Goal: Task Accomplishment & Management: Complete application form

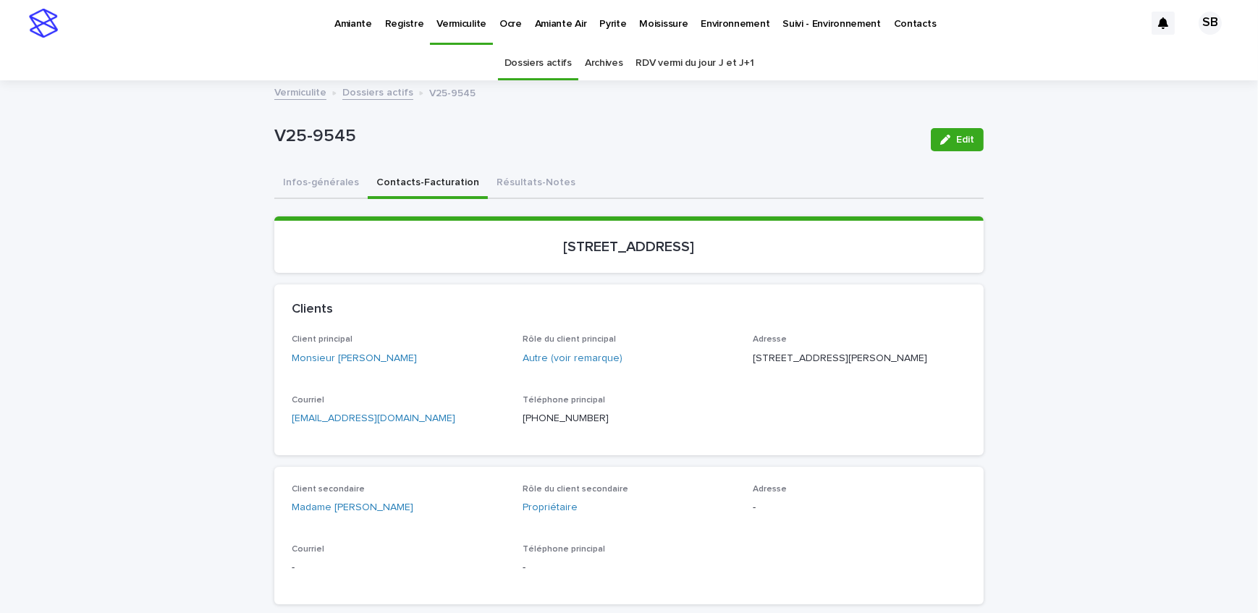
click at [539, 195] on button "Résultats-Notes" at bounding box center [536, 184] width 96 height 30
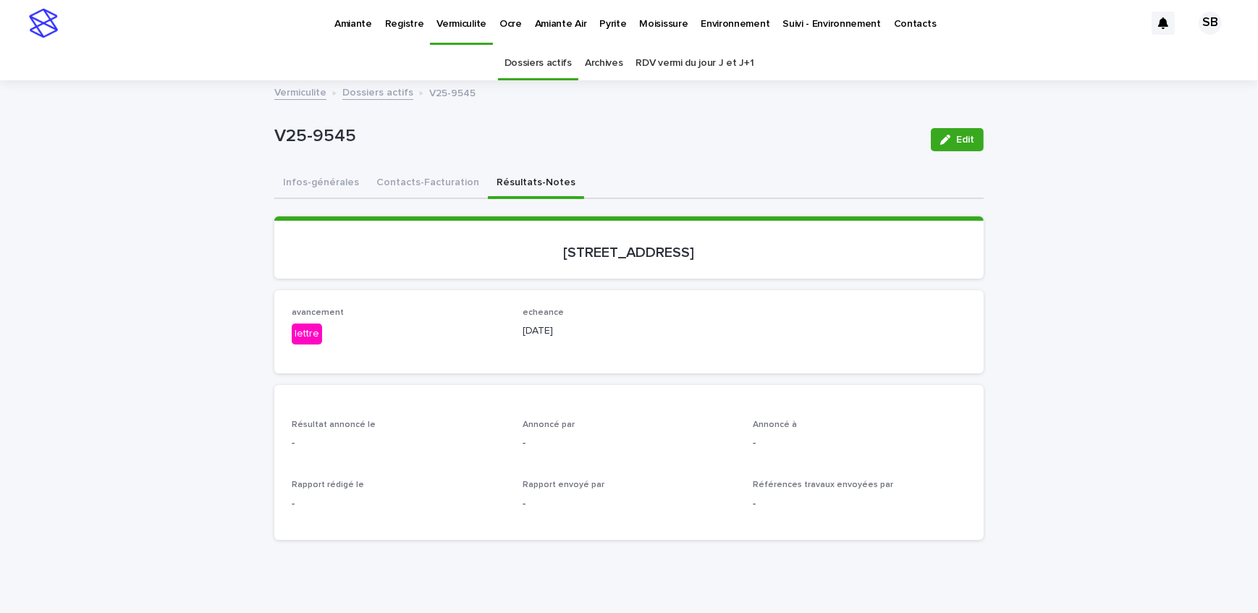
click at [959, 141] on span "Edit" at bounding box center [965, 140] width 18 height 10
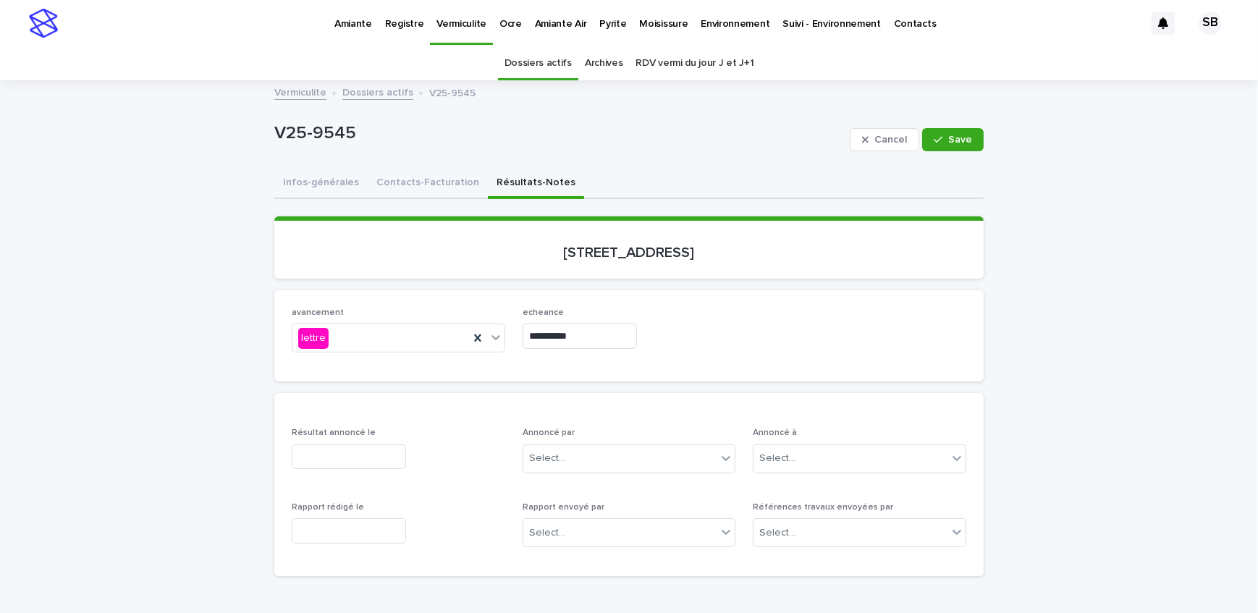
click at [347, 454] on input "text" at bounding box center [349, 456] width 114 height 25
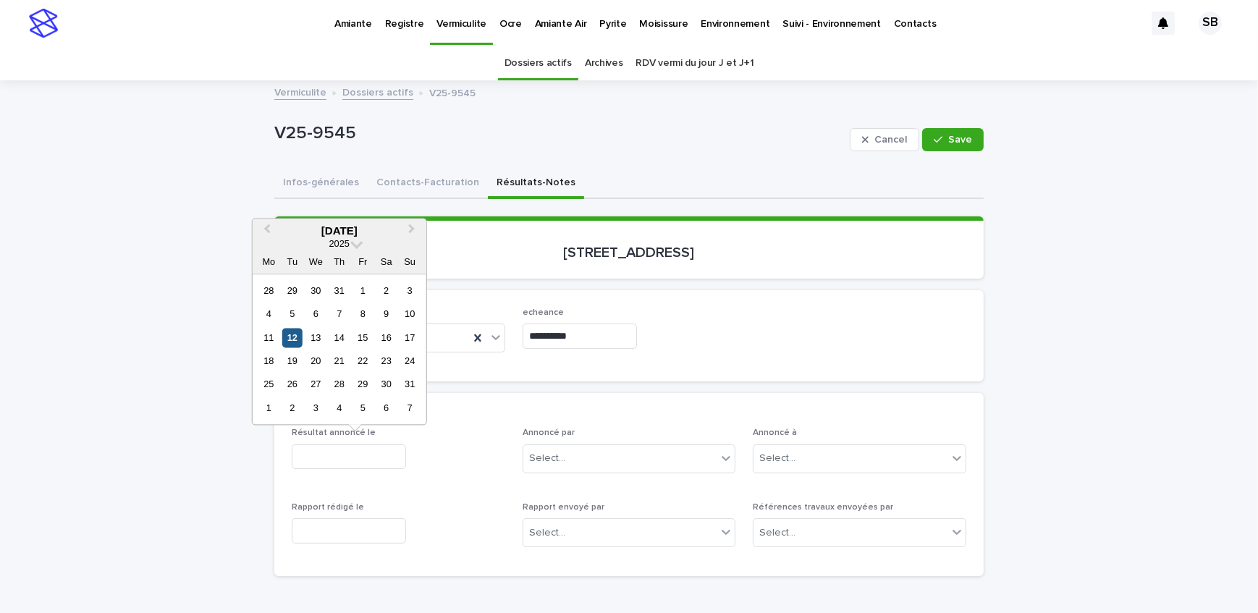
click at [287, 332] on div "12" at bounding box center [292, 338] width 20 height 20
type input "**********"
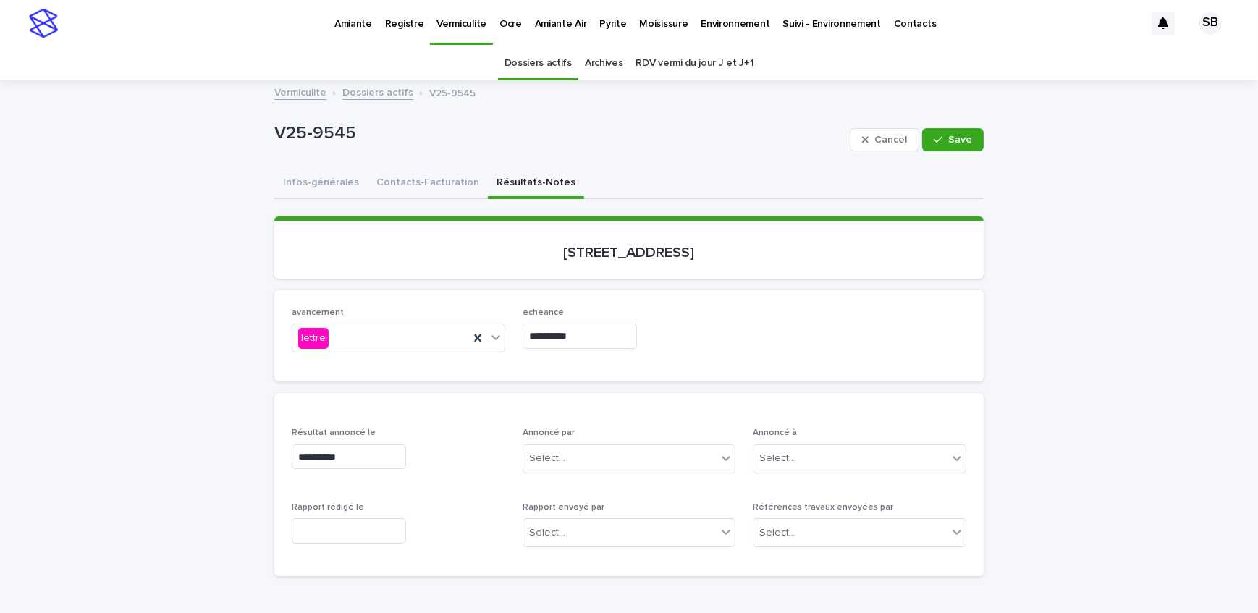
click at [342, 531] on input "text" at bounding box center [349, 530] width 114 height 25
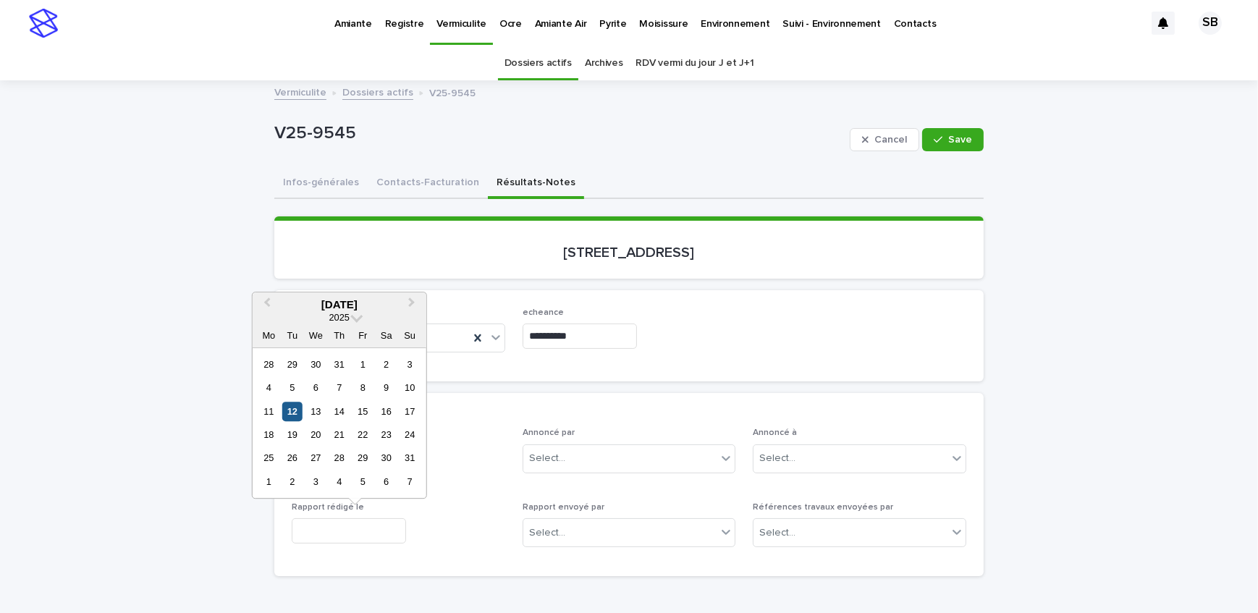
click at [285, 407] on div "12" at bounding box center [292, 412] width 20 height 20
type input "**********"
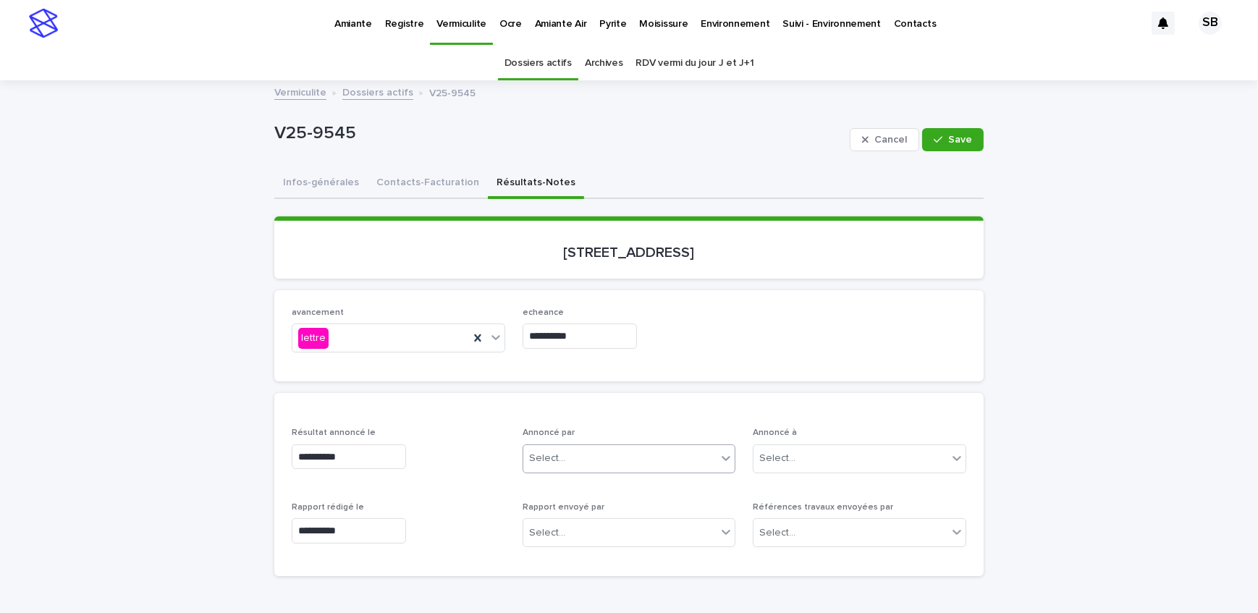
click at [644, 461] on div "Select..." at bounding box center [620, 459] width 194 height 24
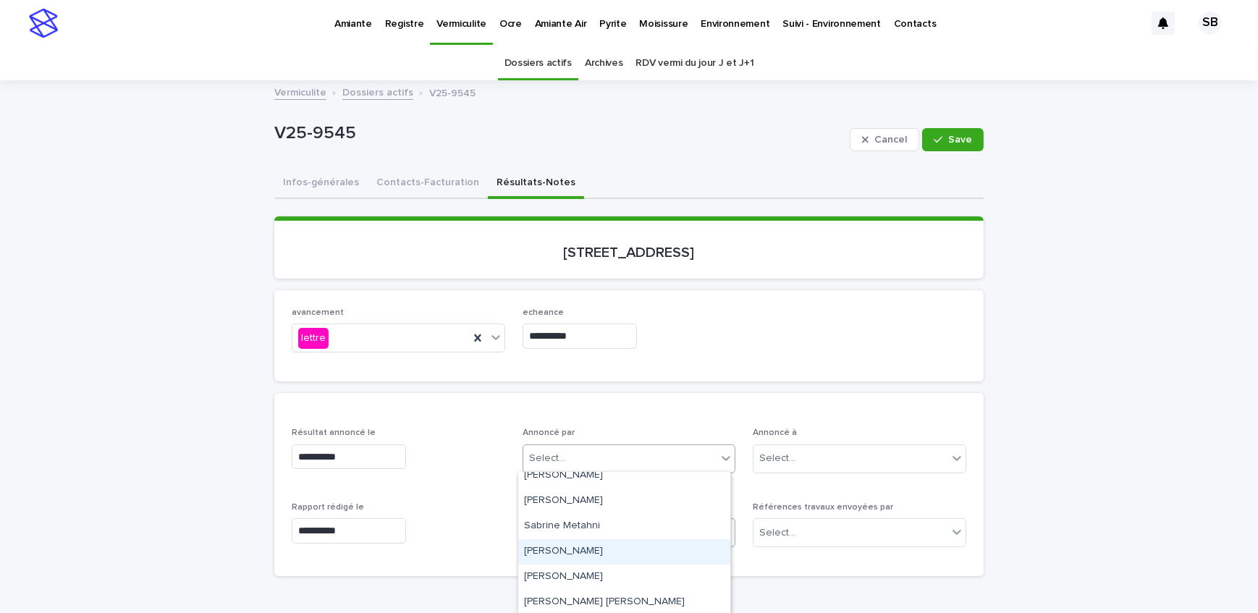
click at [612, 546] on div "[PERSON_NAME]" at bounding box center [624, 551] width 212 height 25
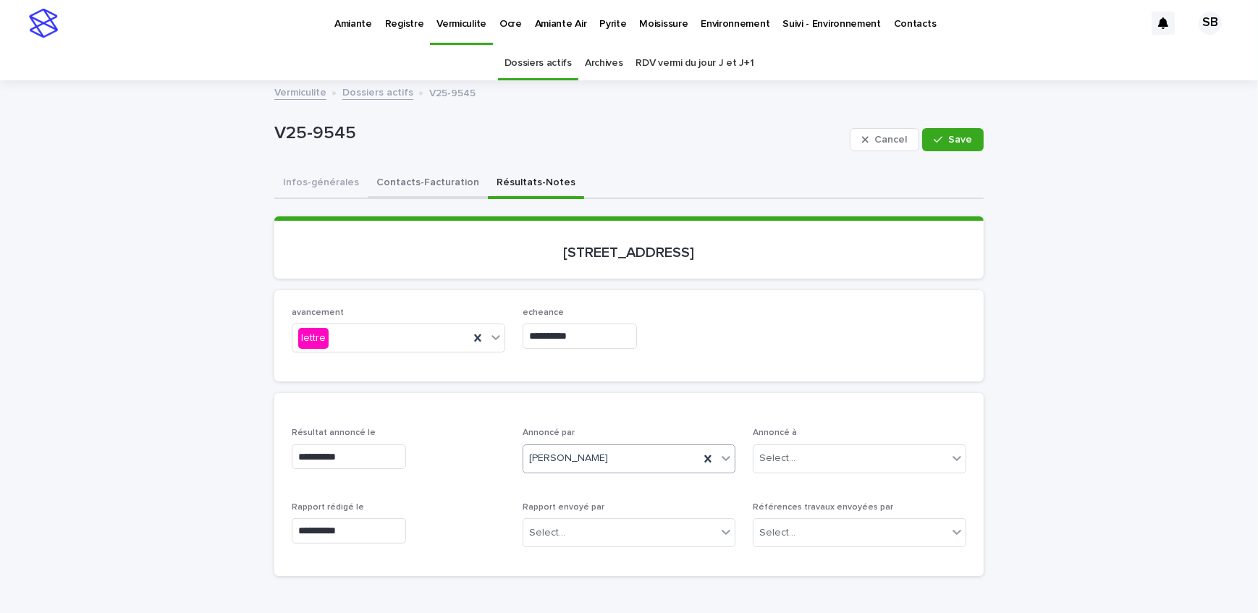
click at [423, 172] on button "Contacts-Facturation" at bounding box center [428, 184] width 120 height 30
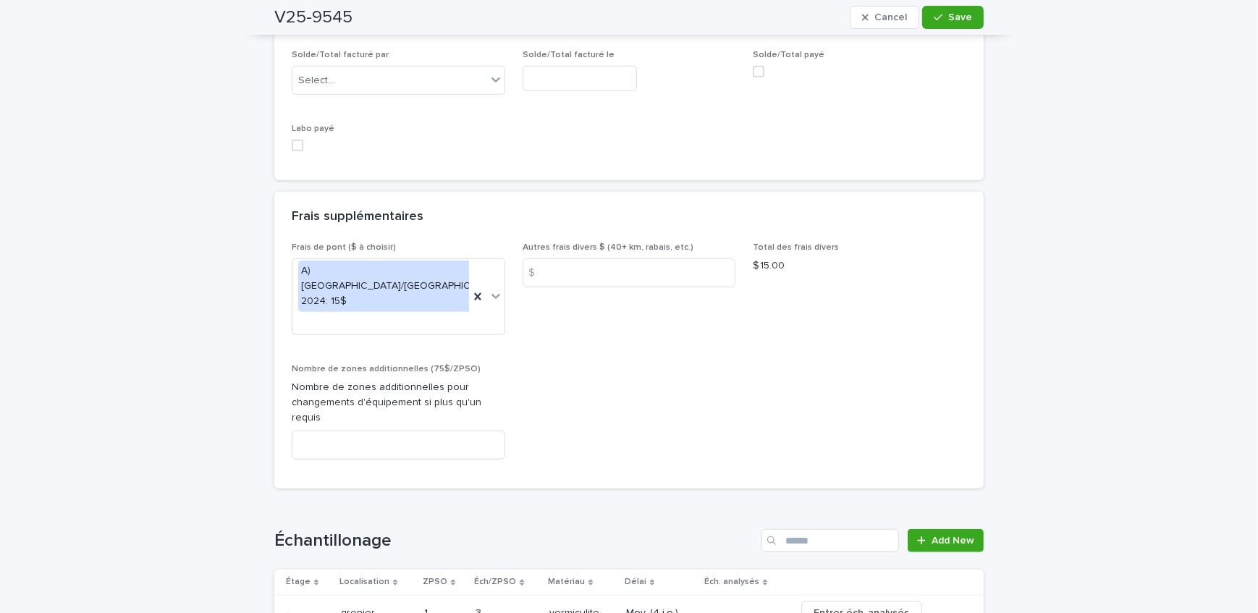
scroll to position [1644, 0]
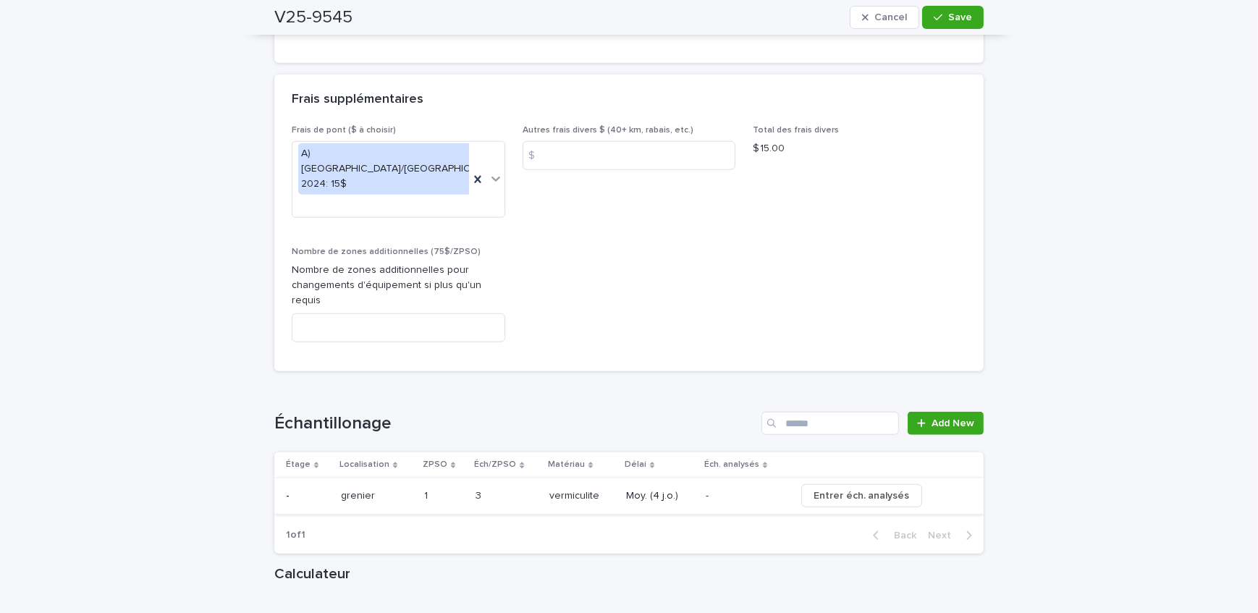
click at [842, 489] on span "Entrer éch. analysés" at bounding box center [861, 496] width 96 height 14
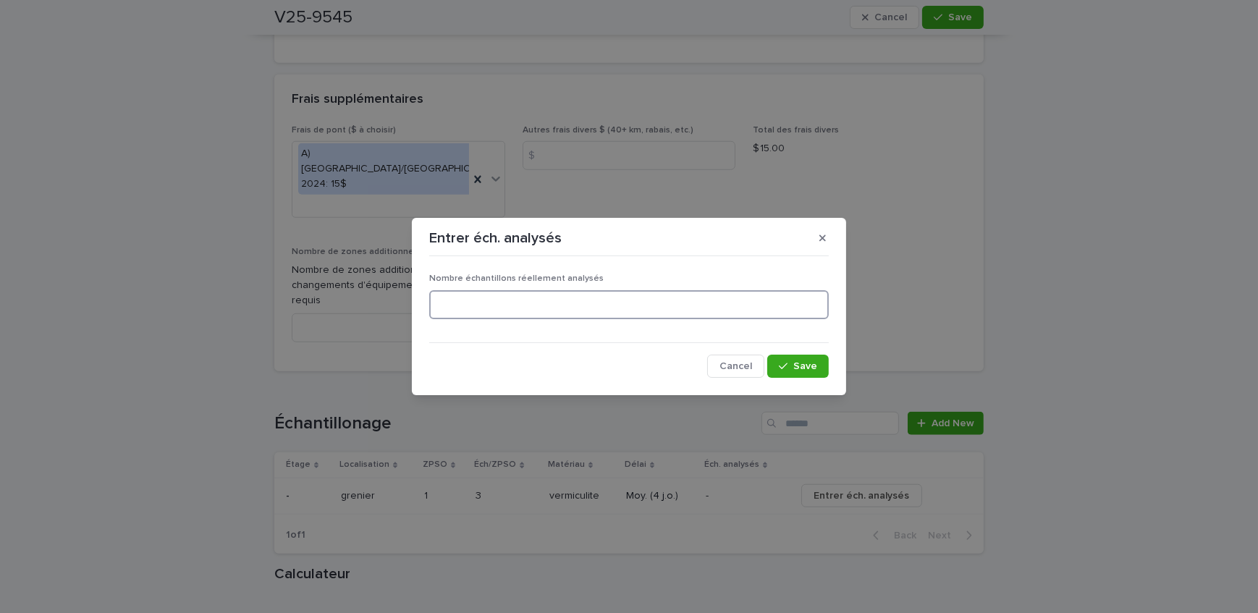
click at [547, 307] on input at bounding box center [628, 304] width 399 height 29
type input "*"
click at [786, 369] on icon "button" at bounding box center [783, 366] width 9 height 10
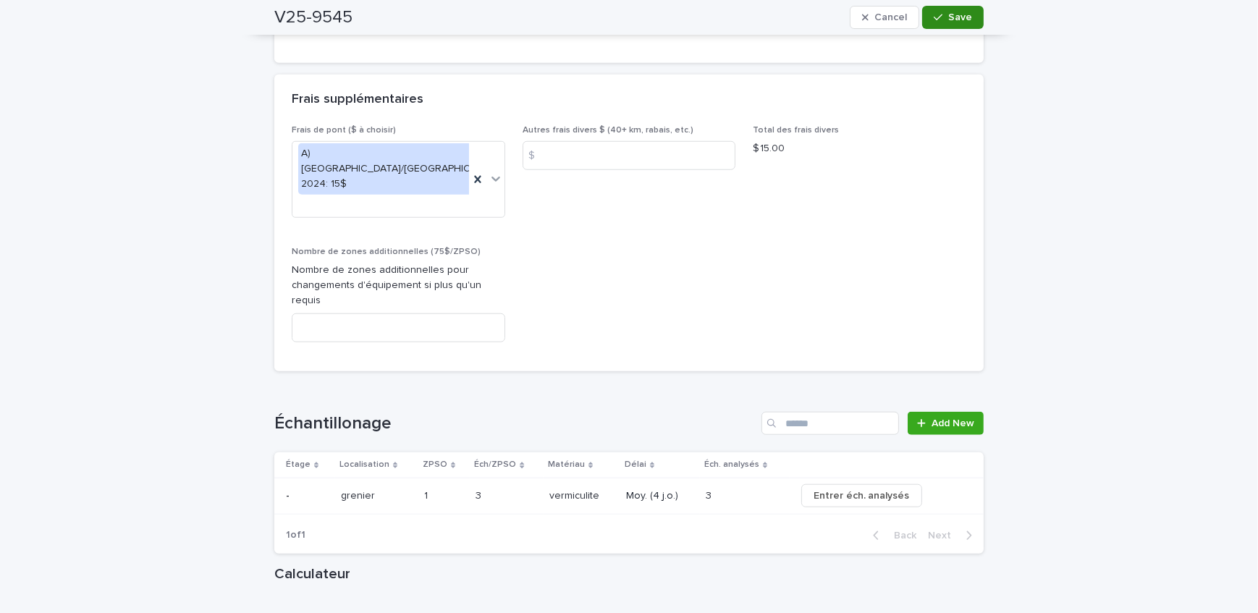
drag, startPoint x: 960, startPoint y: 10, endPoint x: 753, endPoint y: 168, distance: 260.3
click at [960, 9] on button "Save" at bounding box center [953, 17] width 62 height 23
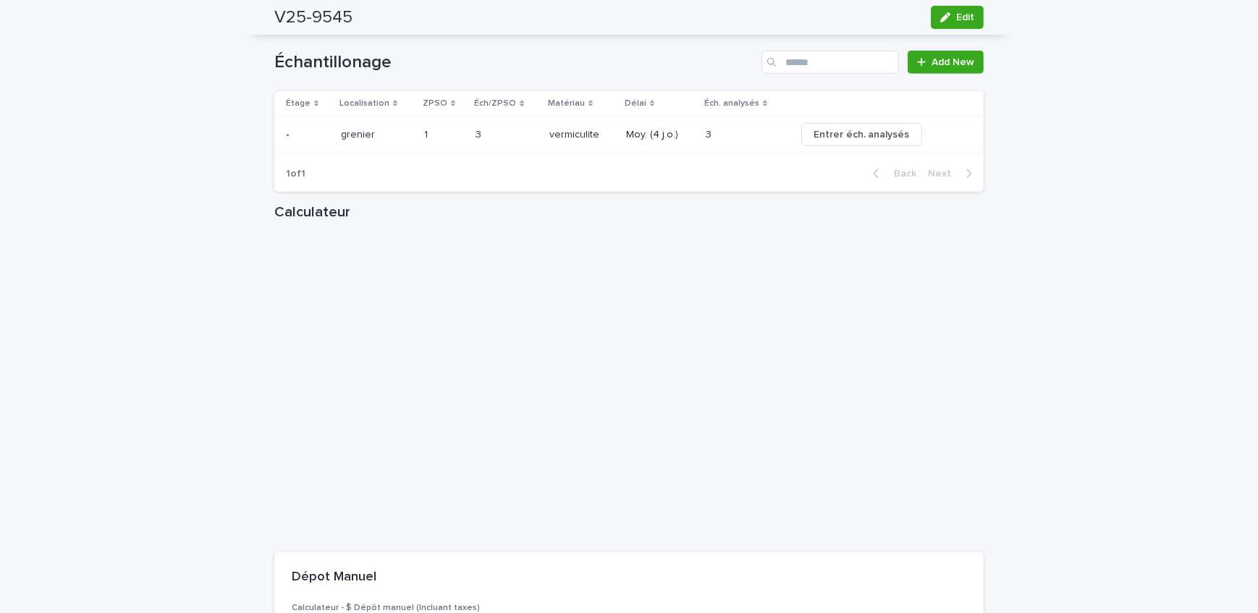
scroll to position [1661, 0]
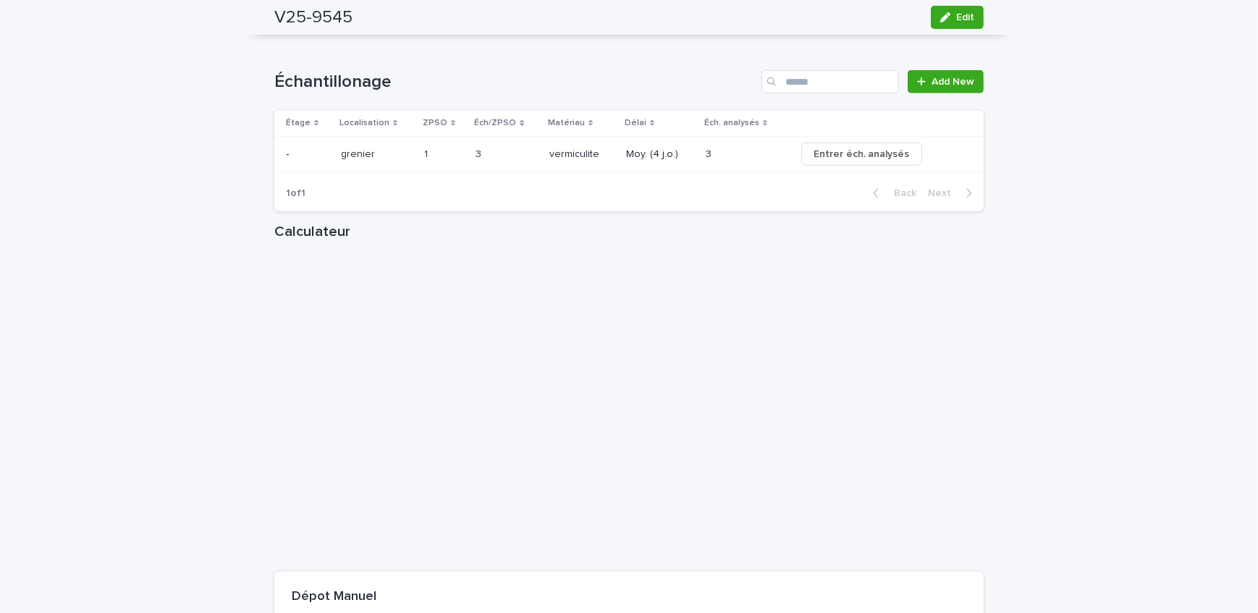
drag, startPoint x: 965, startPoint y: 21, endPoint x: 588, endPoint y: 226, distance: 429.1
click at [965, 21] on span "Edit" at bounding box center [965, 17] width 18 height 10
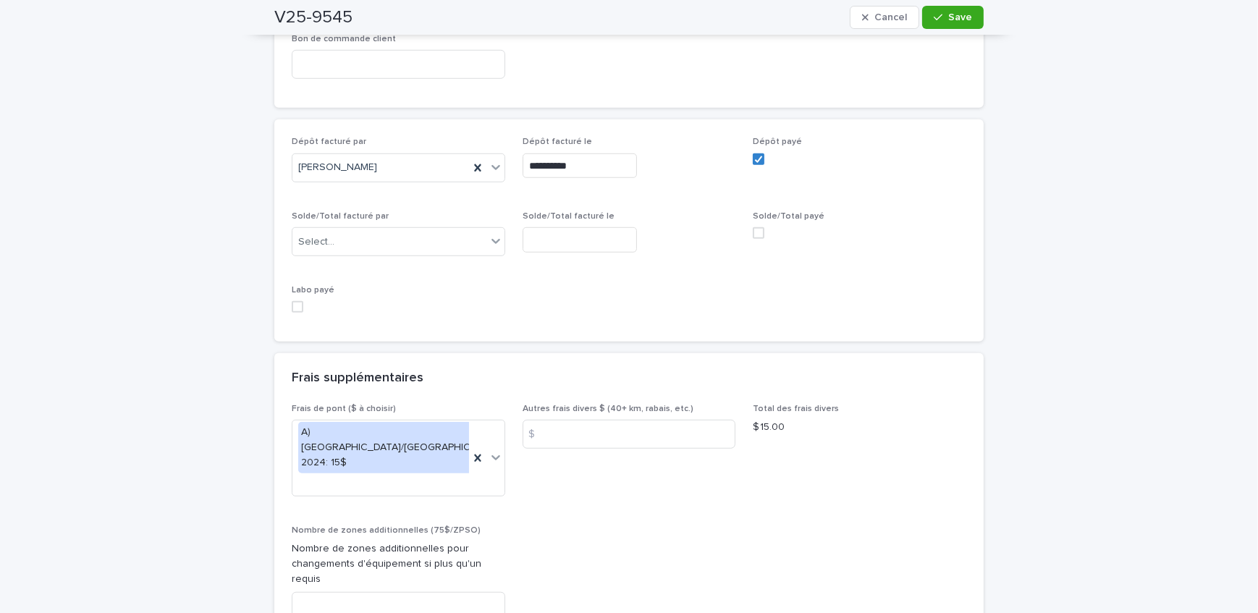
scroll to position [1382, 0]
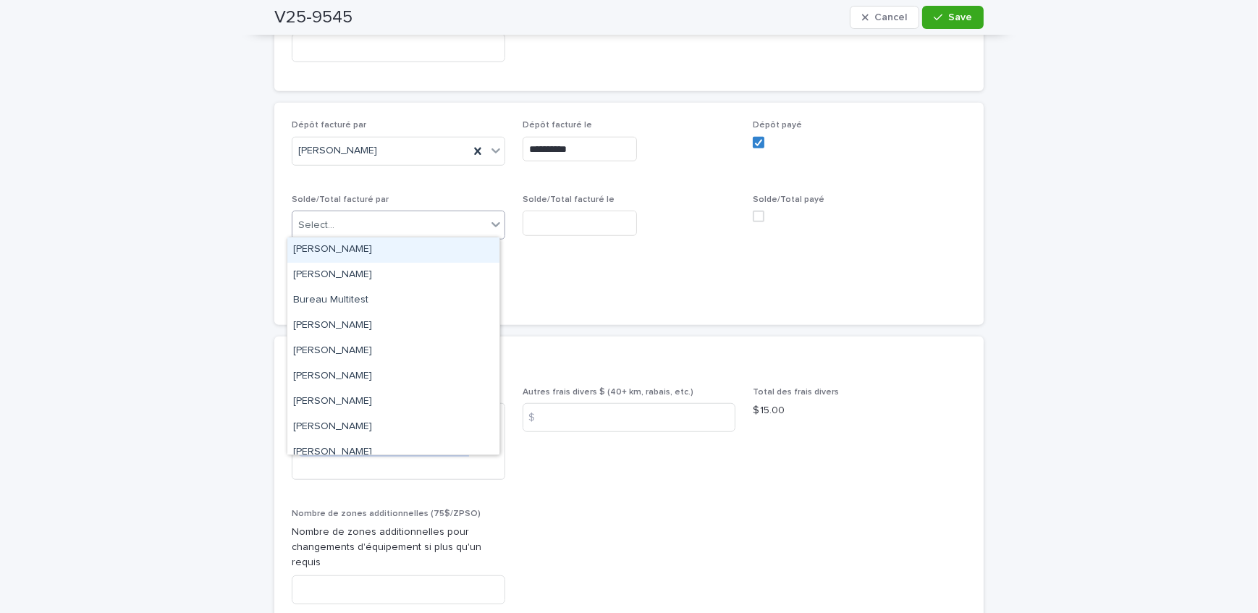
click at [368, 219] on div "Select..." at bounding box center [389, 226] width 194 height 24
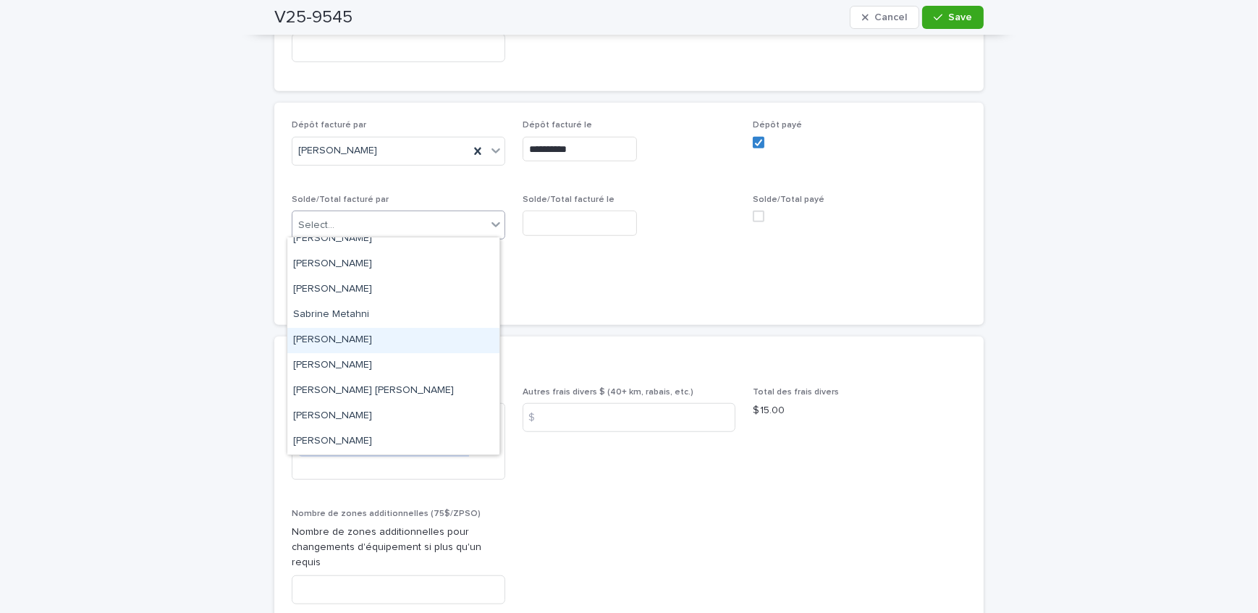
click at [352, 342] on div "[PERSON_NAME]" at bounding box center [393, 340] width 212 height 25
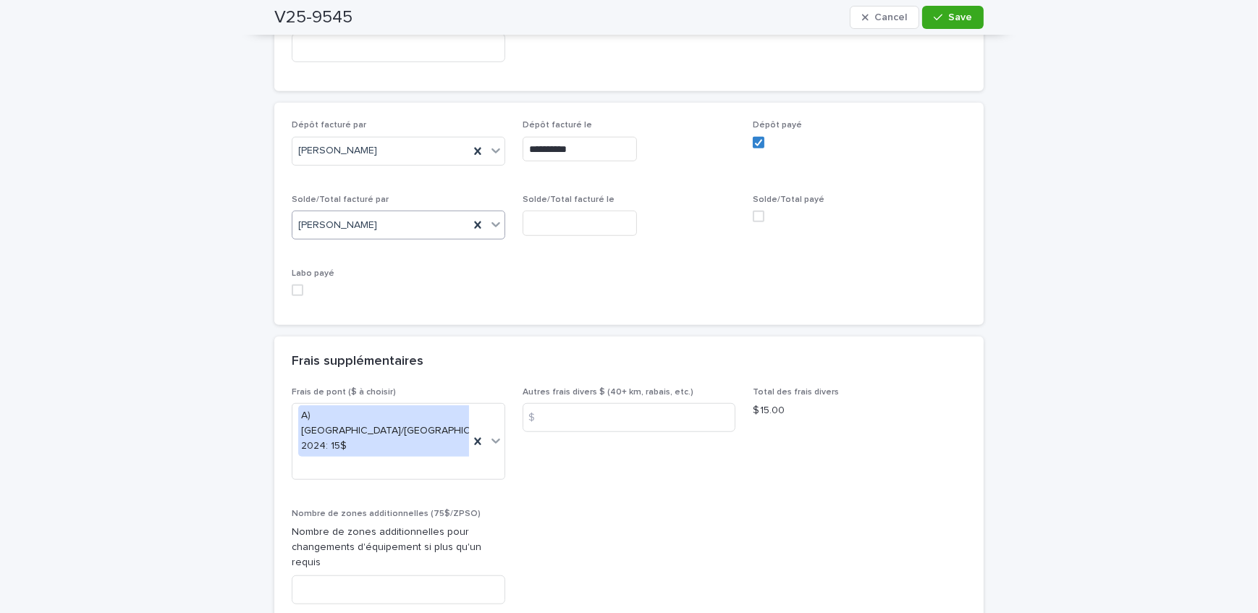
click at [551, 214] on input "text" at bounding box center [580, 223] width 114 height 25
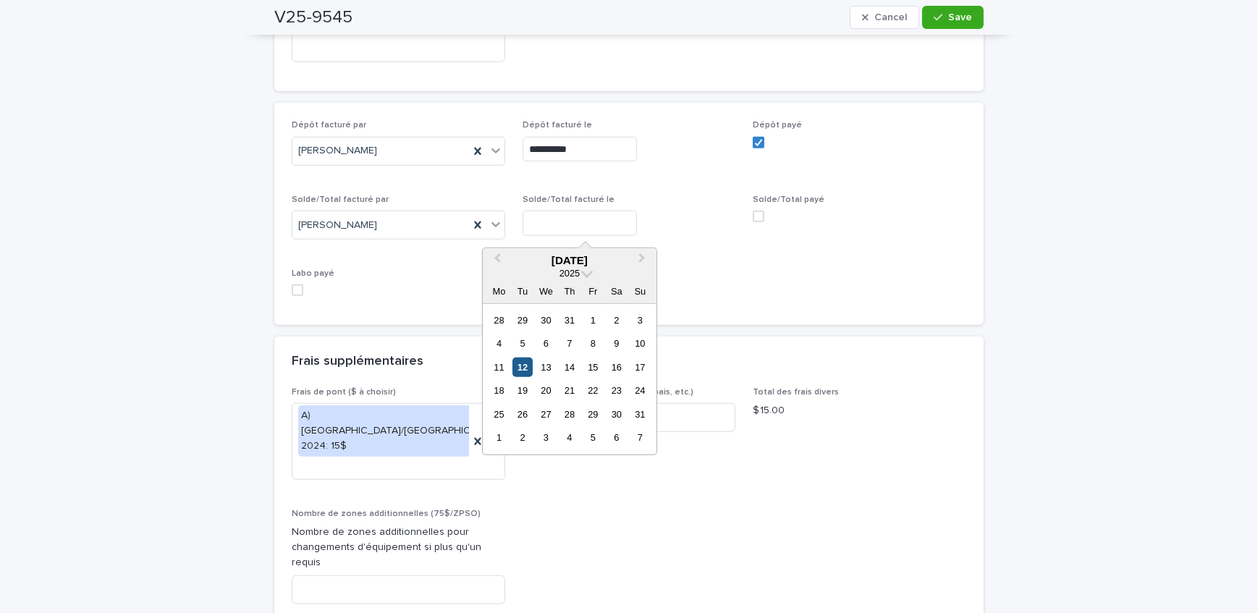
click at [517, 360] on div "12" at bounding box center [522, 368] width 20 height 20
type input "**********"
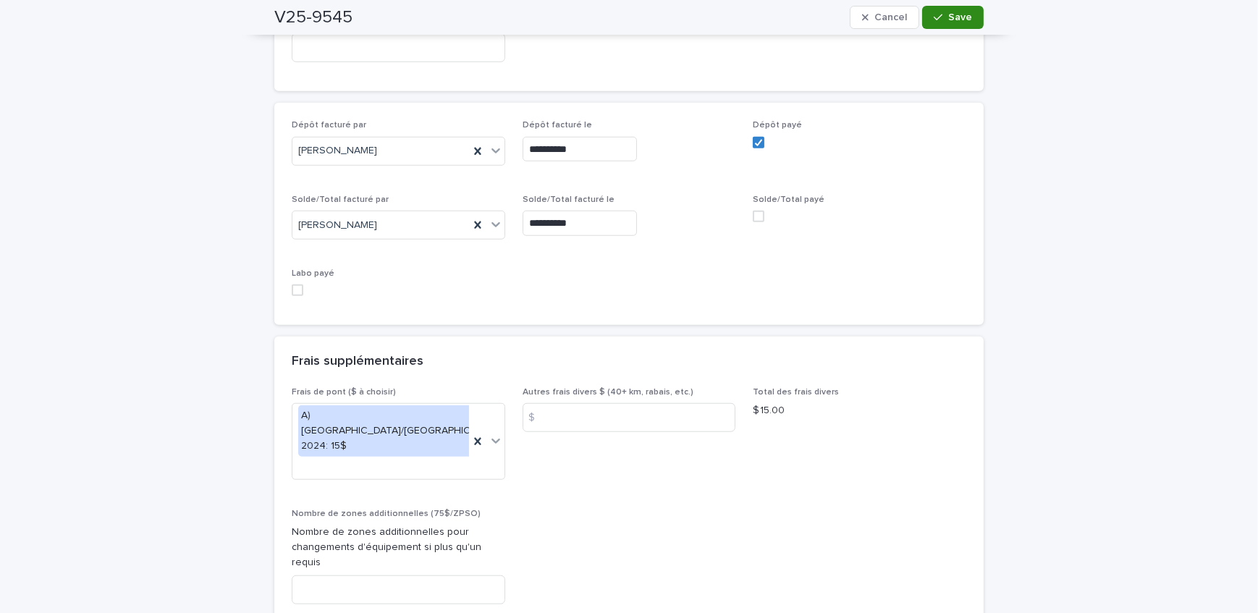
click at [961, 14] on span "Save" at bounding box center [960, 17] width 24 height 10
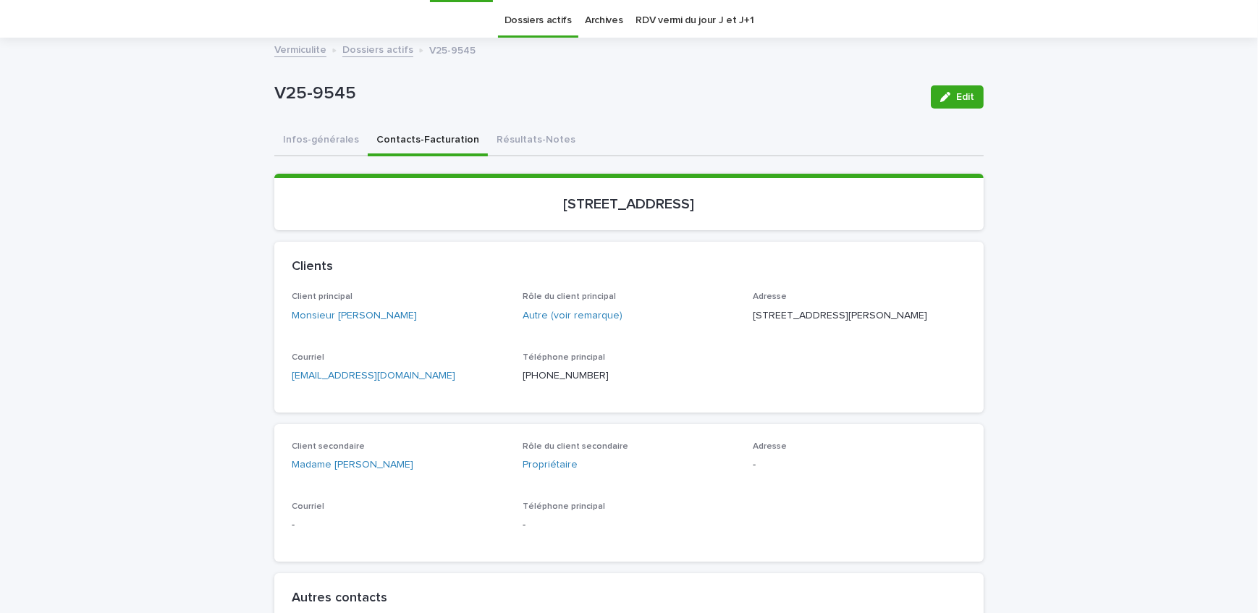
scroll to position [65, 0]
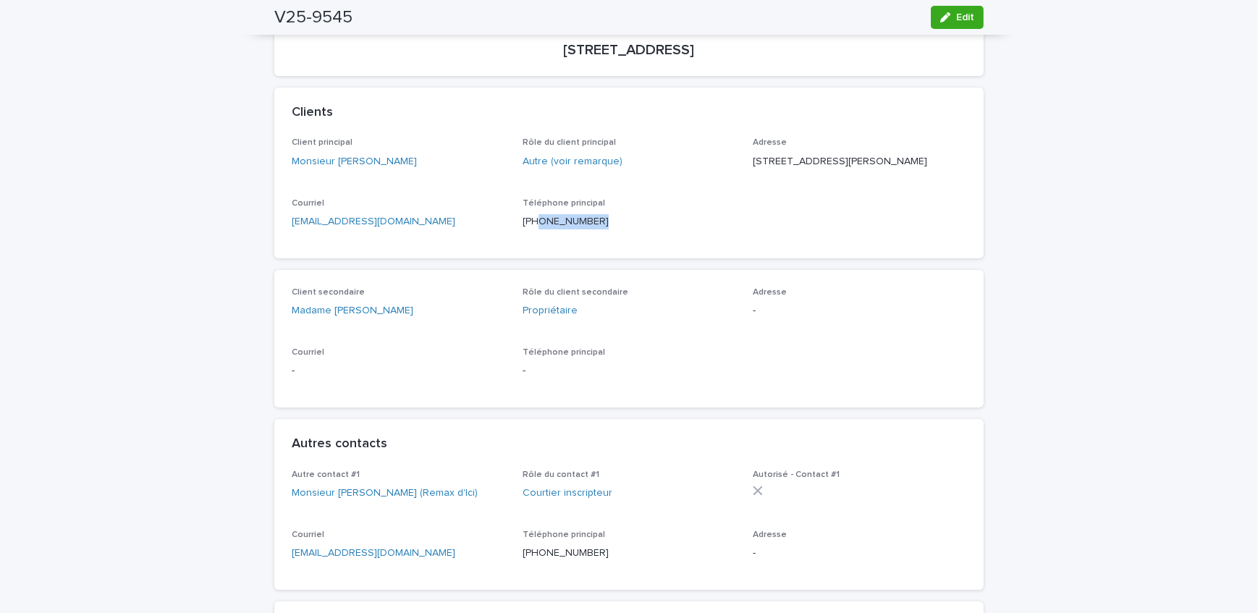
drag, startPoint x: 588, startPoint y: 235, endPoint x: 528, endPoint y: 235, distance: 60.8
click at [528, 229] on p "[PHONE_NUMBER]" at bounding box center [630, 221] width 214 height 15
copy p "4) 706-0208"
click at [601, 257] on div "Client principal Monsieur [PERSON_NAME] Rôle du client principal Autre (voir re…" at bounding box center [628, 198] width 709 height 120
click at [612, 241] on div "Téléphone principal [PHONE_NUMBER]" at bounding box center [630, 219] width 214 height 43
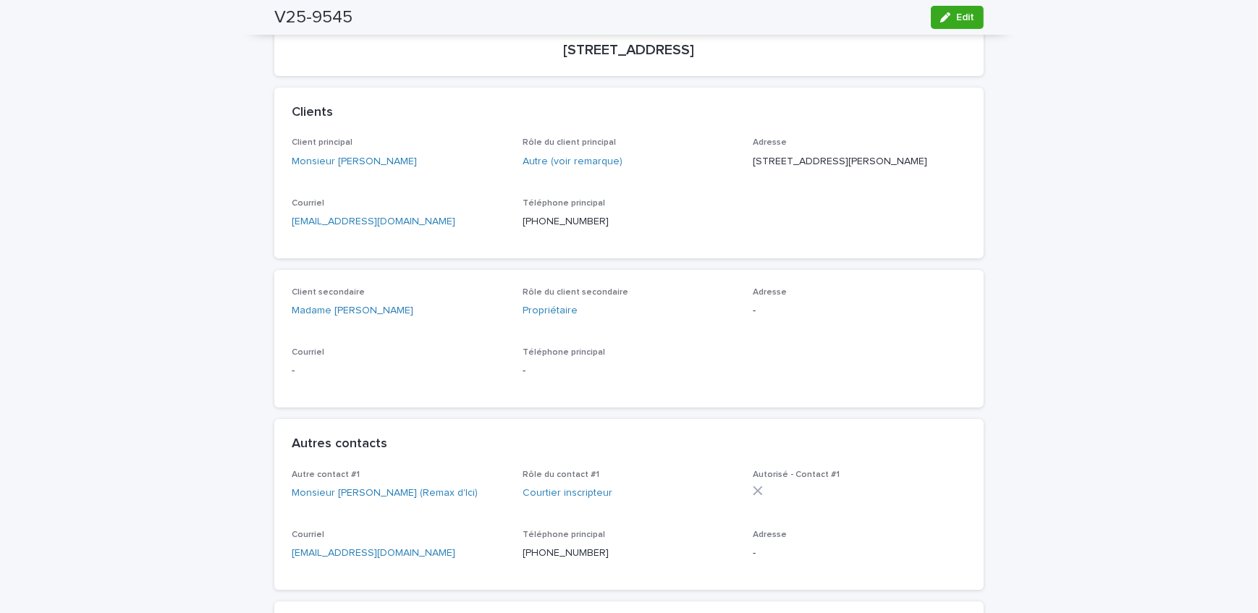
click at [567, 229] on p "[PHONE_NUMBER]" at bounding box center [630, 221] width 214 height 15
drag, startPoint x: 588, startPoint y: 236, endPoint x: 520, endPoint y: 236, distance: 68.8
click at [523, 229] on p "[PHONE_NUMBER]" at bounding box center [630, 221] width 214 height 15
copy p "514) 706-0208"
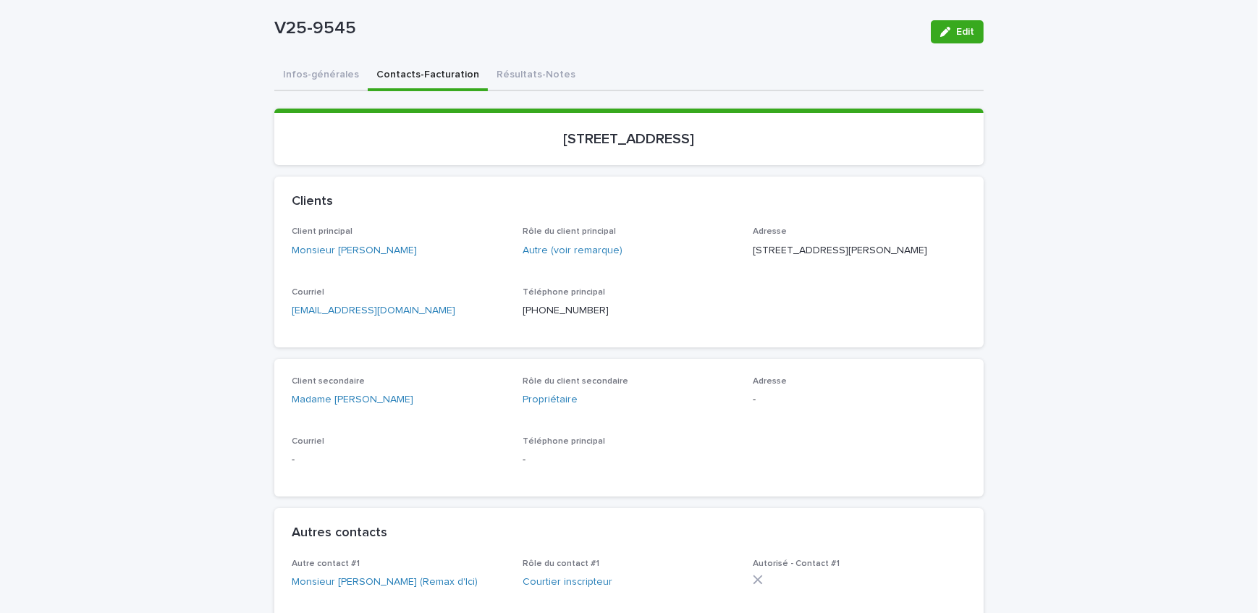
scroll to position [131, 0]
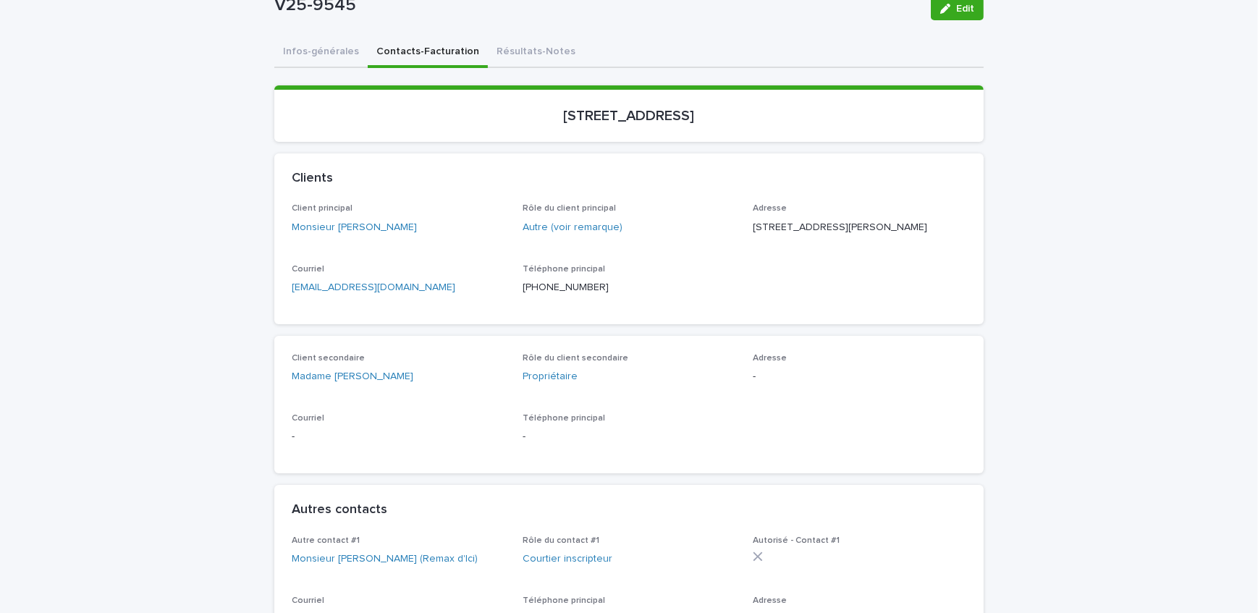
click at [499, 54] on button "Résultats-Notes" at bounding box center [536, 53] width 96 height 30
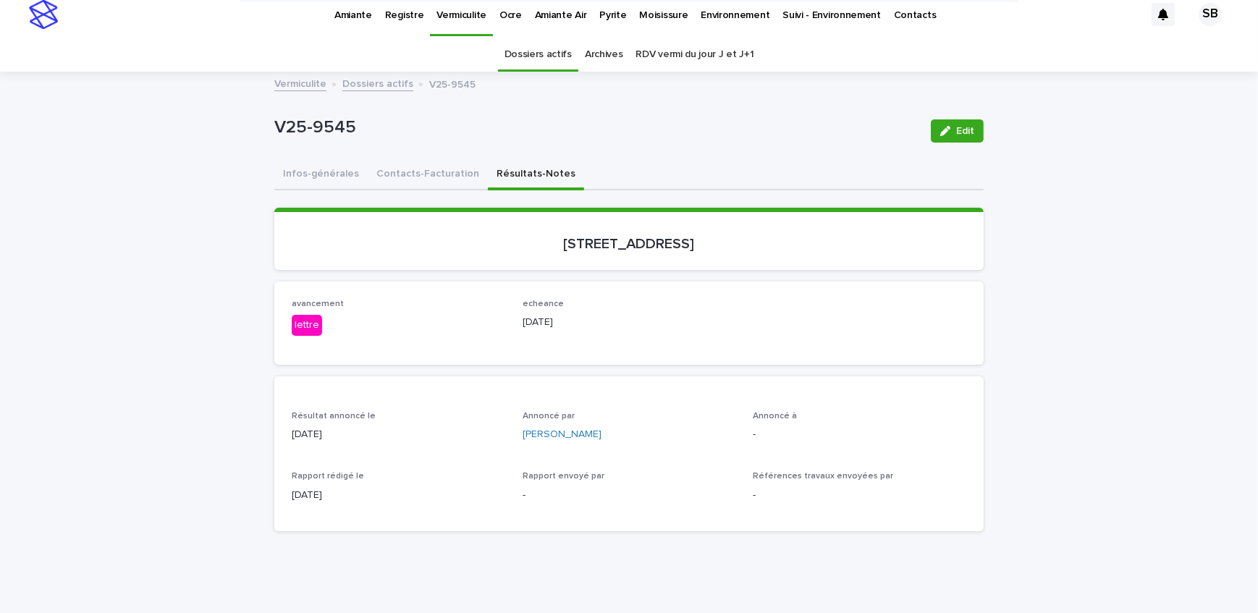
scroll to position [65, 0]
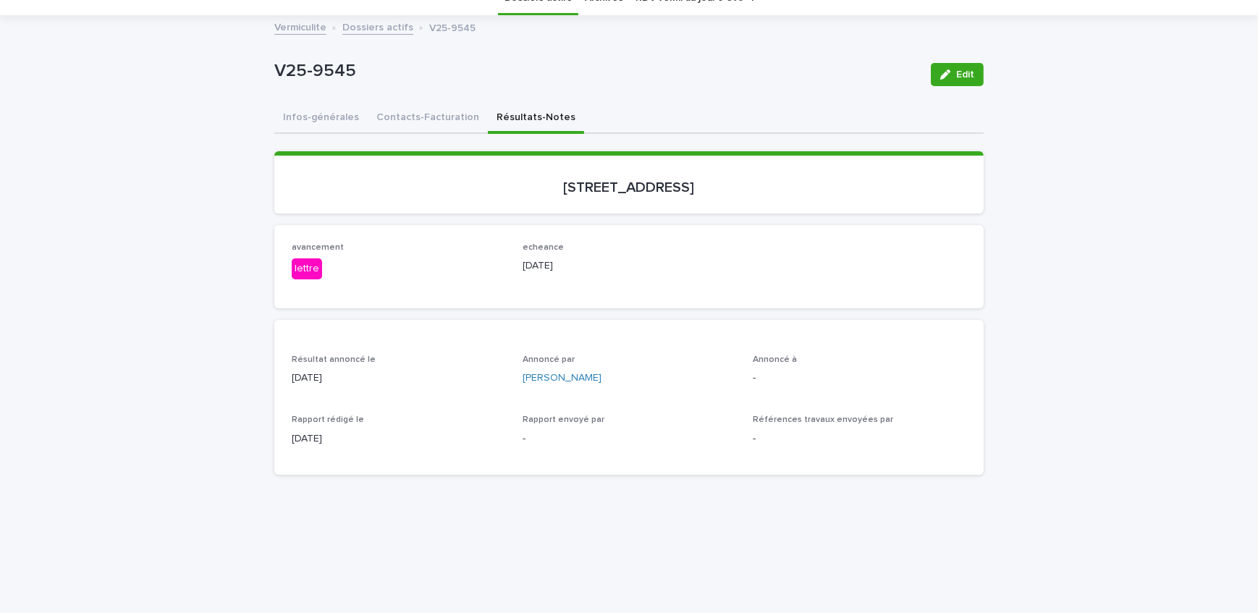
click at [441, 121] on button "Contacts-Facturation" at bounding box center [428, 118] width 120 height 30
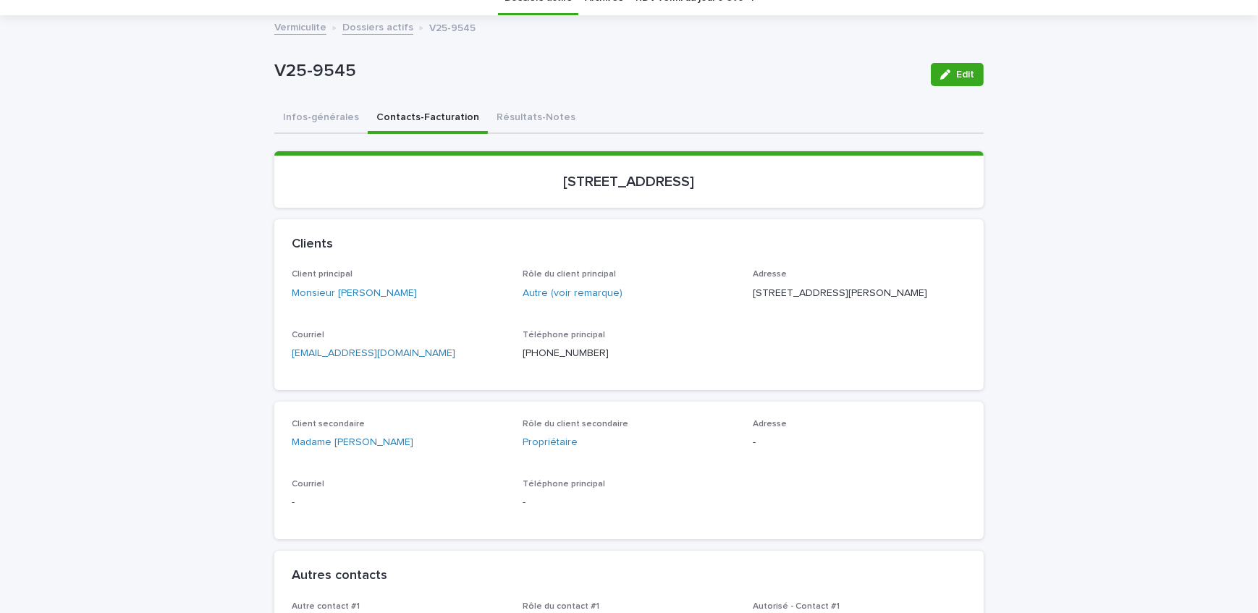
click at [504, 118] on button "Résultats-Notes" at bounding box center [536, 118] width 96 height 30
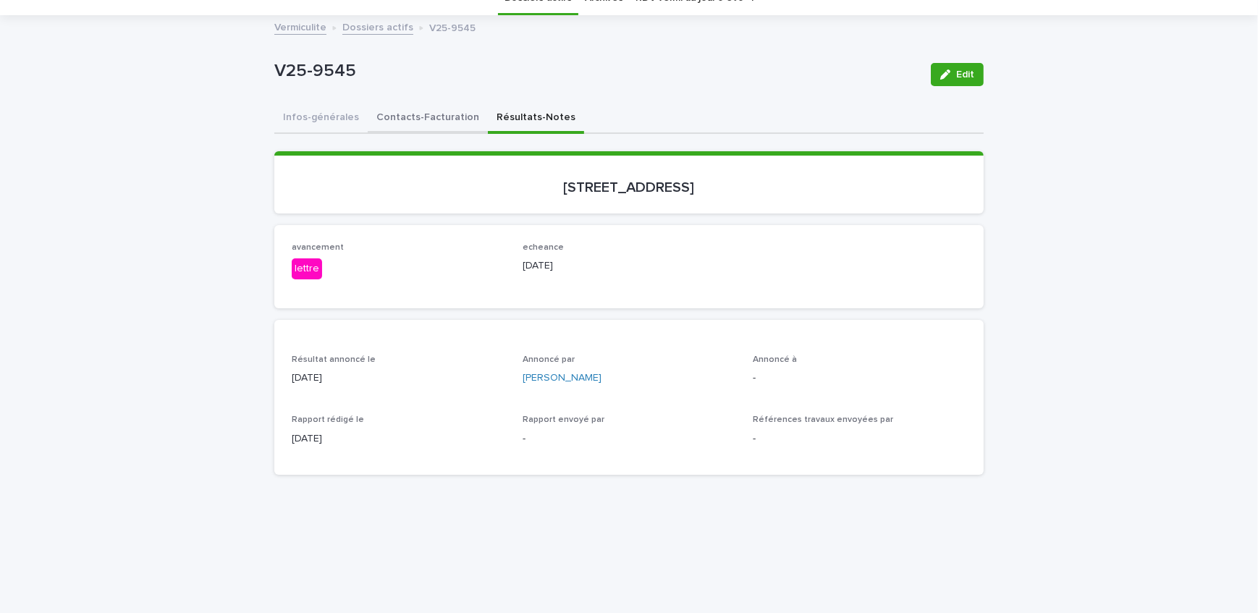
click at [453, 113] on button "Contacts-Facturation" at bounding box center [428, 118] width 120 height 30
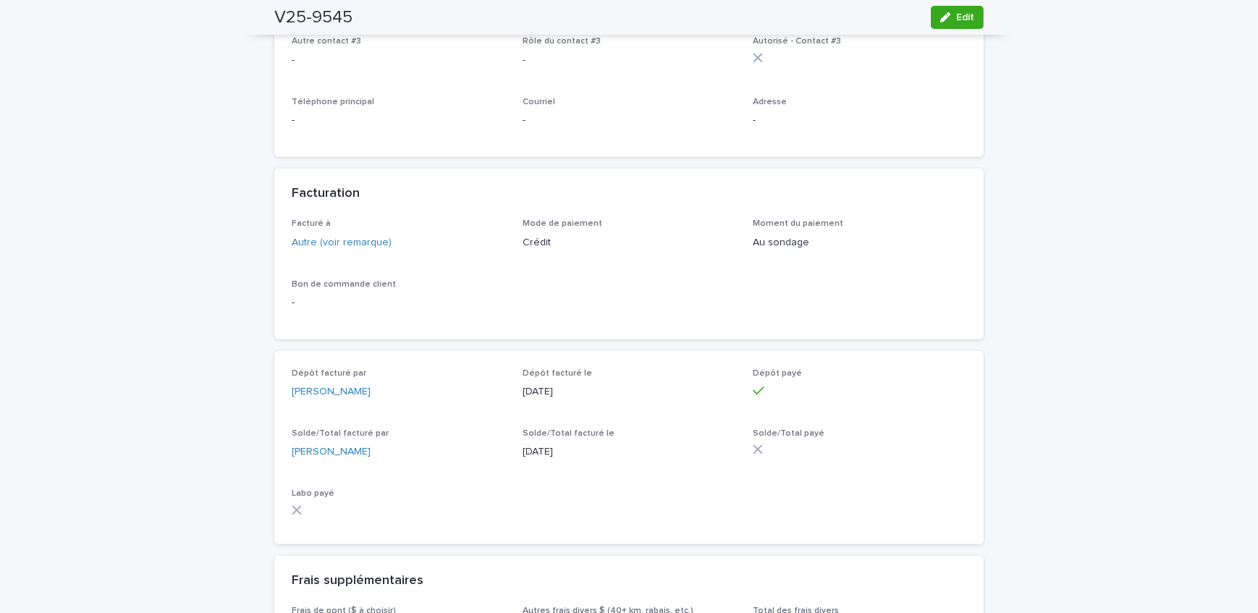
scroll to position [871, 0]
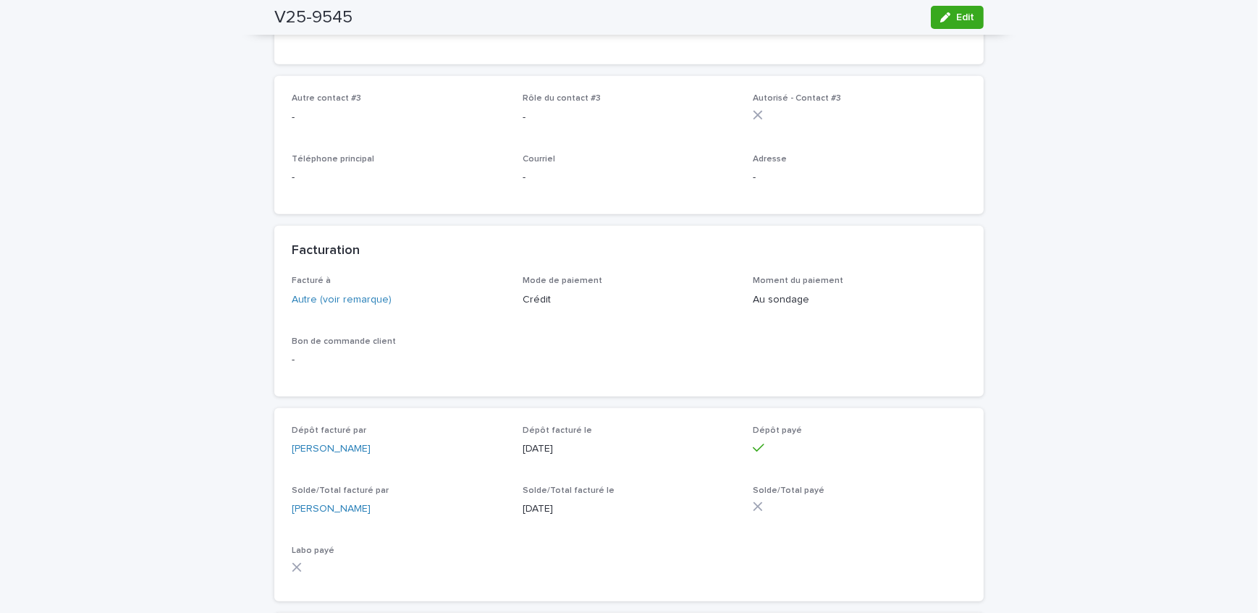
click at [172, 249] on div "Loading... Saving… Loading... Saving… V25-9545 Edit V25-9545 Edit Sorry, there …" at bounding box center [629, 491] width 1258 height 2563
click at [960, 15] on span "Edit" at bounding box center [965, 17] width 18 height 10
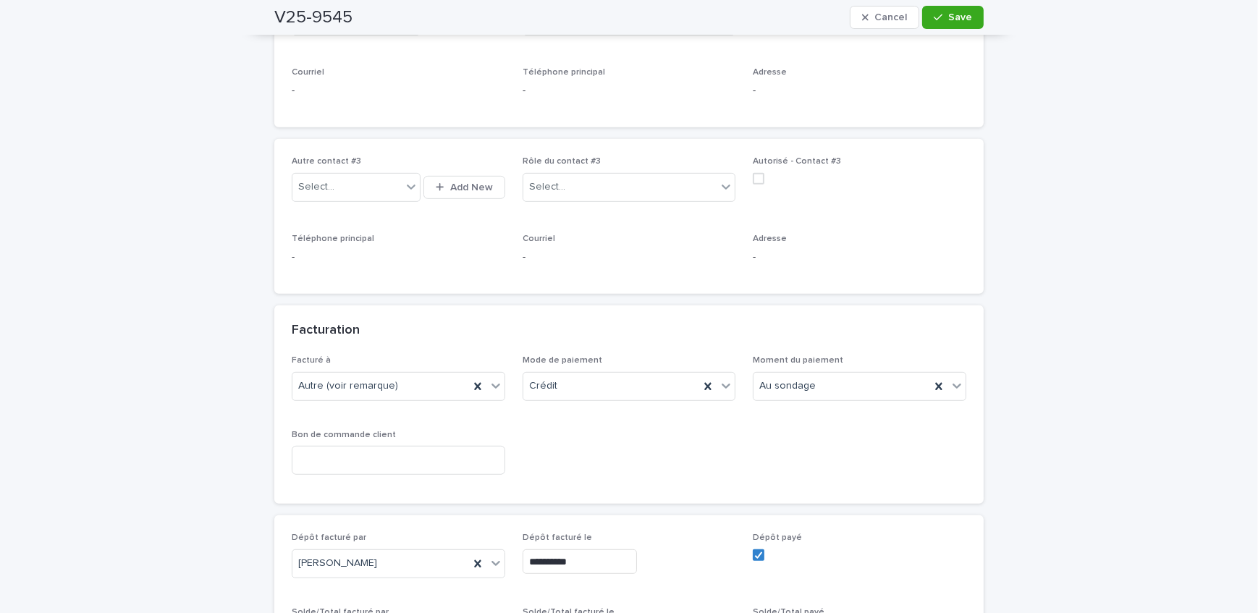
scroll to position [1017, 0]
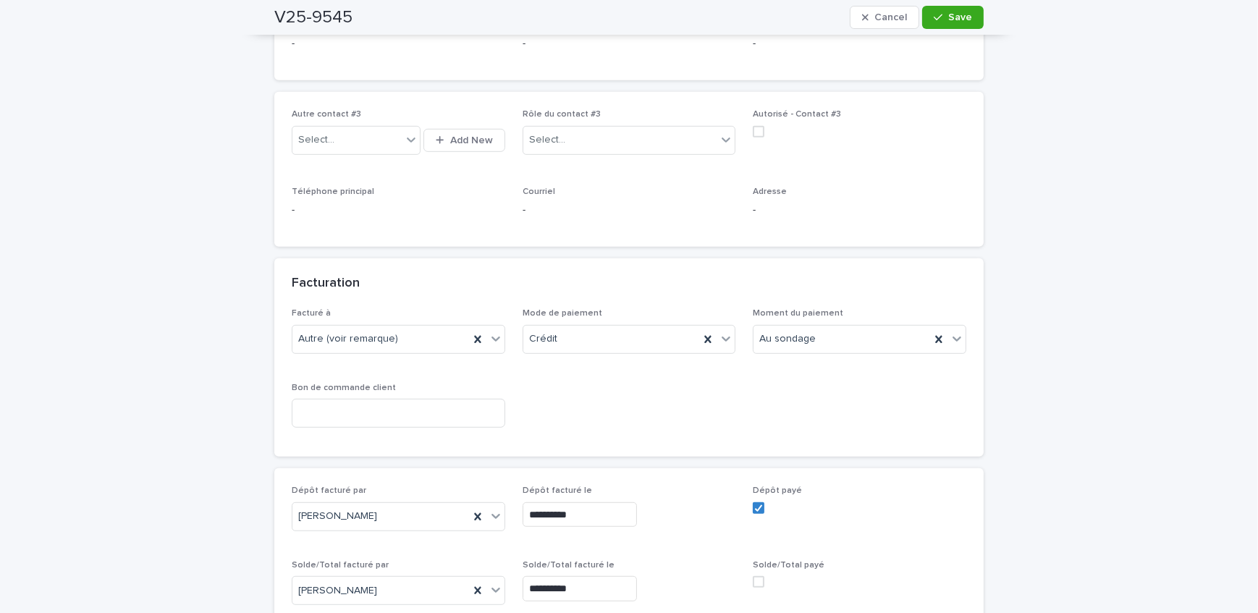
click at [753, 576] on span at bounding box center [759, 582] width 12 height 12
click at [960, 12] on span "Save" at bounding box center [960, 17] width 24 height 10
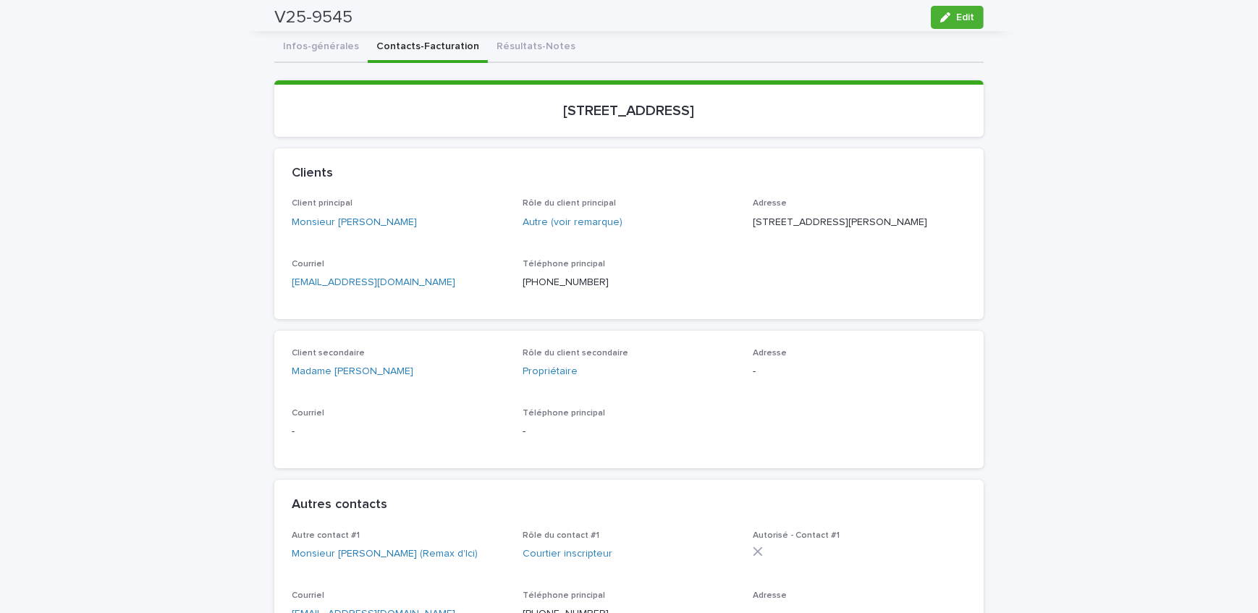
scroll to position [214, 0]
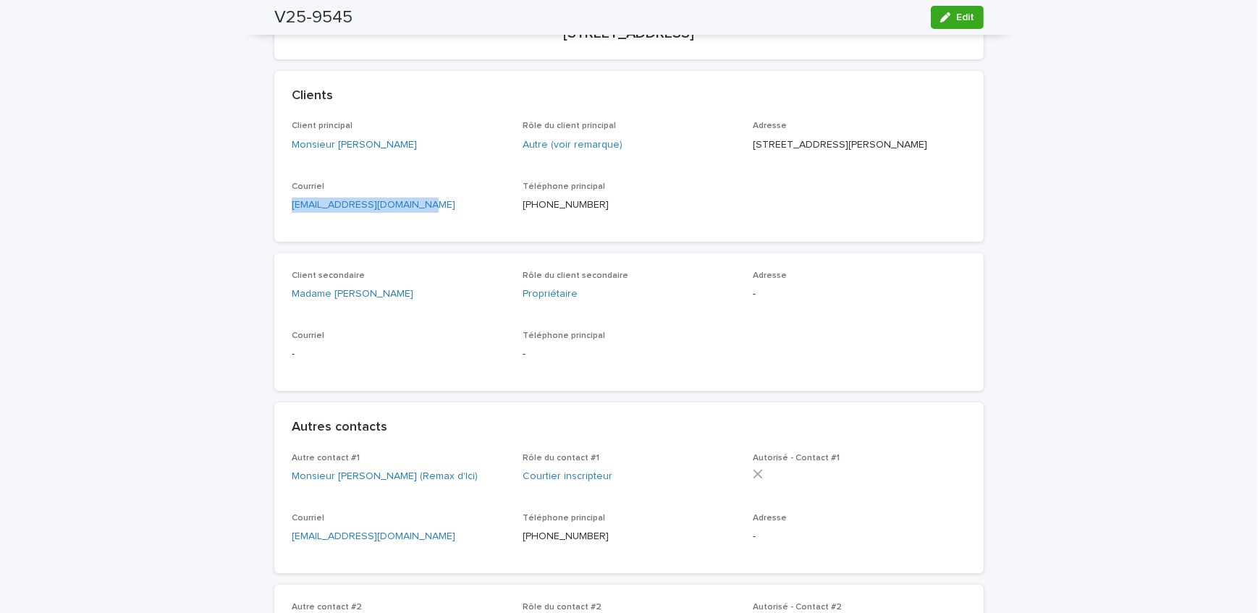
drag, startPoint x: 401, startPoint y: 224, endPoint x: 285, endPoint y: 219, distance: 115.9
click at [285, 219] on div "Client principal Monsieur [PERSON_NAME] Rôle du client principal Autre (voir re…" at bounding box center [628, 181] width 709 height 120
copy link "[EMAIL_ADDRESS][DOMAIN_NAME]"
click at [863, 268] on div "Client secondaire Madame [PERSON_NAME] Rôle du client secondaire Propriétaire A…" at bounding box center [628, 322] width 709 height 138
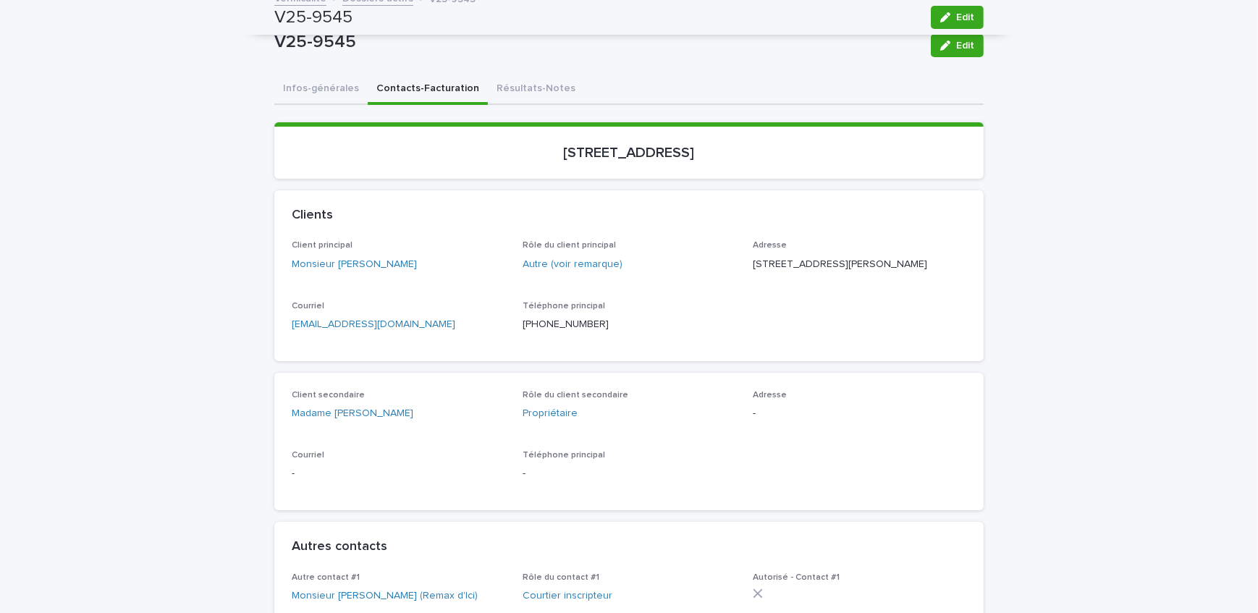
scroll to position [0, 0]
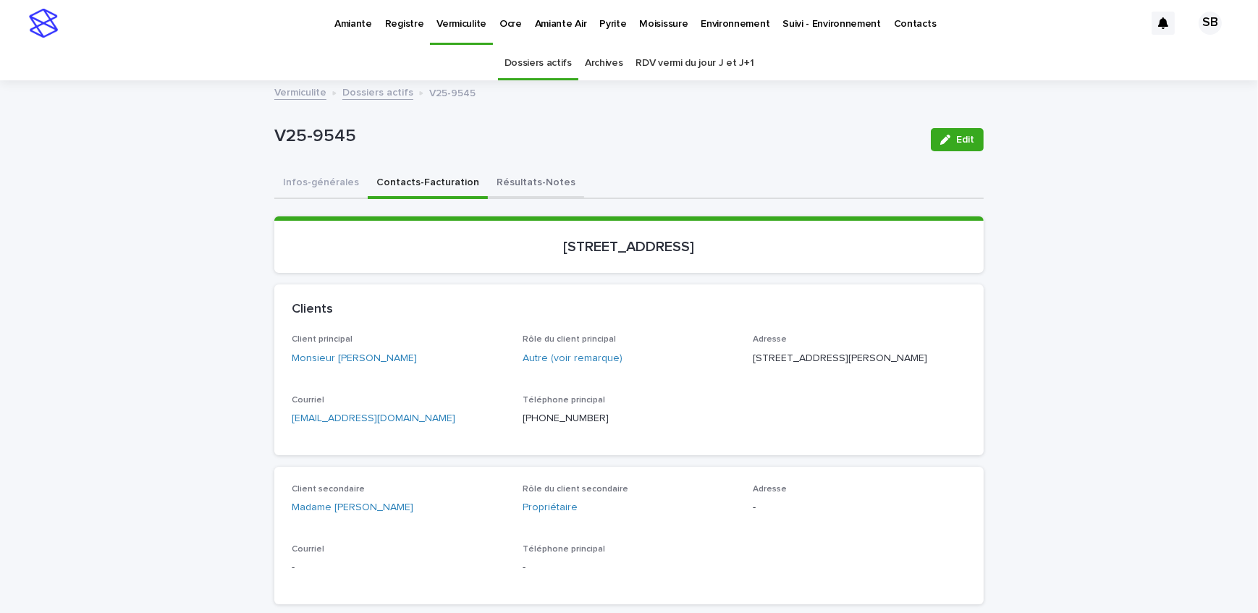
click at [515, 180] on button "Résultats-Notes" at bounding box center [536, 184] width 96 height 30
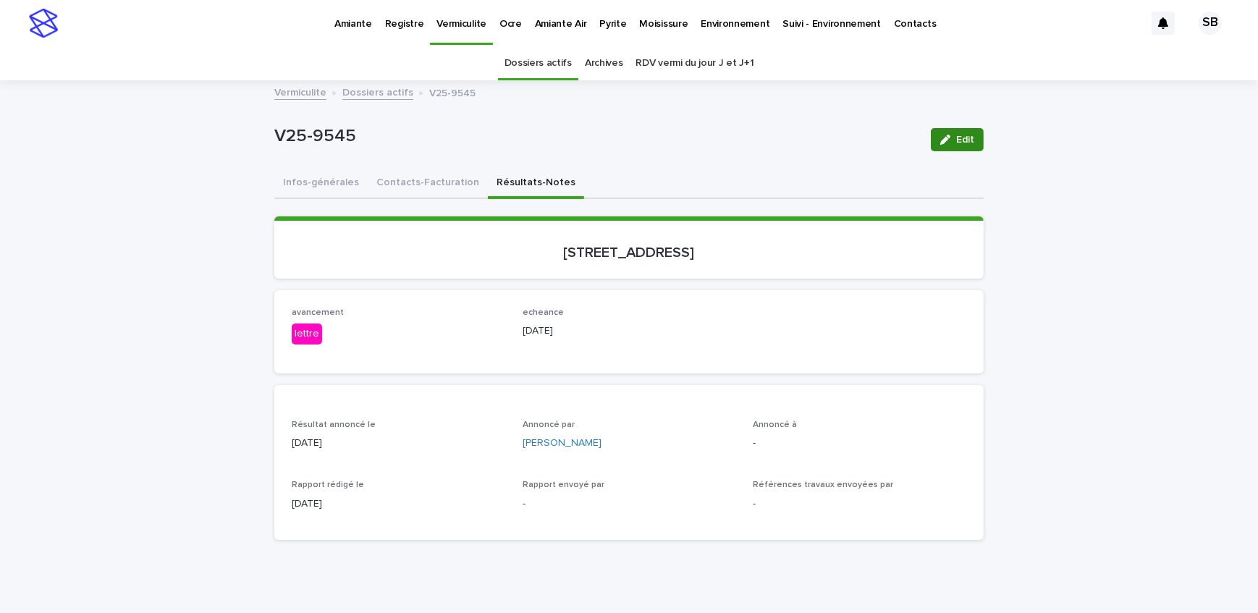
click at [947, 132] on button "Edit" at bounding box center [957, 139] width 53 height 23
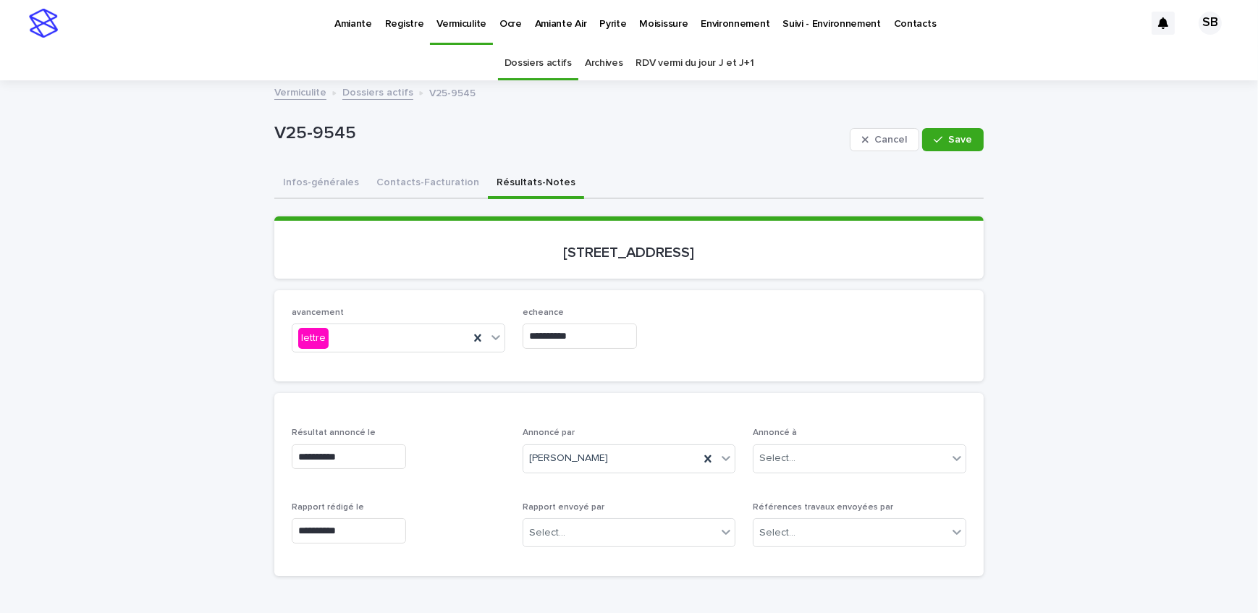
click at [947, 131] on button "Save" at bounding box center [953, 139] width 62 height 23
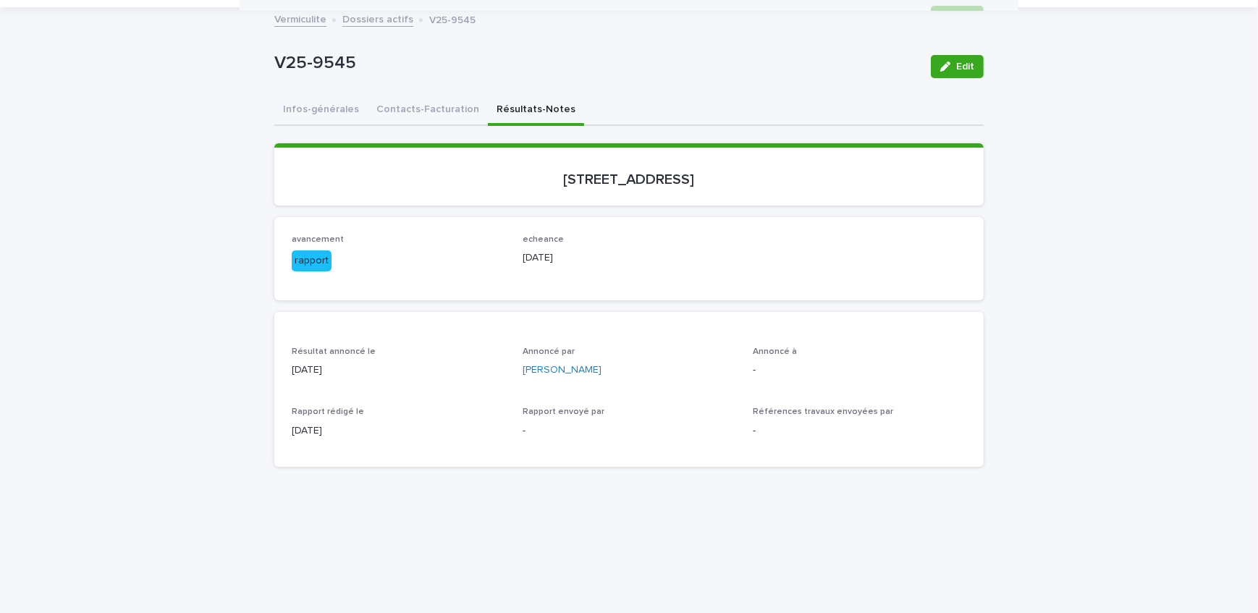
scroll to position [65, 0]
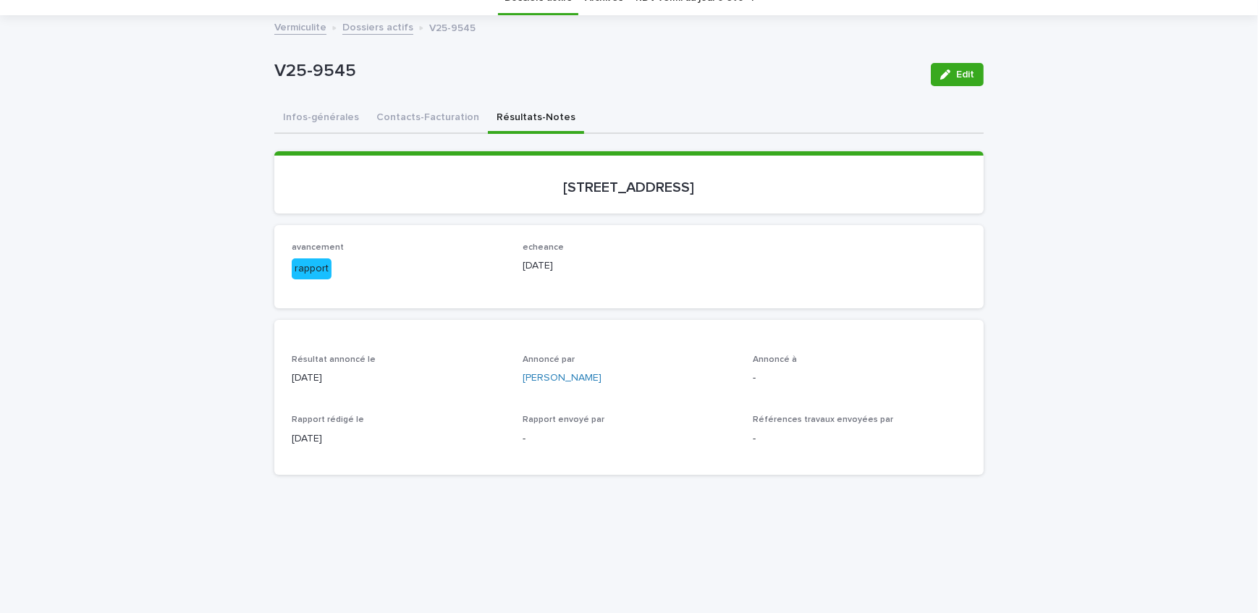
click at [407, 114] on button "Contacts-Facturation" at bounding box center [428, 118] width 120 height 30
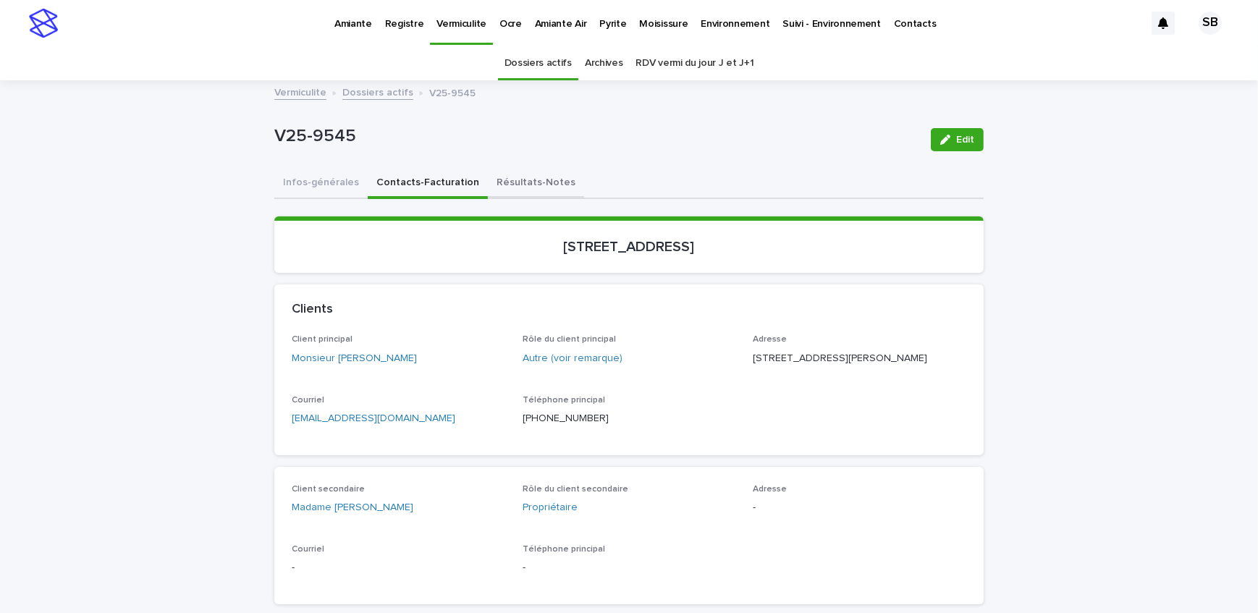
click at [536, 179] on button "Résultats-Notes" at bounding box center [536, 184] width 96 height 30
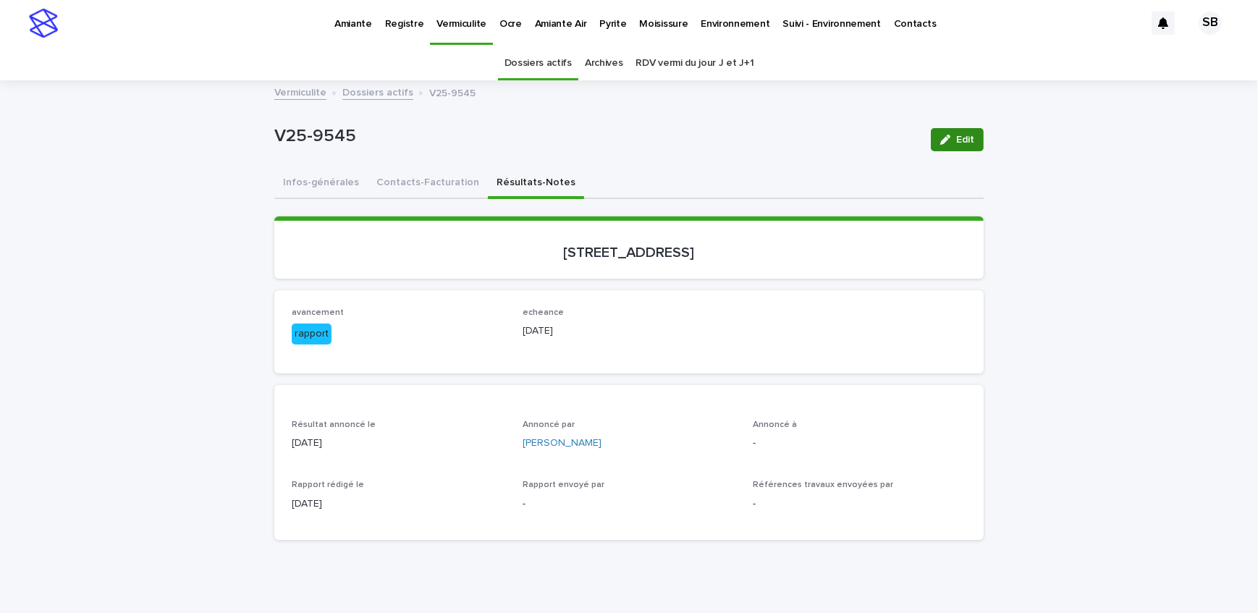
click at [956, 142] on span "Edit" at bounding box center [965, 140] width 18 height 10
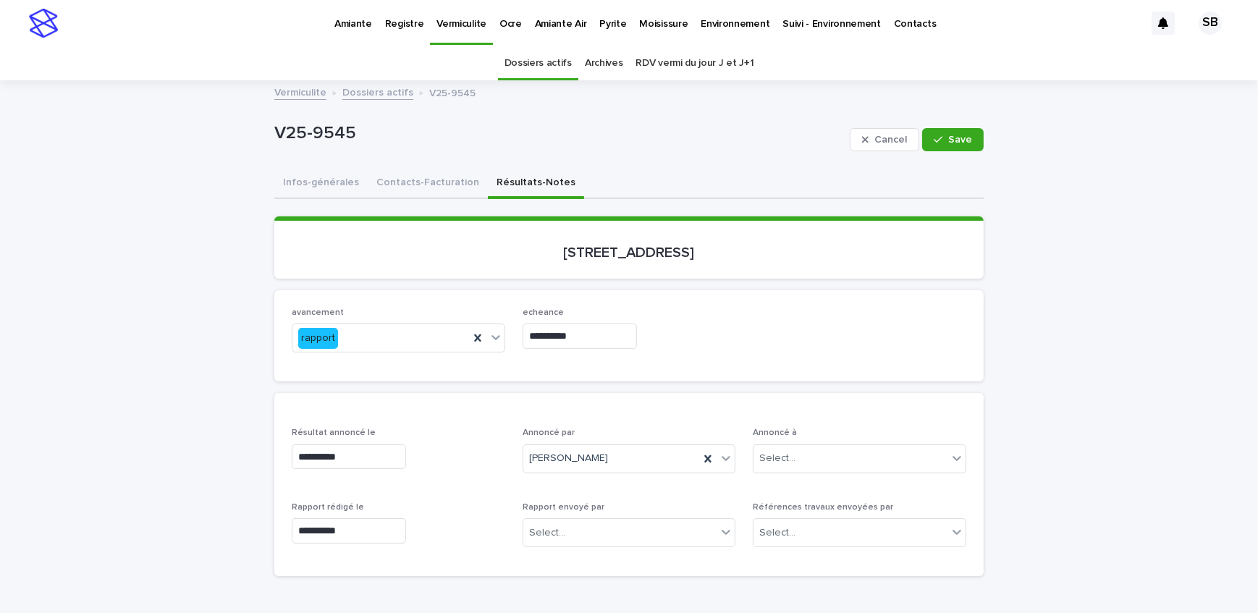
click at [955, 142] on span "Save" at bounding box center [960, 140] width 24 height 10
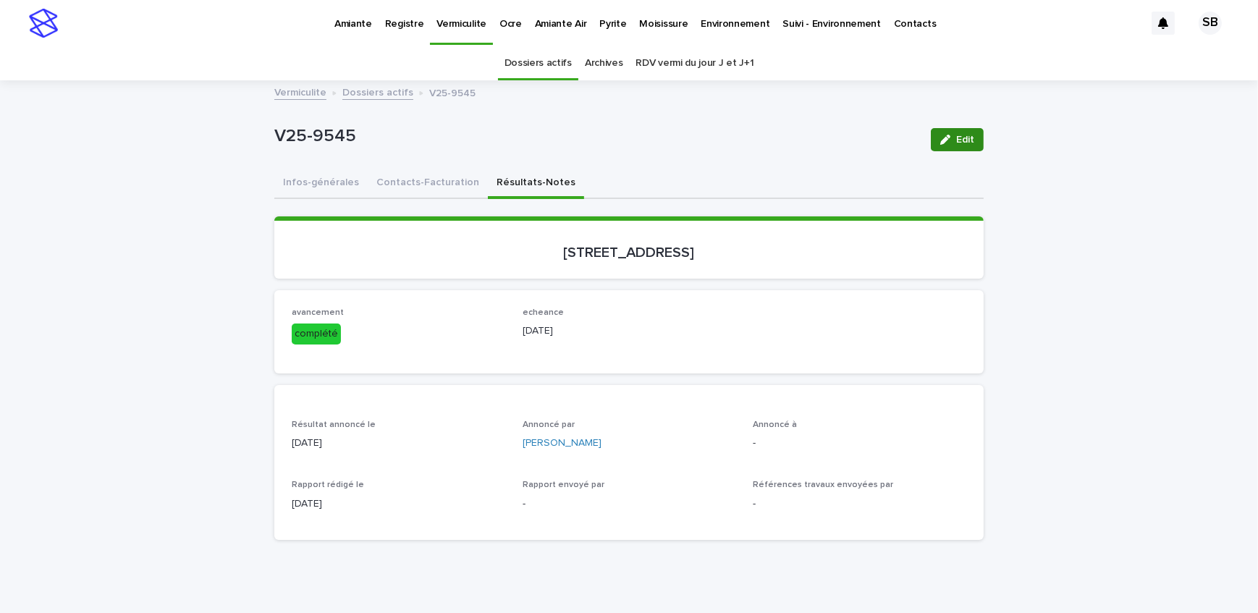
click at [946, 132] on button "Edit" at bounding box center [957, 139] width 53 height 23
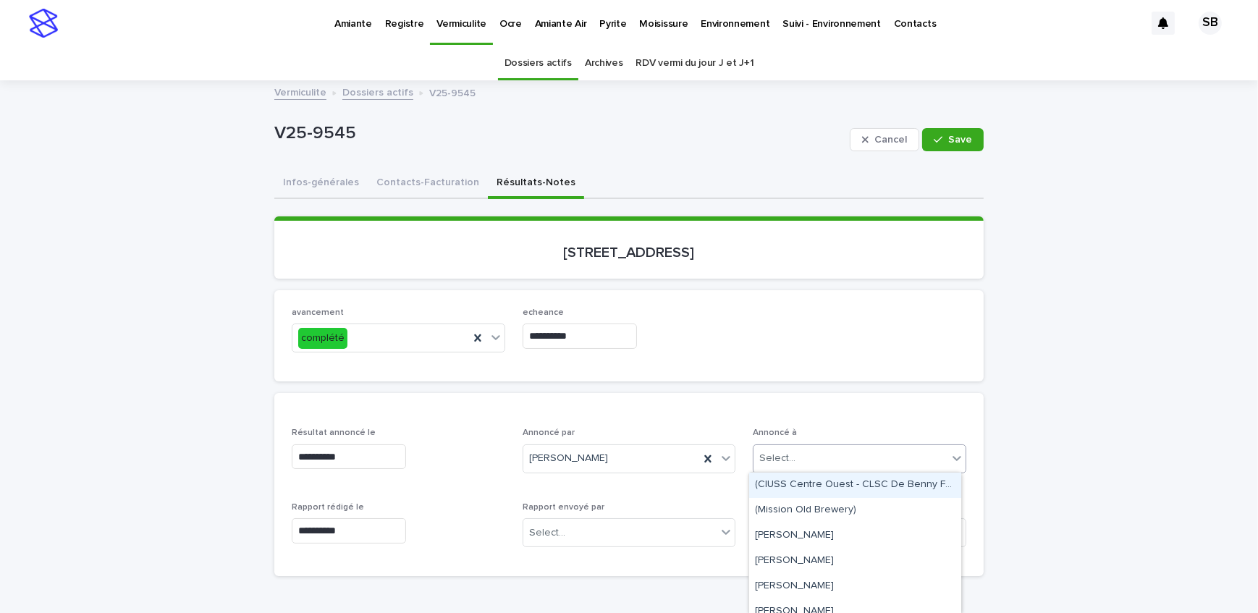
click at [818, 459] on div "Select..." at bounding box center [850, 459] width 194 height 24
type input "*"
type input "**********"
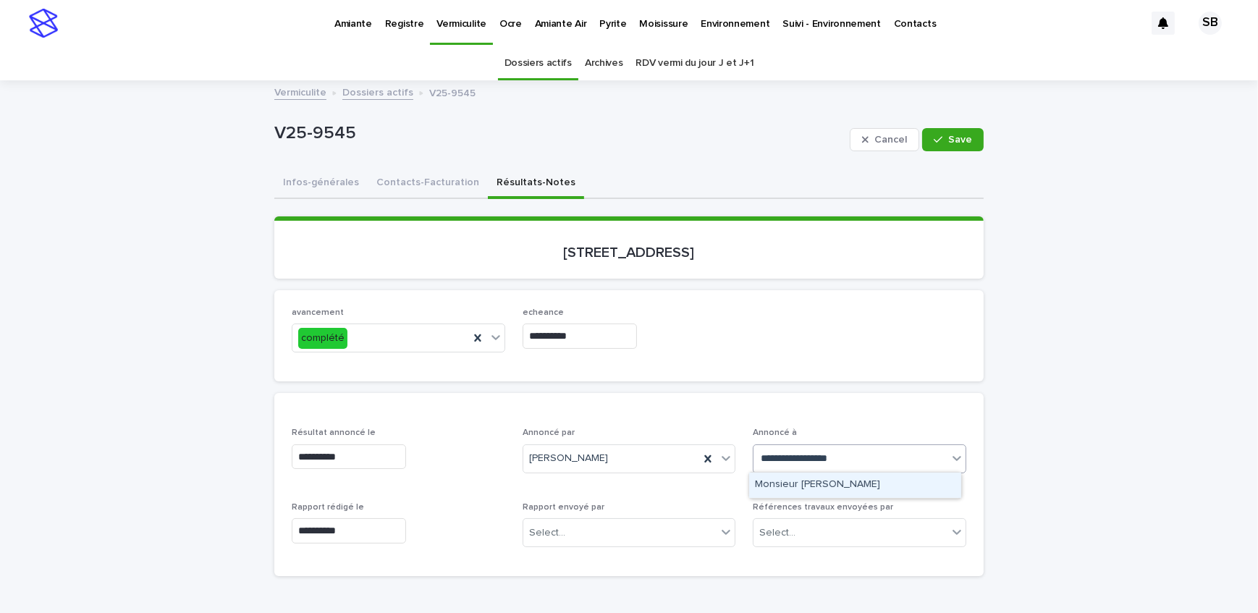
drag, startPoint x: 808, startPoint y: 486, endPoint x: 887, endPoint y: 453, distance: 86.3
click at [808, 486] on div "Monsieur [PERSON_NAME]" at bounding box center [855, 485] width 212 height 25
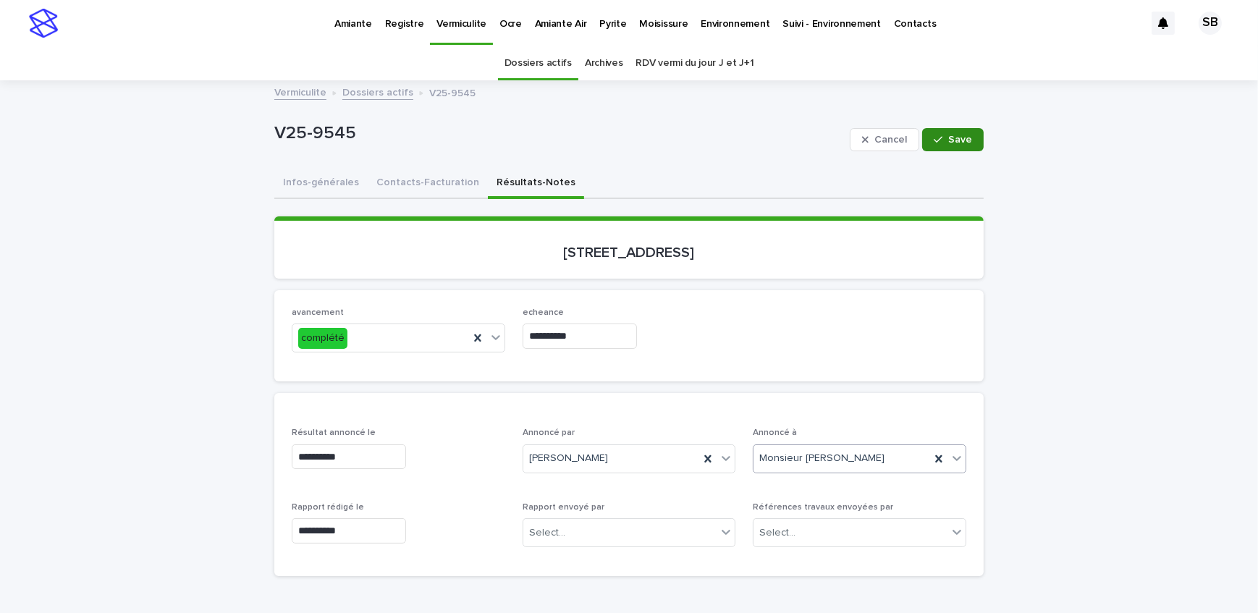
click at [955, 136] on span "Save" at bounding box center [960, 140] width 24 height 10
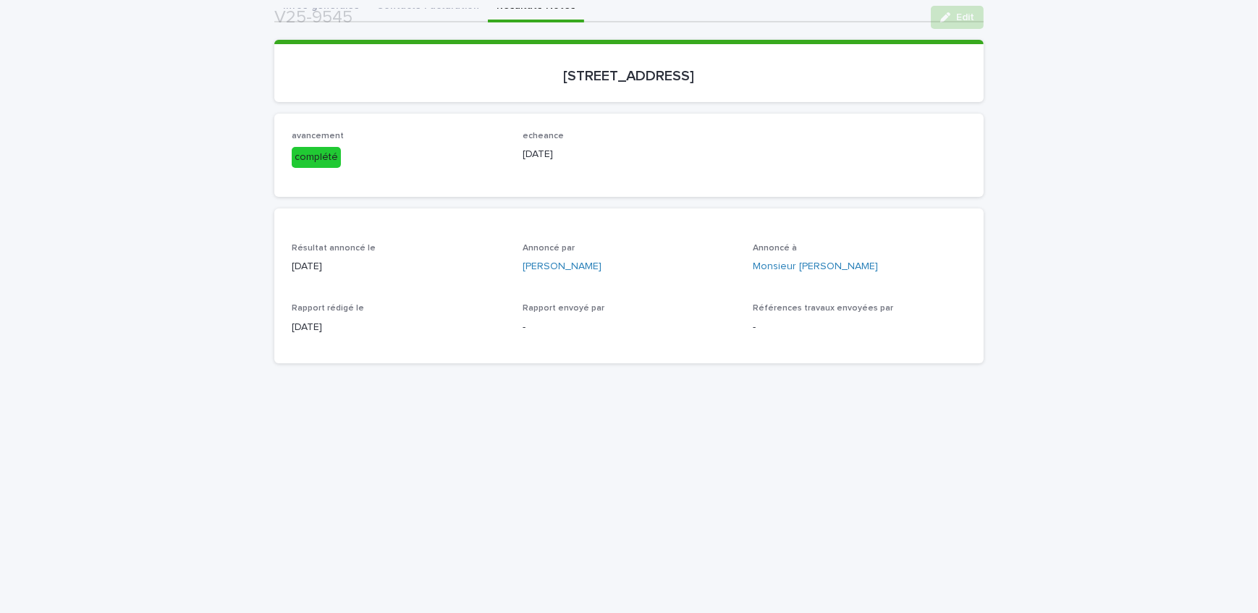
scroll to position [197, 0]
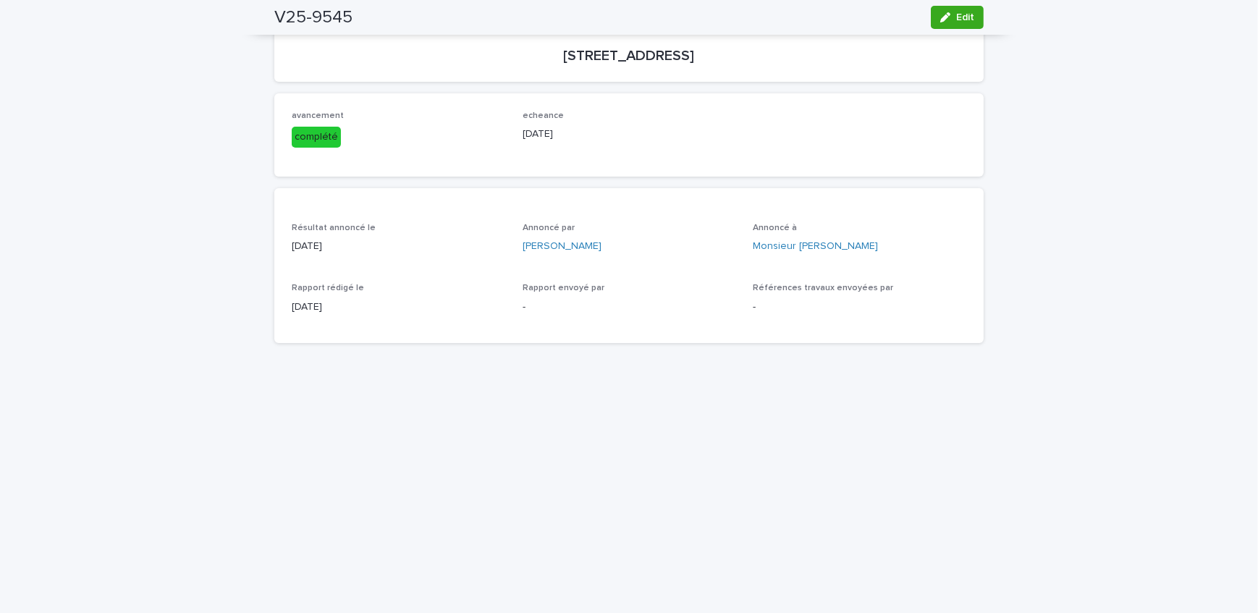
drag, startPoint x: 123, startPoint y: 348, endPoint x: 145, endPoint y: 351, distance: 21.9
click at [123, 348] on div "Loading... Saving… Loading... Saving… V25-9545 Edit V25-9545 Edit Sorry, there …" at bounding box center [629, 460] width 1258 height 1151
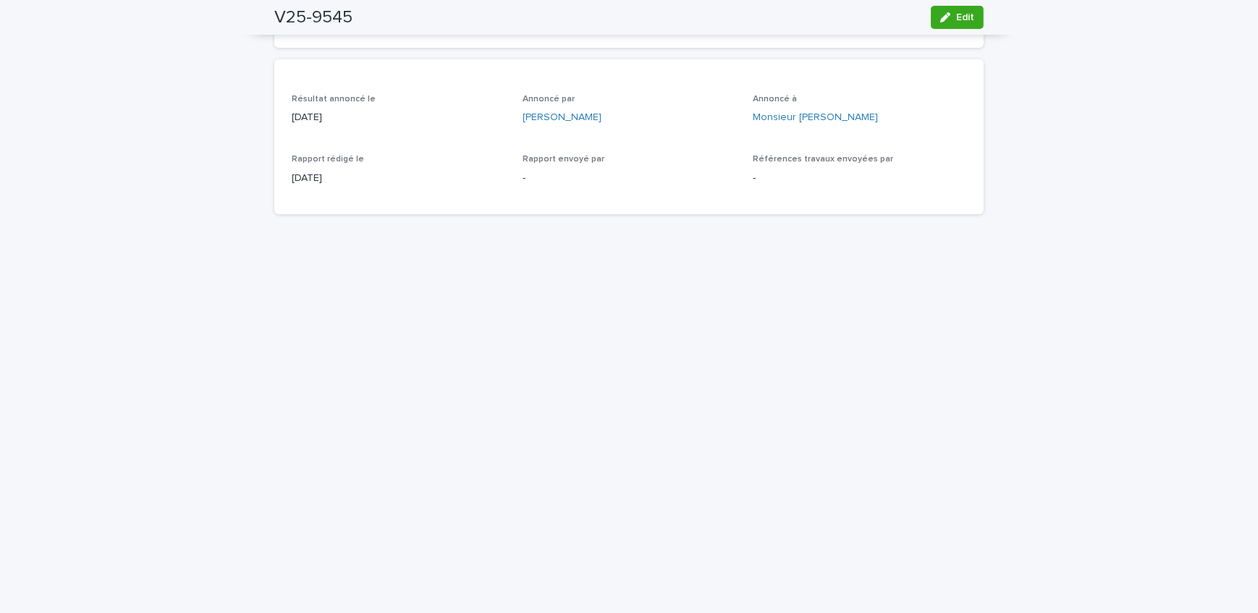
scroll to position [329, 0]
drag, startPoint x: 946, startPoint y: 21, endPoint x: 506, endPoint y: 233, distance: 488.5
click at [946, 20] on icon "button" at bounding box center [945, 17] width 10 height 10
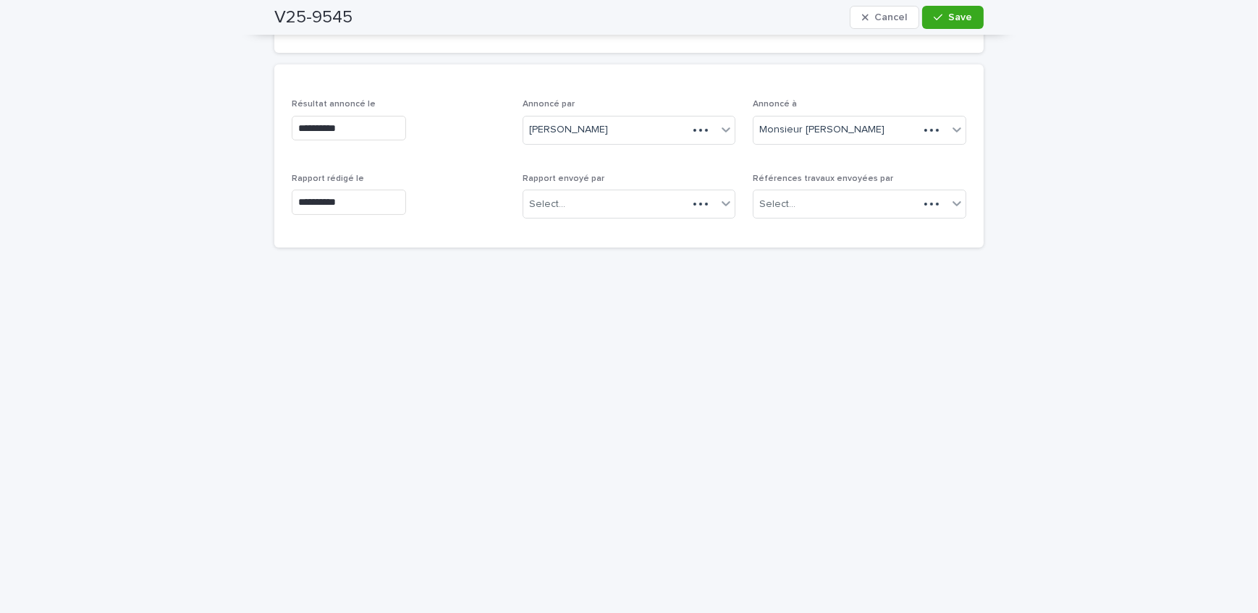
scroll to position [347, 0]
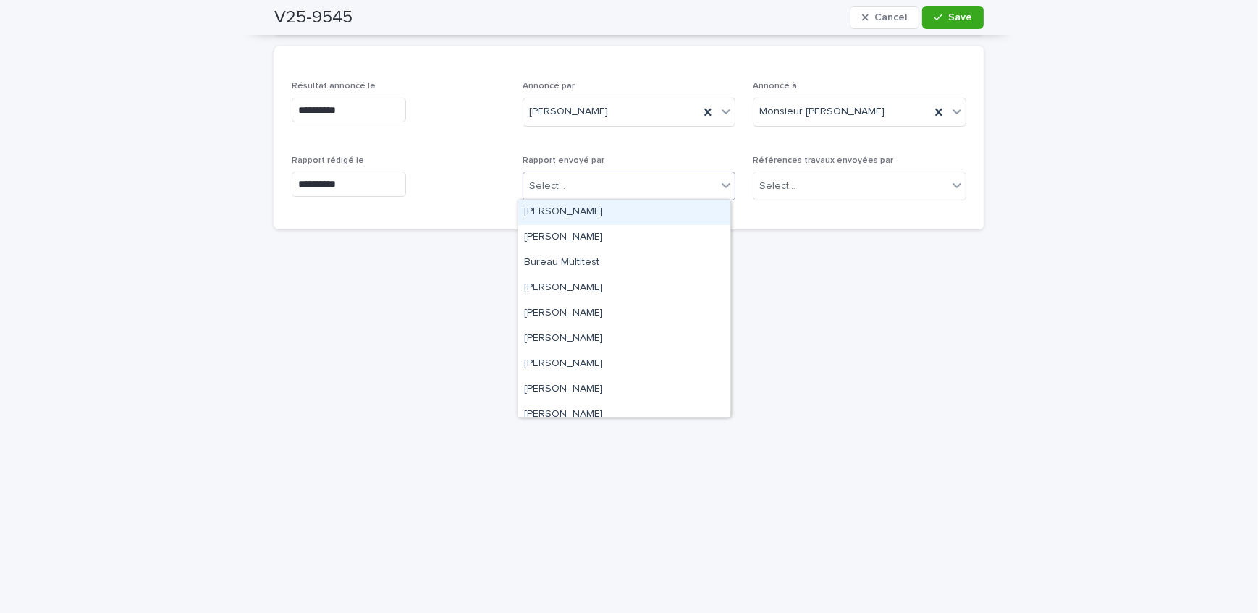
click at [578, 190] on div "Select..." at bounding box center [620, 186] width 194 height 24
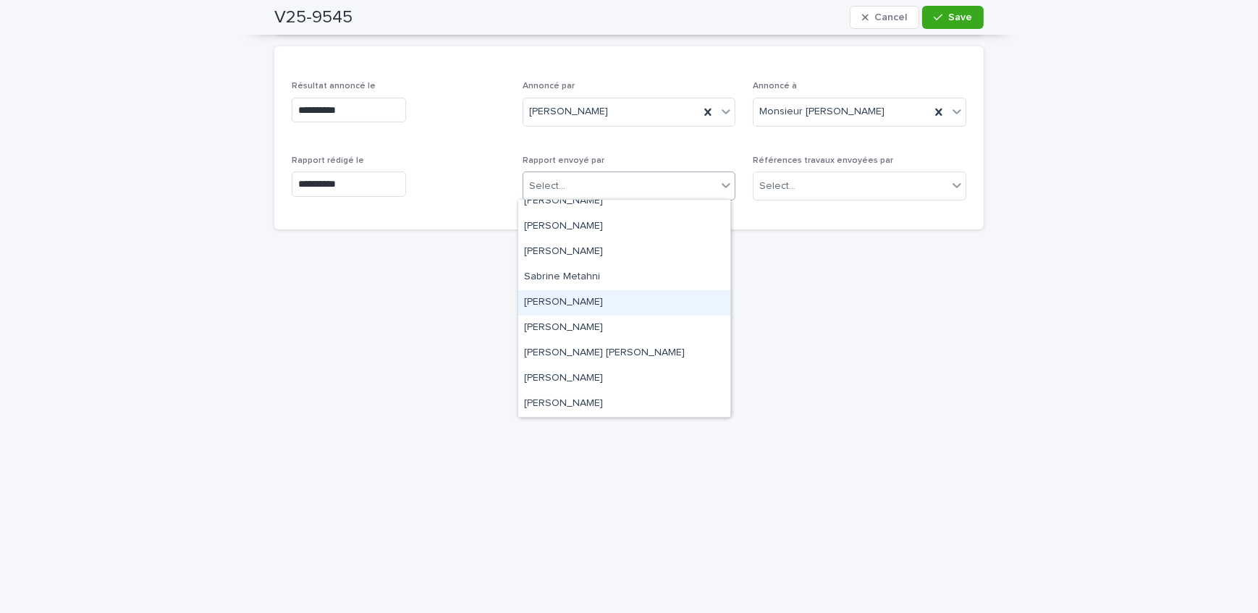
click at [585, 304] on div "[PERSON_NAME]" at bounding box center [624, 302] width 212 height 25
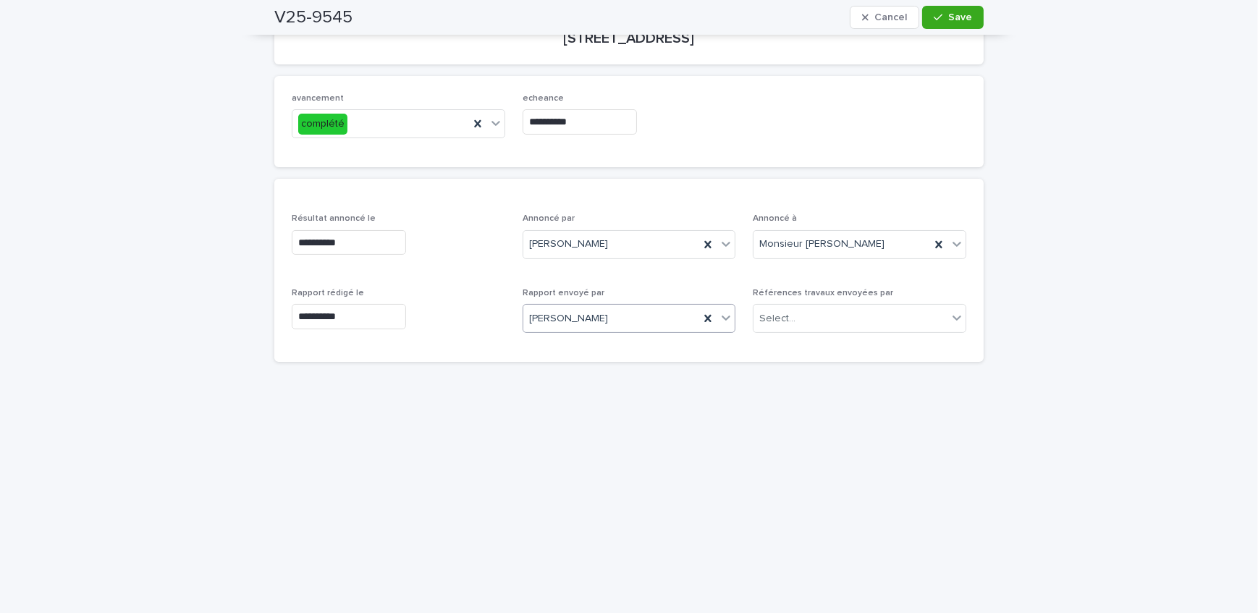
scroll to position [83, 0]
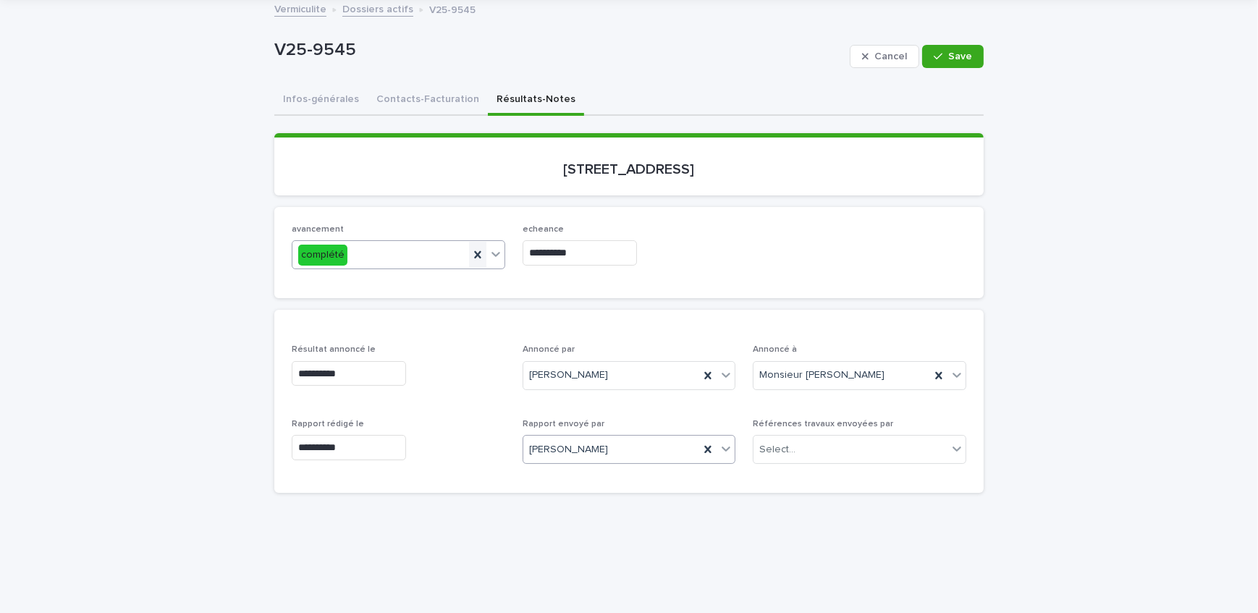
click at [470, 248] on icon at bounding box center [477, 255] width 14 height 14
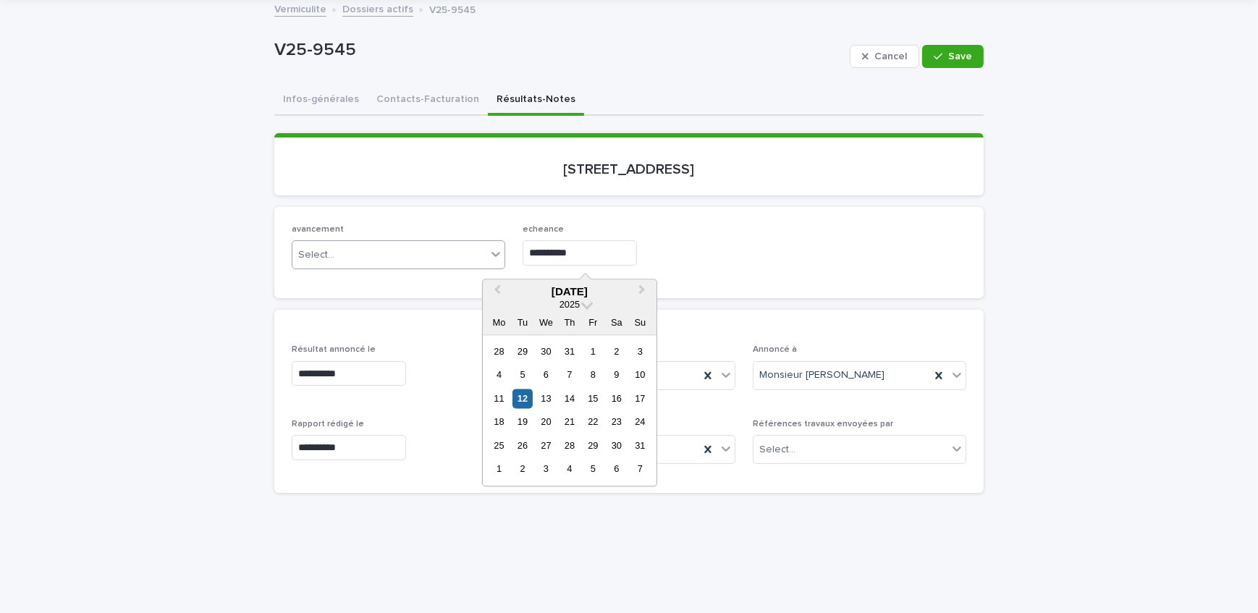
drag, startPoint x: 598, startPoint y: 243, endPoint x: 445, endPoint y: 266, distance: 154.3
click at [445, 266] on div "**********" at bounding box center [629, 252] width 675 height 56
click at [786, 213] on div "avancement Select... echeance" at bounding box center [628, 252] width 709 height 91
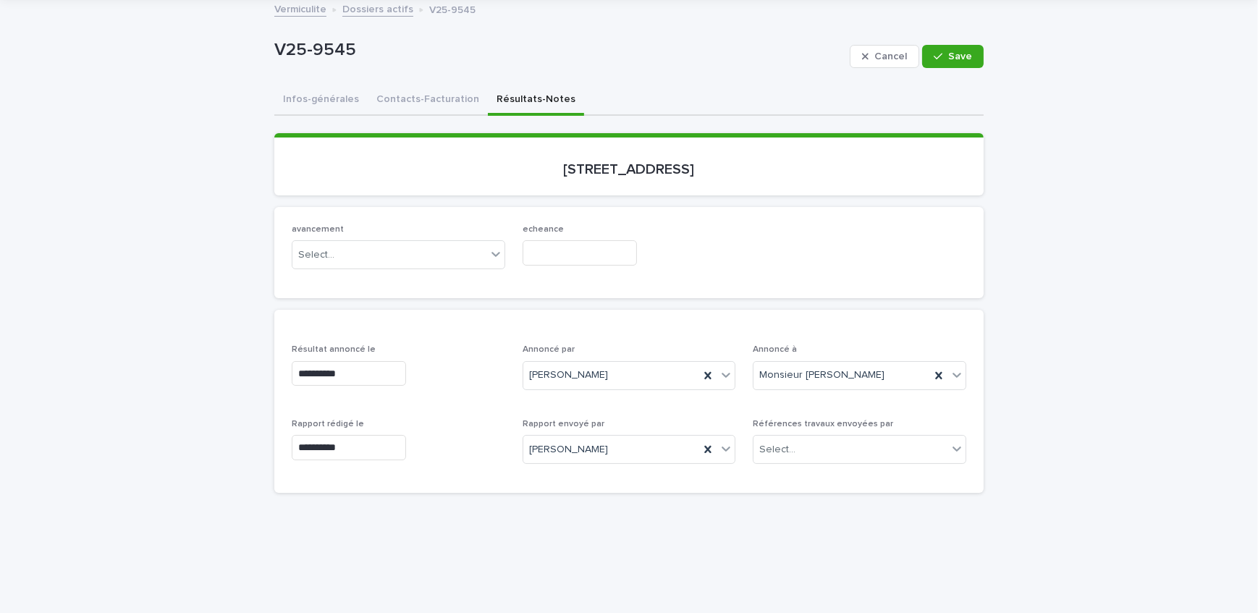
click at [314, 92] on button "Infos-générales" at bounding box center [320, 100] width 93 height 30
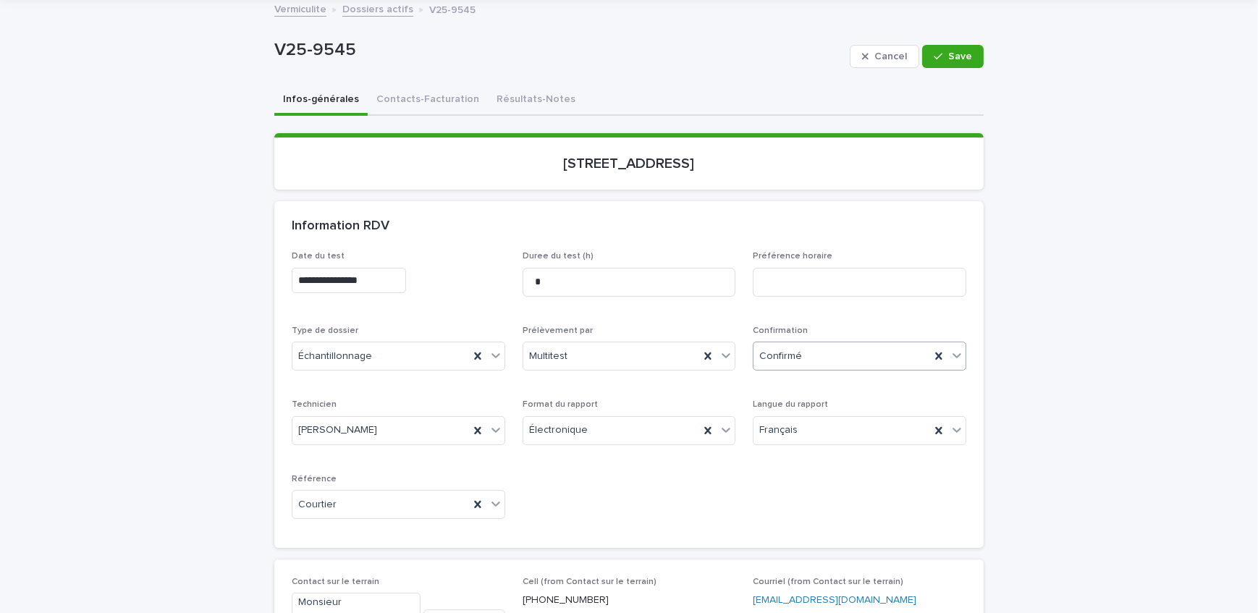
click at [836, 360] on div "Confirmé" at bounding box center [841, 356] width 177 height 24
click at [824, 554] on div "Archivé" at bounding box center [855, 559] width 212 height 25
click at [961, 58] on span "Save" at bounding box center [960, 56] width 24 height 10
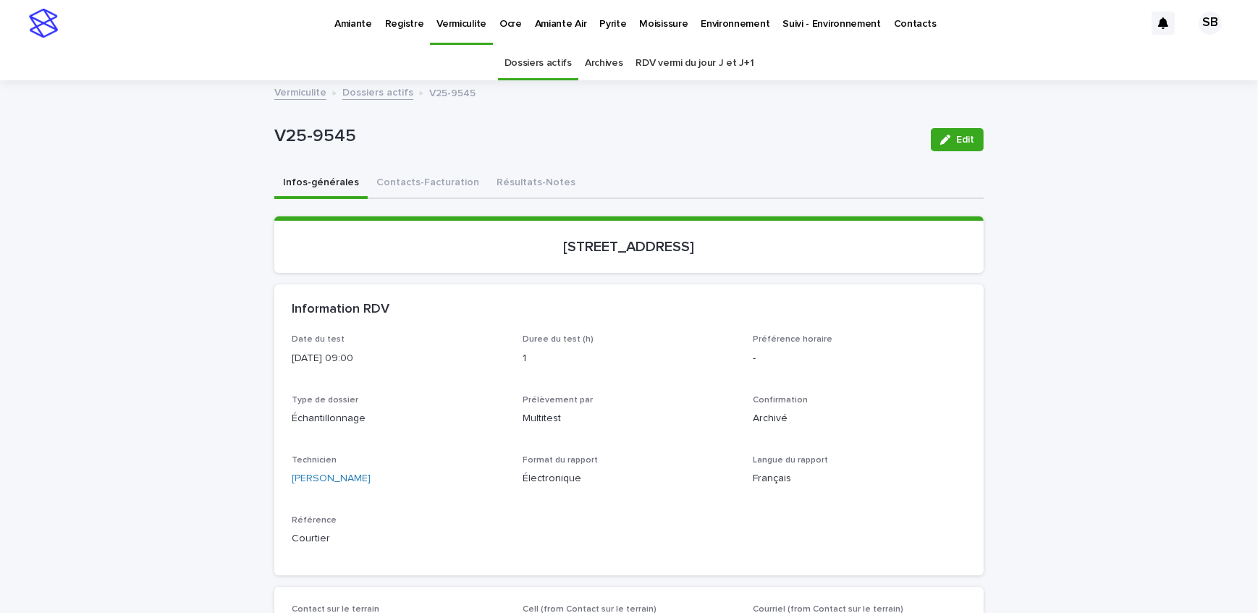
click at [362, 96] on link "Dossiers actifs" at bounding box center [377, 91] width 71 height 17
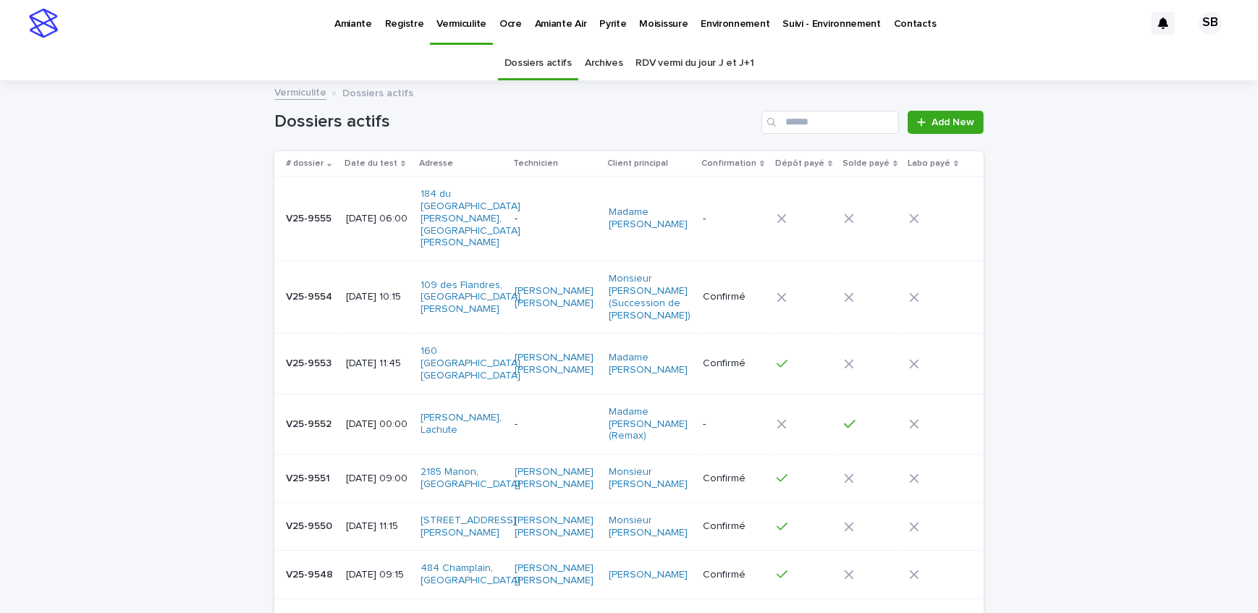
click at [355, 23] on p "Amiante" at bounding box center [353, 15] width 38 height 30
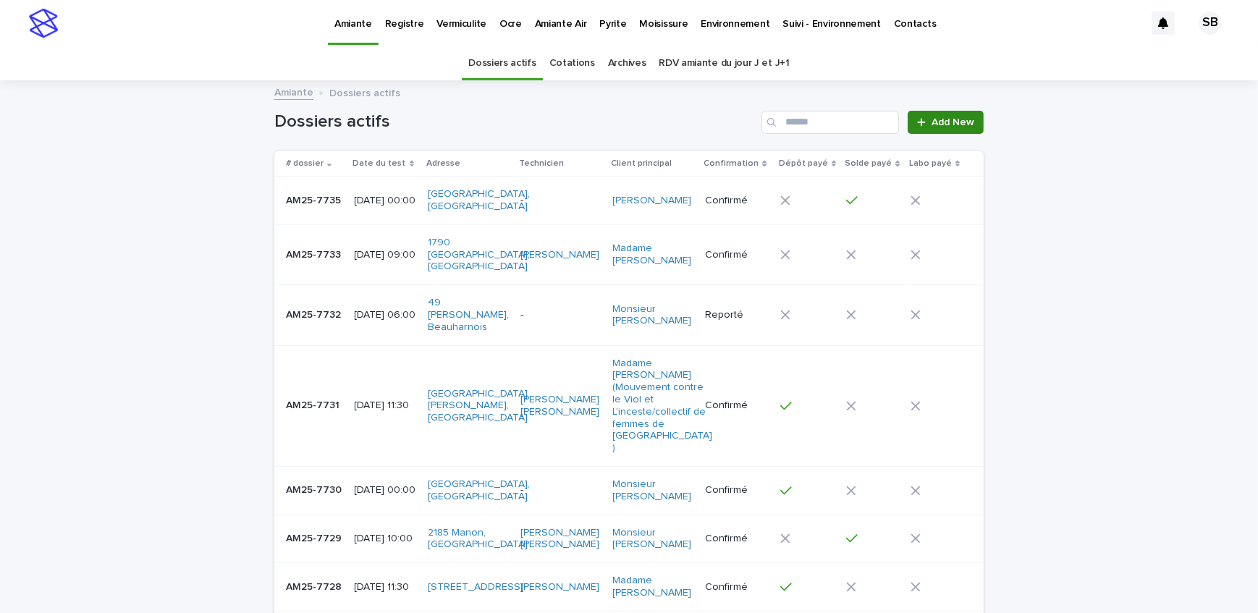
click at [932, 120] on span "Add New" at bounding box center [952, 122] width 43 height 10
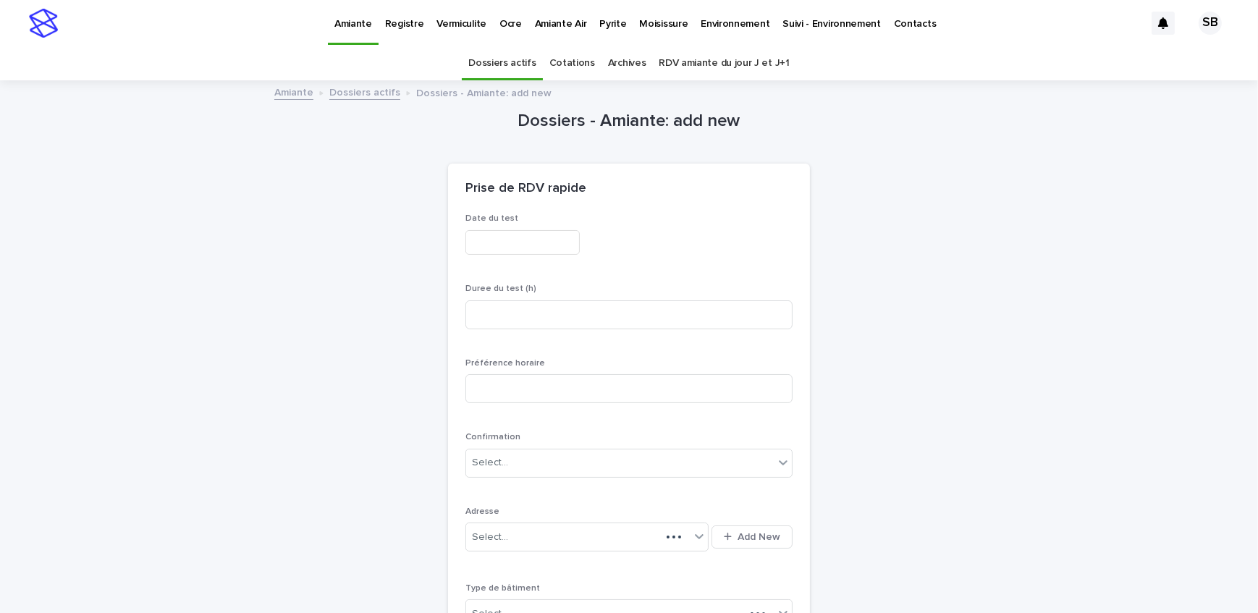
scroll to position [46, 0]
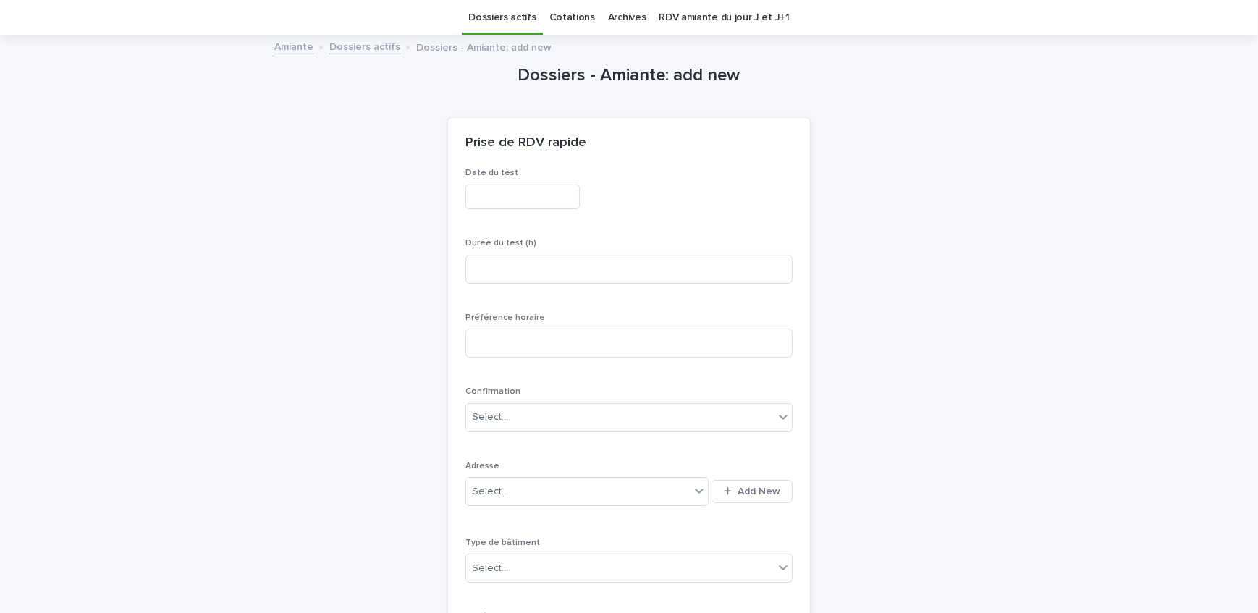
click at [484, 202] on input "text" at bounding box center [522, 197] width 114 height 25
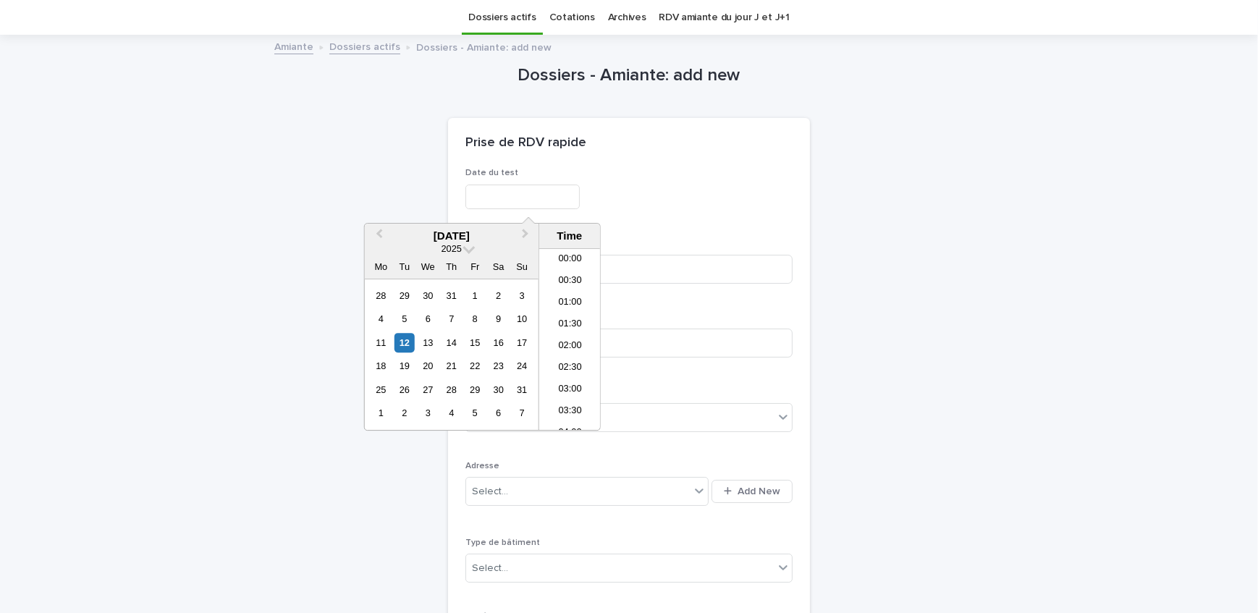
scroll to position [528, 0]
click at [405, 339] on div "12" at bounding box center [404, 343] width 20 height 20
type input "**********"
click at [765, 177] on p "Date du test" at bounding box center [628, 173] width 327 height 10
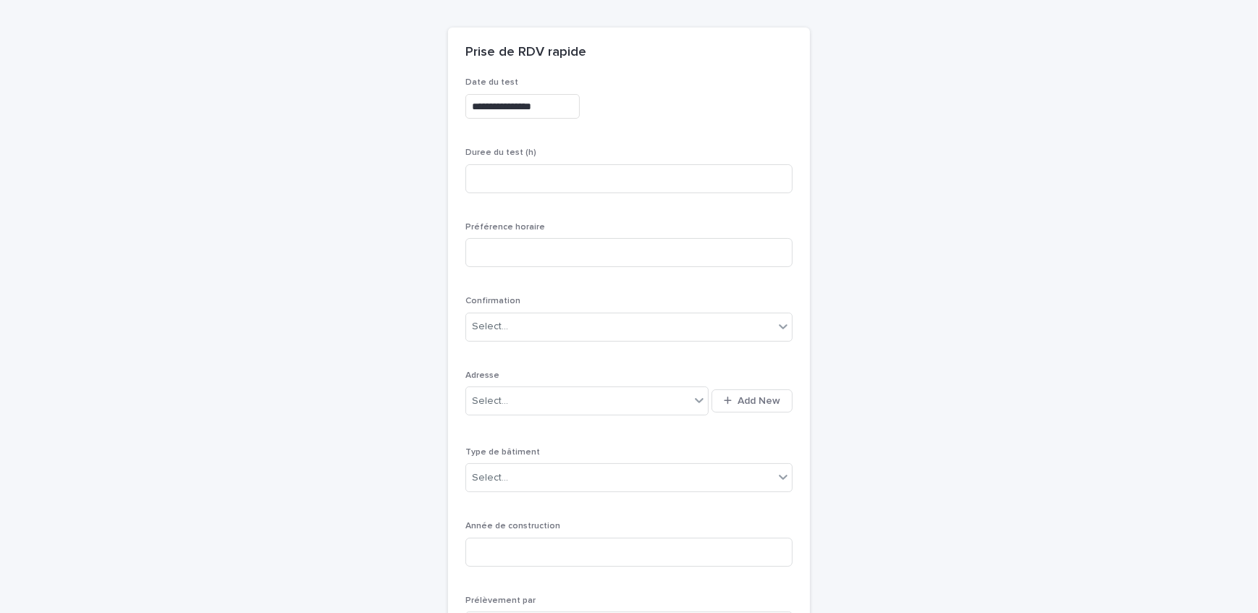
scroll to position [177, 0]
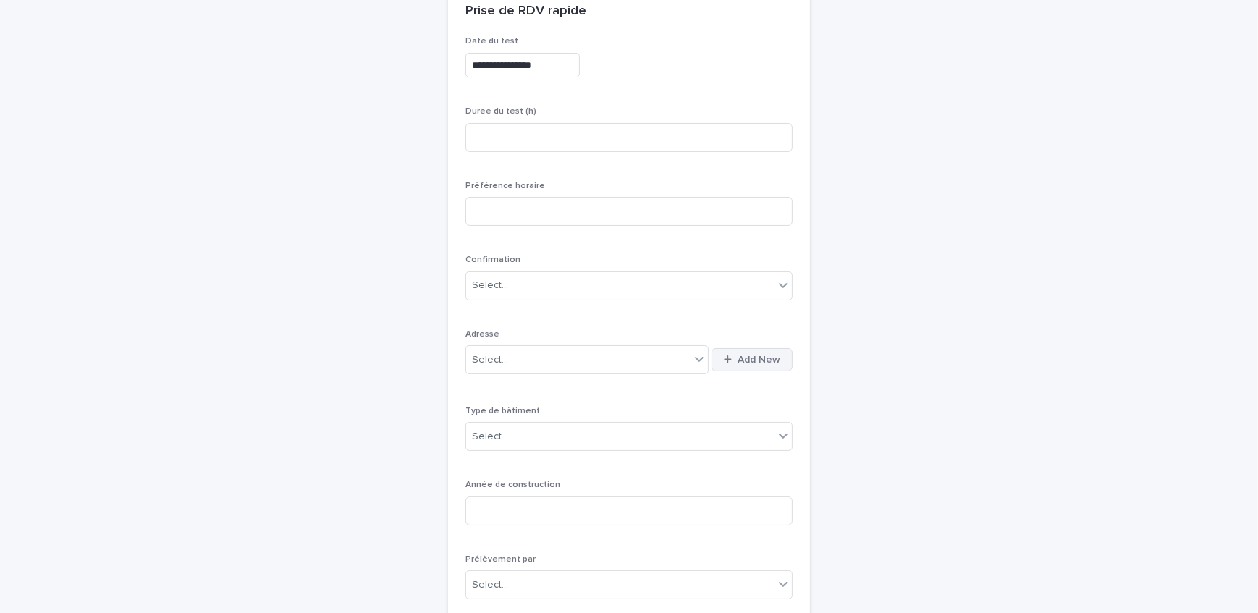
click at [728, 355] on div "button" at bounding box center [731, 359] width 14 height 9
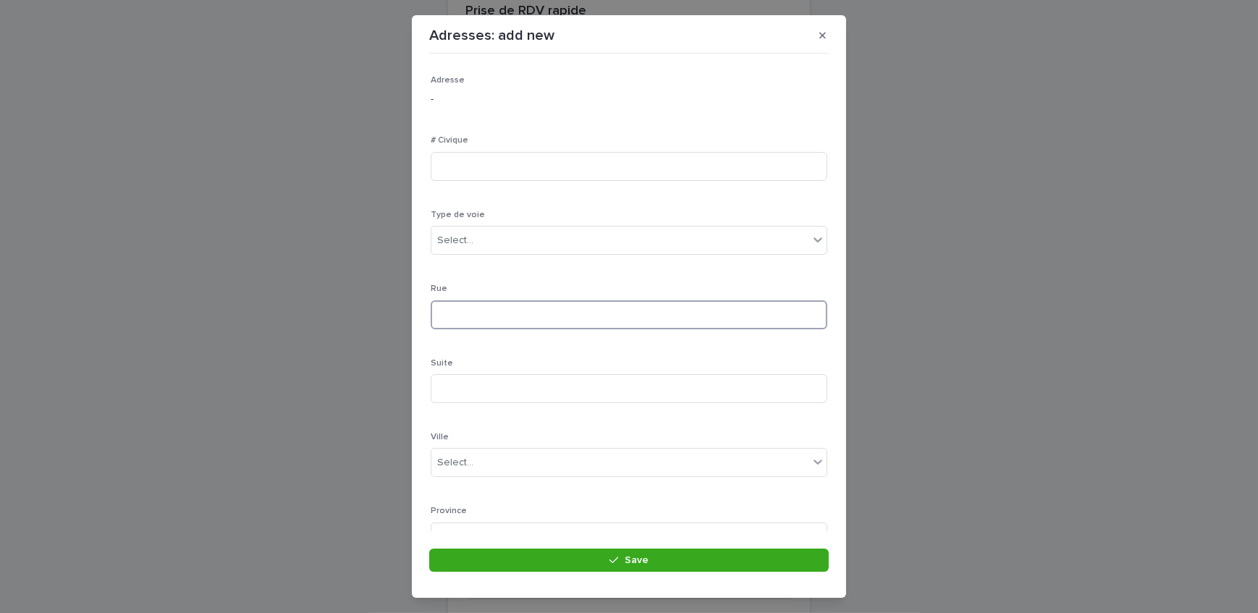
click at [466, 305] on input at bounding box center [629, 314] width 397 height 29
type input "**********"
click at [483, 315] on div "Ville Select..." at bounding box center [629, 329] width 397 height 56
click at [485, 324] on div "Select..." at bounding box center [619, 332] width 377 height 24
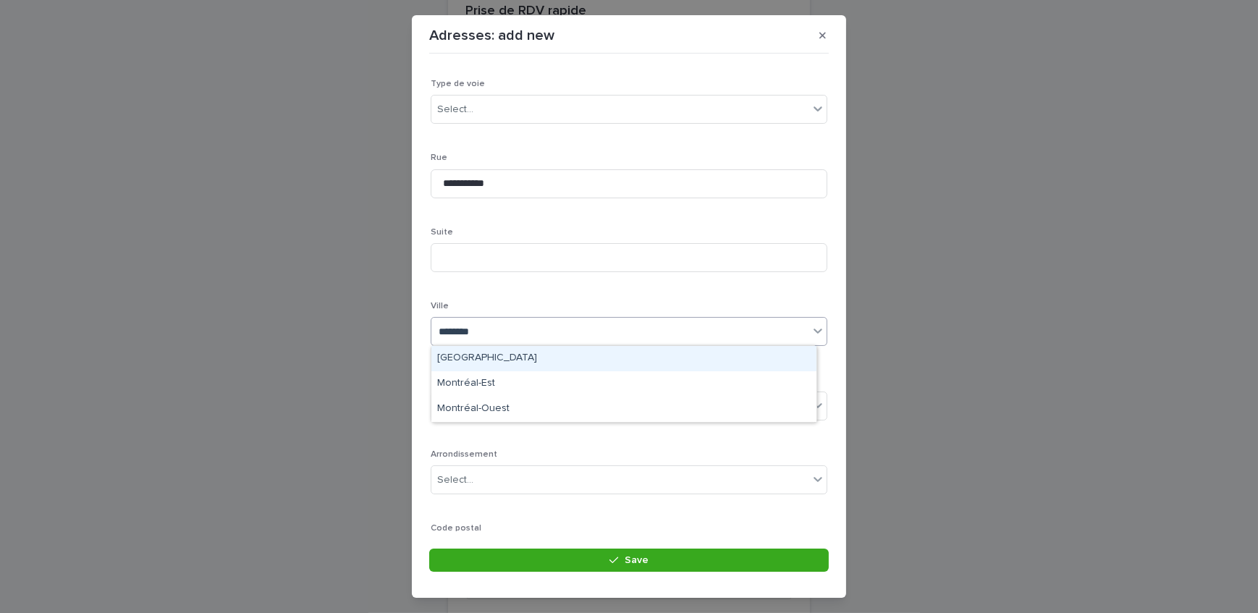
type input "********"
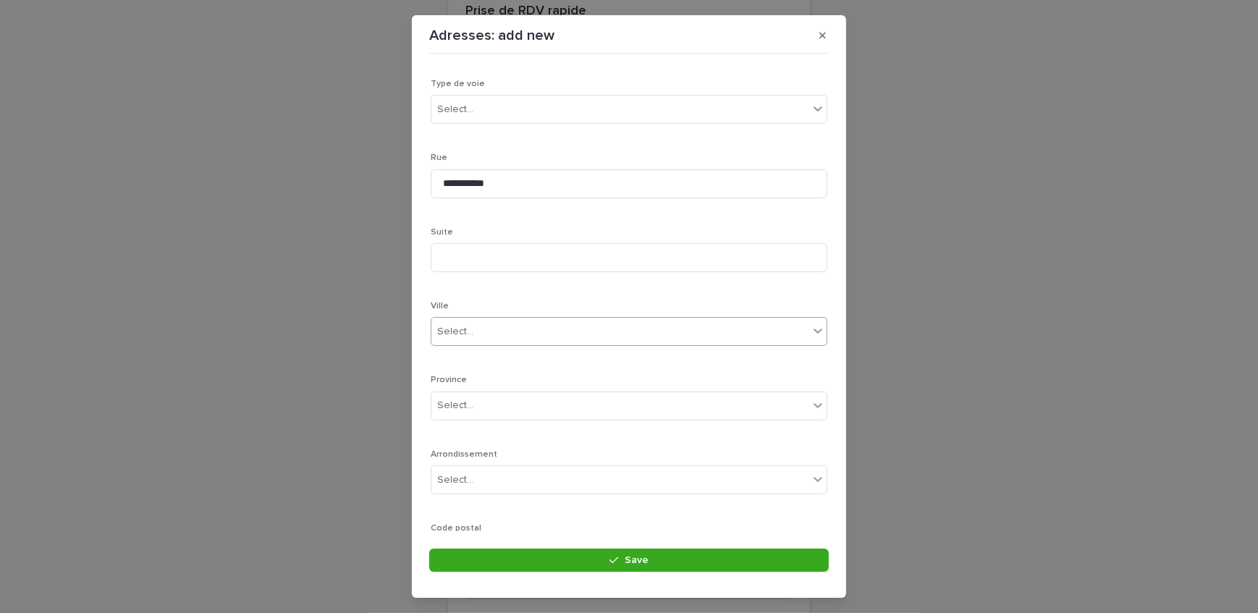
click at [492, 326] on div "Select..." at bounding box center [619, 332] width 377 height 24
click at [493, 321] on div "Select..." at bounding box center [619, 332] width 377 height 24
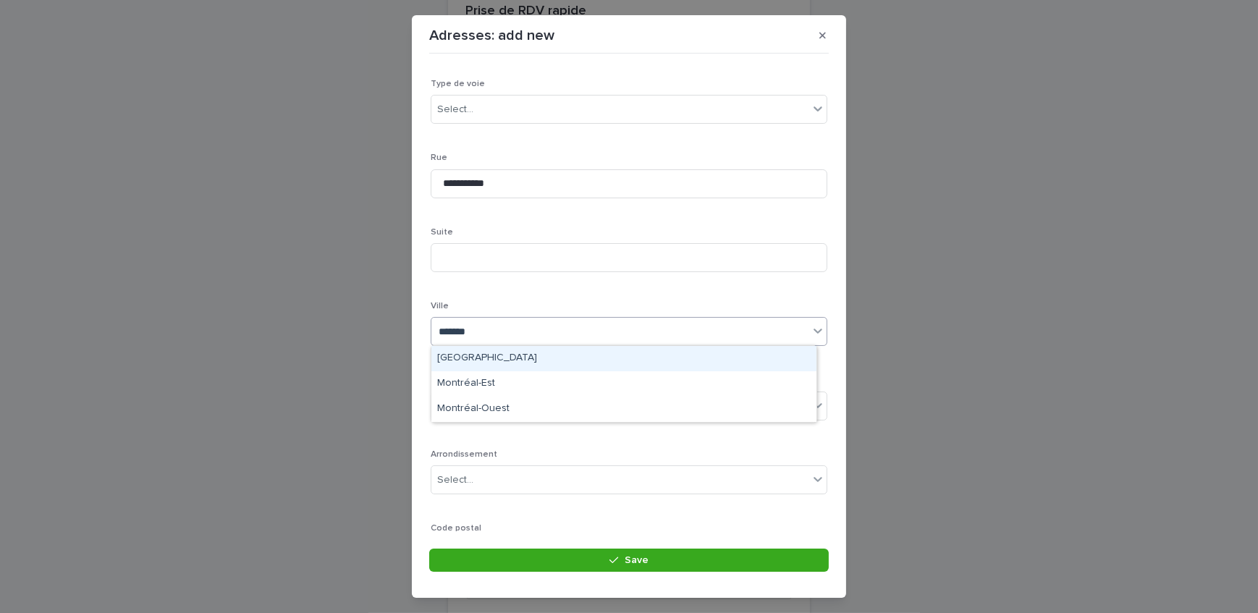
type input "********"
click at [441, 358] on div "[GEOGRAPHIC_DATA]" at bounding box center [623, 358] width 385 height 25
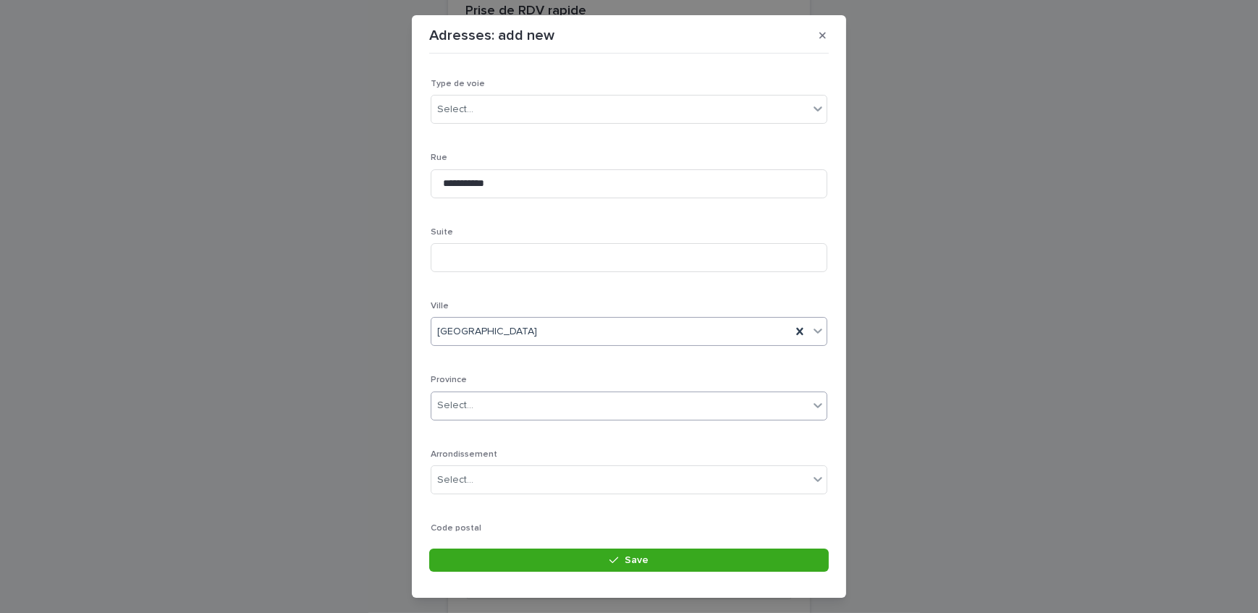
click at [483, 404] on div "Select..." at bounding box center [619, 406] width 377 height 24
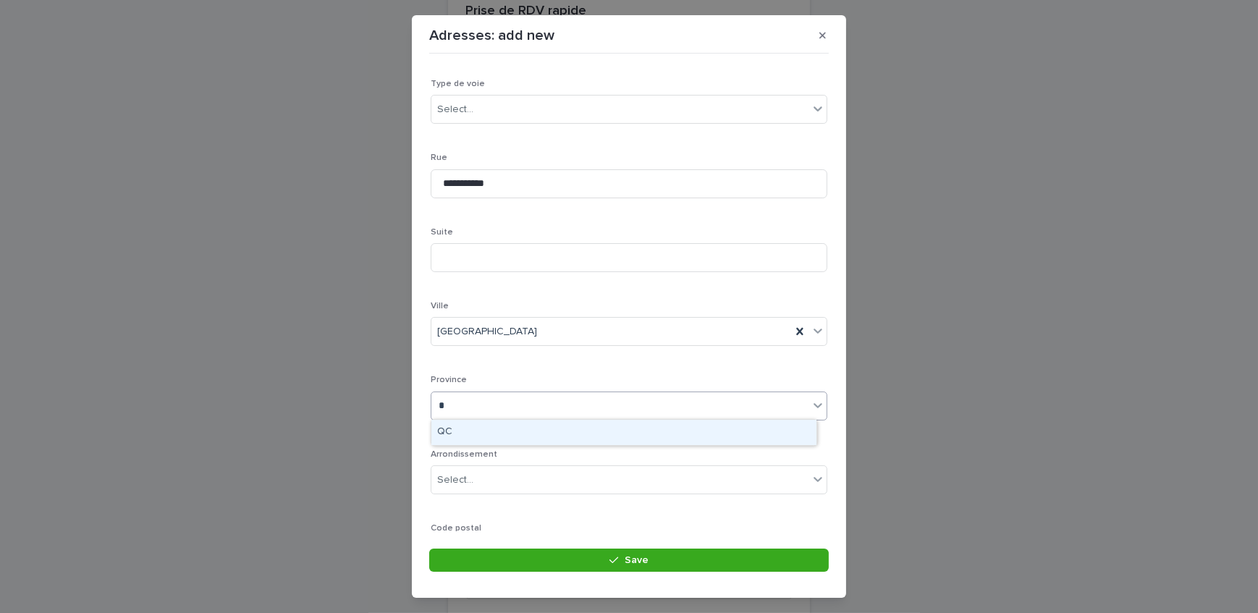
type input "**"
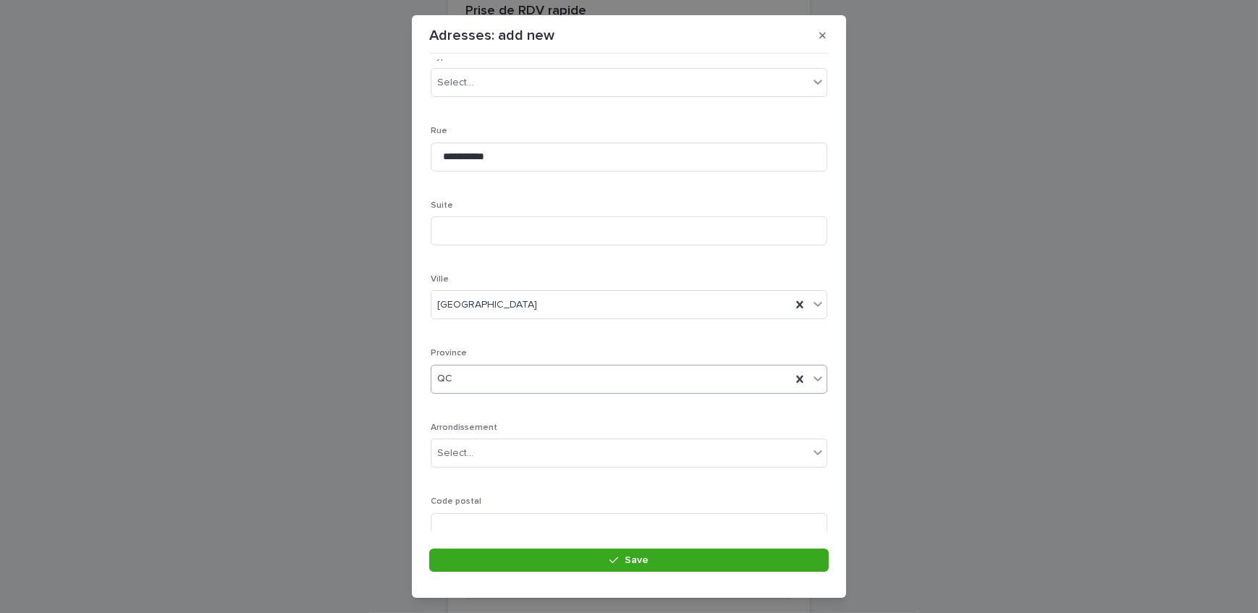
scroll to position [211, 0]
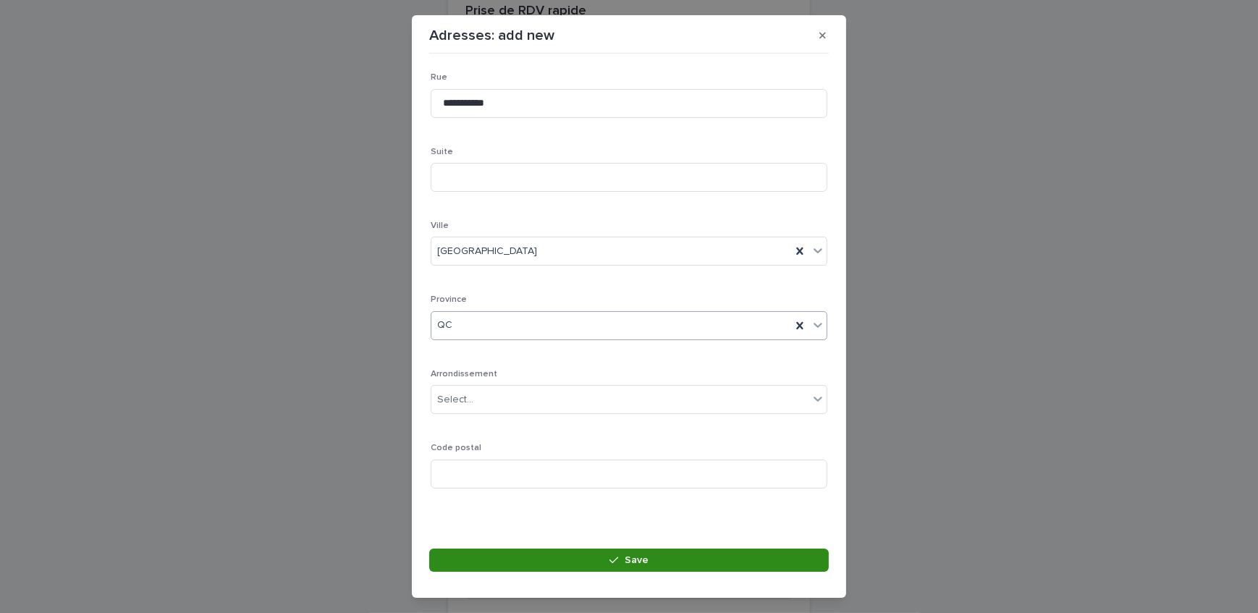
click at [646, 555] on span "Save" at bounding box center [637, 560] width 24 height 10
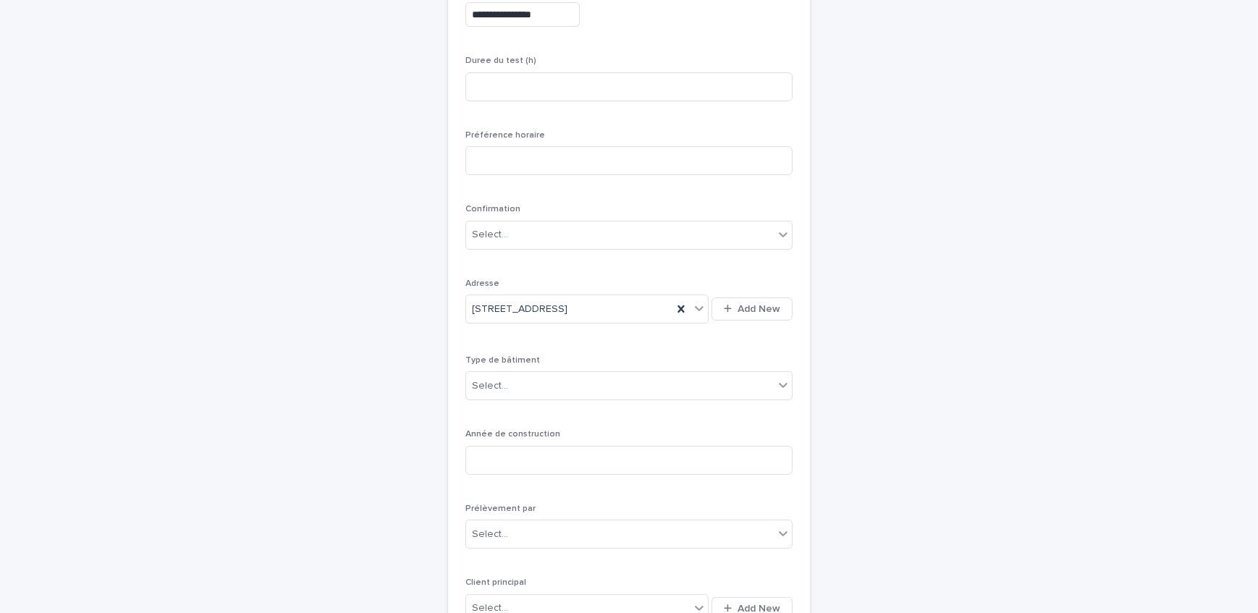
scroll to position [243, 0]
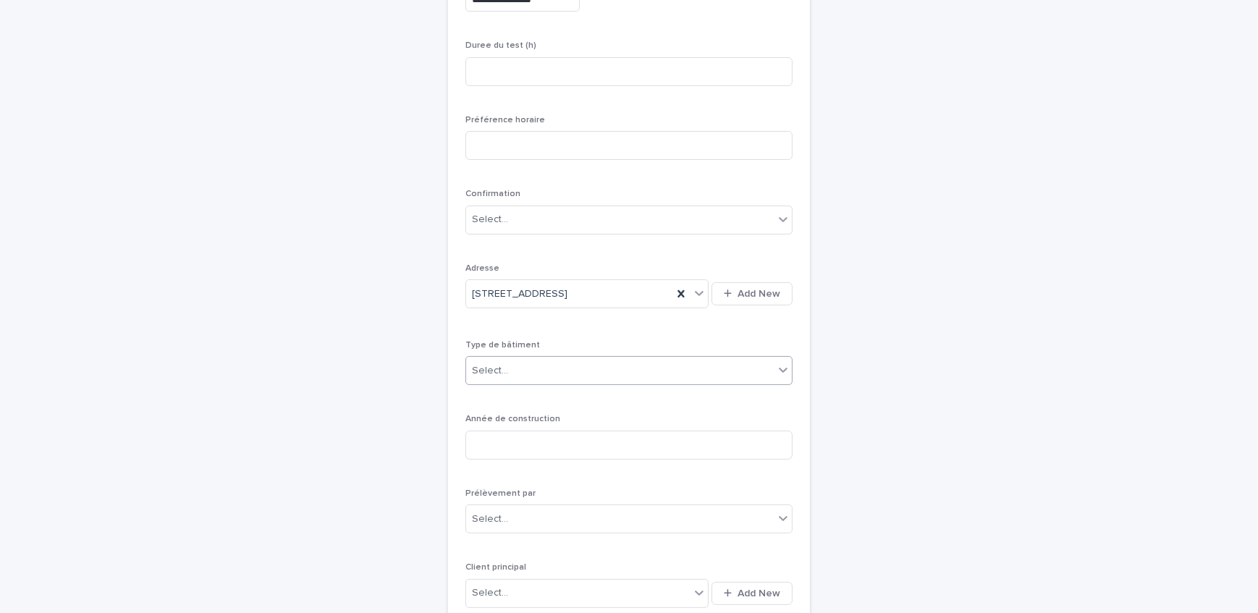
click at [542, 369] on div "Select..." at bounding box center [620, 371] width 308 height 24
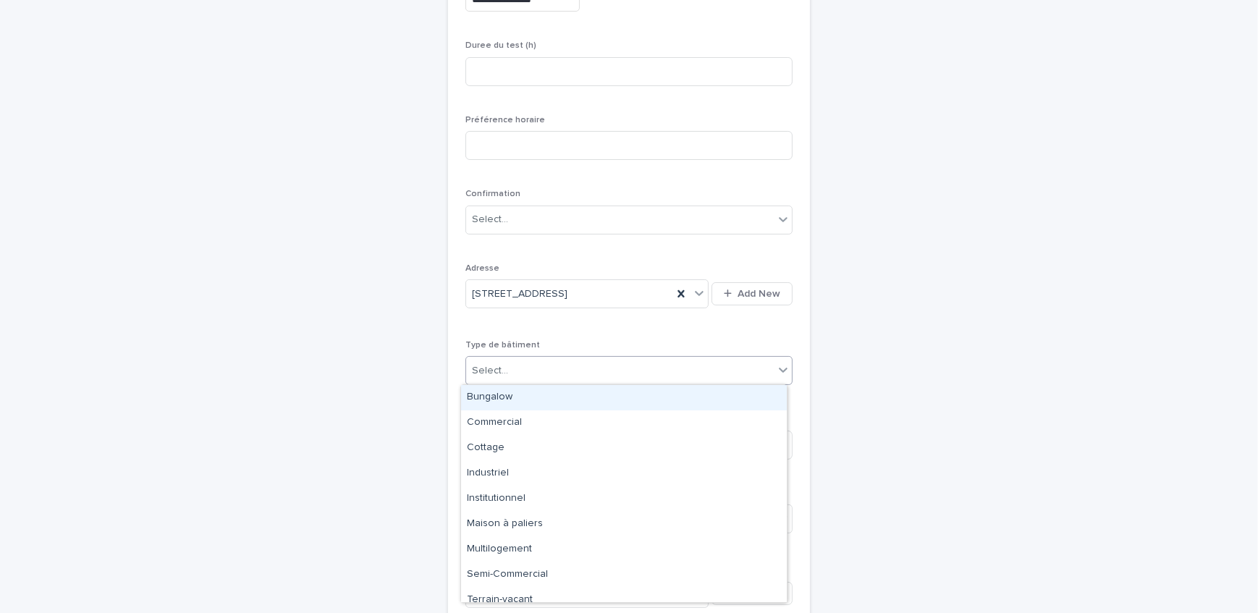
click at [555, 342] on p "Type de bâtiment" at bounding box center [628, 345] width 327 height 10
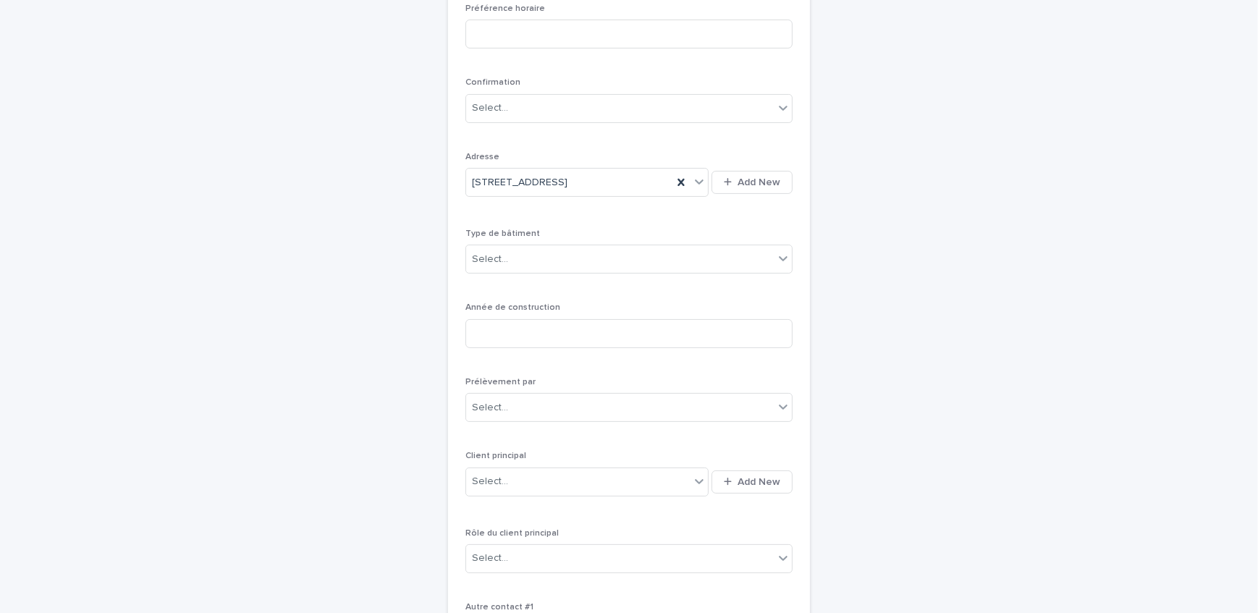
scroll to position [441, 0]
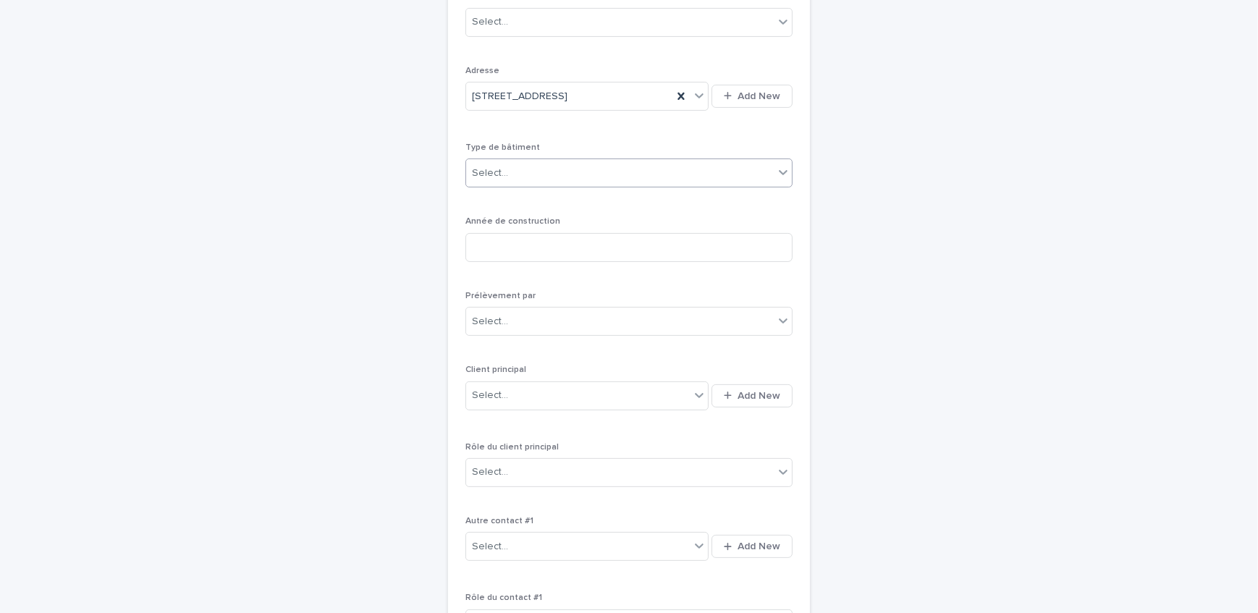
click at [518, 177] on div "Select..." at bounding box center [620, 173] width 308 height 24
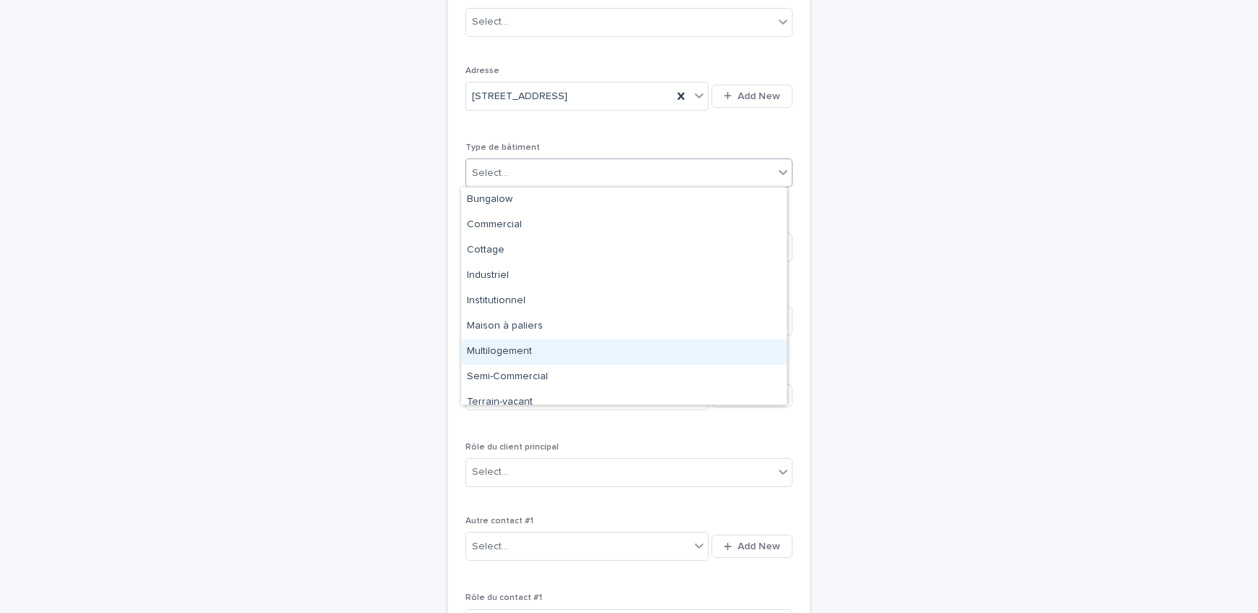
drag, startPoint x: 514, startPoint y: 350, endPoint x: 517, endPoint y: 335, distance: 14.8
click at [514, 350] on div "Multilogement" at bounding box center [624, 351] width 326 height 25
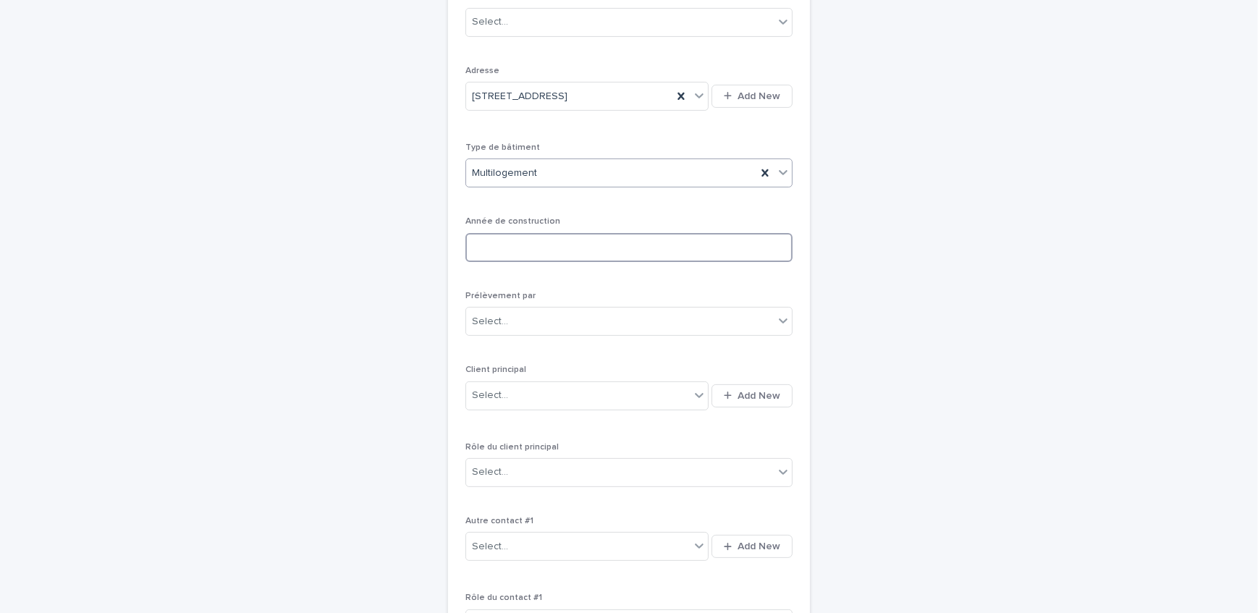
click at [528, 240] on input at bounding box center [628, 247] width 327 height 29
type input "****"
click at [553, 318] on div "Select..." at bounding box center [620, 322] width 308 height 24
click at [512, 373] on div "Client" at bounding box center [624, 373] width 326 height 25
click at [758, 397] on span "Add New" at bounding box center [758, 396] width 43 height 10
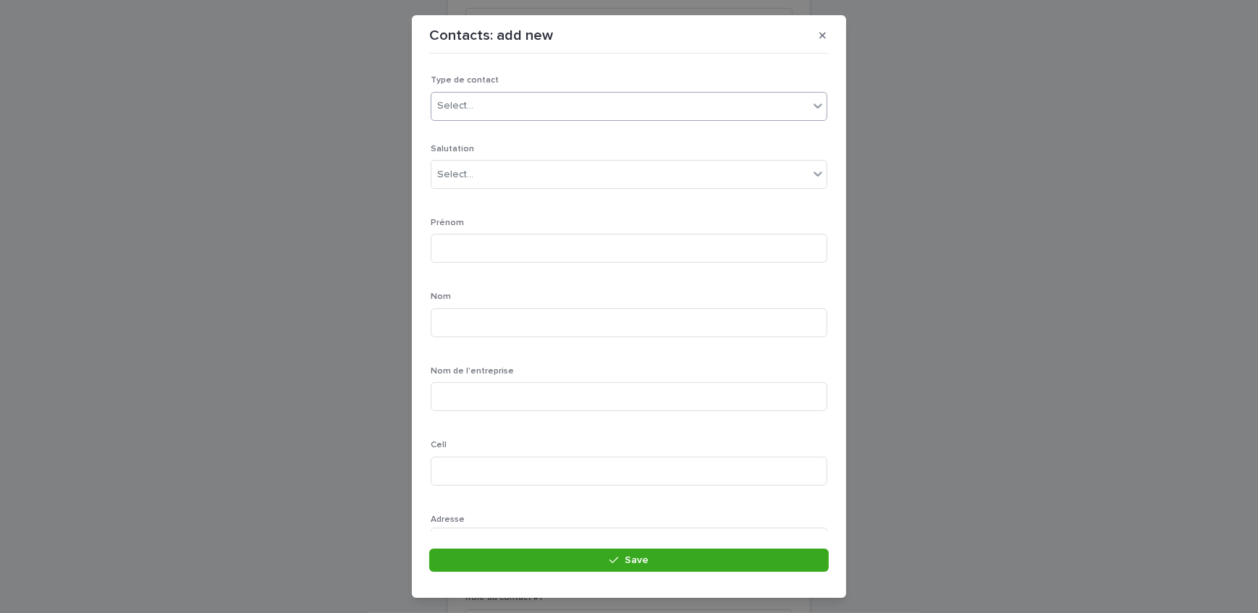
click at [489, 101] on div "Select..." at bounding box center [619, 106] width 377 height 24
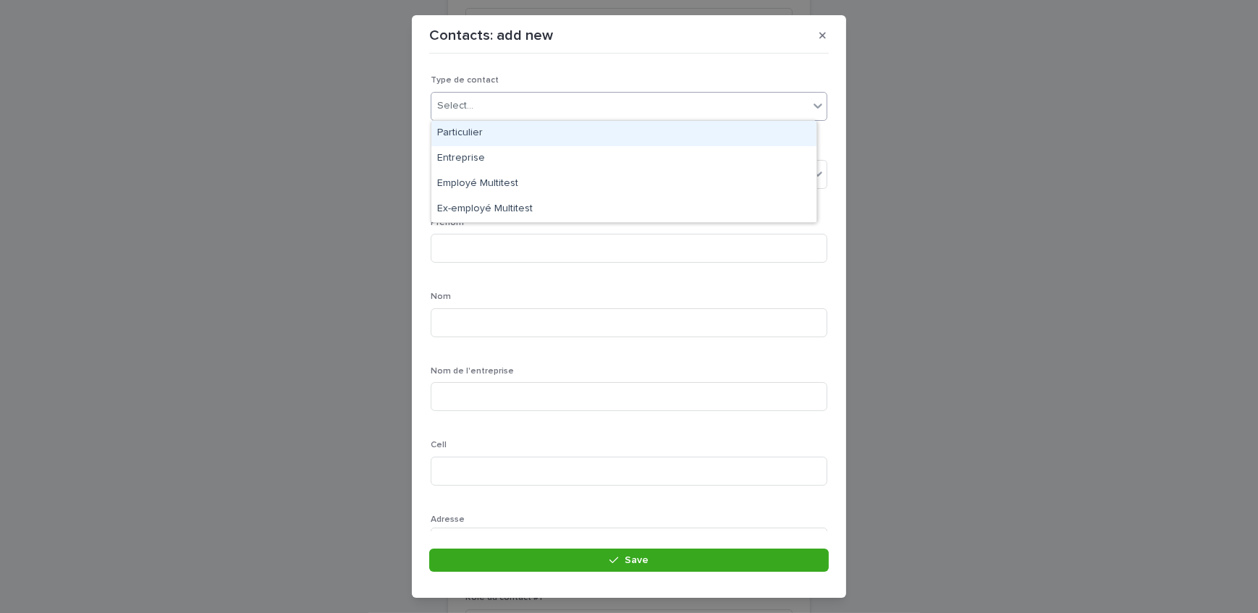
click at [479, 134] on div "Particulier" at bounding box center [623, 133] width 385 height 25
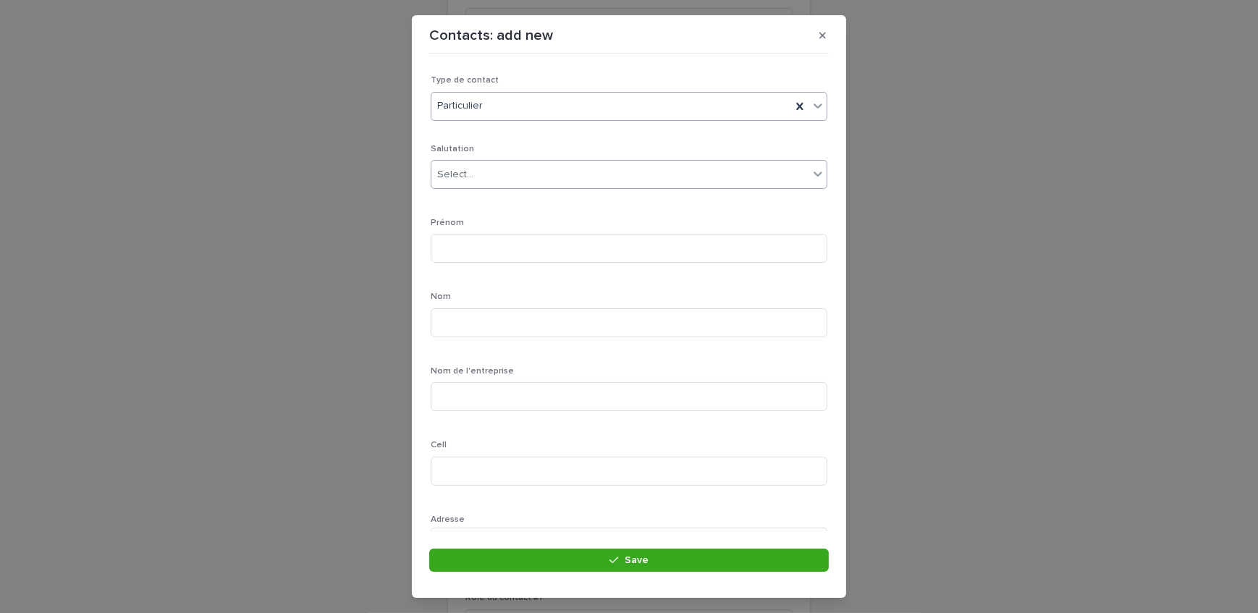
click at [489, 177] on div "Select..." at bounding box center [619, 175] width 377 height 24
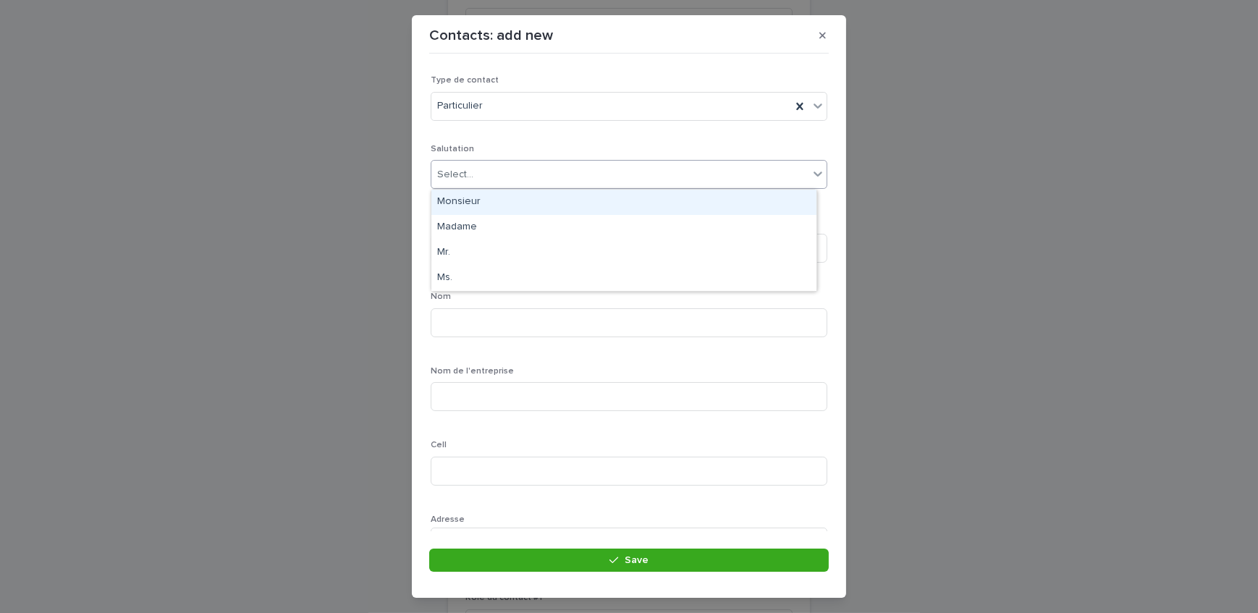
click at [483, 203] on div "Monsieur" at bounding box center [623, 202] width 385 height 25
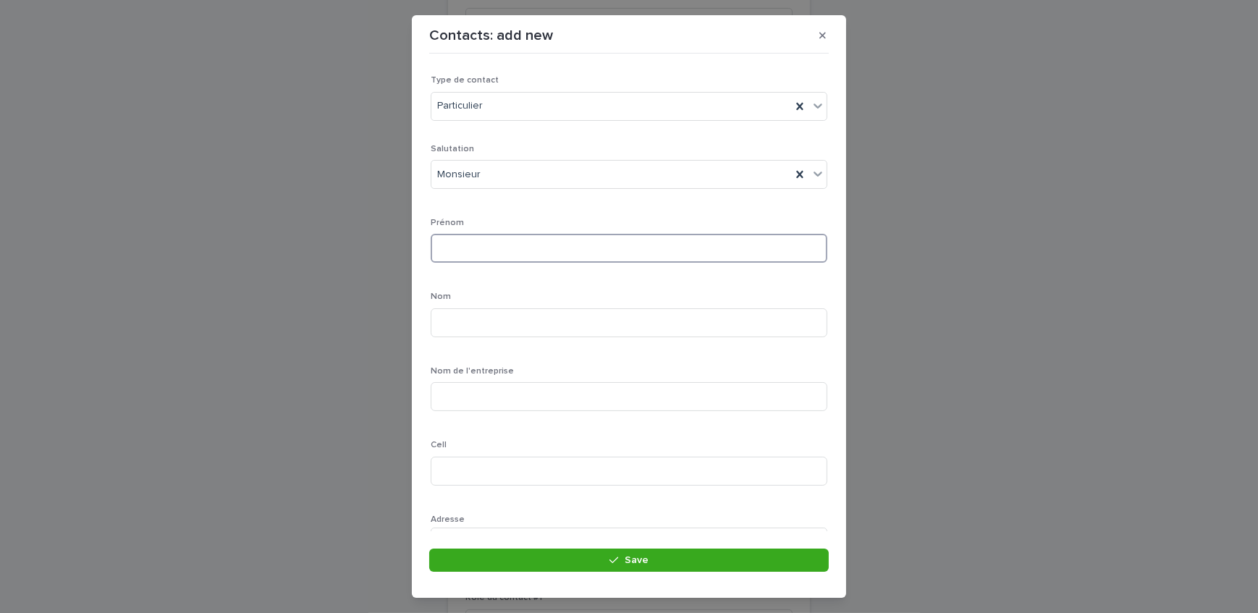
click at [468, 246] on input at bounding box center [629, 248] width 397 height 29
type input "*****"
click at [439, 317] on input at bounding box center [629, 322] width 397 height 29
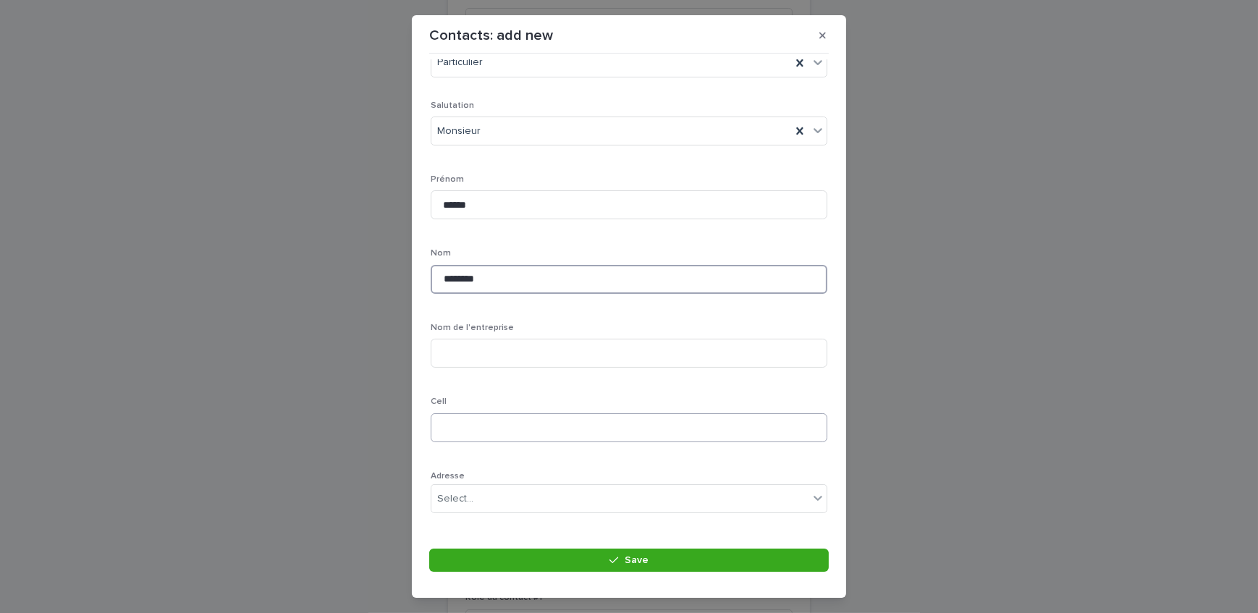
scroll to position [65, 0]
type input "*******"
click at [491, 411] on input at bounding box center [629, 406] width 397 height 29
type input "**********"
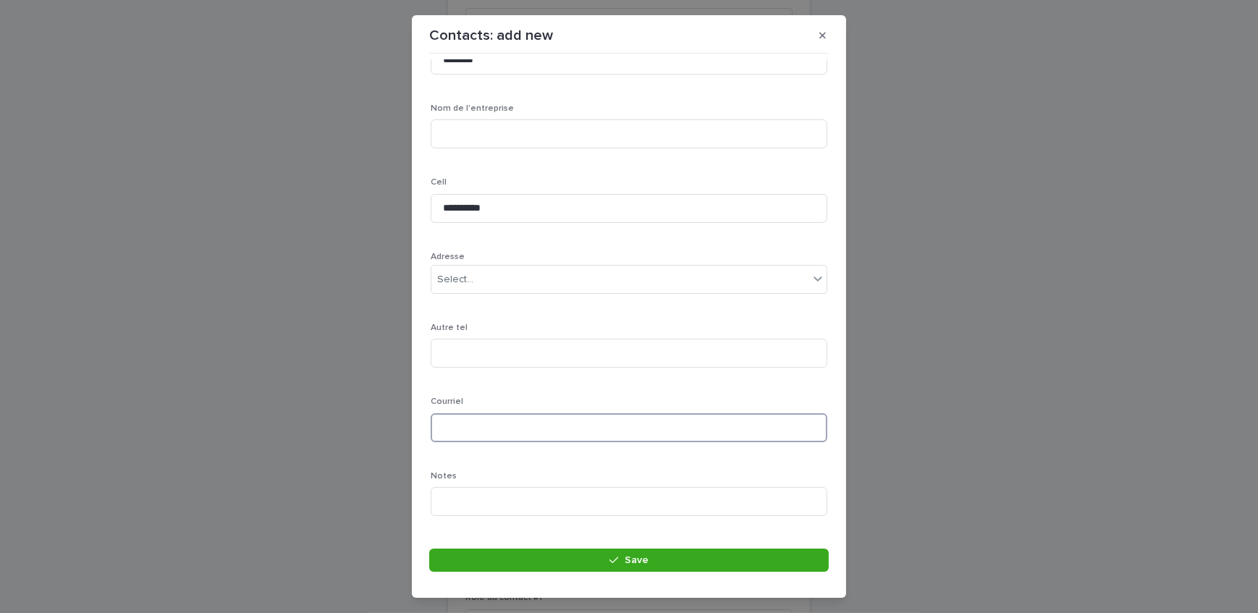
click at [469, 434] on input at bounding box center [629, 427] width 397 height 29
click at [735, 385] on div "**********" at bounding box center [629, 204] width 397 height 647
click at [476, 428] on input at bounding box center [629, 427] width 397 height 29
click at [737, 381] on div "**********" at bounding box center [629, 204] width 397 height 647
drag, startPoint x: 463, startPoint y: 431, endPoint x: 480, endPoint y: 417, distance: 22.1
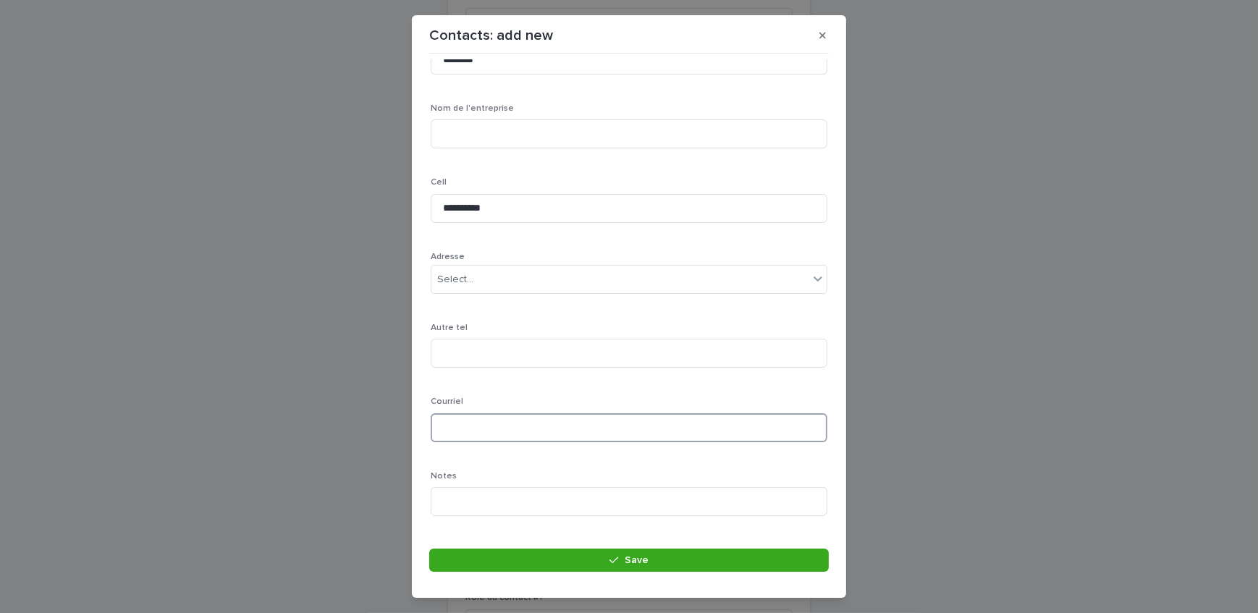
click at [463, 431] on input at bounding box center [629, 427] width 397 height 29
click at [772, 389] on div "**********" at bounding box center [629, 204] width 397 height 647
click at [486, 392] on input at bounding box center [629, 399] width 397 height 29
click at [643, 356] on div "**********" at bounding box center [629, 176] width 397 height 647
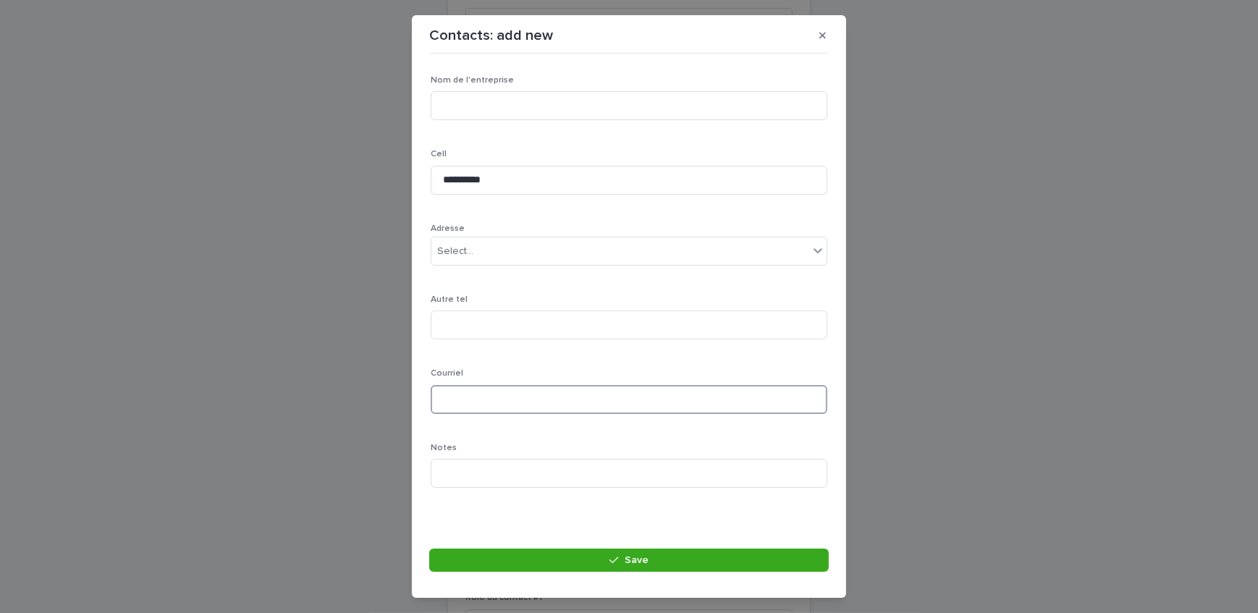
click at [506, 392] on input at bounding box center [629, 399] width 397 height 29
type input "**********"
click at [673, 456] on div "Notes" at bounding box center [629, 471] width 397 height 56
click at [613, 432] on div "**********" at bounding box center [629, 176] width 397 height 647
click at [611, 374] on p "Courriel" at bounding box center [629, 373] width 397 height 10
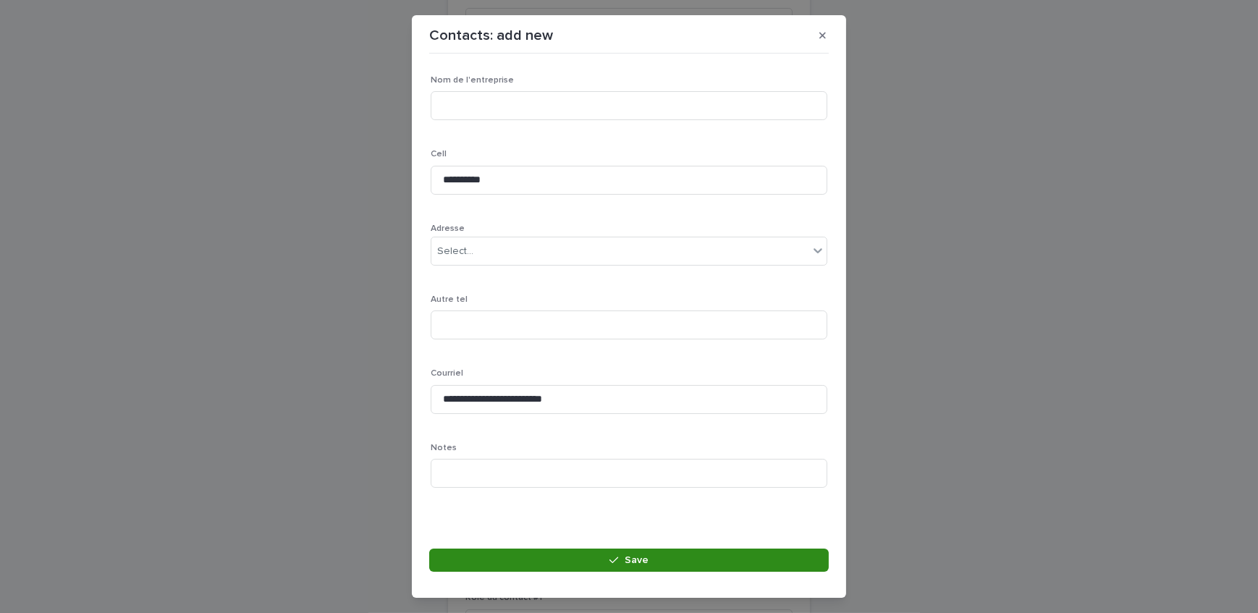
click at [628, 558] on span "Save" at bounding box center [637, 560] width 24 height 10
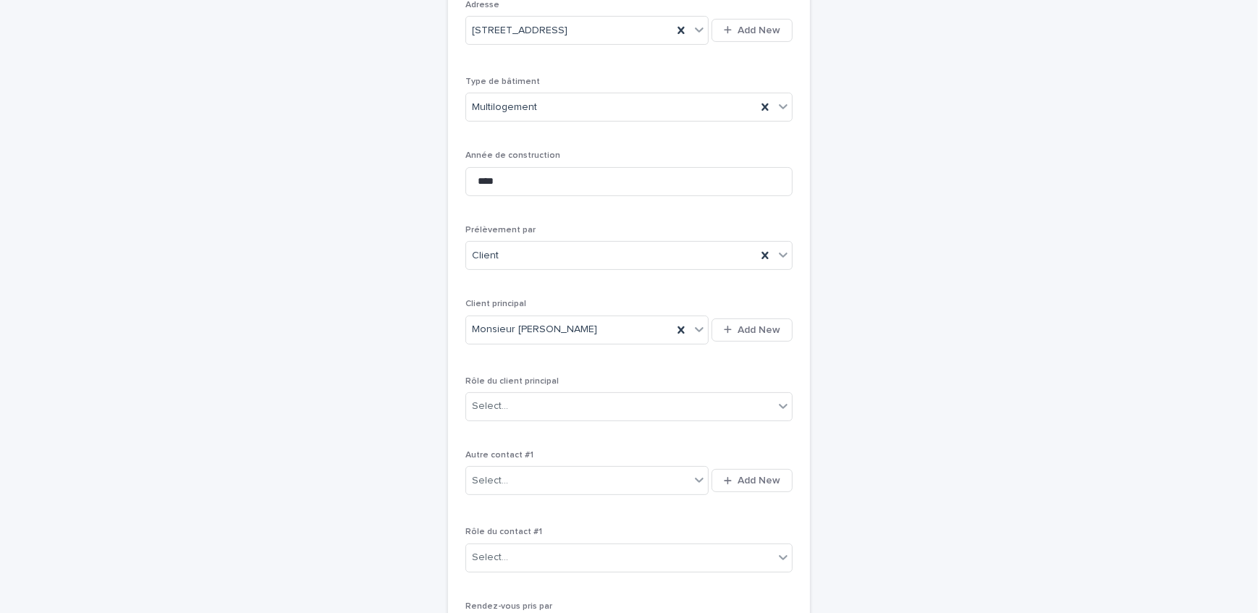
scroll to position [441, 0]
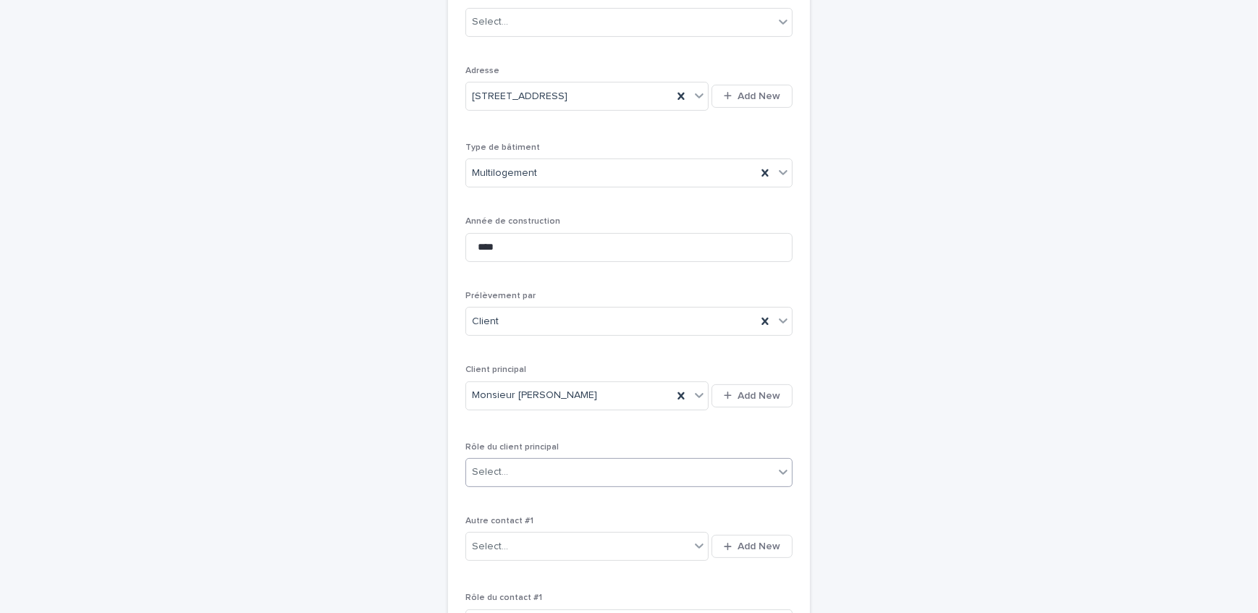
click at [536, 470] on div "Select..." at bounding box center [620, 472] width 308 height 24
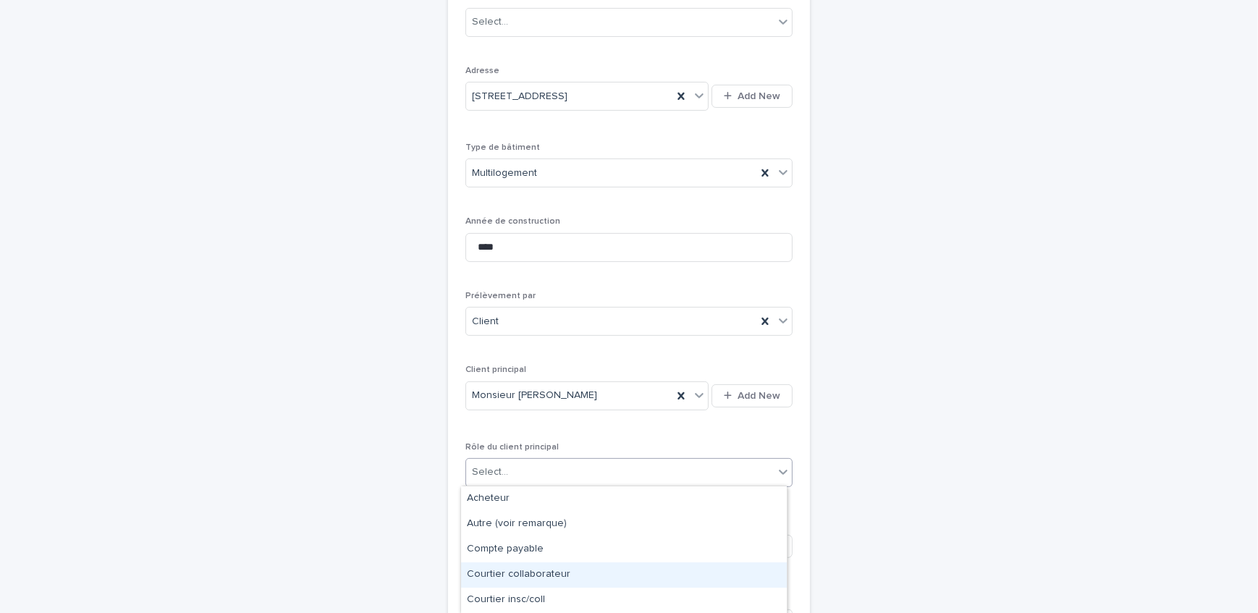
scroll to position [125, 0]
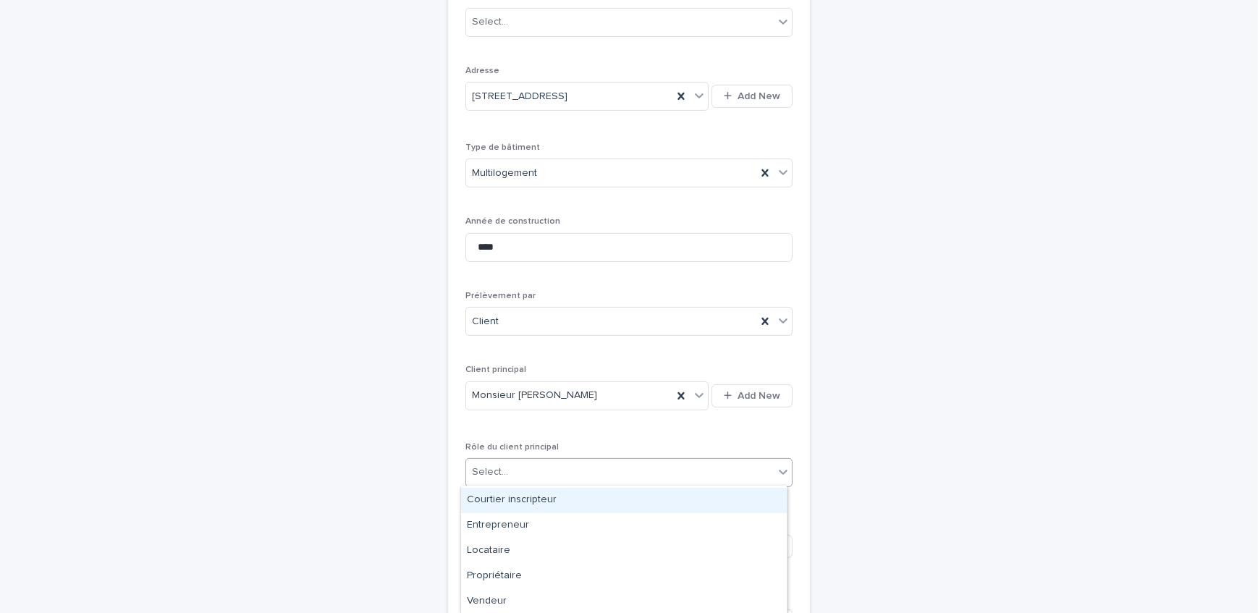
click at [570, 475] on div "Select..." at bounding box center [620, 472] width 308 height 24
type input "***"
click at [507, 497] on div "Propriétaire" at bounding box center [624, 498] width 326 height 25
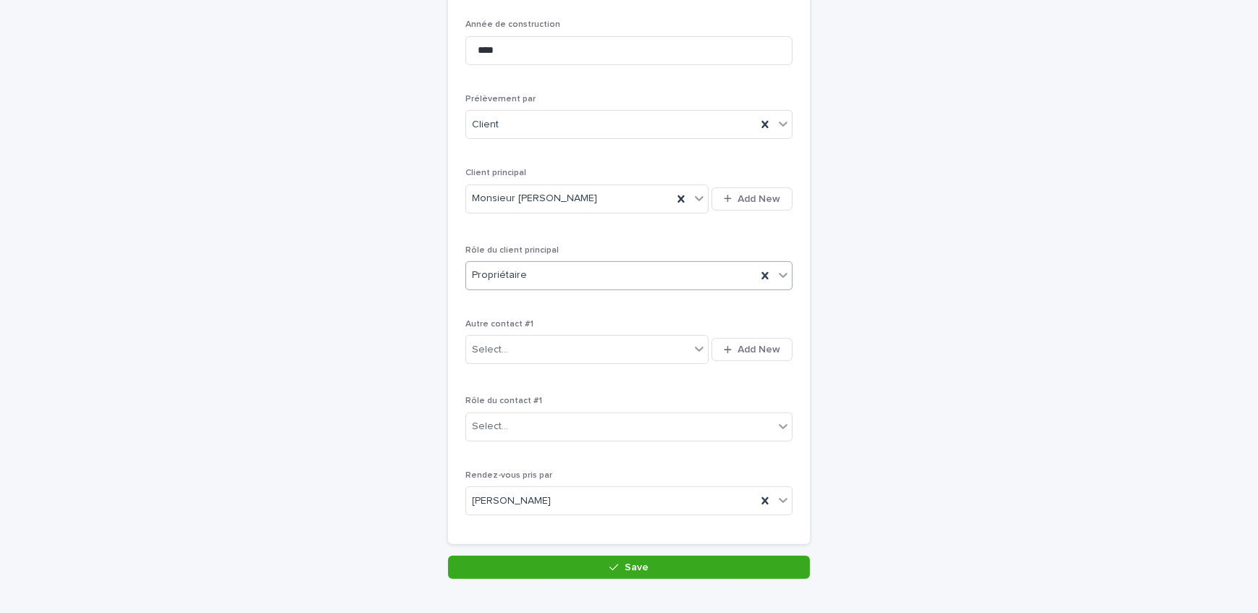
scroll to position [703, 0]
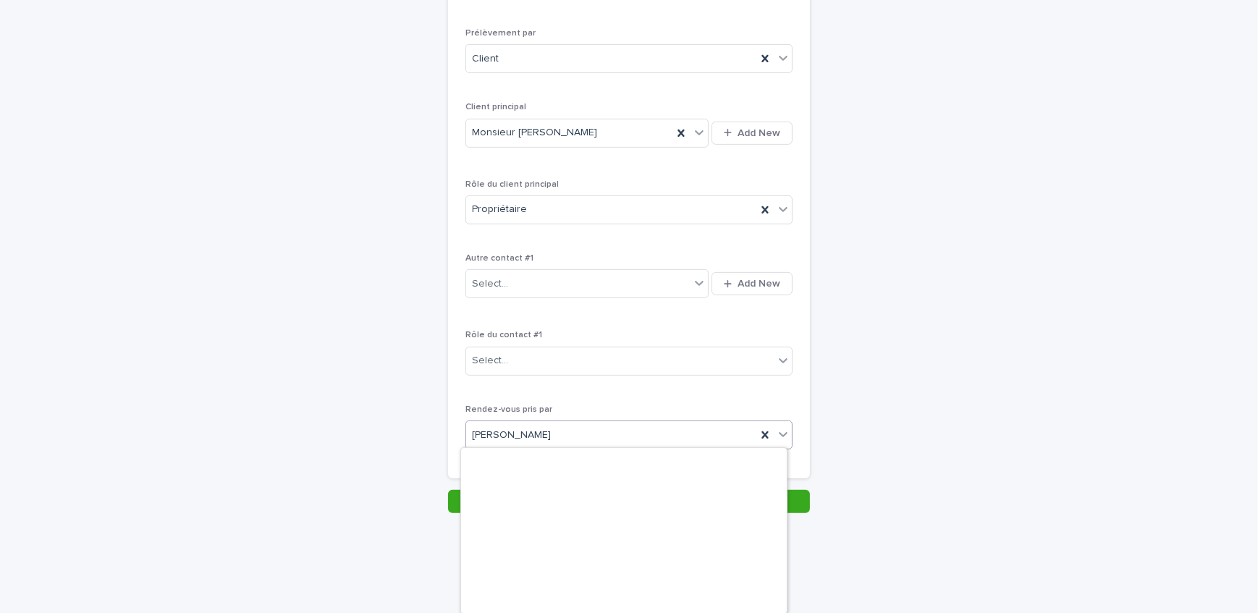
click at [605, 427] on div "[PERSON_NAME]" at bounding box center [611, 435] width 290 height 24
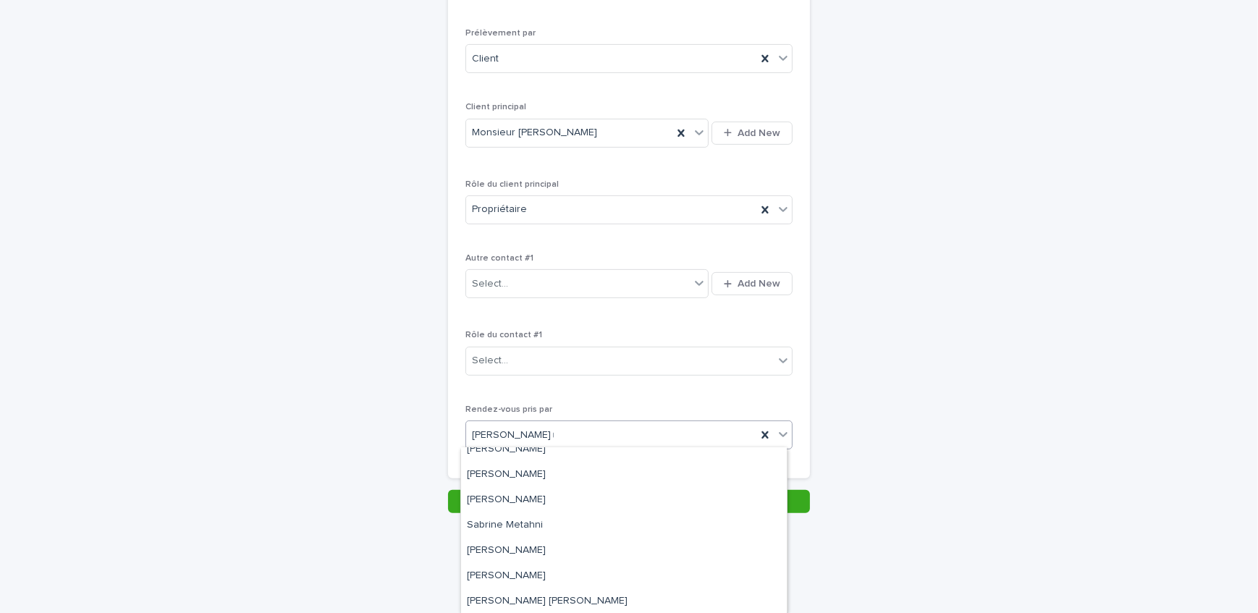
scroll to position [36, 0]
type input "**"
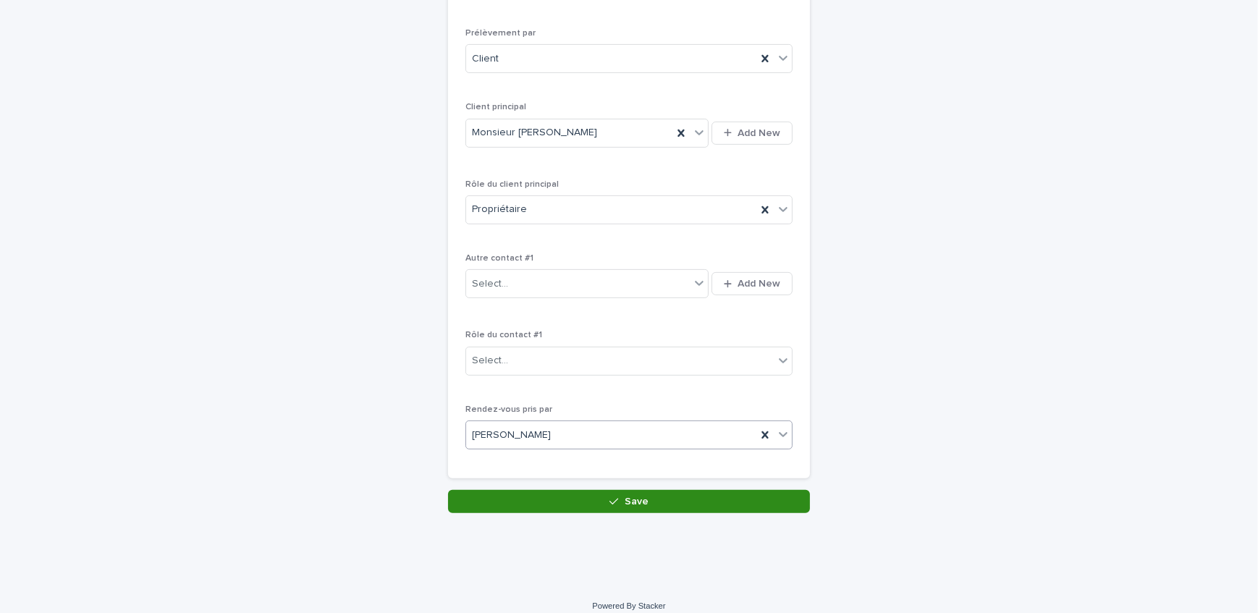
click at [620, 506] on button "Save" at bounding box center [629, 501] width 362 height 23
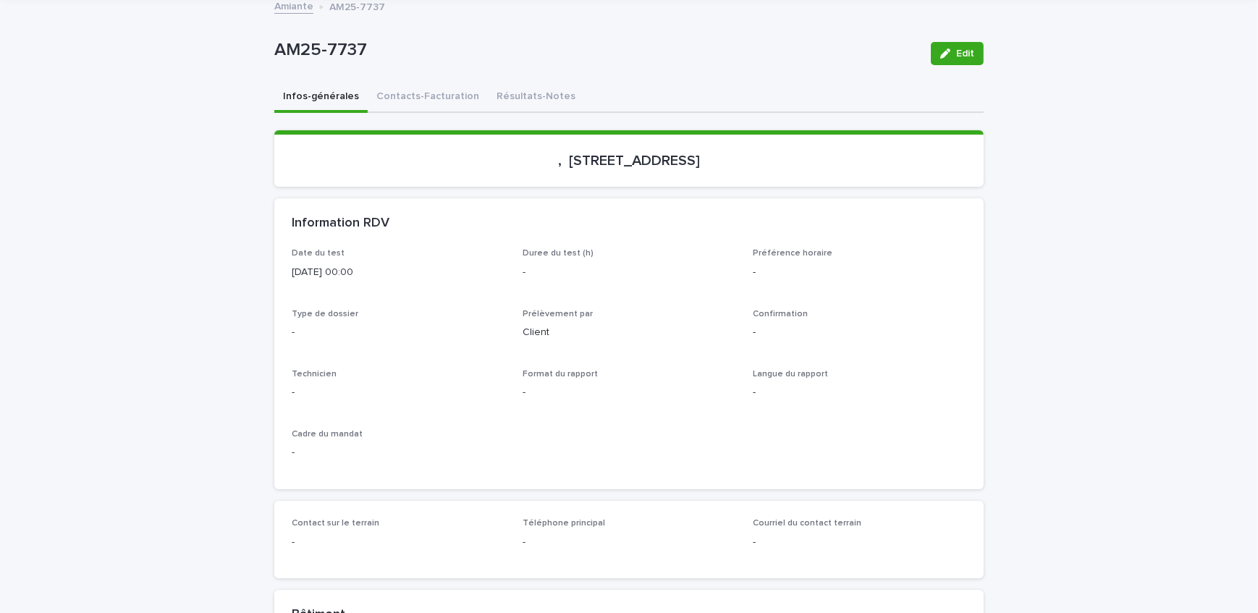
scroll to position [65, 0]
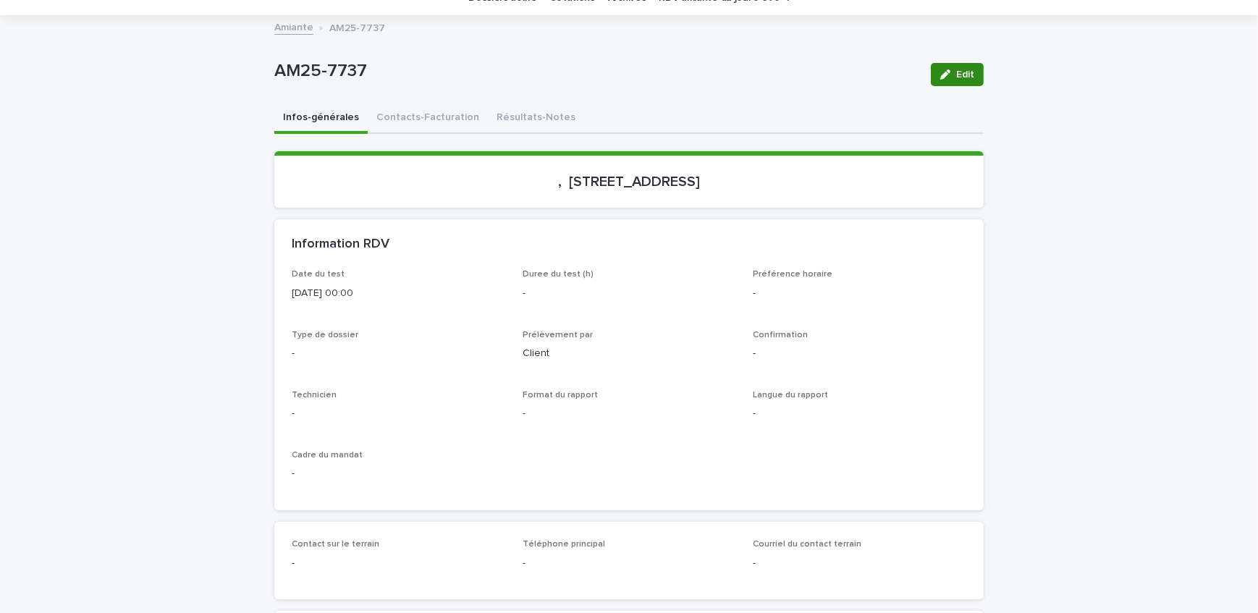
click at [958, 74] on span "Edit" at bounding box center [965, 74] width 18 height 10
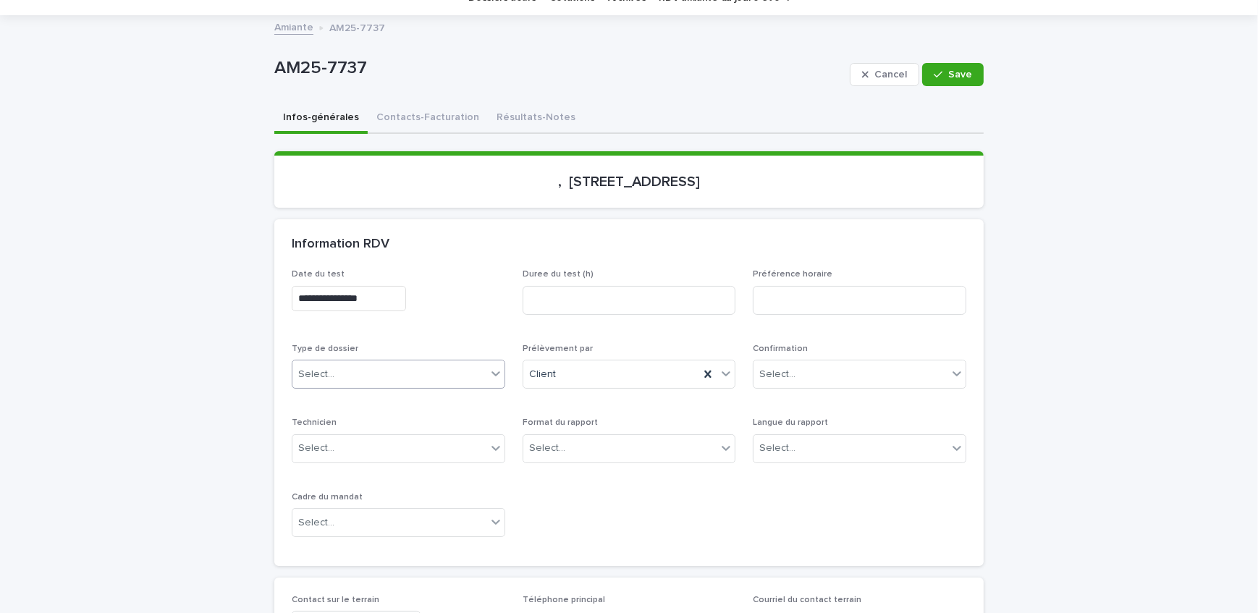
click at [339, 386] on body "**********" at bounding box center [629, 306] width 1258 height 613
click at [350, 405] on div "Échantillonnage" at bounding box center [393, 400] width 212 height 25
click at [646, 344] on p "Prélèvement par" at bounding box center [630, 349] width 214 height 10
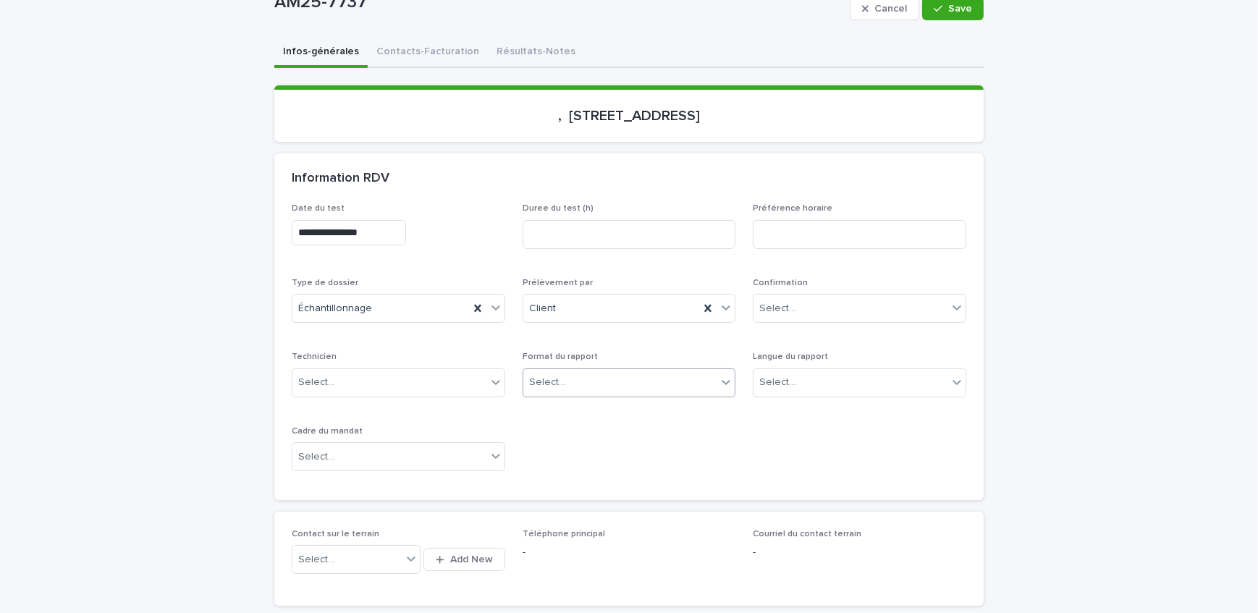
click at [592, 380] on div "Select..." at bounding box center [620, 383] width 194 height 24
click at [572, 416] on div "Électronique" at bounding box center [624, 408] width 212 height 25
click at [334, 449] on div "Select..." at bounding box center [389, 457] width 194 height 24
click at [339, 535] on div "Travaux" at bounding box center [393, 532] width 212 height 25
click at [819, 441] on div "**********" at bounding box center [629, 342] width 675 height 279
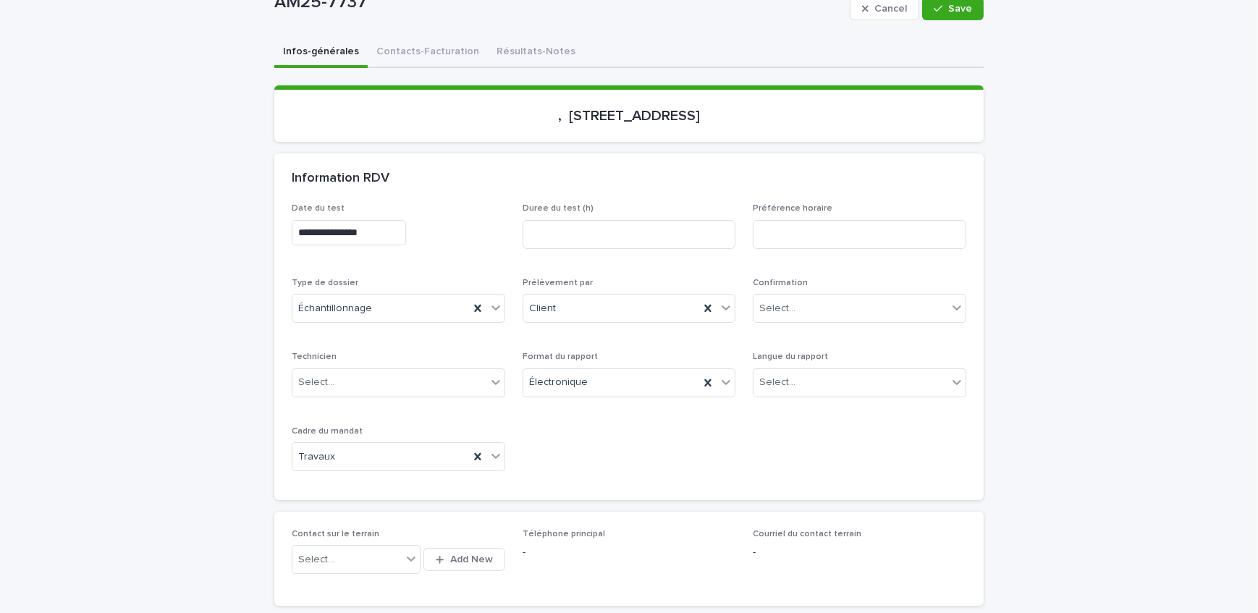
click at [950, 14] on button "Save" at bounding box center [953, 8] width 62 height 23
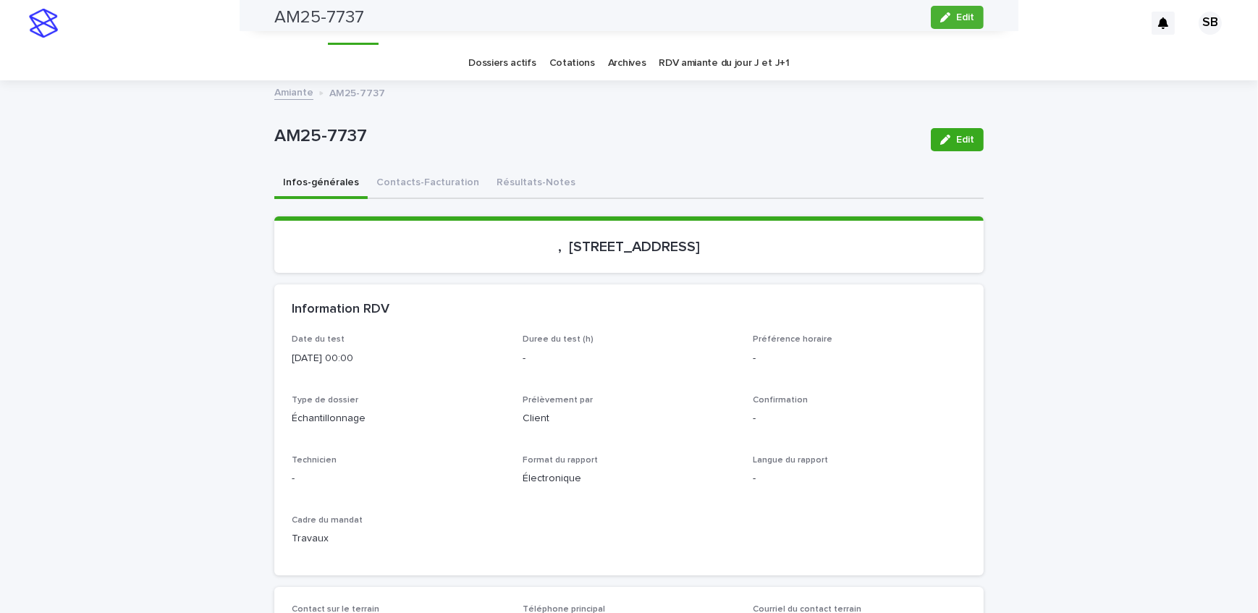
scroll to position [0, 0]
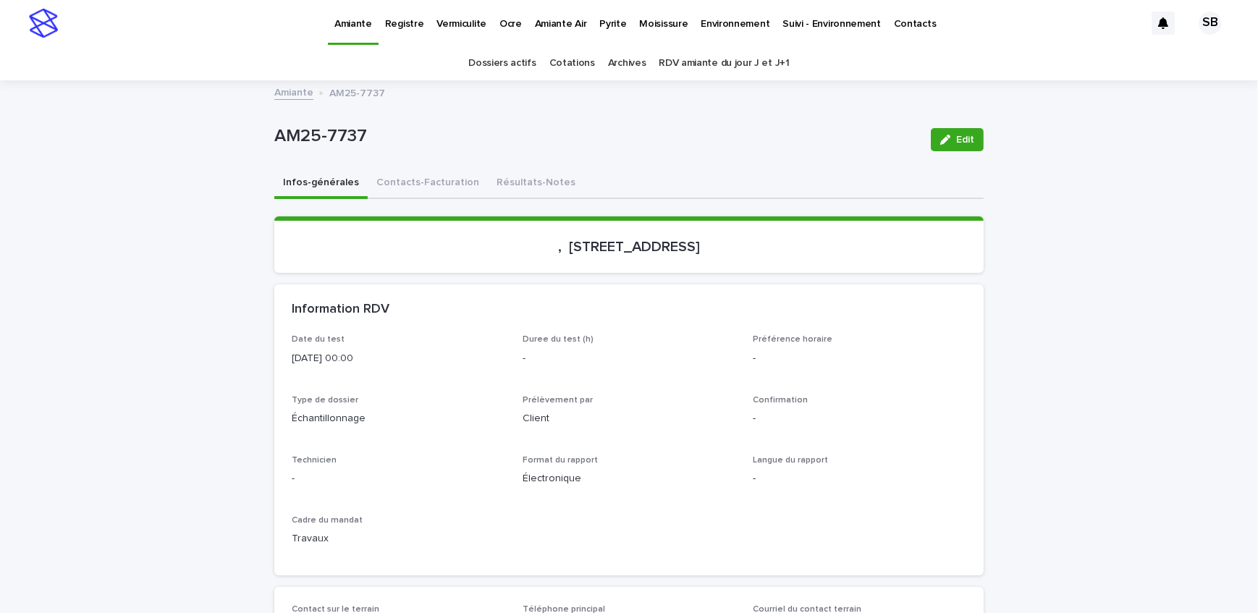
click at [601, 21] on p "Pyrite" at bounding box center [612, 15] width 27 height 30
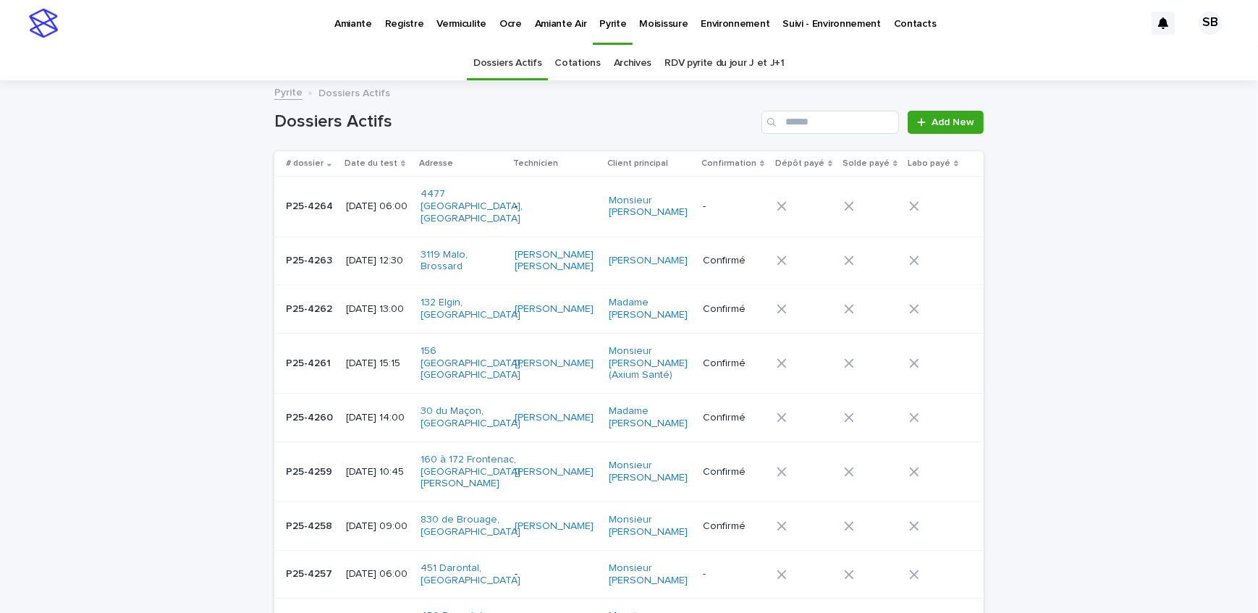
click at [347, 406] on div "[DATE] 14:00" at bounding box center [377, 418] width 63 height 24
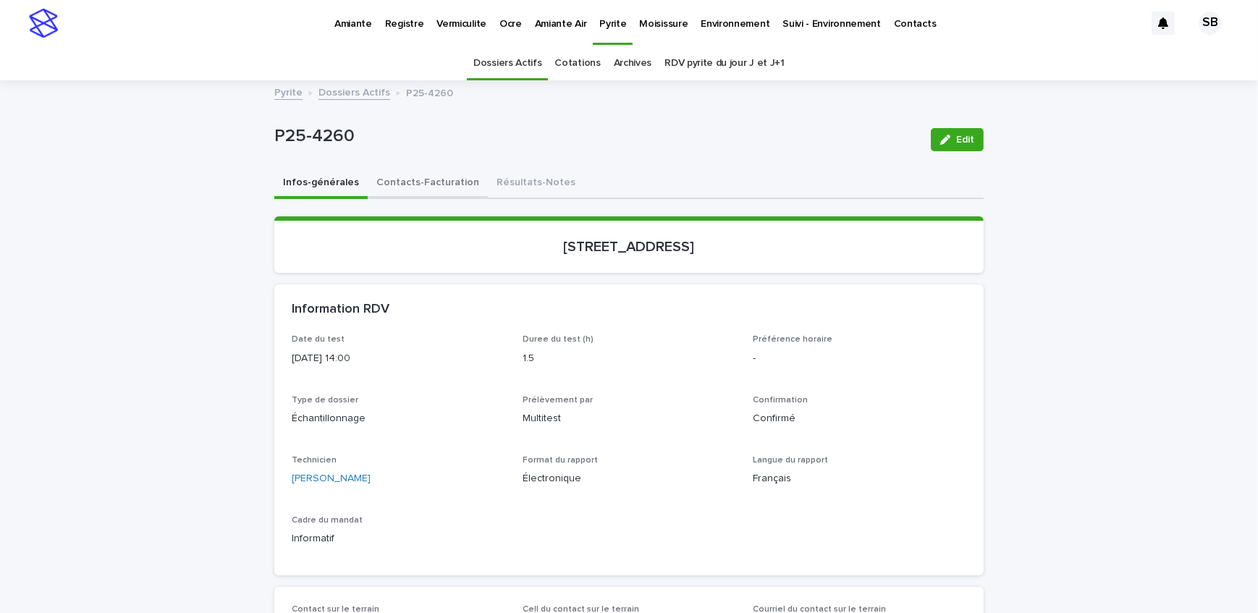
click at [402, 177] on button "Contacts-Facturation" at bounding box center [428, 184] width 120 height 30
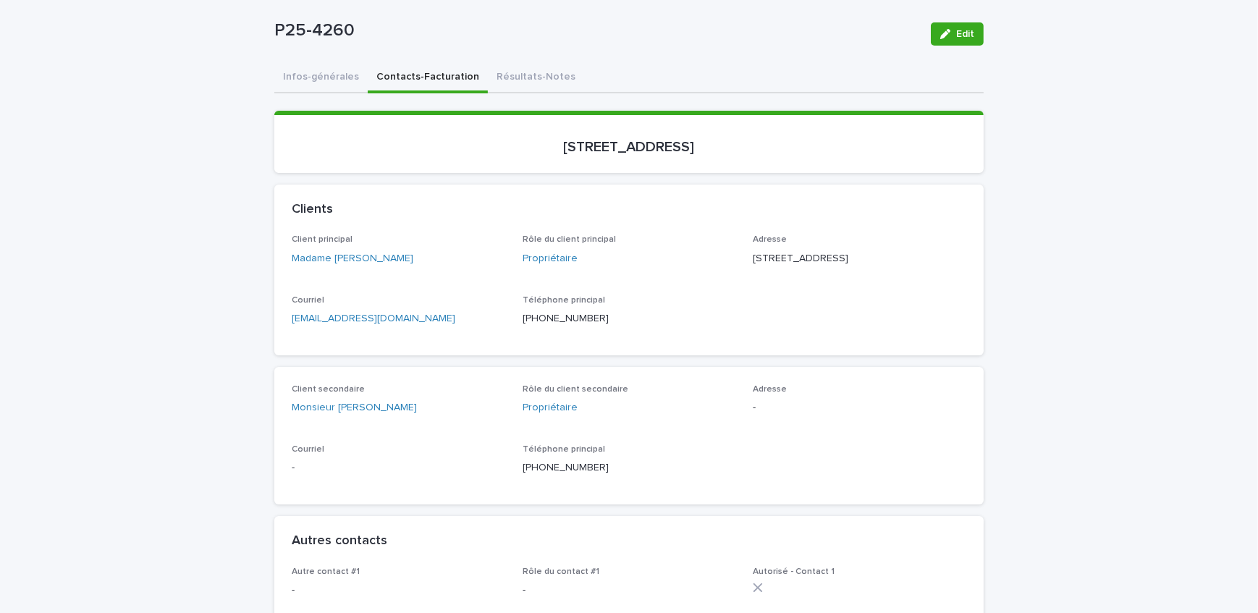
scroll to position [131, 0]
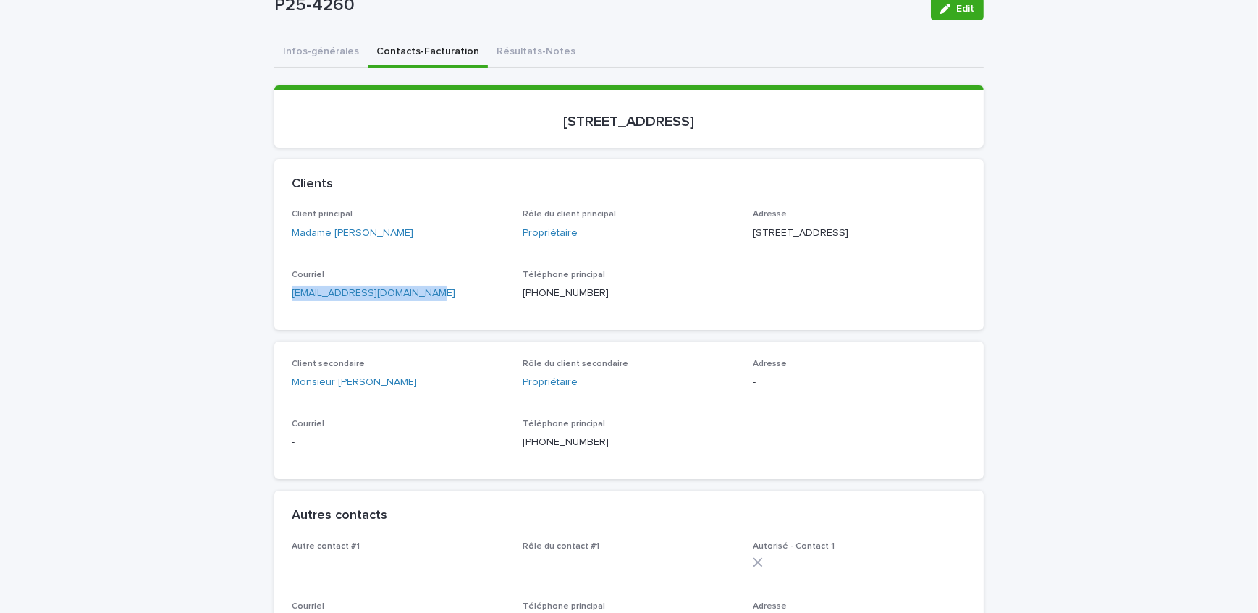
drag, startPoint x: 443, startPoint y: 305, endPoint x: 276, endPoint y: 315, distance: 167.4
click at [284, 307] on div "Client principal Madame [PERSON_NAME] Rôle du client principal Propriétaire Adr…" at bounding box center [628, 269] width 709 height 120
copy link "[EMAIL_ADDRESS][DOMAIN_NAME]"
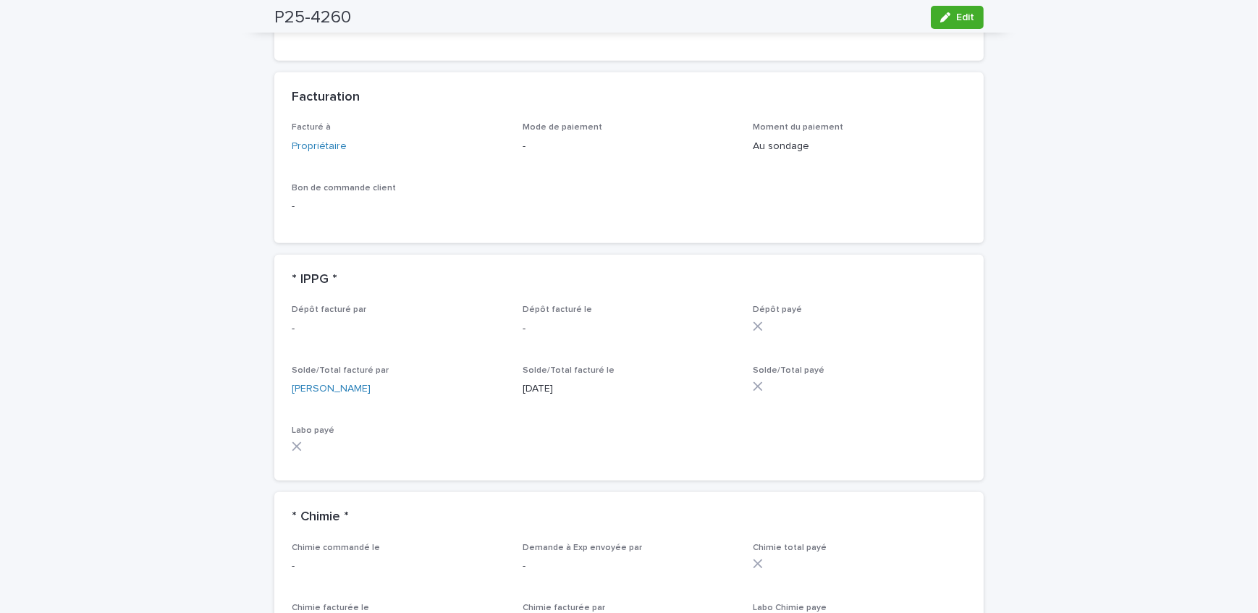
scroll to position [1250, 0]
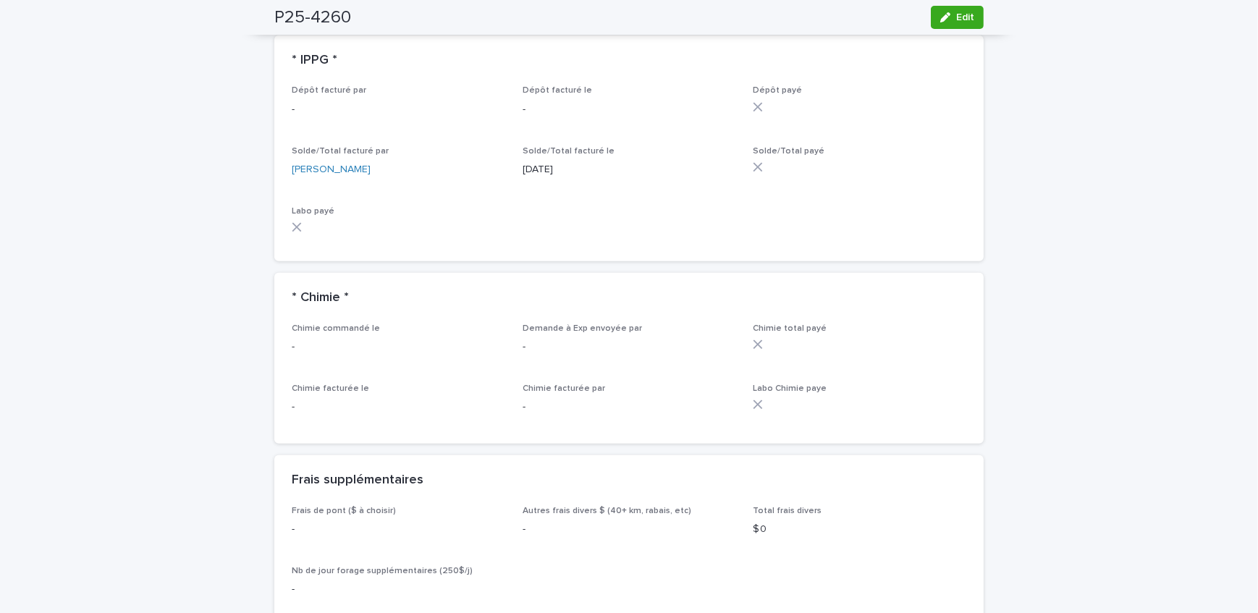
click at [945, 17] on icon "button" at bounding box center [945, 17] width 10 height 10
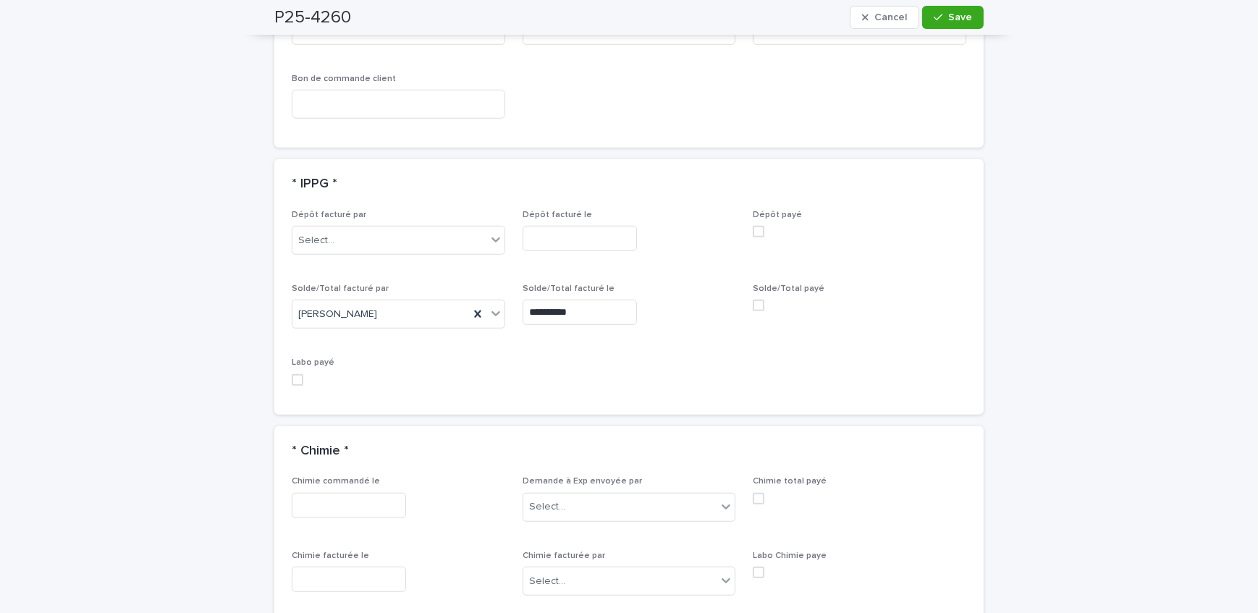
scroll to position [1281, 0]
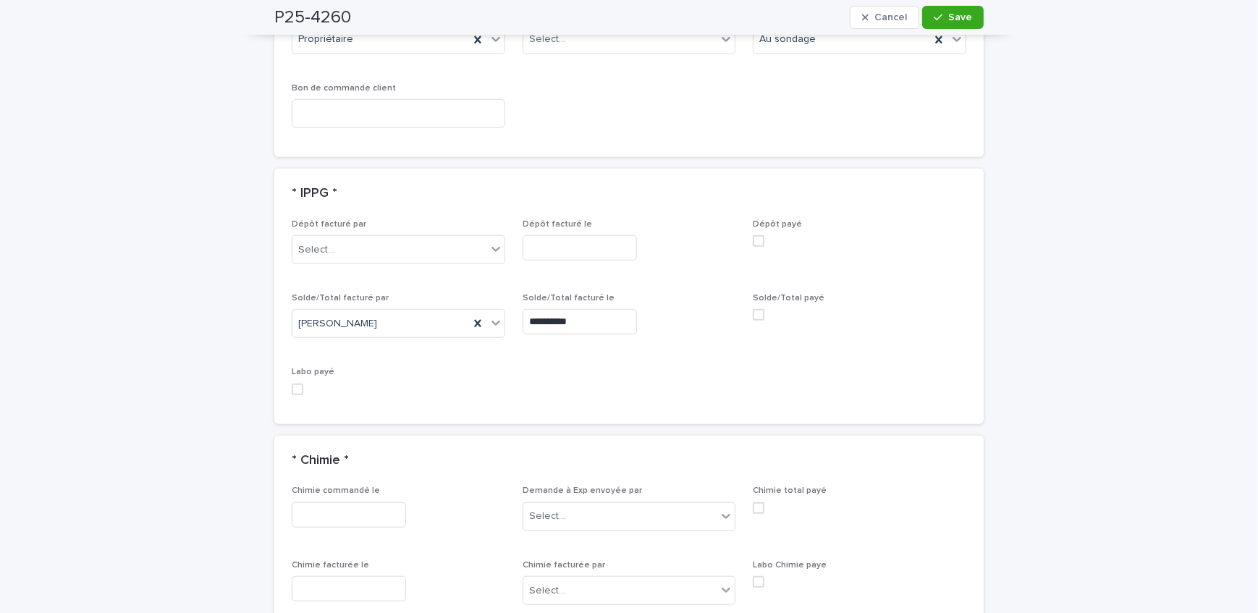
click at [757, 309] on span at bounding box center [759, 315] width 12 height 12
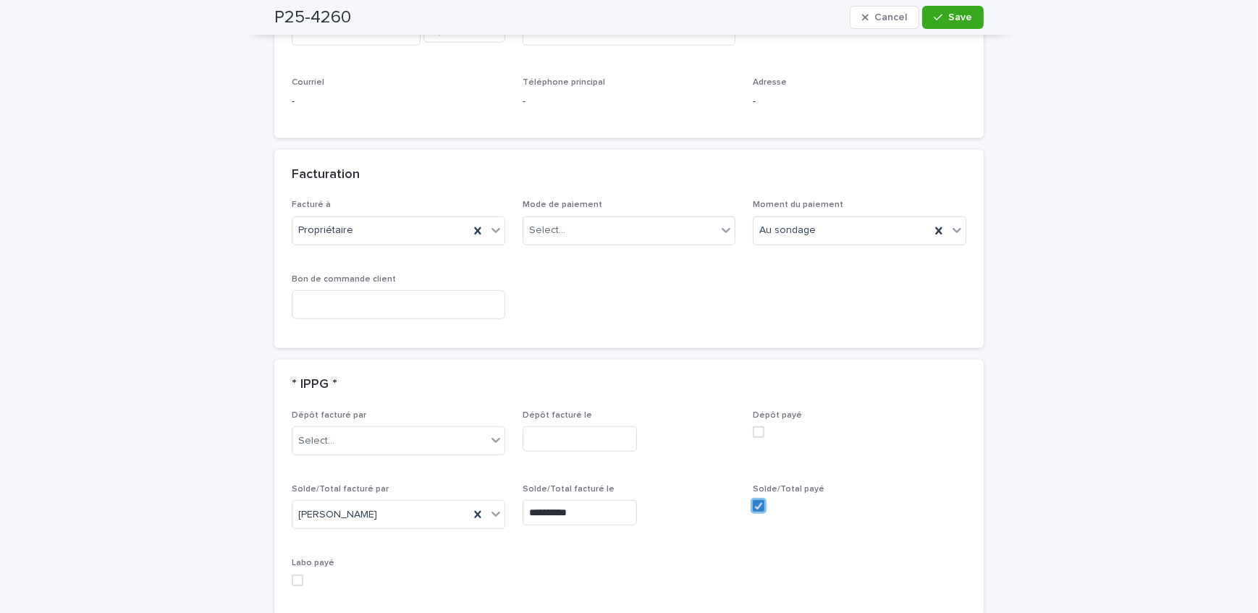
scroll to position [1084, 0]
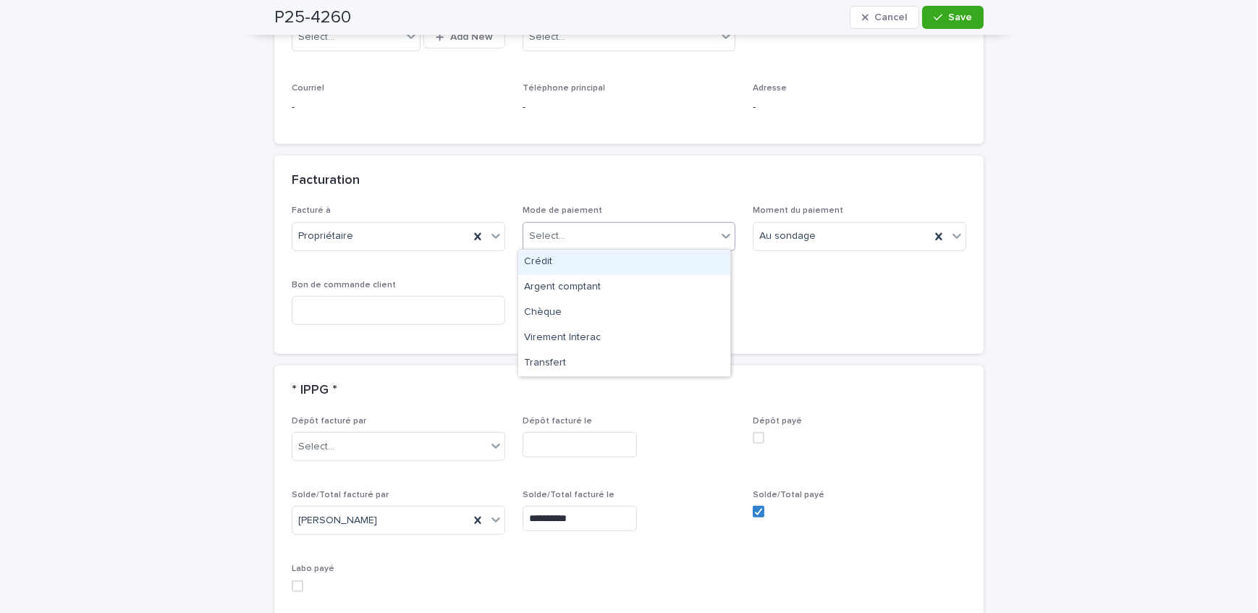
click at [634, 241] on div "Select..." at bounding box center [620, 236] width 194 height 24
click at [632, 266] on div "Crédit" at bounding box center [624, 262] width 212 height 25
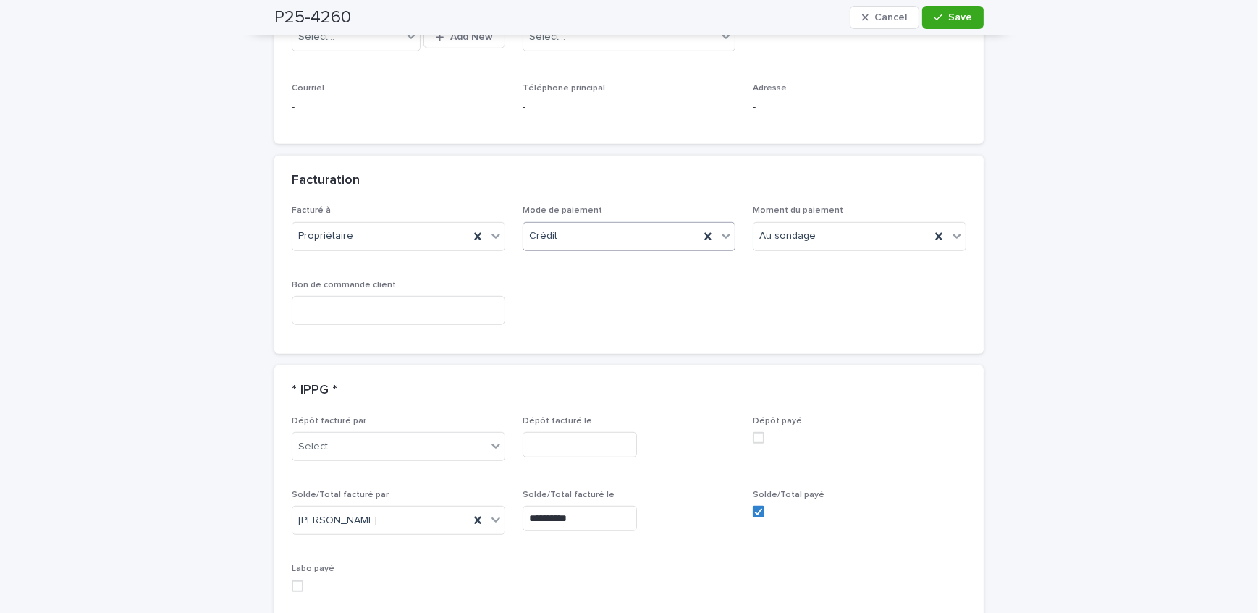
click at [948, 17] on span "Save" at bounding box center [960, 17] width 24 height 10
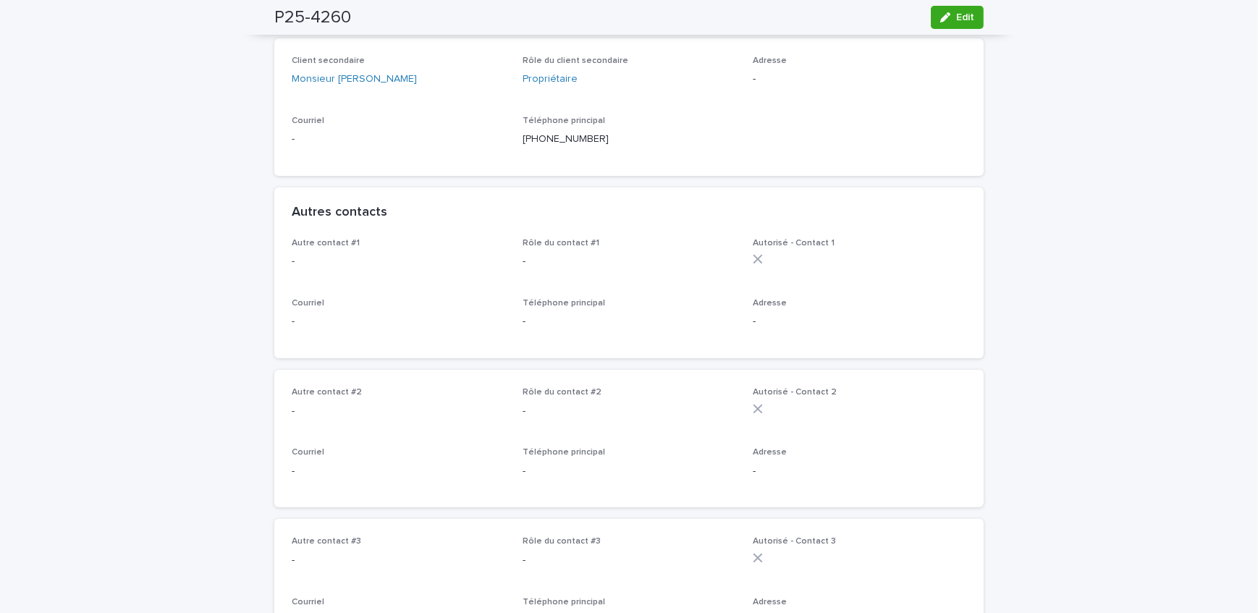
scroll to position [0, 0]
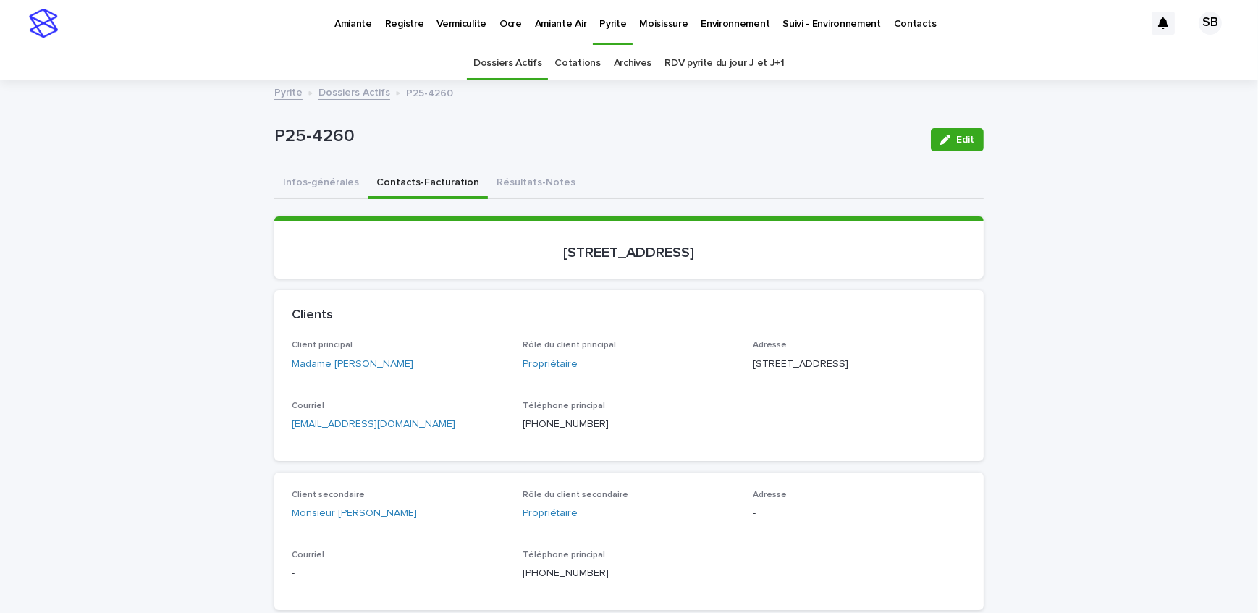
click at [351, 88] on link "Dossiers Actifs" at bounding box center [354, 91] width 72 height 17
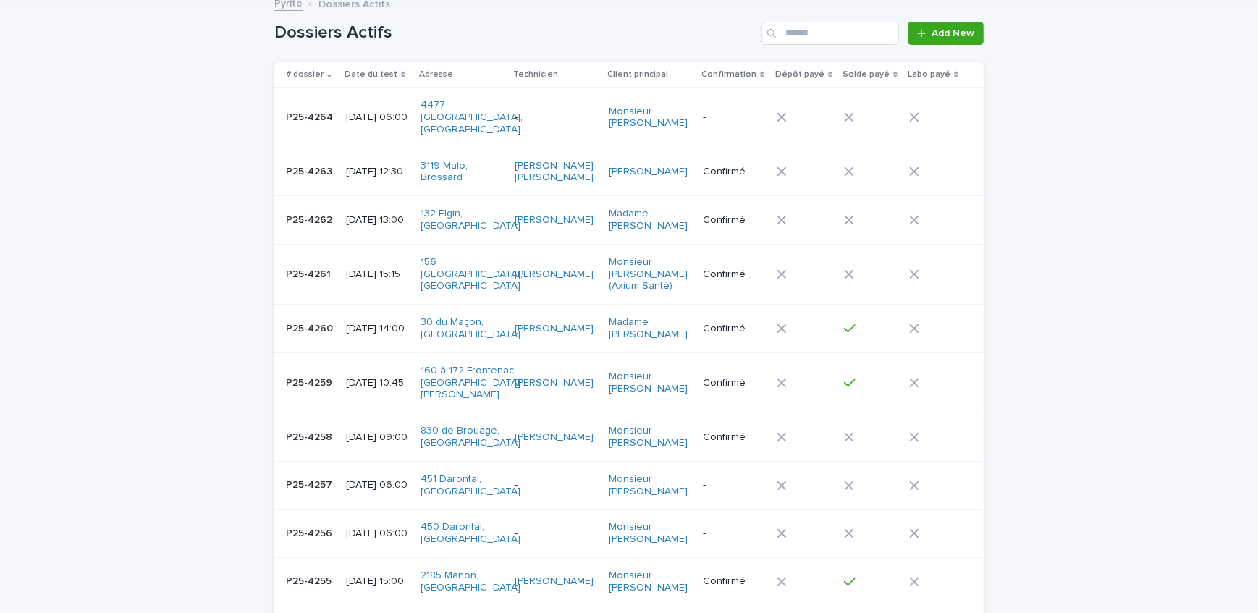
scroll to position [111, 0]
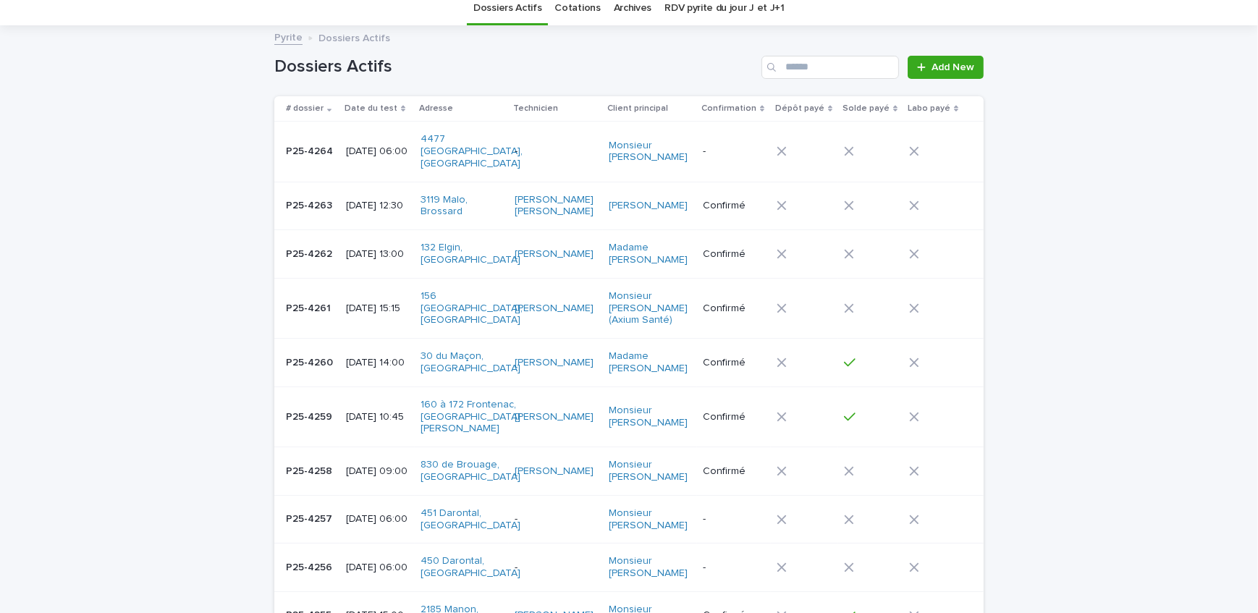
scroll to position [0, 0]
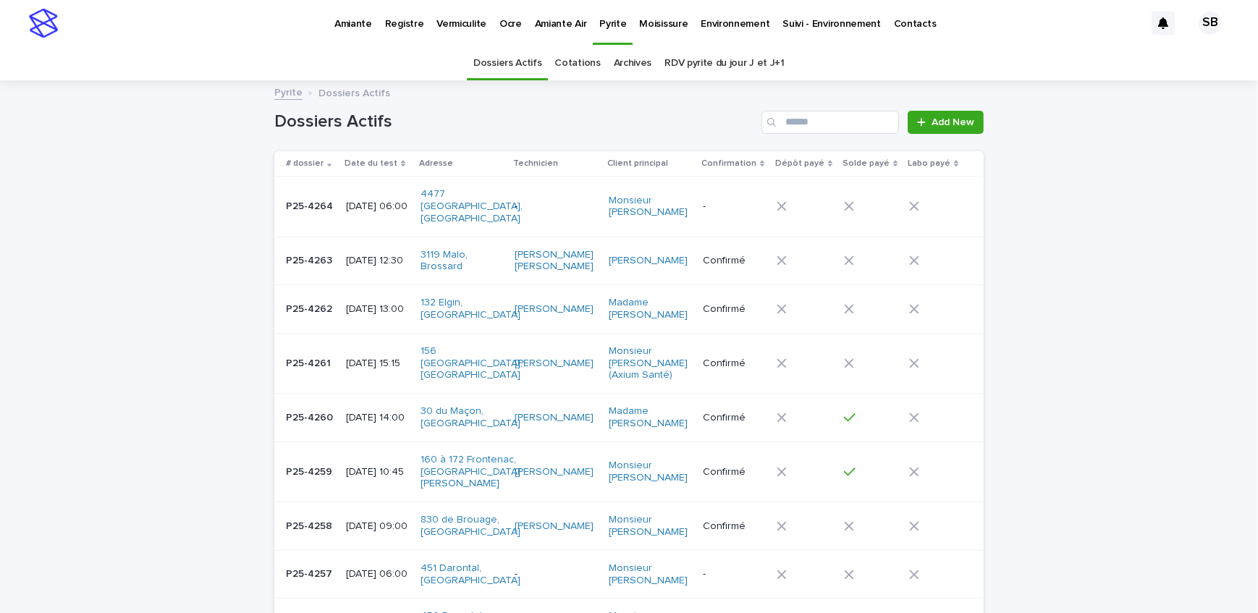
click at [274, 166] on th "# dossier" at bounding box center [307, 163] width 66 height 25
click at [960, 117] on span "Add New" at bounding box center [952, 122] width 43 height 10
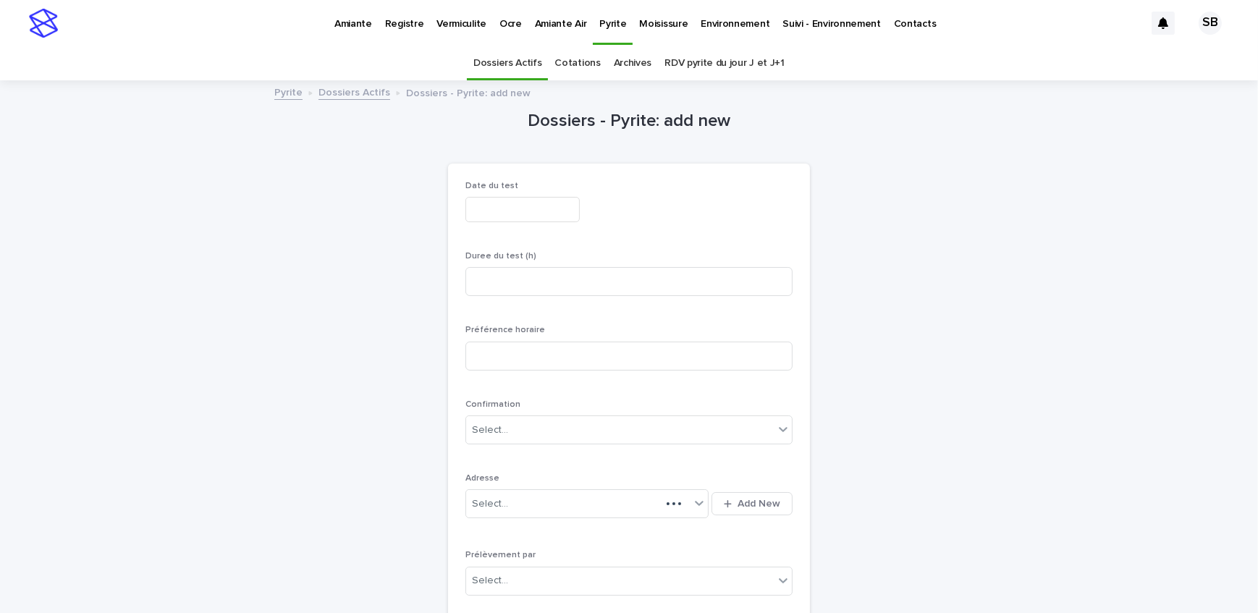
scroll to position [46, 0]
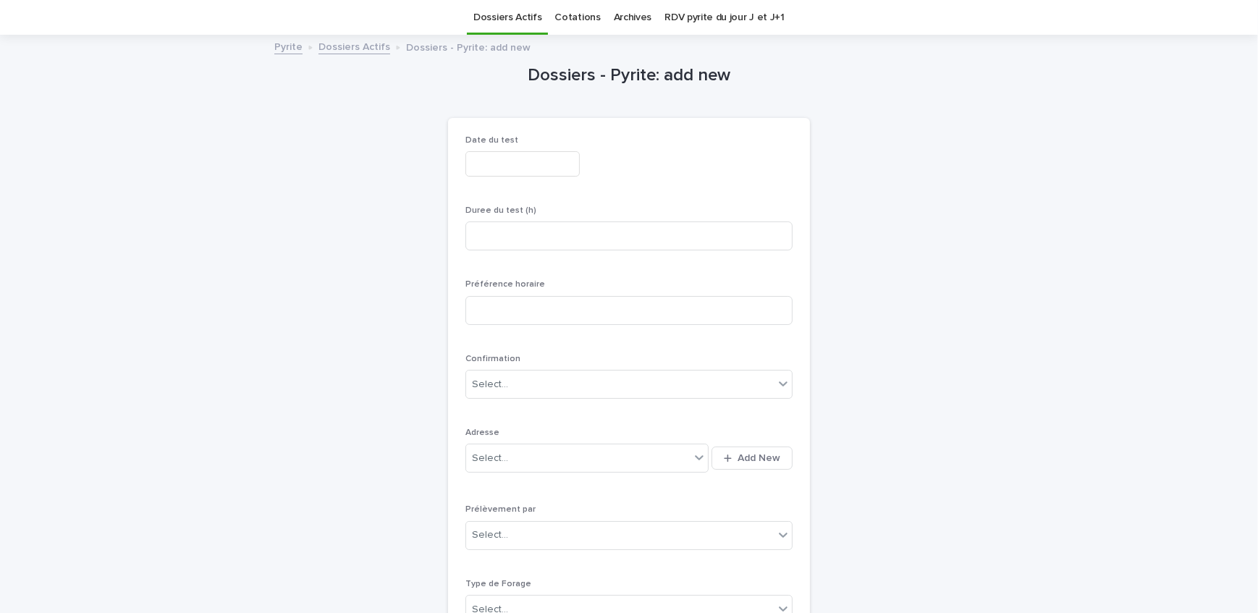
click at [507, 158] on input "text" at bounding box center [522, 163] width 114 height 25
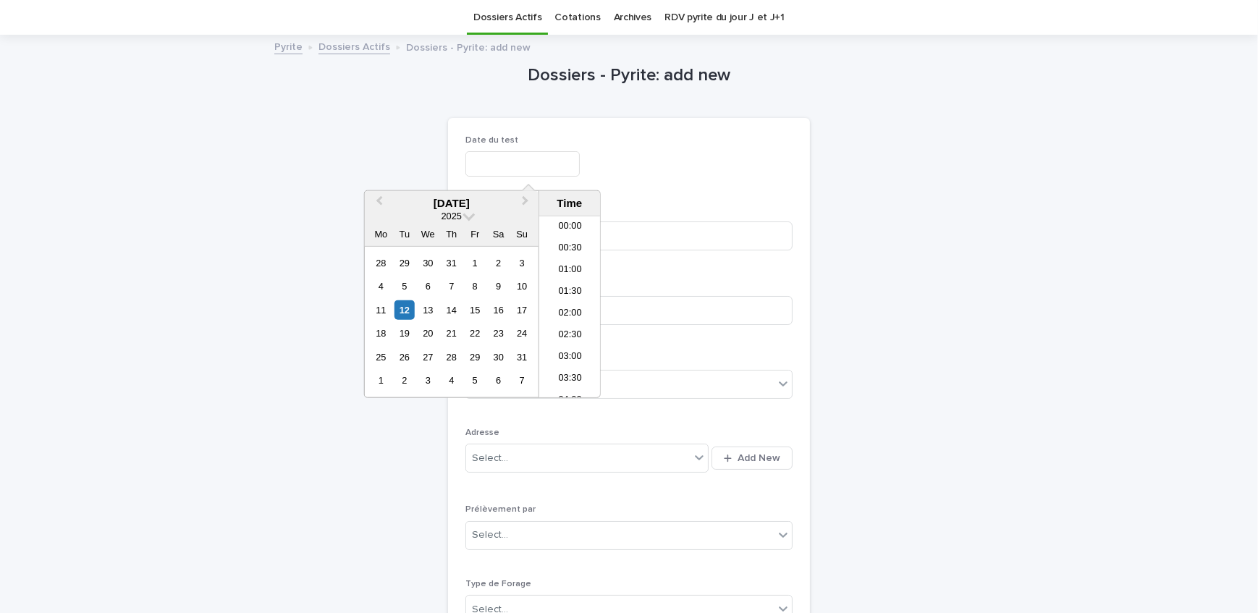
scroll to position [637, 0]
click at [379, 356] on div "25" at bounding box center [381, 357] width 20 height 20
click at [576, 305] on li "06:00" at bounding box center [570, 312] width 62 height 22
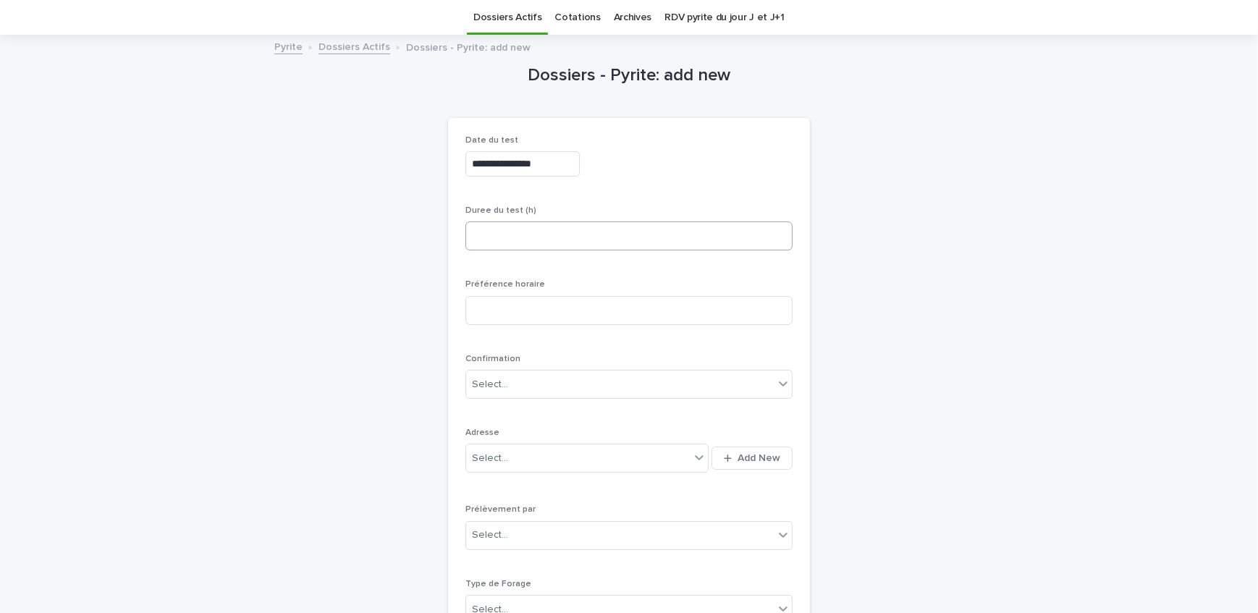
type input "**********"
drag, startPoint x: 557, startPoint y: 236, endPoint x: 587, endPoint y: 130, distance: 109.8
click at [557, 235] on input at bounding box center [628, 235] width 327 height 29
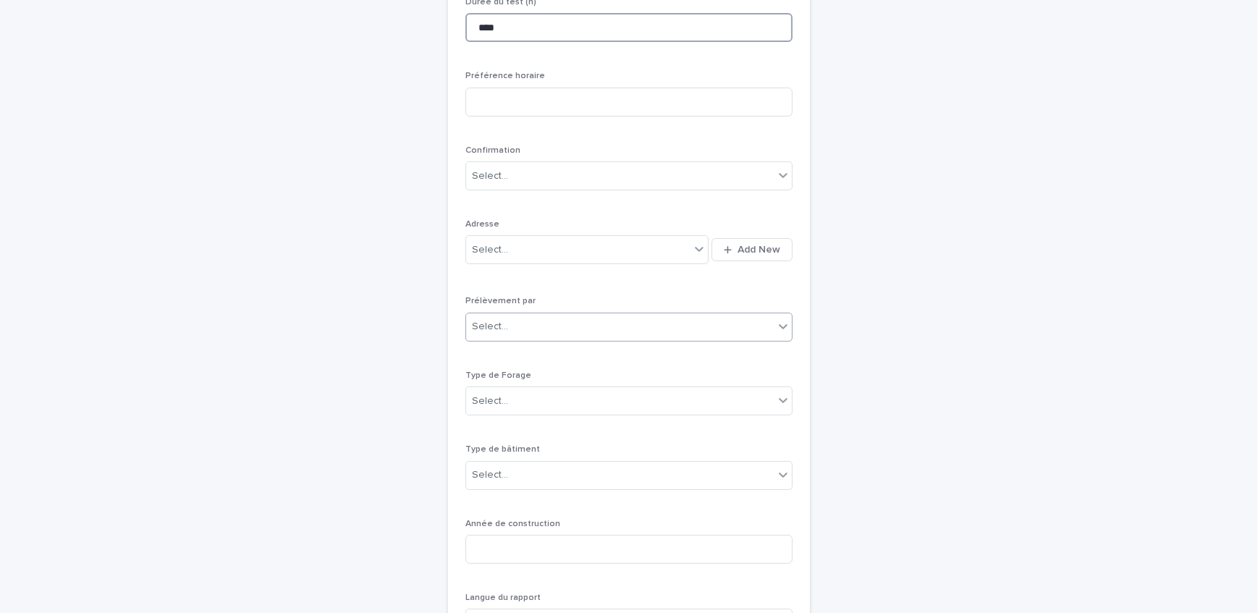
scroll to position [309, 0]
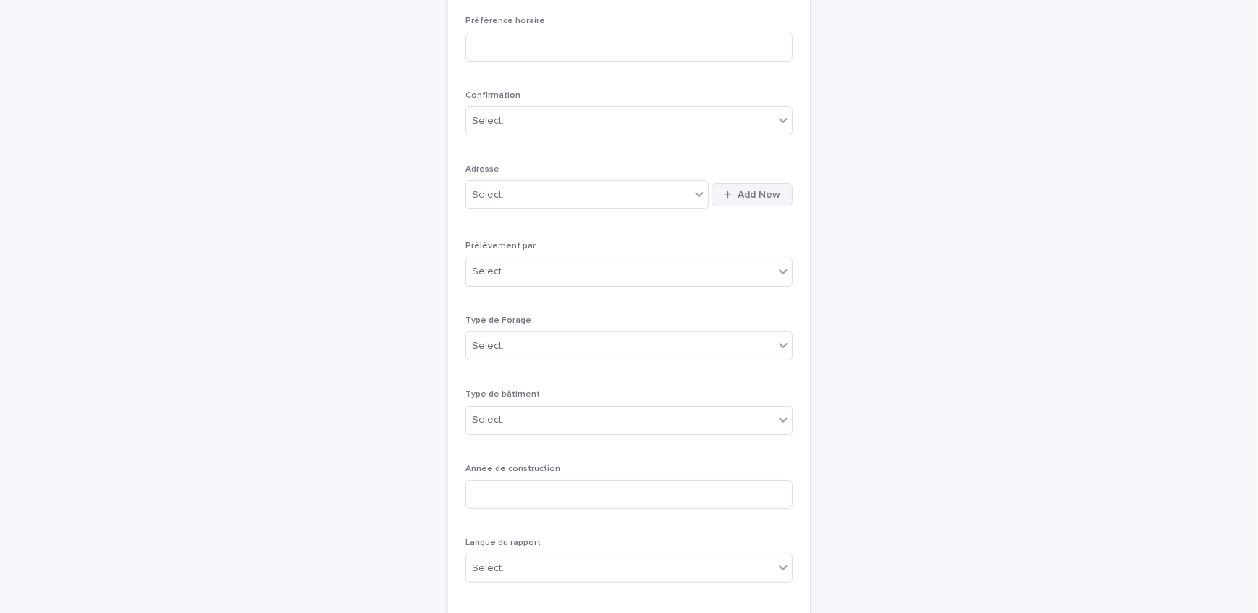
type input "****"
click at [714, 198] on button "Add New" at bounding box center [751, 194] width 81 height 23
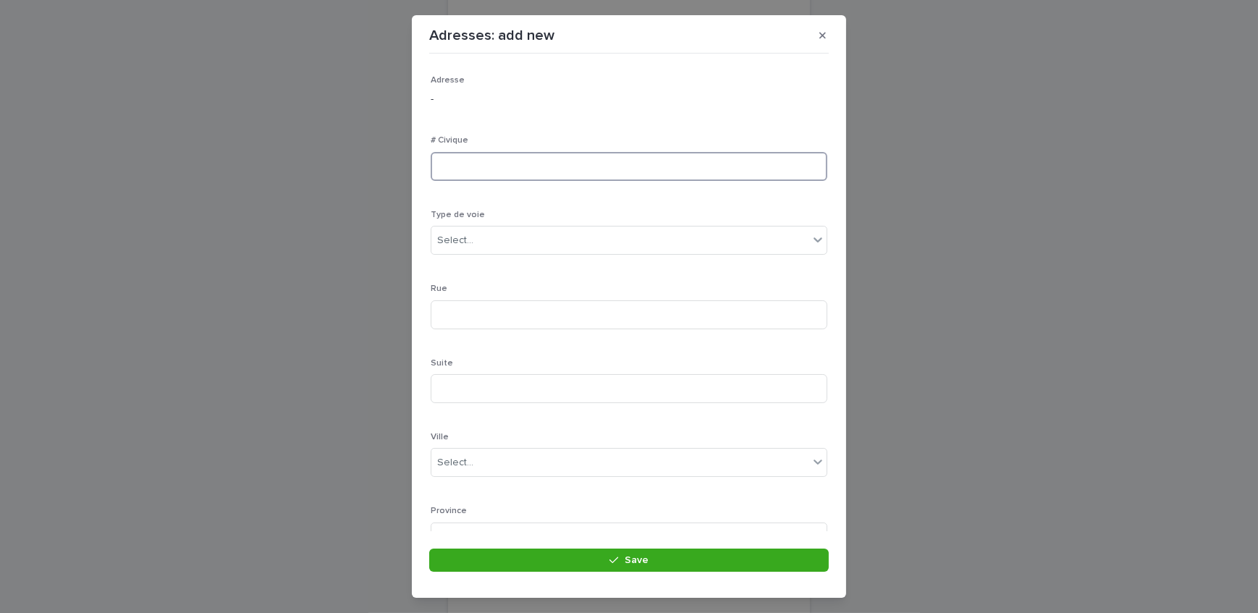
click at [520, 170] on input at bounding box center [629, 166] width 397 height 29
type input "****"
click at [525, 239] on div "Select..." at bounding box center [619, 241] width 377 height 24
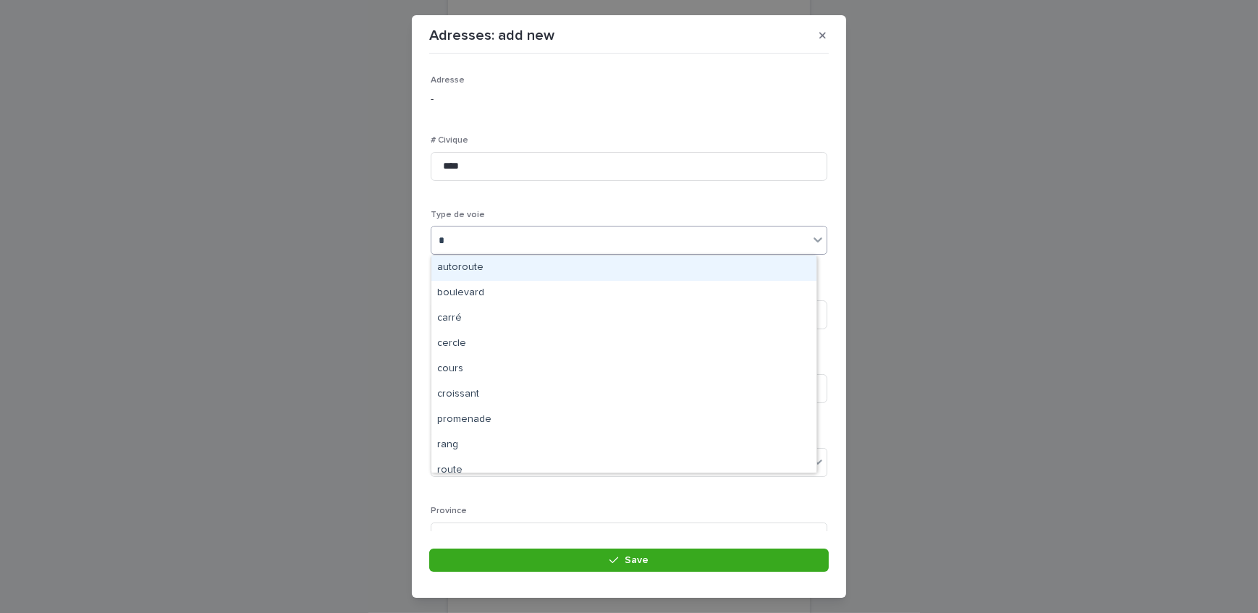
type input "**"
click at [551, 264] on div "rue" at bounding box center [623, 267] width 385 height 25
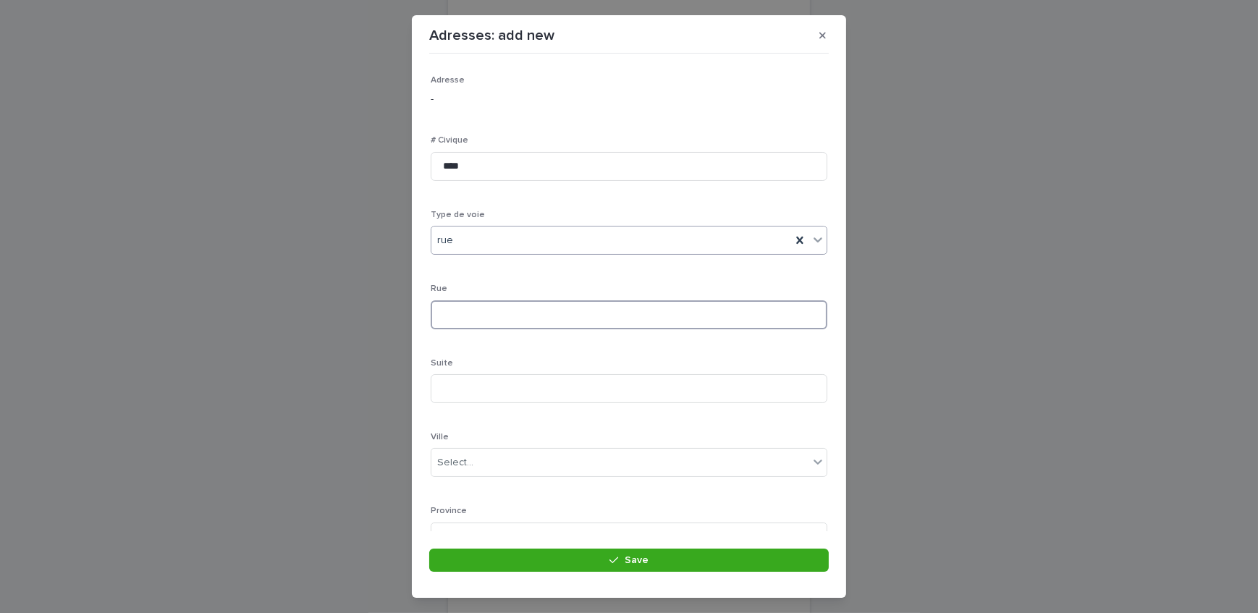
click at [529, 319] on input at bounding box center [629, 314] width 397 height 29
type input "*****"
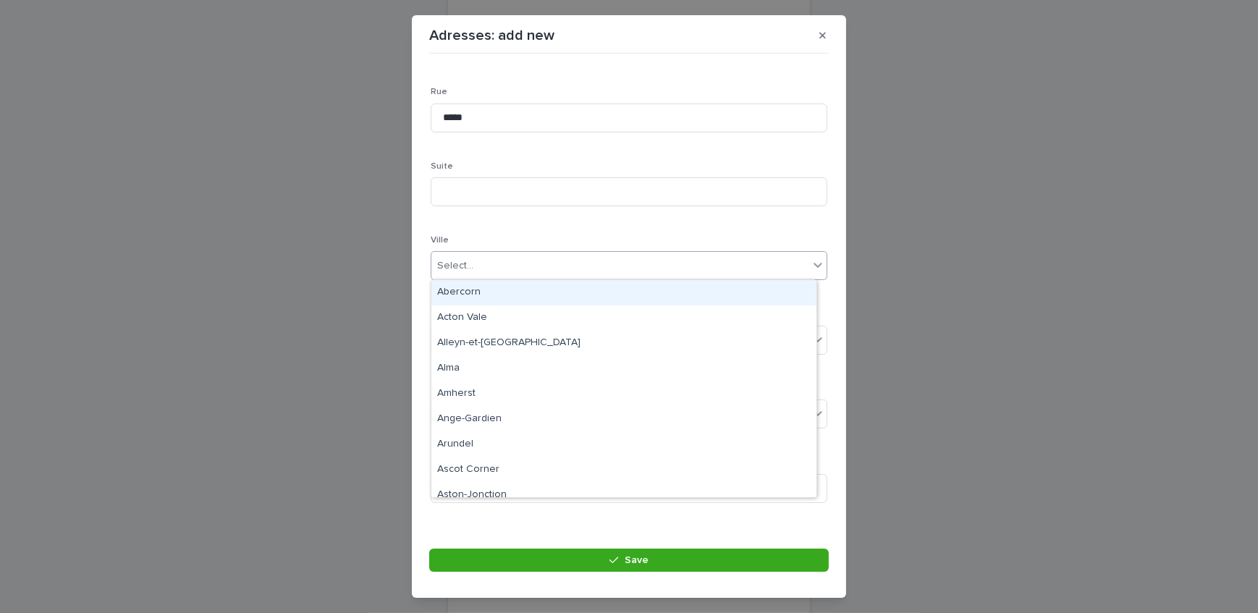
click at [510, 256] on div "Select..." at bounding box center [619, 266] width 377 height 24
type input "********"
click at [526, 235] on p "Ville" at bounding box center [629, 240] width 397 height 10
click at [506, 261] on div "Select..." at bounding box center [619, 266] width 377 height 24
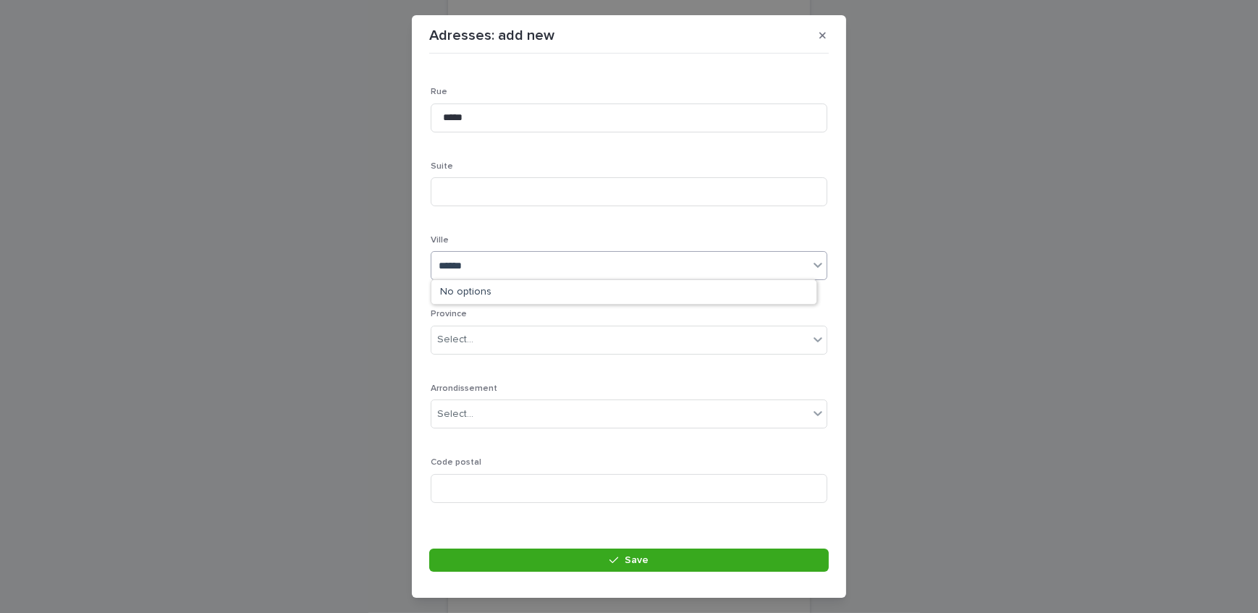
type input "*****"
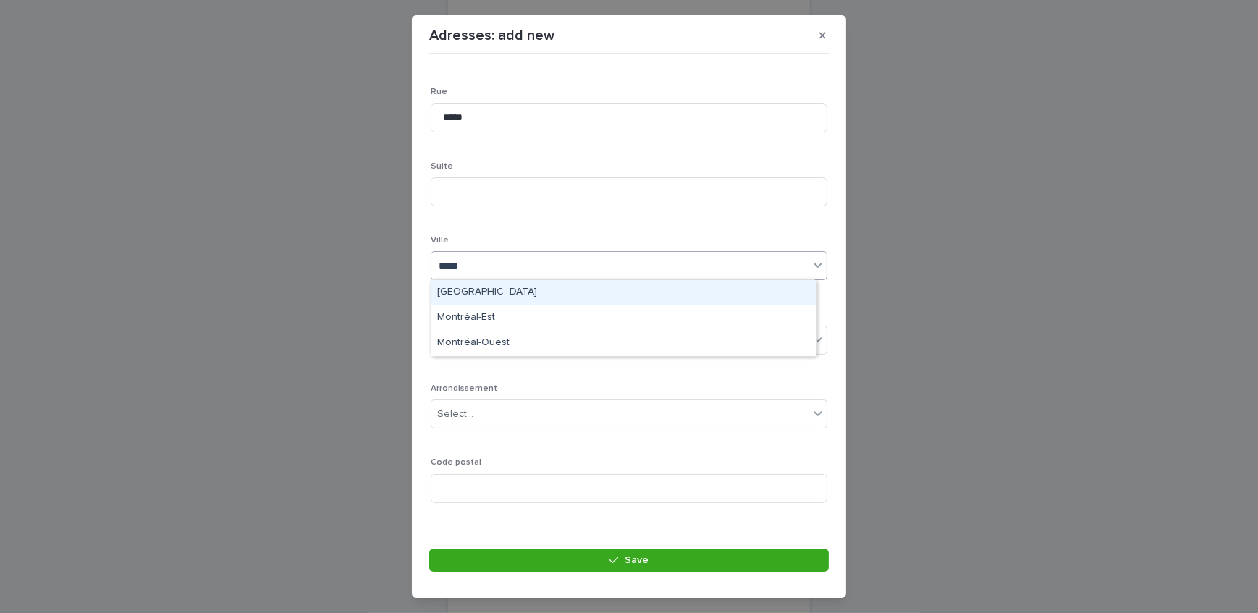
click at [497, 288] on div "[GEOGRAPHIC_DATA]" at bounding box center [623, 292] width 385 height 25
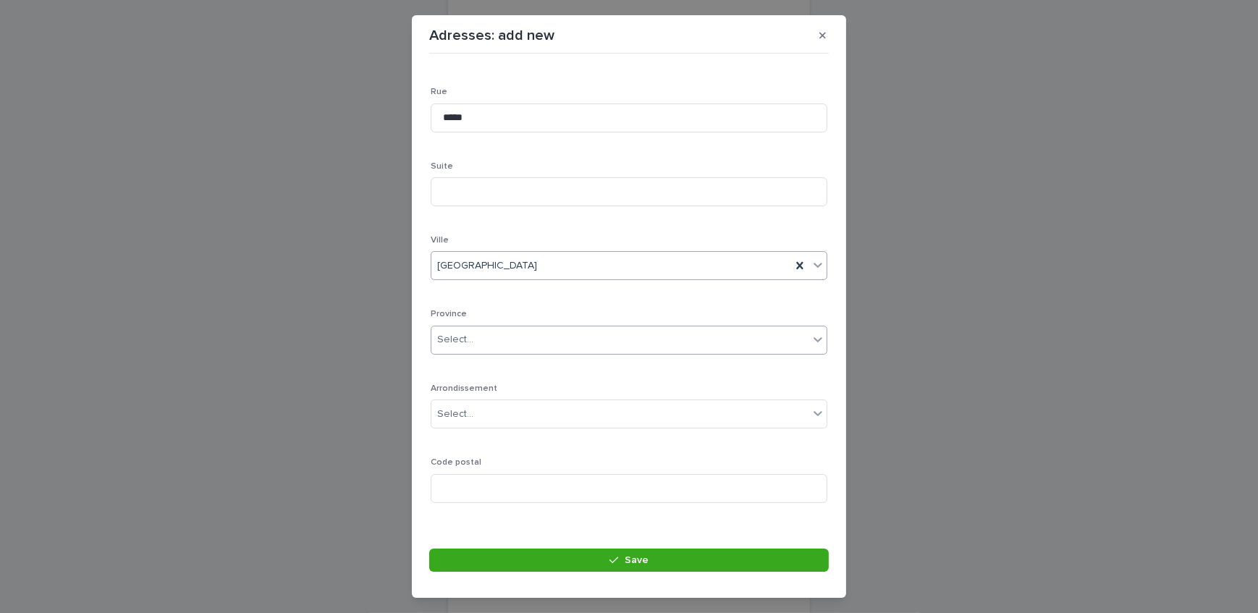
click at [506, 342] on div "Select..." at bounding box center [619, 340] width 377 height 24
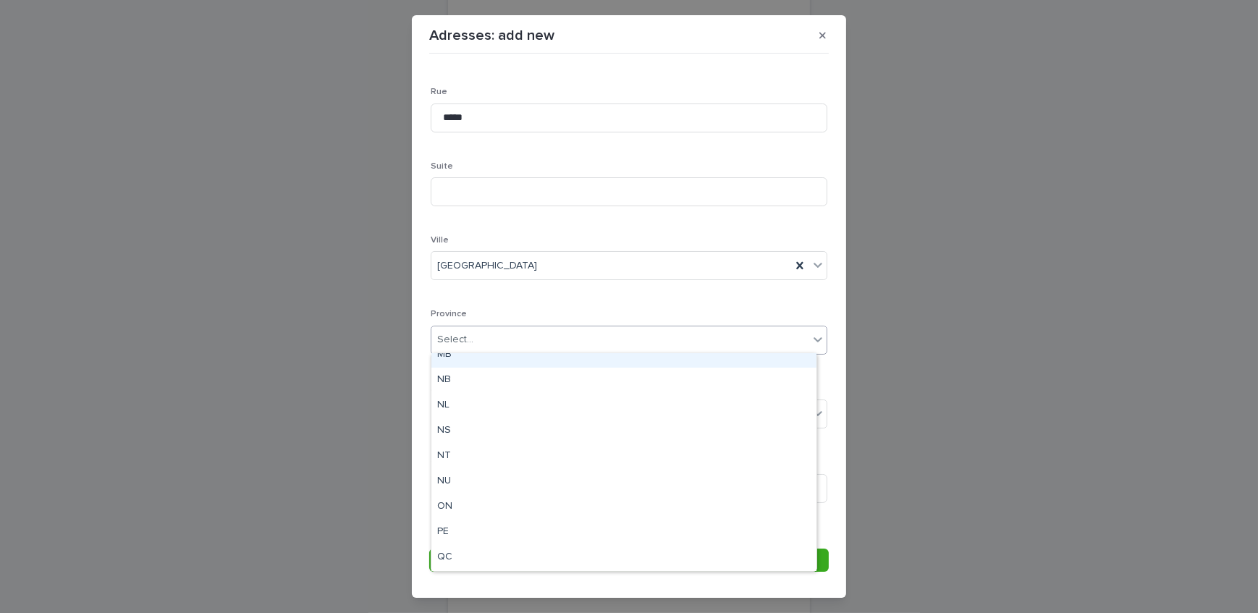
scroll to position [112, 0]
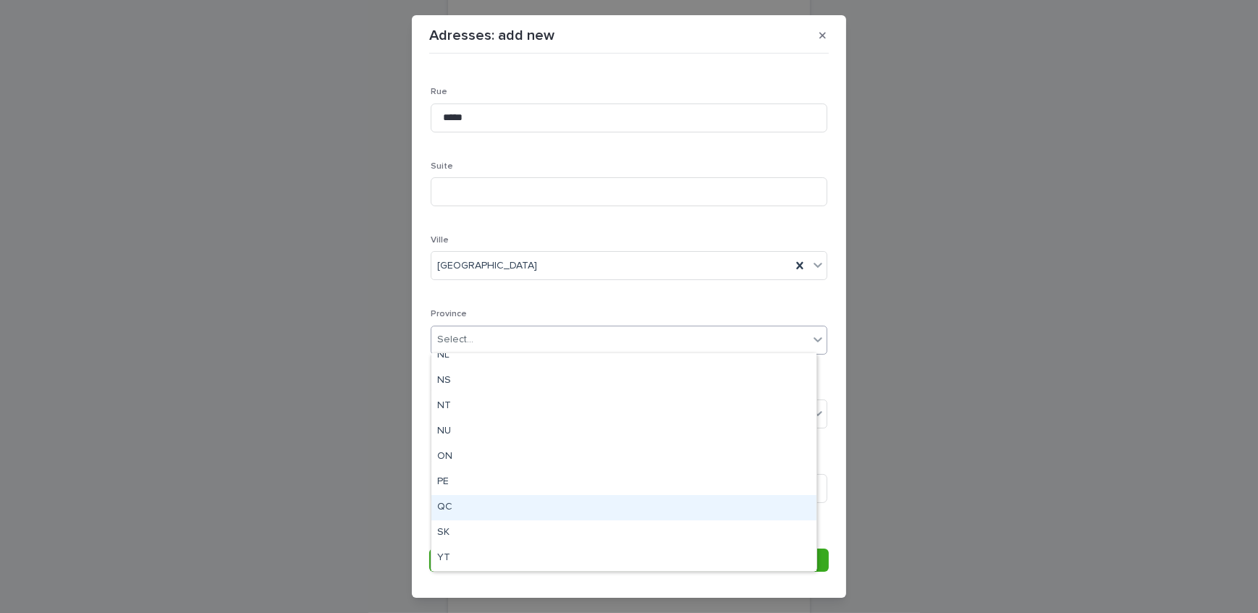
click at [480, 502] on div "QC" at bounding box center [623, 507] width 385 height 25
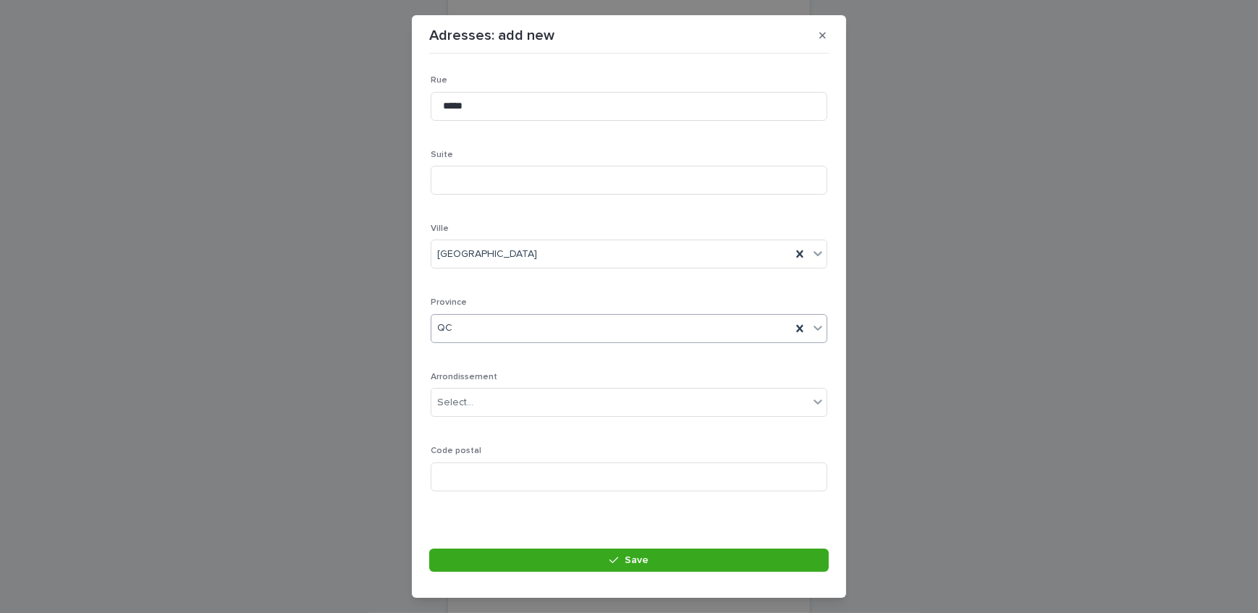
scroll to position [211, 0]
click at [489, 397] on div "Select..." at bounding box center [619, 400] width 377 height 24
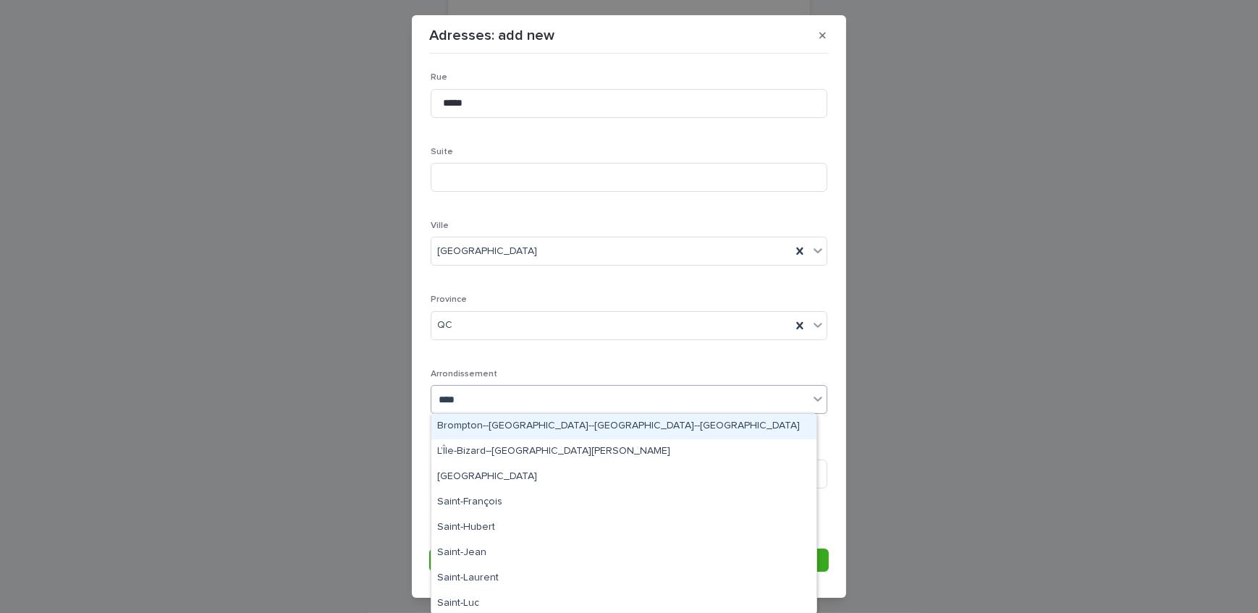
type input "*****"
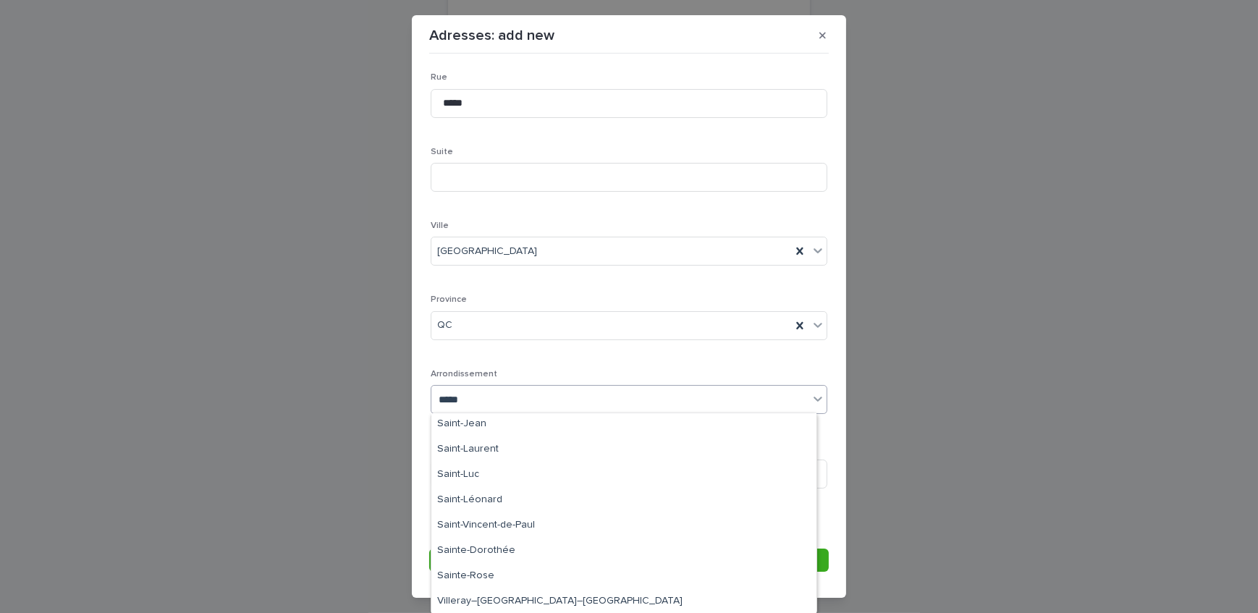
scroll to position [130, 0]
click at [504, 499] on div "Saint-Léonard" at bounding box center [623, 500] width 385 height 25
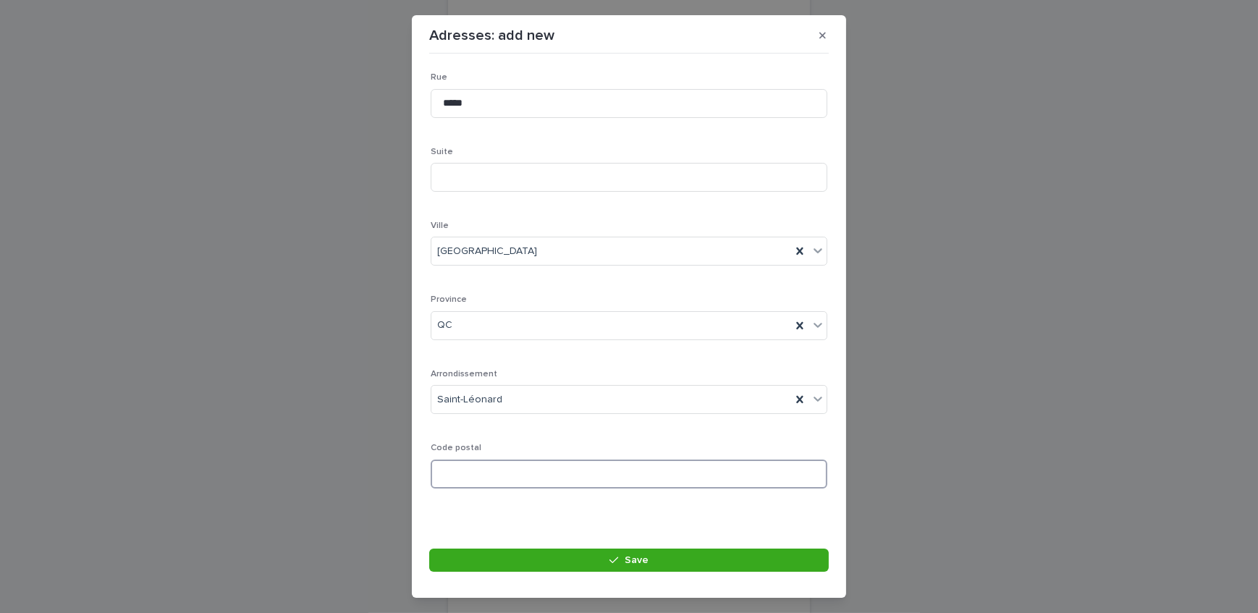
click at [504, 462] on input at bounding box center [629, 474] width 397 height 29
paste input "*******"
type input "*******"
click at [698, 562] on button "Save" at bounding box center [628, 560] width 399 height 23
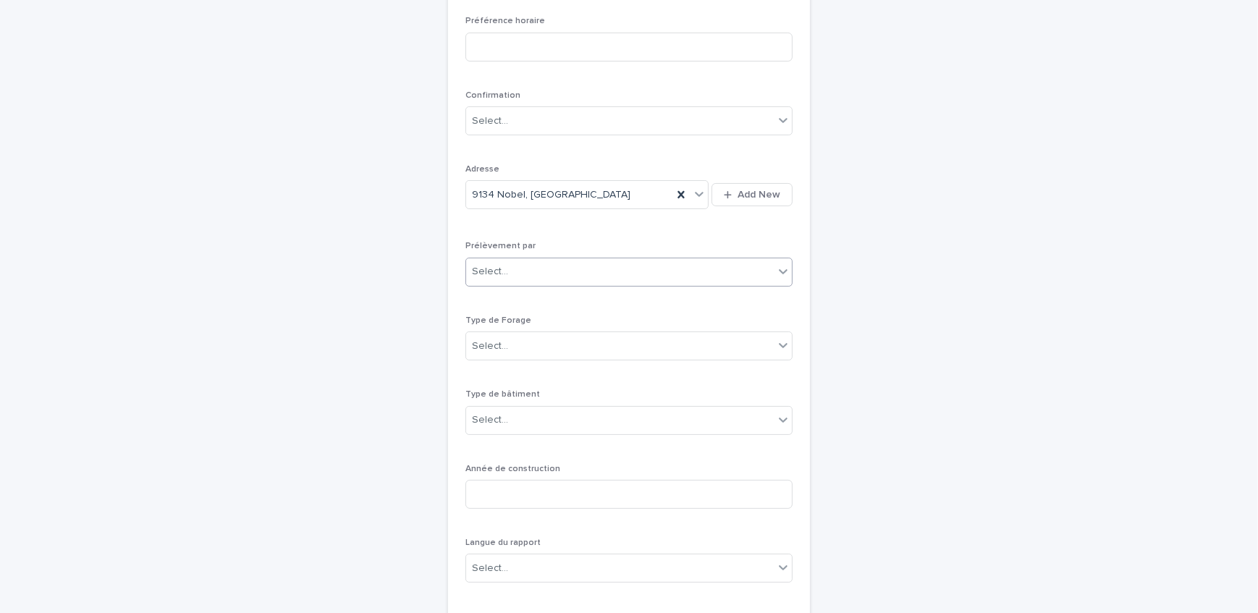
click at [564, 271] on div "Select..." at bounding box center [620, 272] width 308 height 24
click at [557, 305] on div "Multitest" at bounding box center [624, 299] width 326 height 25
click at [555, 337] on div "Select..." at bounding box center [620, 346] width 308 height 24
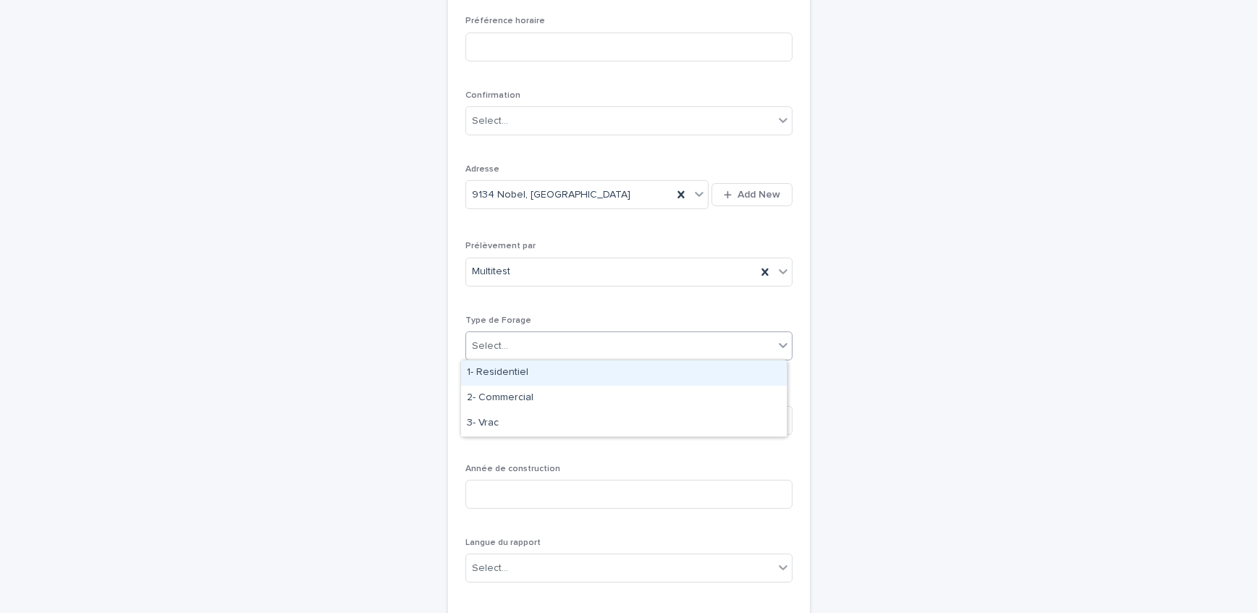
click at [553, 373] on div "1- Residentiel" at bounding box center [624, 372] width 326 height 25
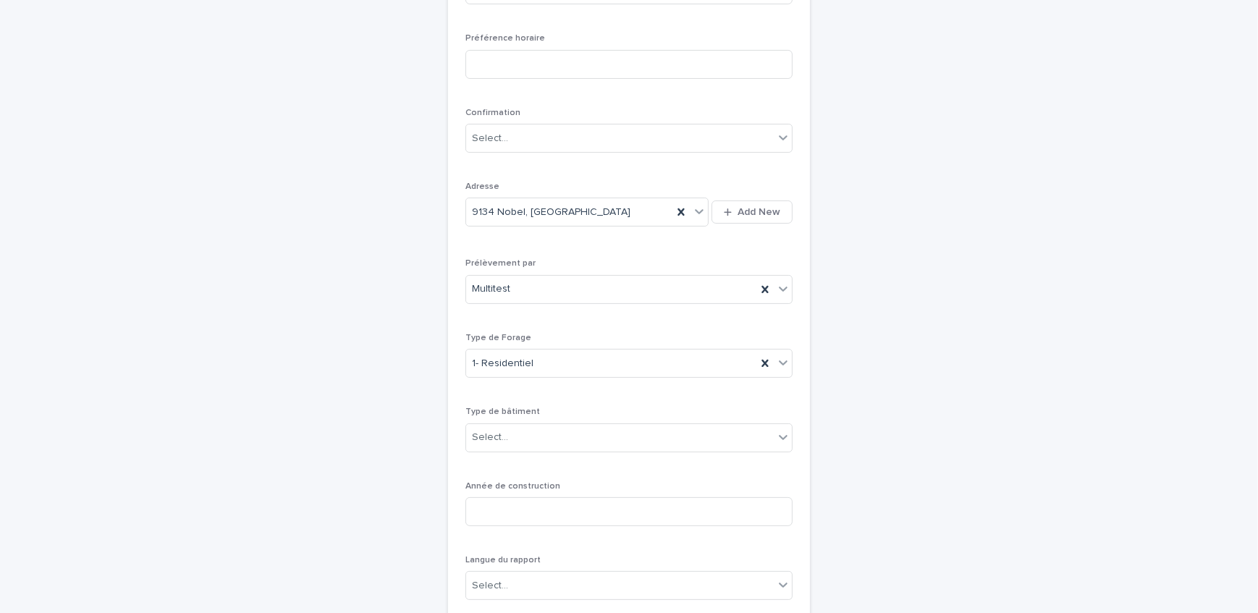
scroll to position [375, 0]
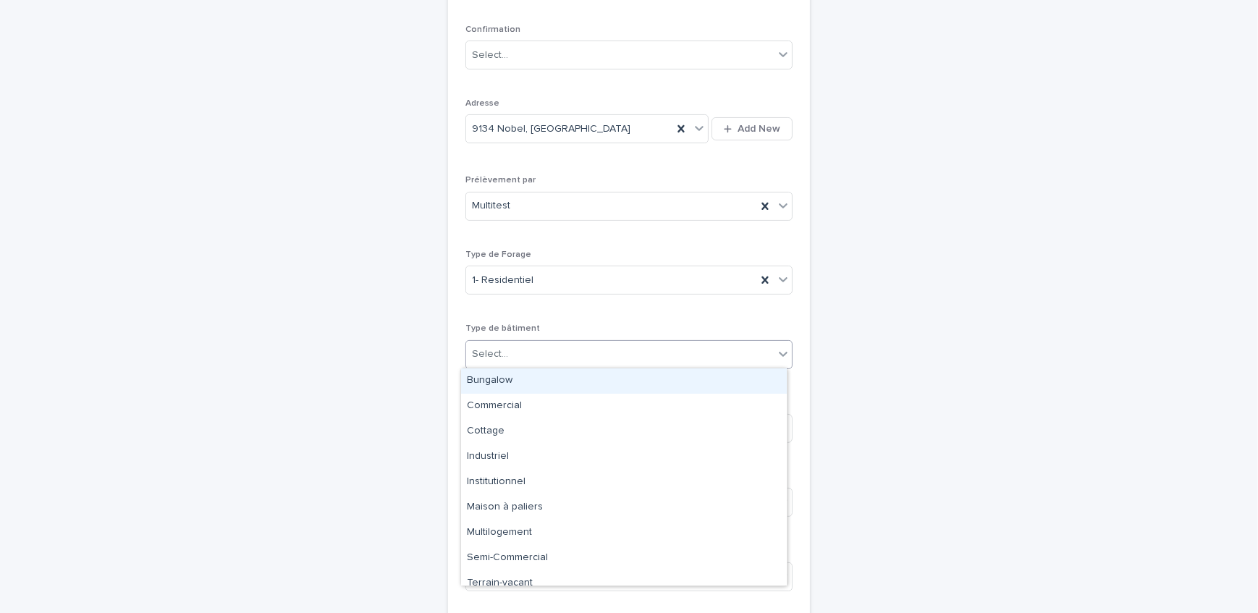
click at [520, 356] on div "Select..." at bounding box center [620, 354] width 308 height 24
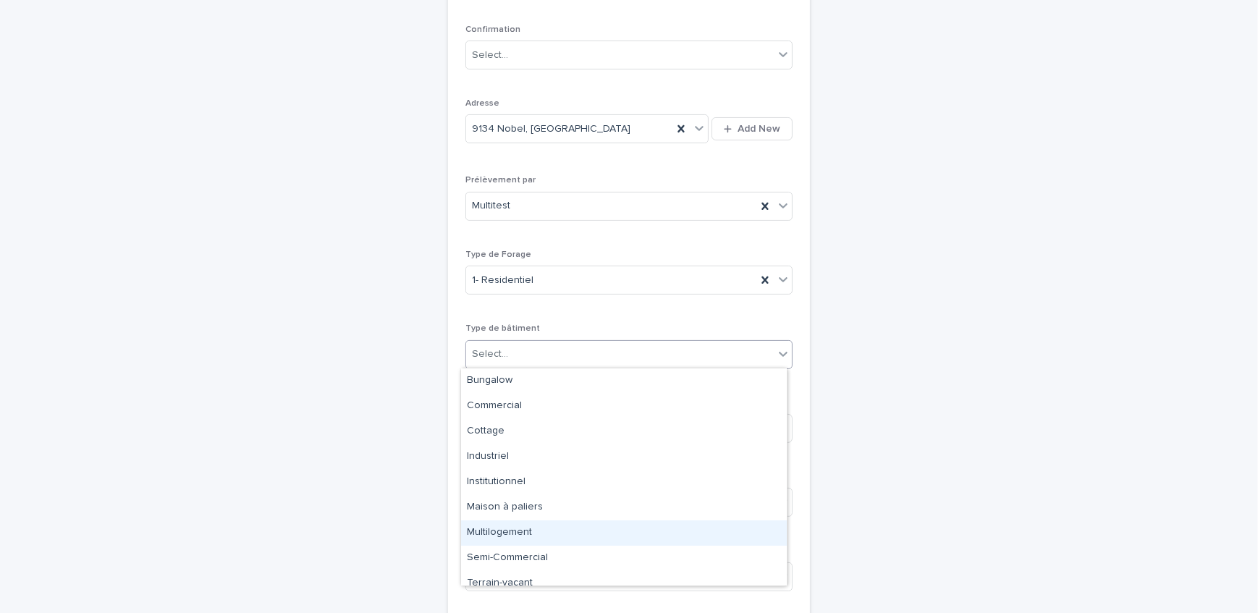
click at [514, 521] on div "Multilogement" at bounding box center [624, 532] width 326 height 25
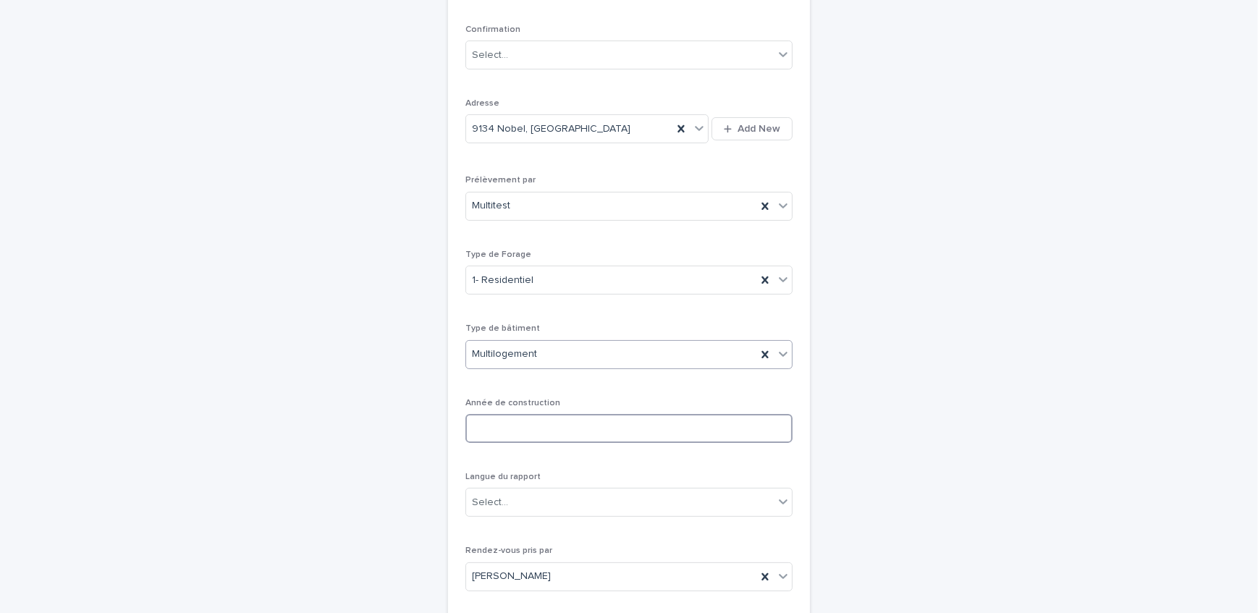
click at [512, 434] on input at bounding box center [628, 428] width 327 height 29
click at [534, 428] on input at bounding box center [628, 428] width 327 height 29
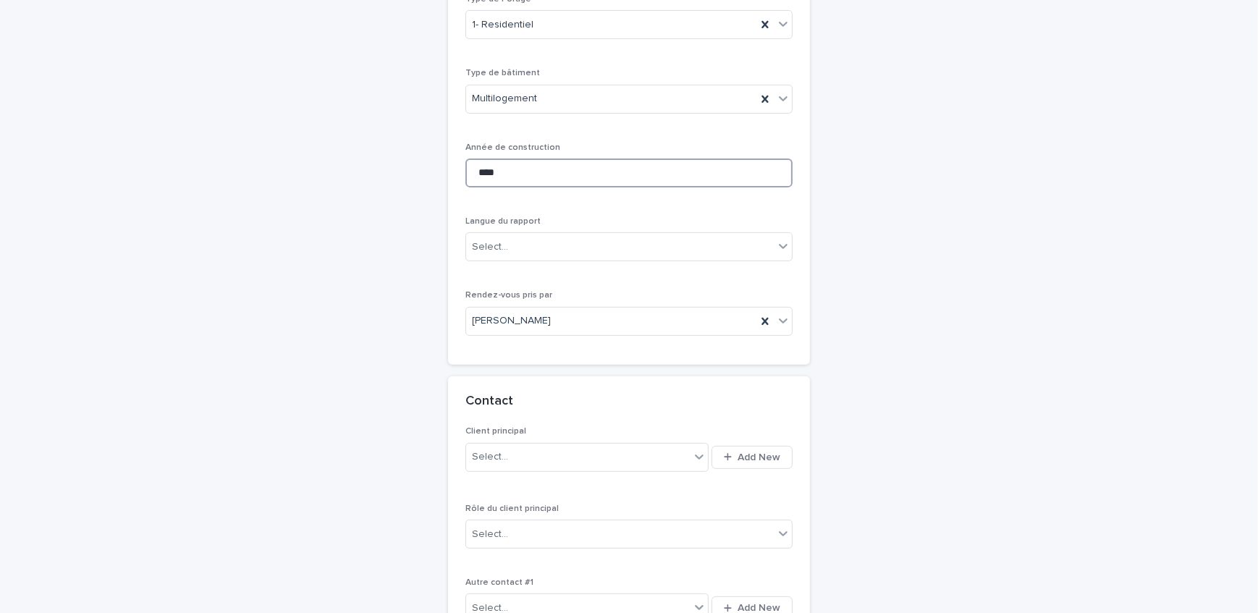
scroll to position [638, 0]
type input "****"
click at [570, 247] on div "Select..." at bounding box center [620, 240] width 308 height 24
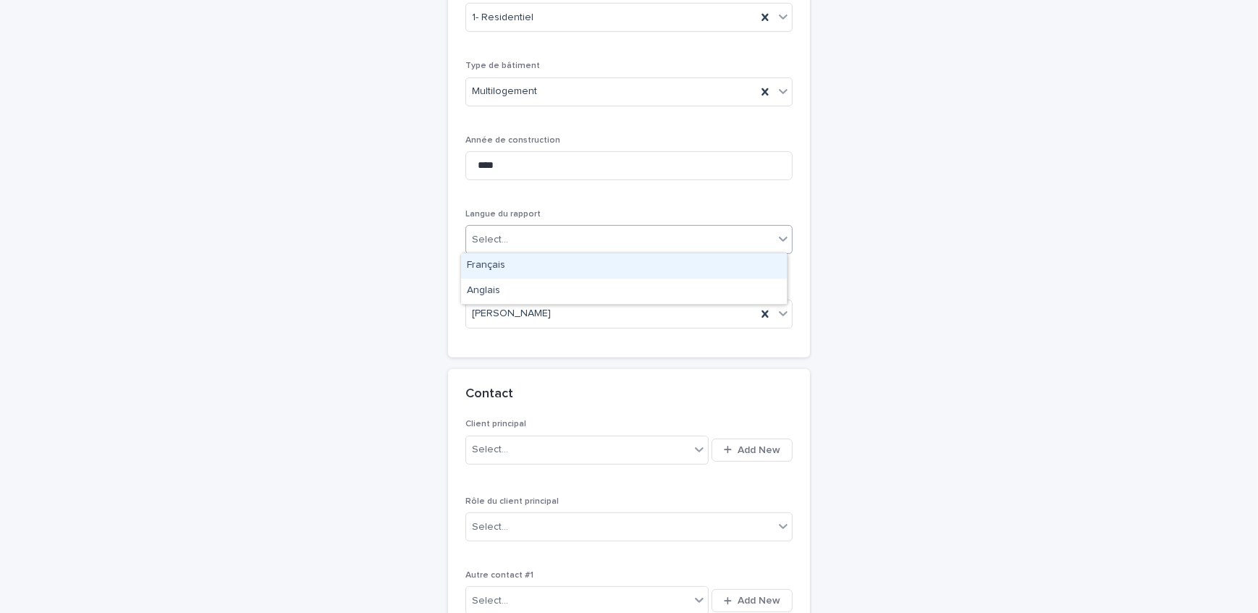
click at [566, 265] on div "Français" at bounding box center [624, 265] width 326 height 25
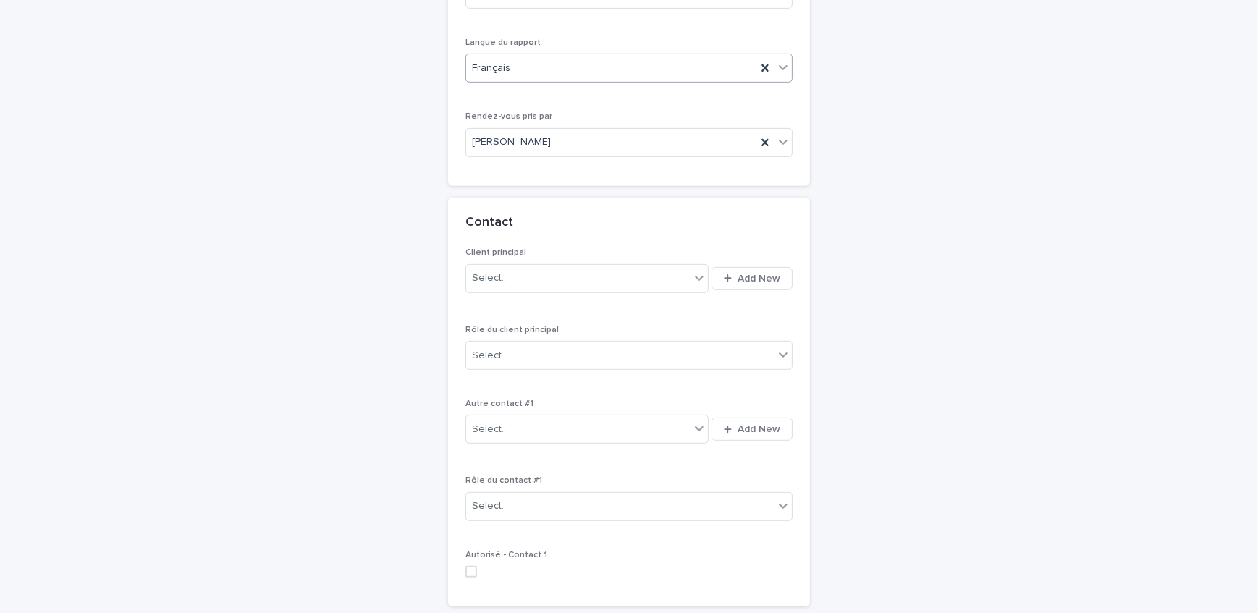
scroll to position [835, 0]
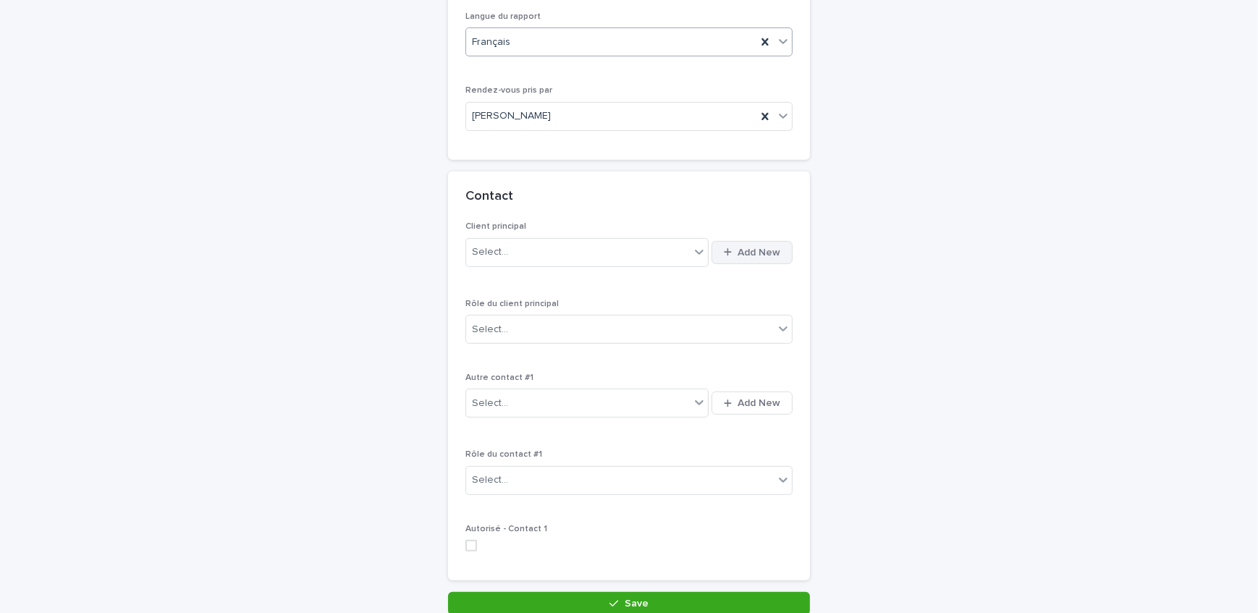
click at [718, 248] on button "Add New" at bounding box center [751, 252] width 81 height 23
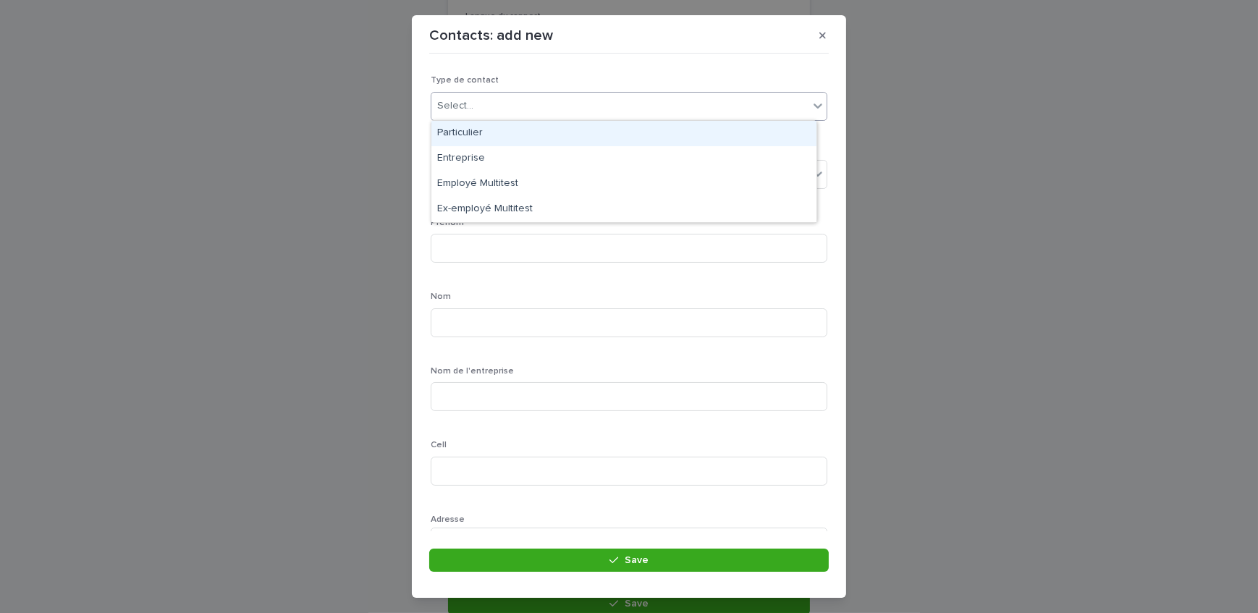
click at [468, 103] on div "Select..." at bounding box center [455, 105] width 36 height 15
click at [480, 137] on div "Particulier" at bounding box center [623, 133] width 385 height 25
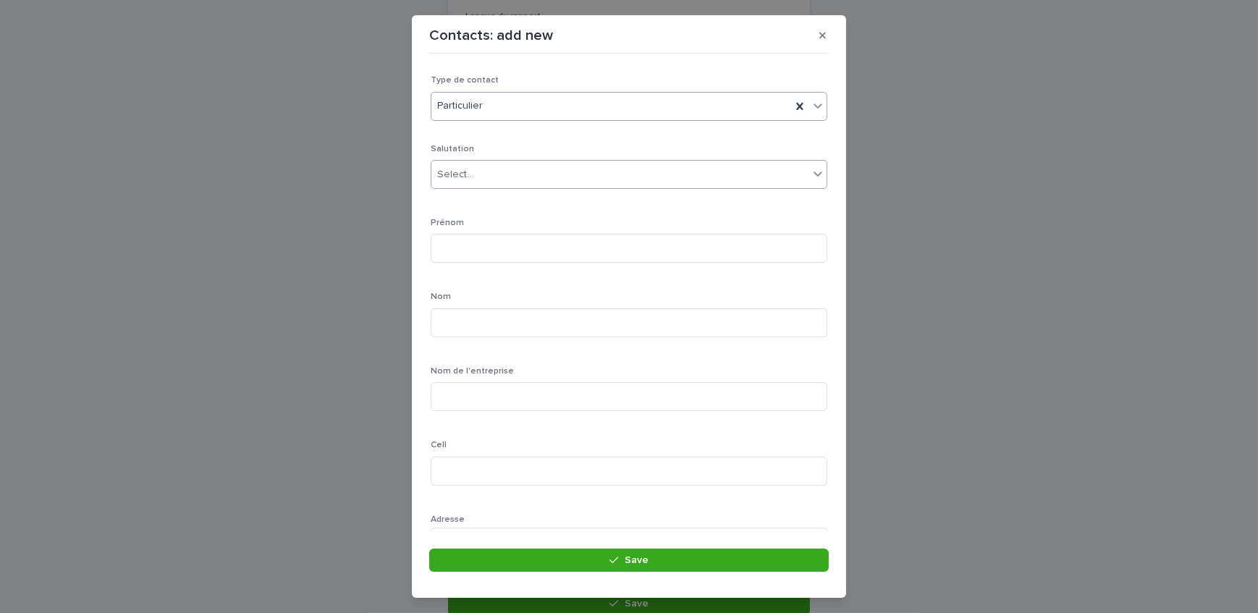
click at [507, 173] on div "Select..." at bounding box center [619, 175] width 377 height 24
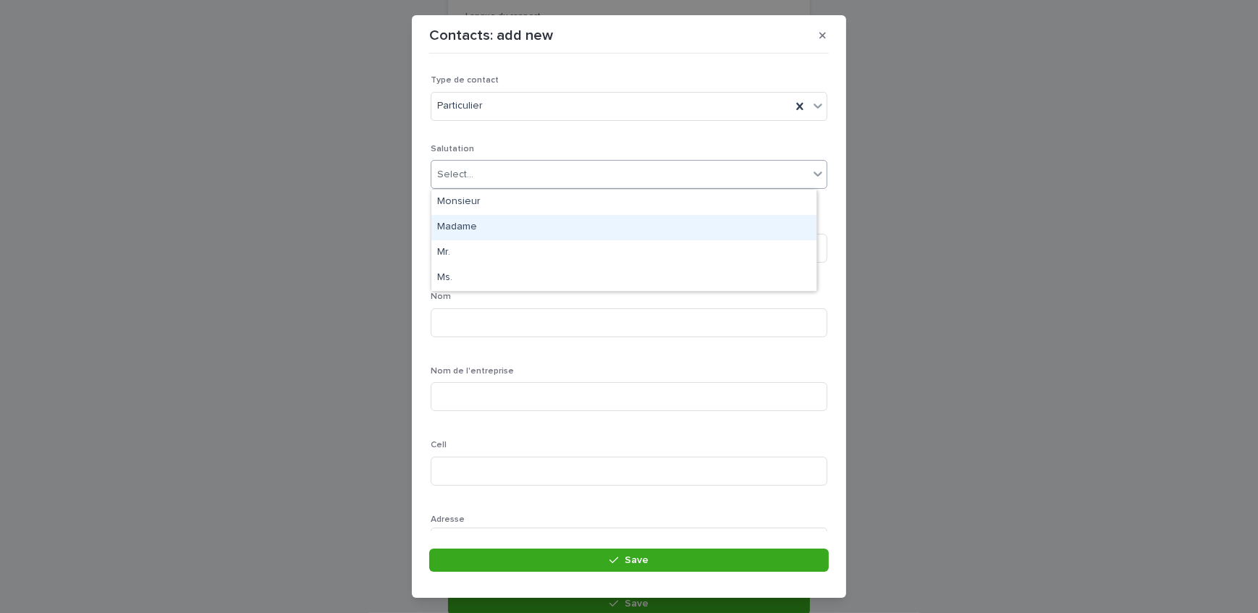
click at [497, 223] on div "Madame" at bounding box center [623, 227] width 385 height 25
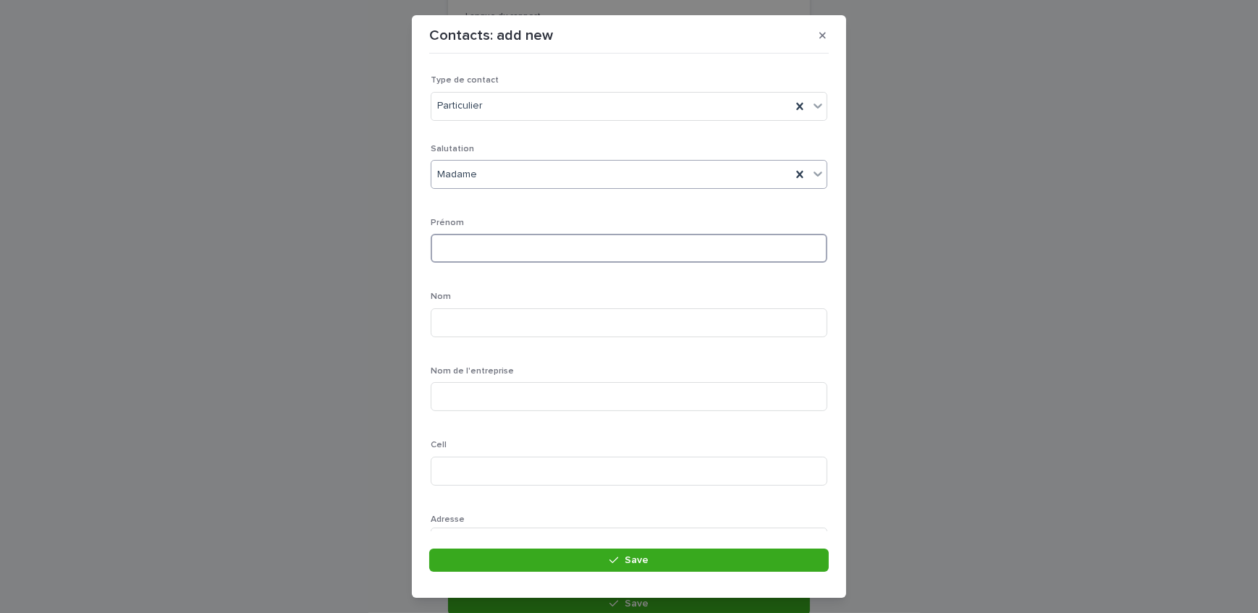
click at [505, 243] on input at bounding box center [629, 248] width 397 height 29
type input "*"
drag, startPoint x: 430, startPoint y: 330, endPoint x: 458, endPoint y: 321, distance: 29.8
click at [458, 321] on input at bounding box center [629, 322] width 397 height 29
type input "*****"
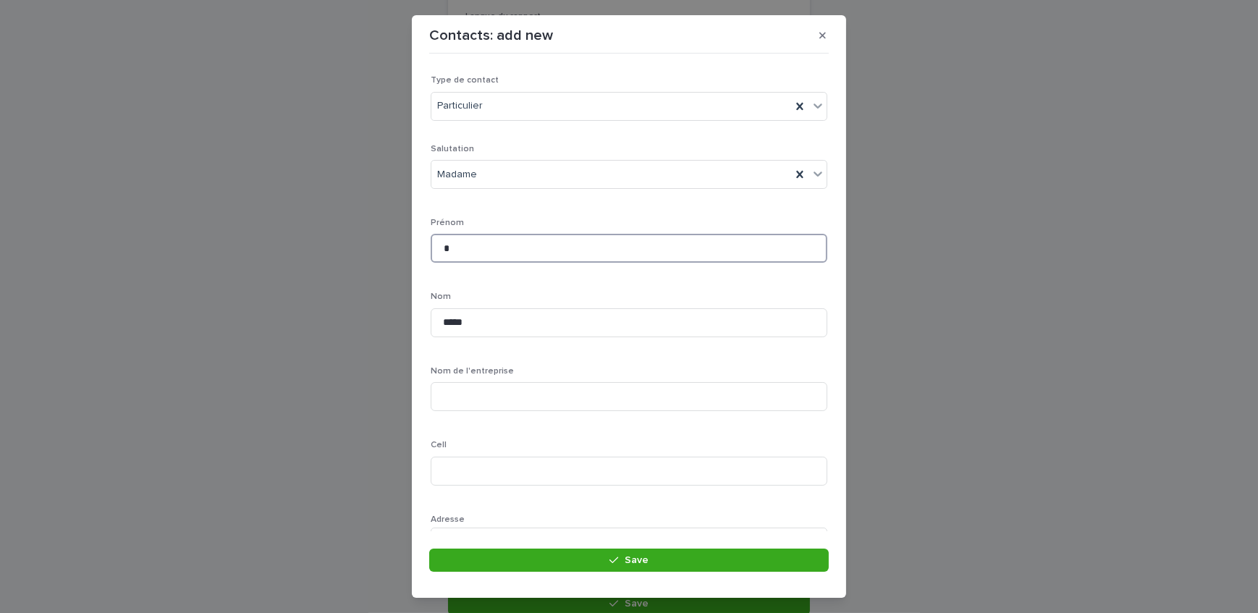
click at [479, 260] on input "*" at bounding box center [629, 248] width 397 height 29
type input "******"
click at [553, 204] on div "Salutation [PERSON_NAME] ****** Nom ***** Nom de l'entreprise Cell Adresse Sele…" at bounding box center [629, 467] width 397 height 647
click at [507, 332] on input at bounding box center [629, 340] width 397 height 29
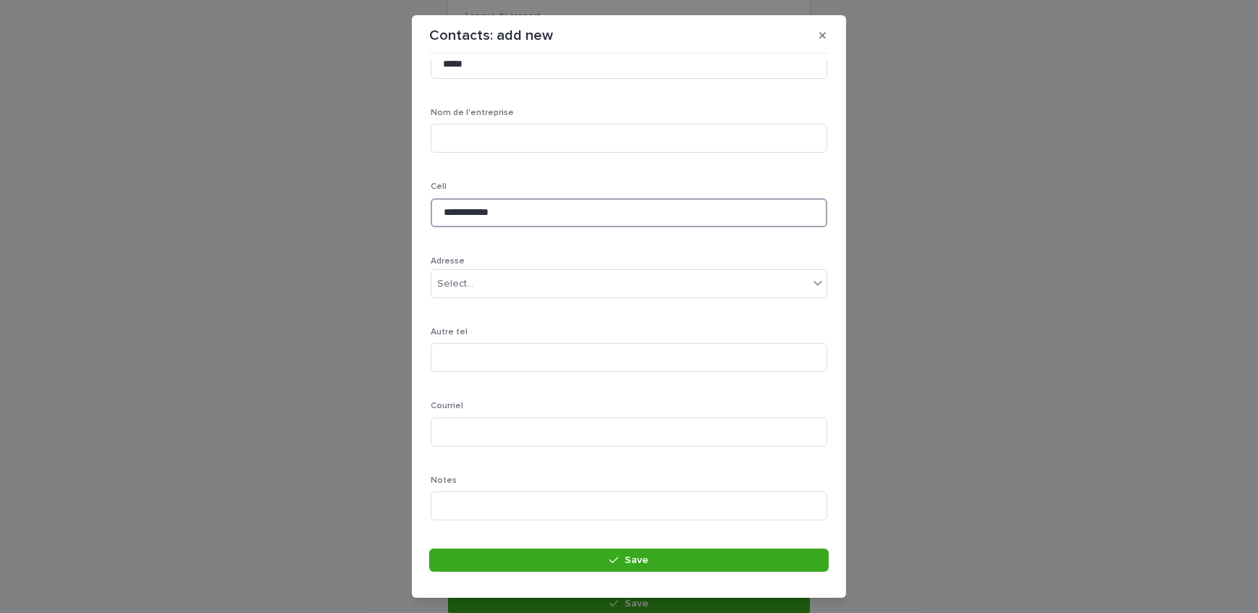
scroll to position [263, 0]
type input "**********"
click at [521, 286] on div "Select..." at bounding box center [619, 280] width 377 height 24
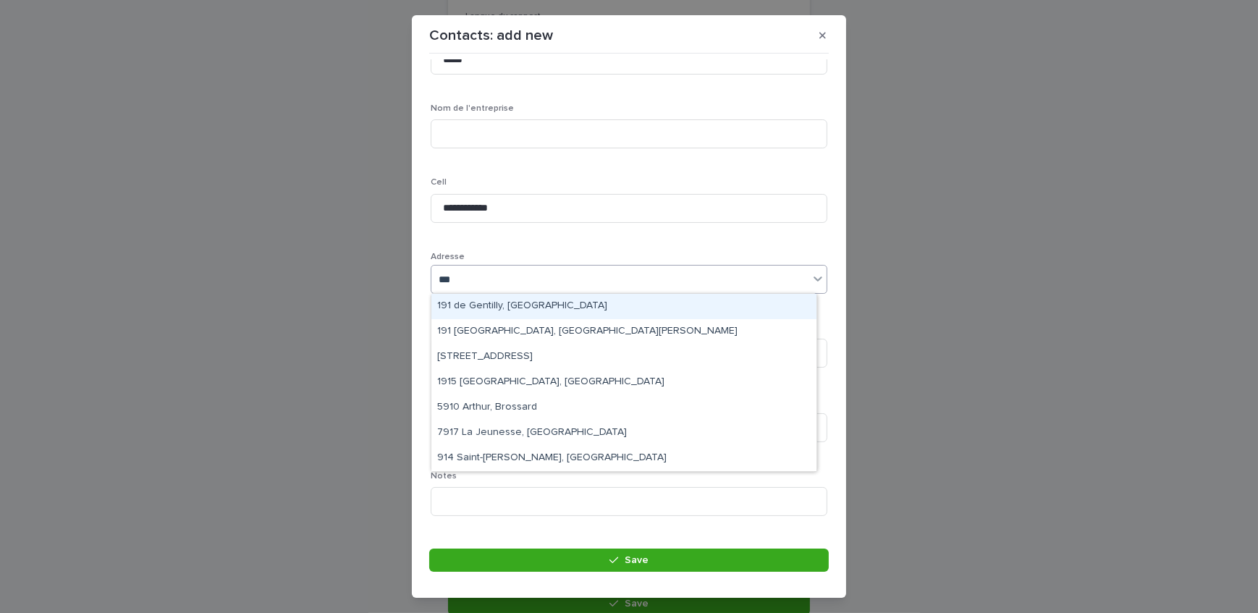
type input "****"
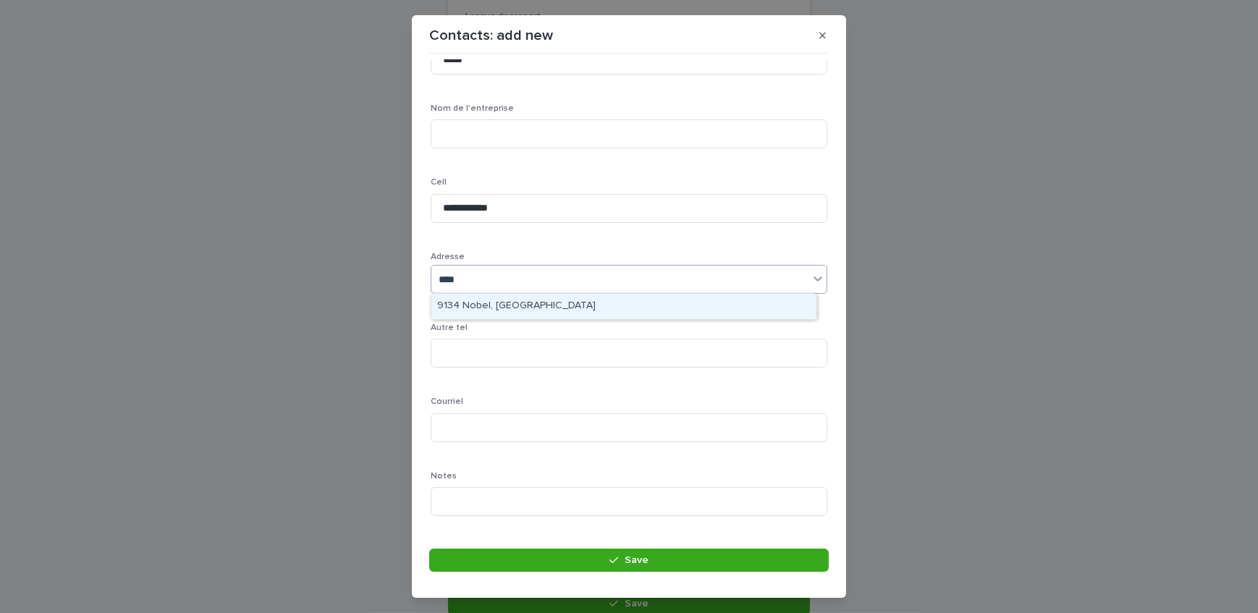
click at [510, 305] on div "9134 Nobel, [GEOGRAPHIC_DATA]" at bounding box center [623, 306] width 385 height 25
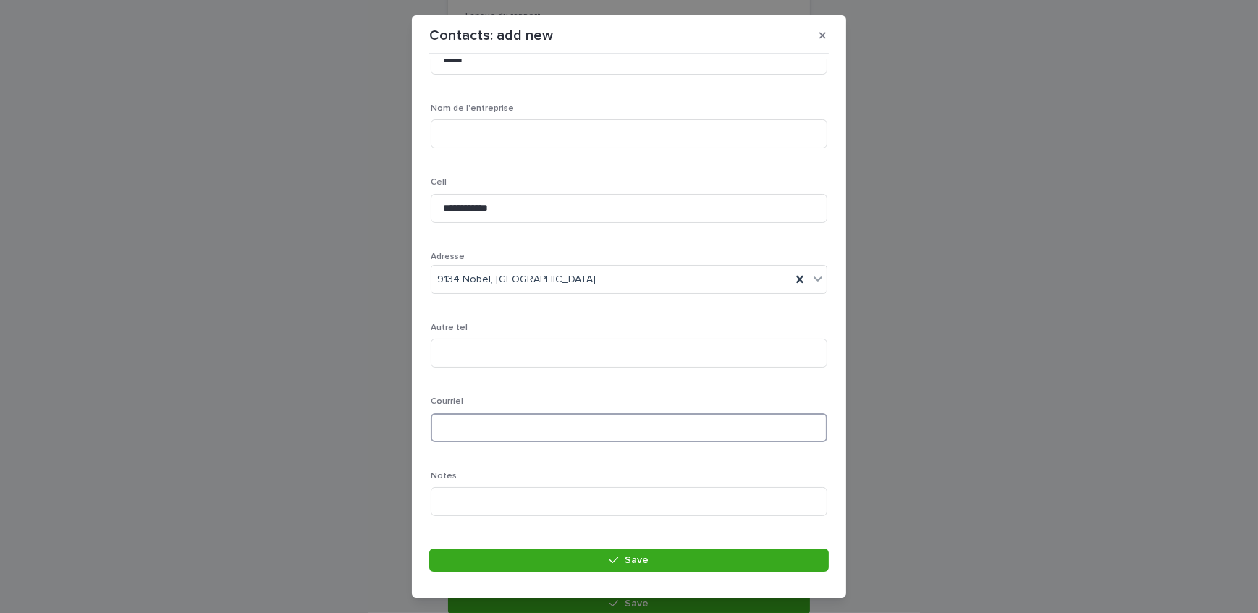
click at [495, 427] on input at bounding box center [629, 427] width 397 height 29
click at [701, 389] on div "**********" at bounding box center [629, 204] width 397 height 647
click at [470, 427] on input at bounding box center [629, 427] width 397 height 29
click at [448, 427] on input at bounding box center [629, 427] width 397 height 29
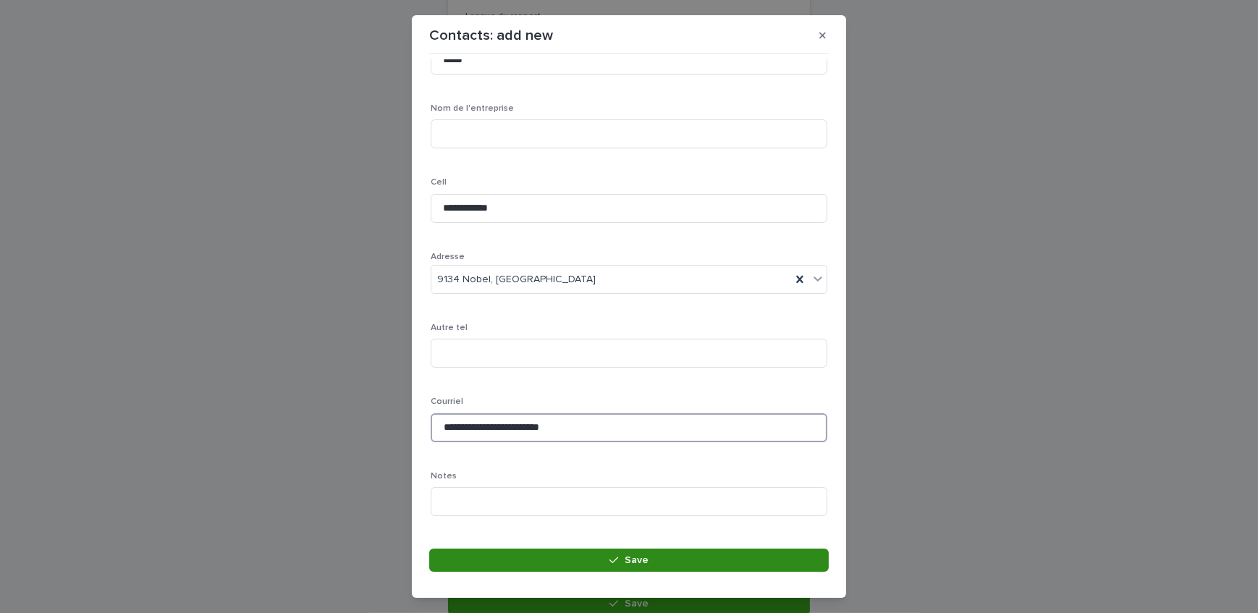
type input "**********"
click at [577, 561] on button "Save" at bounding box center [628, 560] width 399 height 23
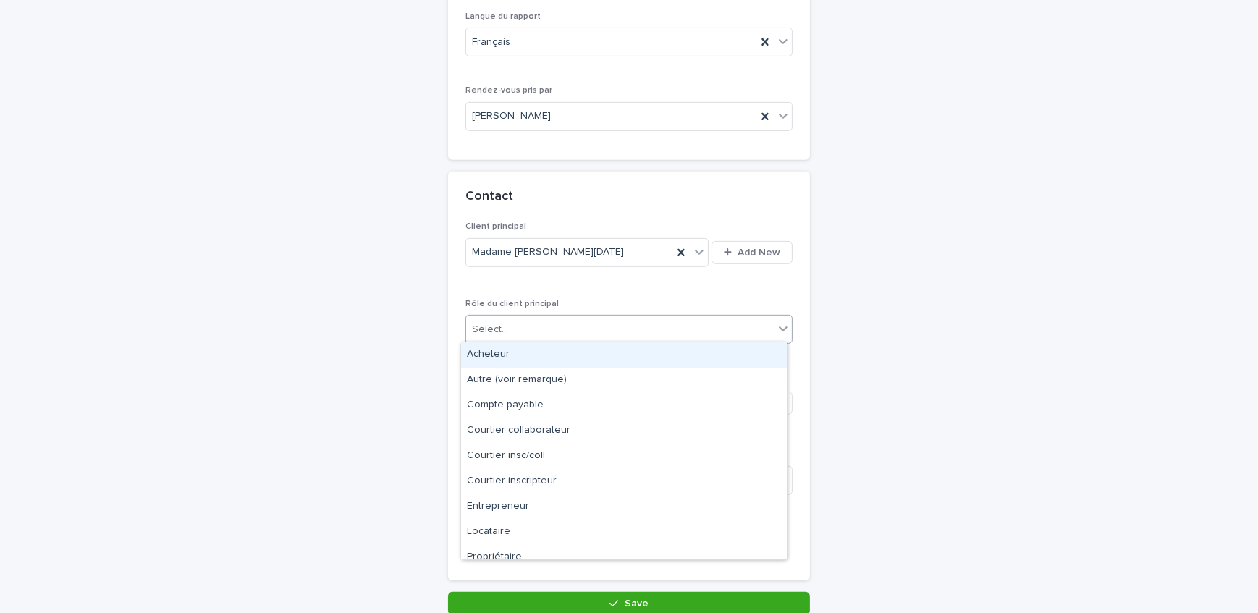
click at [560, 331] on div "Select..." at bounding box center [620, 330] width 308 height 24
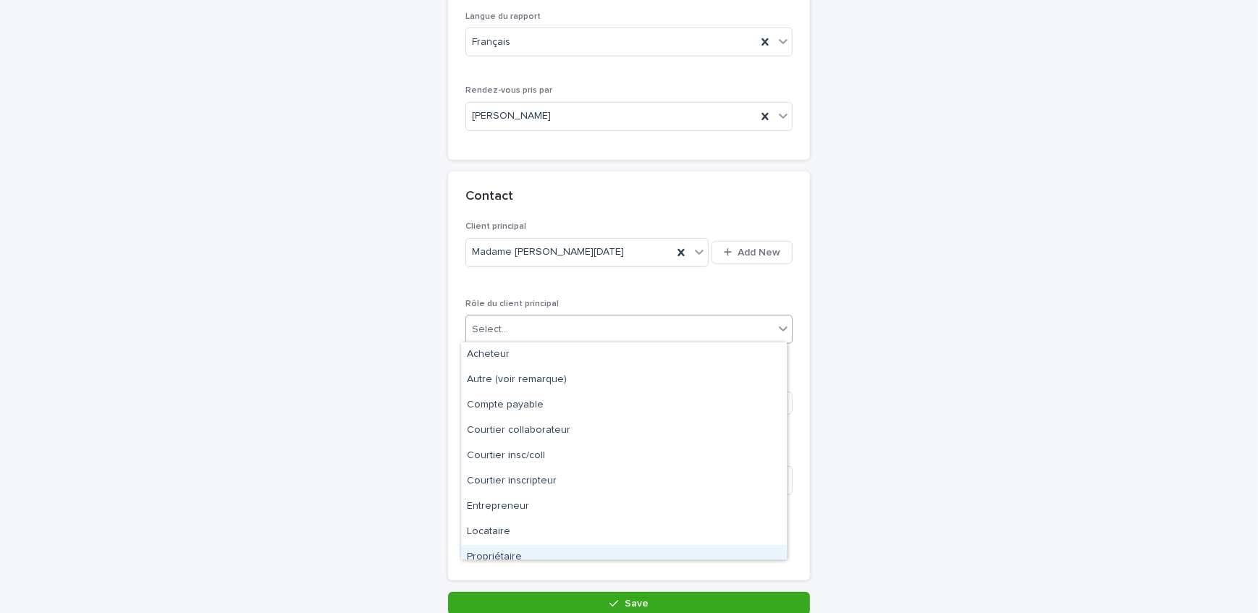
click at [521, 547] on div "Propriétaire" at bounding box center [624, 557] width 326 height 25
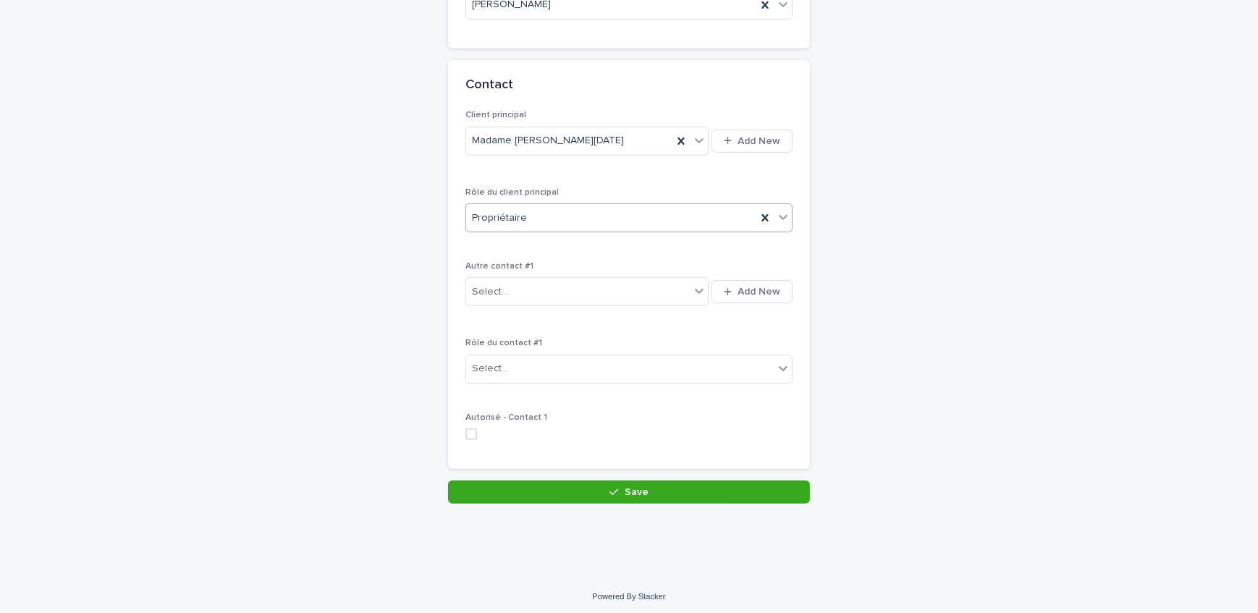
scroll to position [948, 0]
click at [622, 495] on button "Save" at bounding box center [629, 490] width 362 height 23
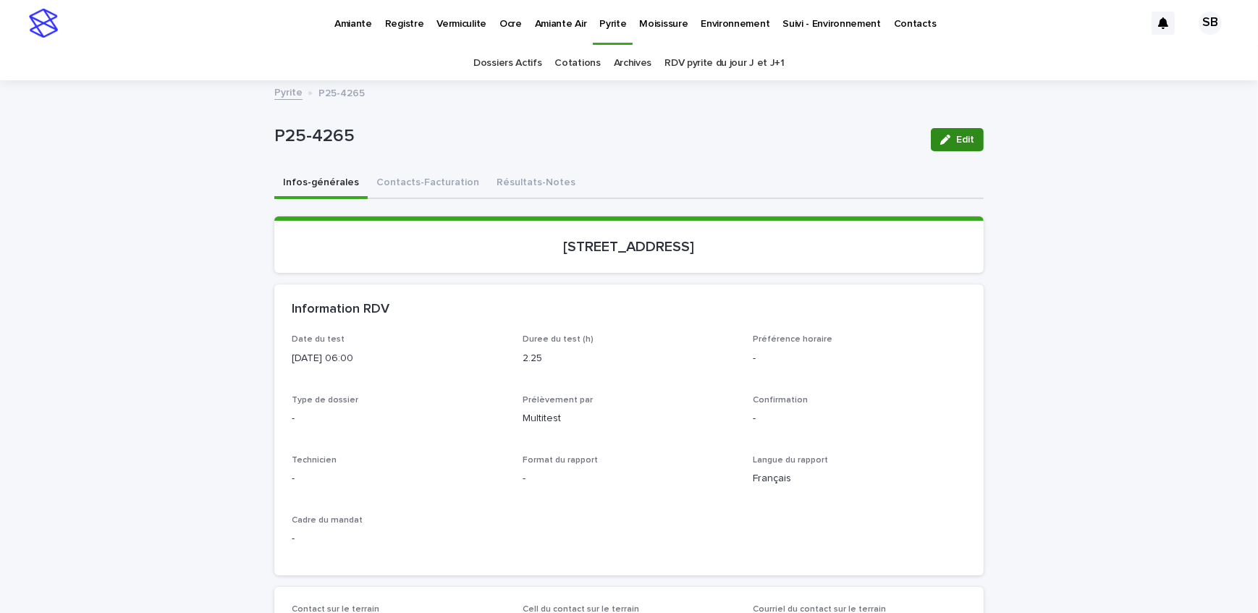
click at [956, 138] on span "Edit" at bounding box center [965, 140] width 18 height 10
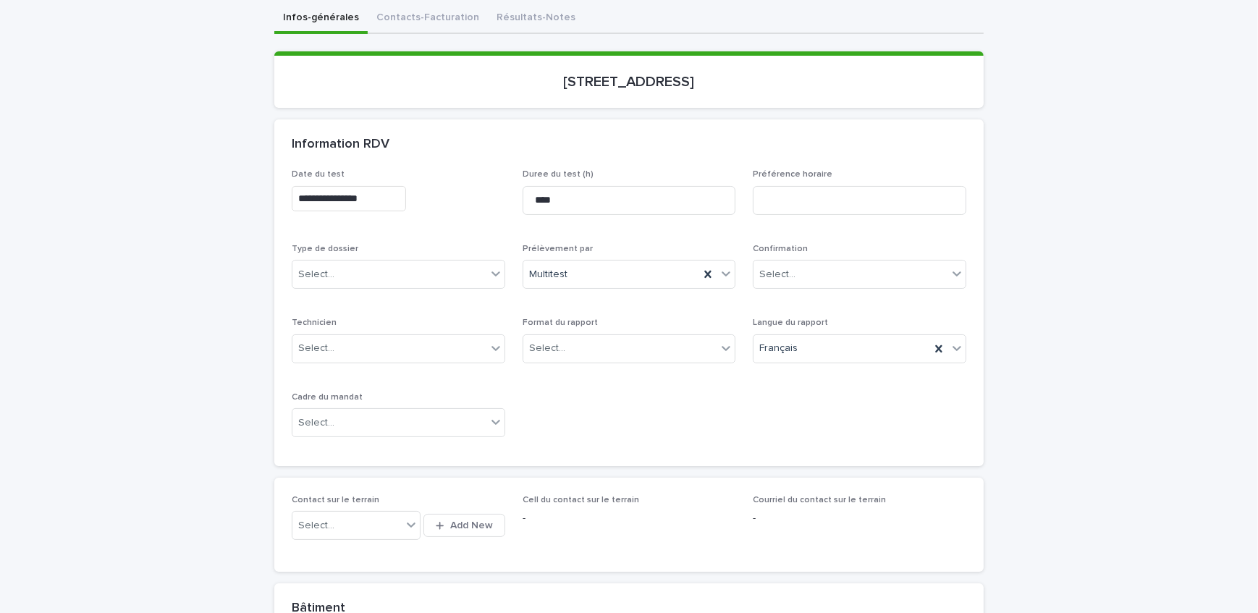
scroll to position [197, 0]
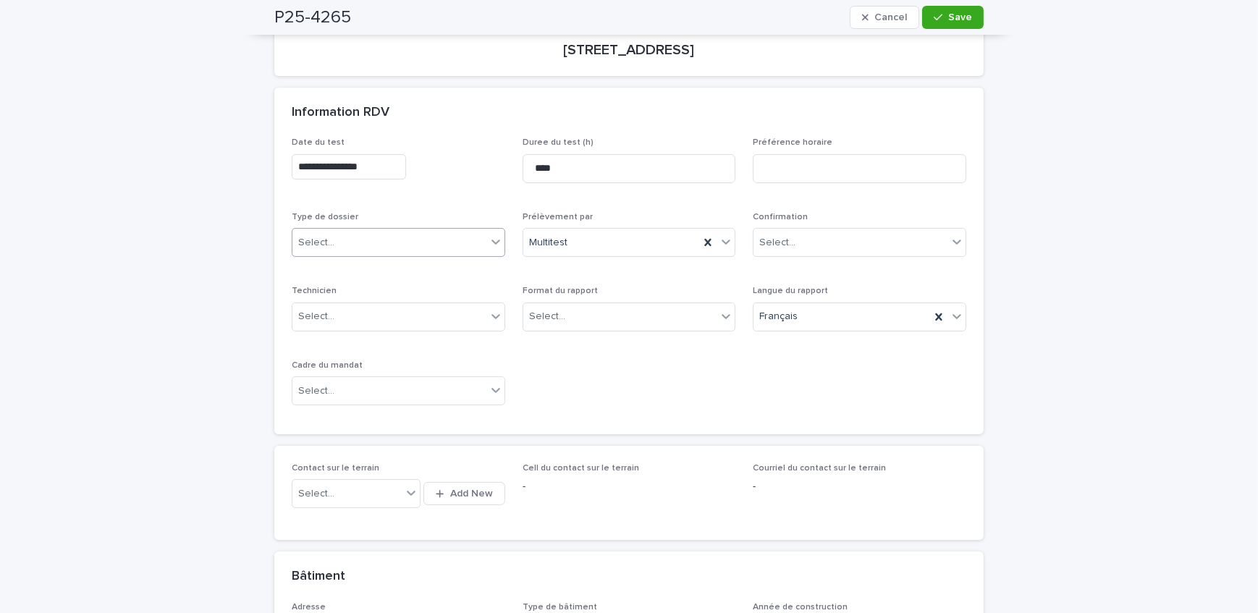
click at [357, 237] on div "Select..." at bounding box center [389, 243] width 194 height 24
drag, startPoint x: 361, startPoint y: 270, endPoint x: 434, endPoint y: 284, distance: 73.7
click at [362, 269] on div "Échantillonnage" at bounding box center [393, 268] width 212 height 25
click at [550, 310] on div "Select..." at bounding box center [547, 316] width 36 height 15
click at [578, 337] on div "Électronique" at bounding box center [624, 342] width 212 height 25
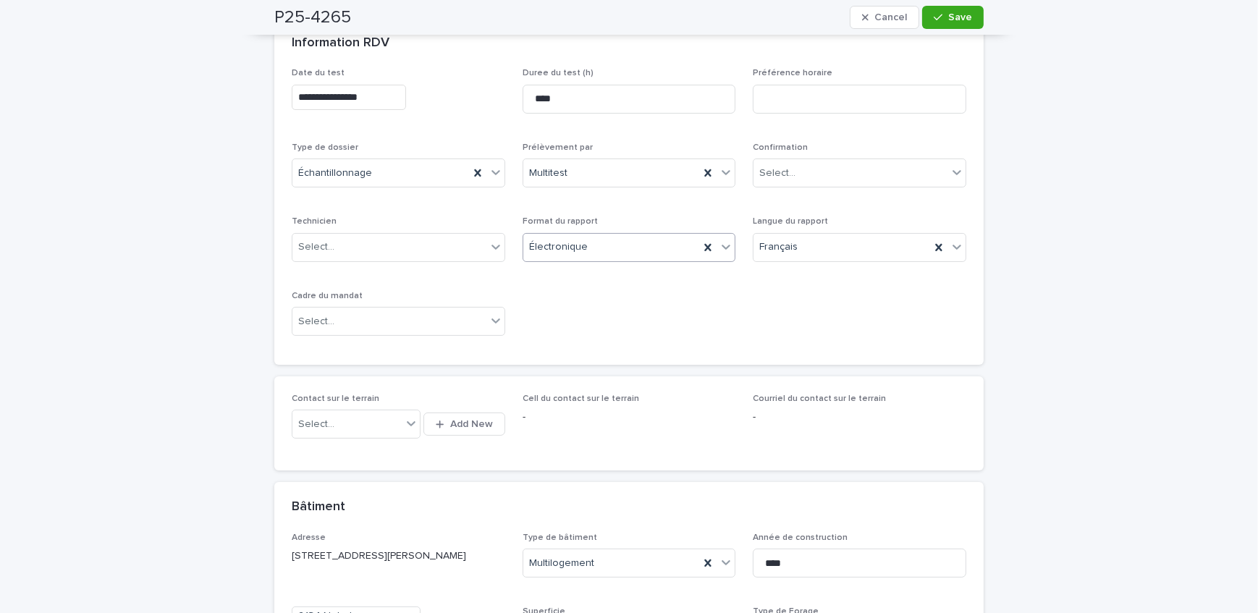
scroll to position [329, 0]
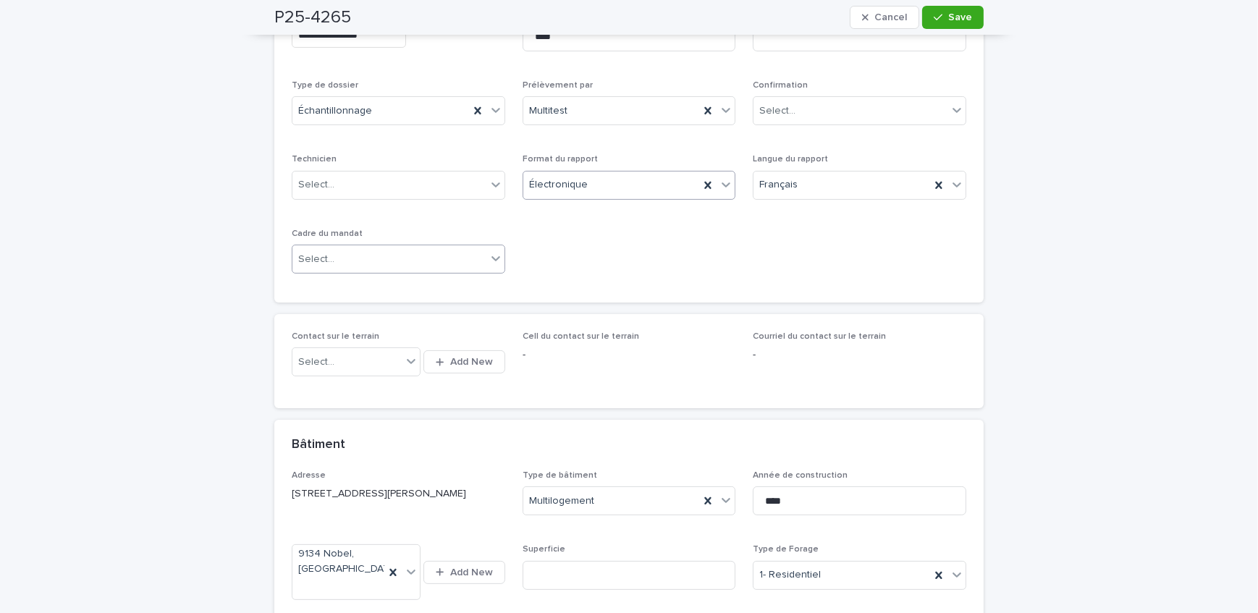
drag, startPoint x: 381, startPoint y: 259, endPoint x: 376, endPoint y: 271, distance: 12.6
click at [381, 258] on div "Select..." at bounding box center [389, 260] width 194 height 24
click at [596, 250] on div "**********" at bounding box center [629, 145] width 675 height 279
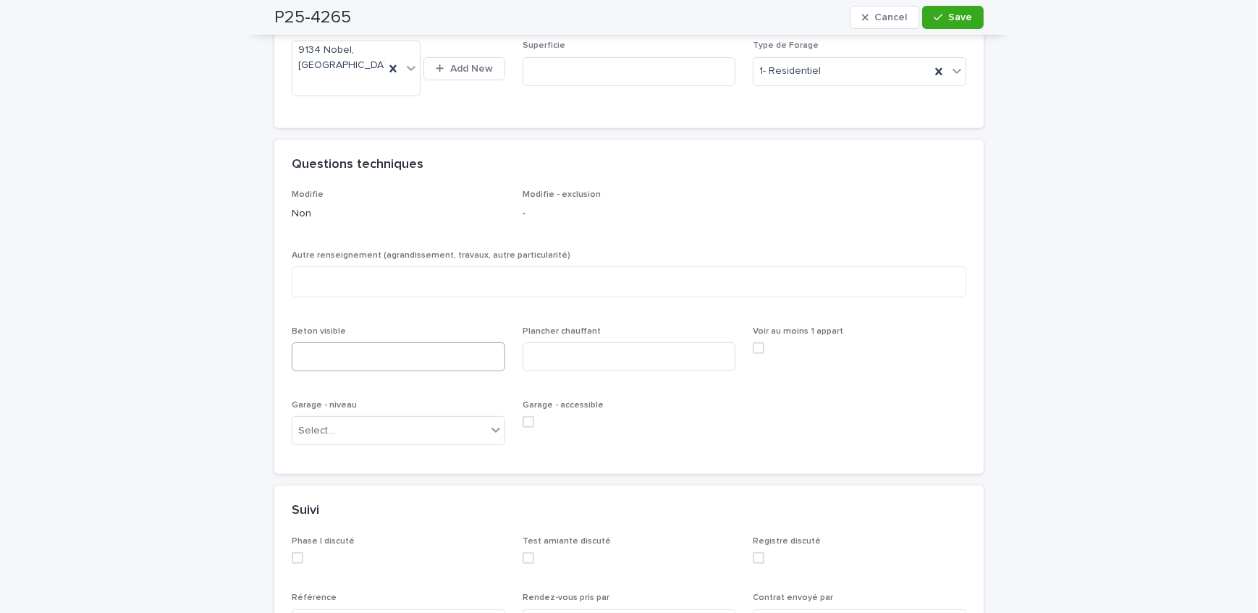
scroll to position [855, 0]
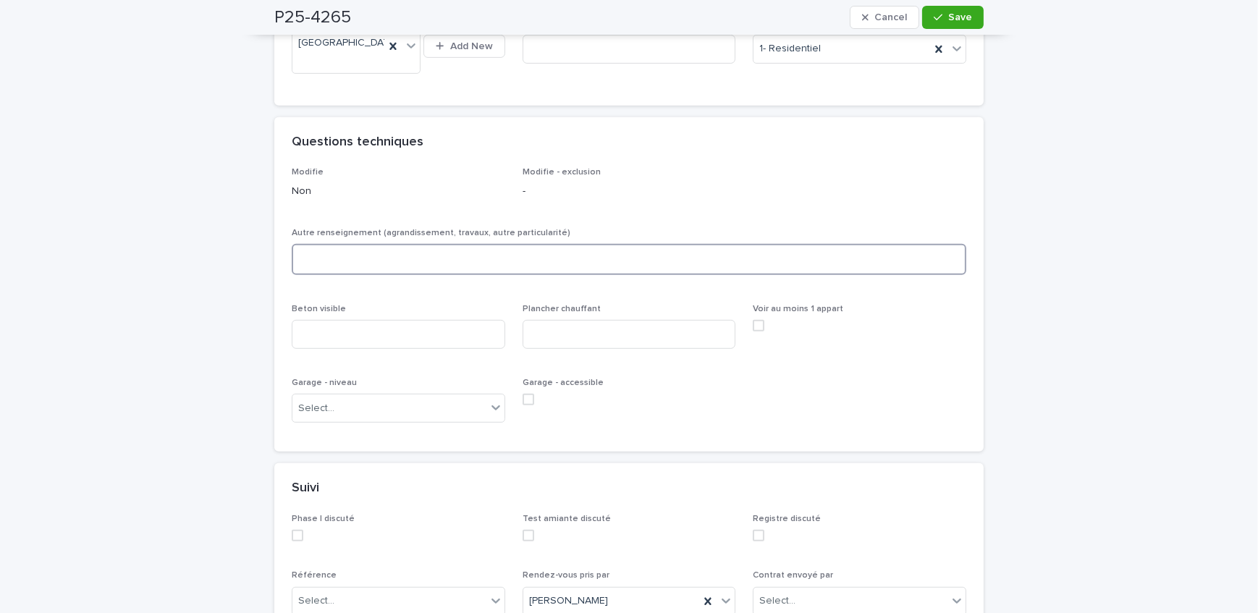
click at [418, 269] on textarea at bounding box center [629, 259] width 675 height 31
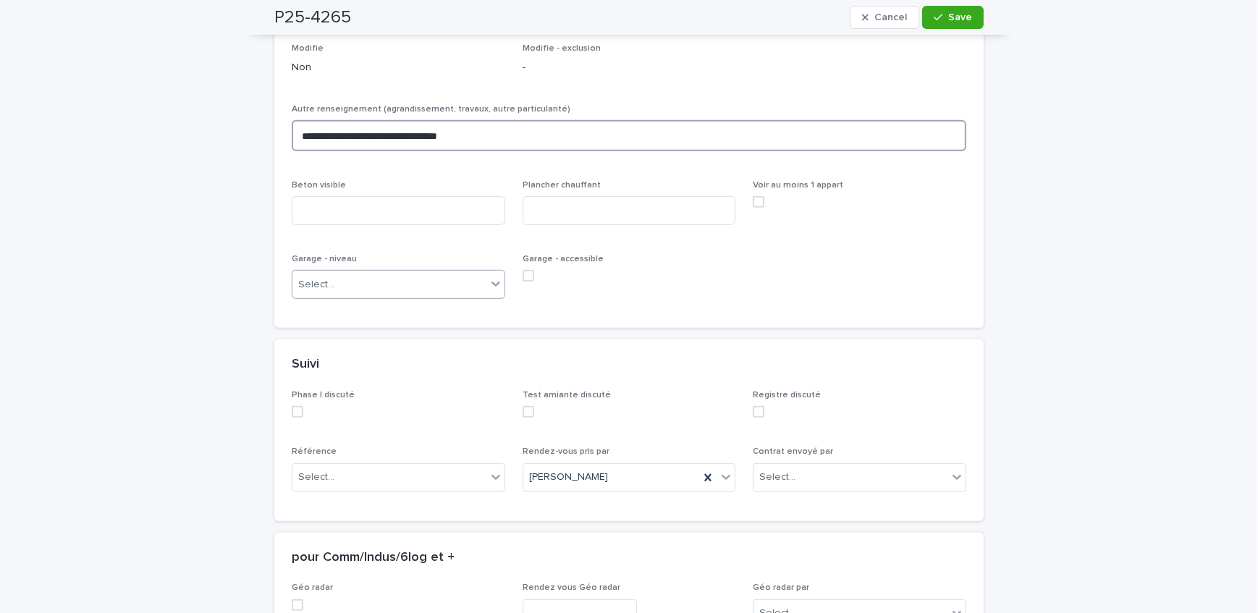
scroll to position [986, 0]
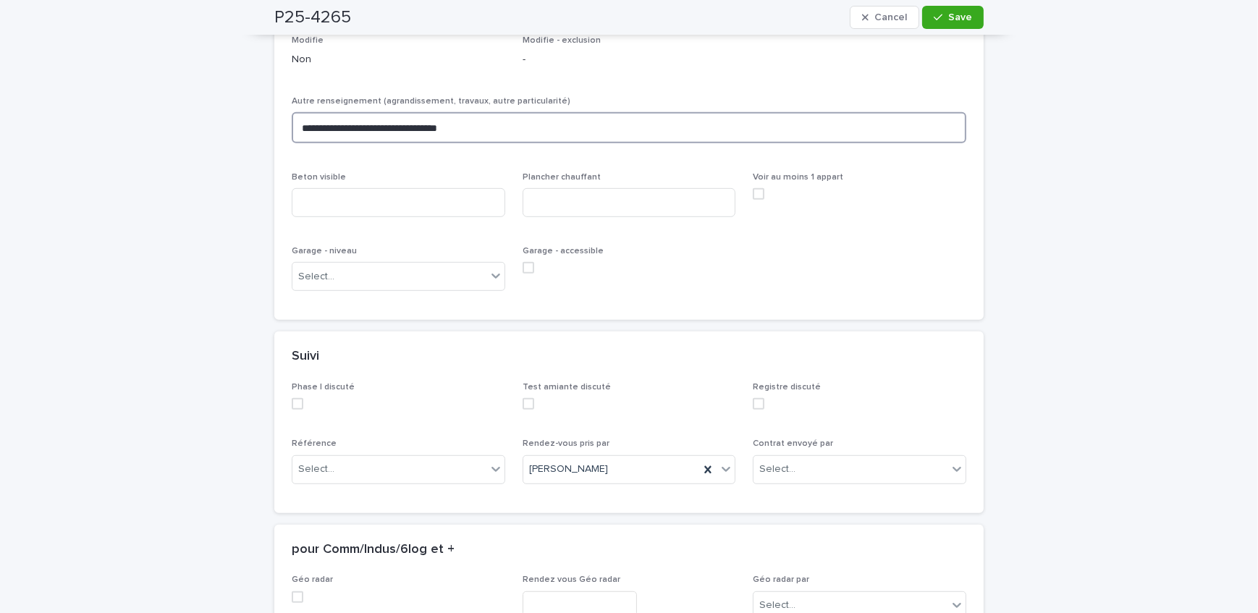
drag, startPoint x: 402, startPoint y: 139, endPoint x: 420, endPoint y: 141, distance: 18.2
click at [402, 139] on textarea "**********" at bounding box center [629, 127] width 675 height 31
click at [478, 143] on textarea "**********" at bounding box center [629, 127] width 675 height 31
click at [376, 139] on textarea "**********" at bounding box center [629, 127] width 675 height 31
click at [559, 143] on textarea "**********" at bounding box center [629, 127] width 675 height 31
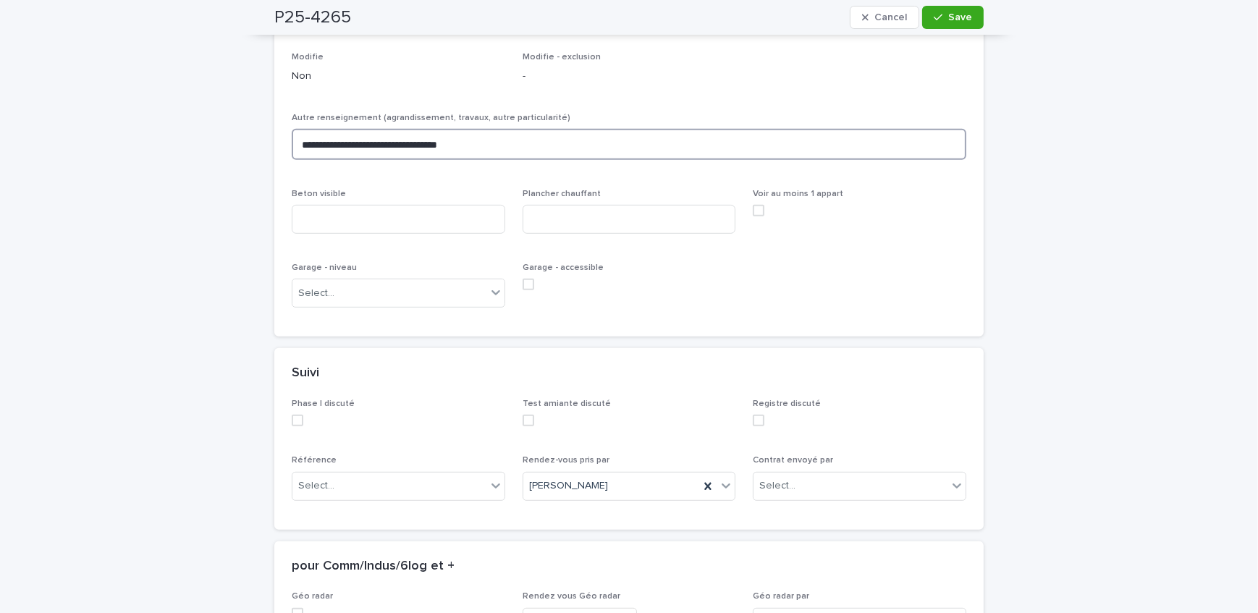
scroll to position [921, 0]
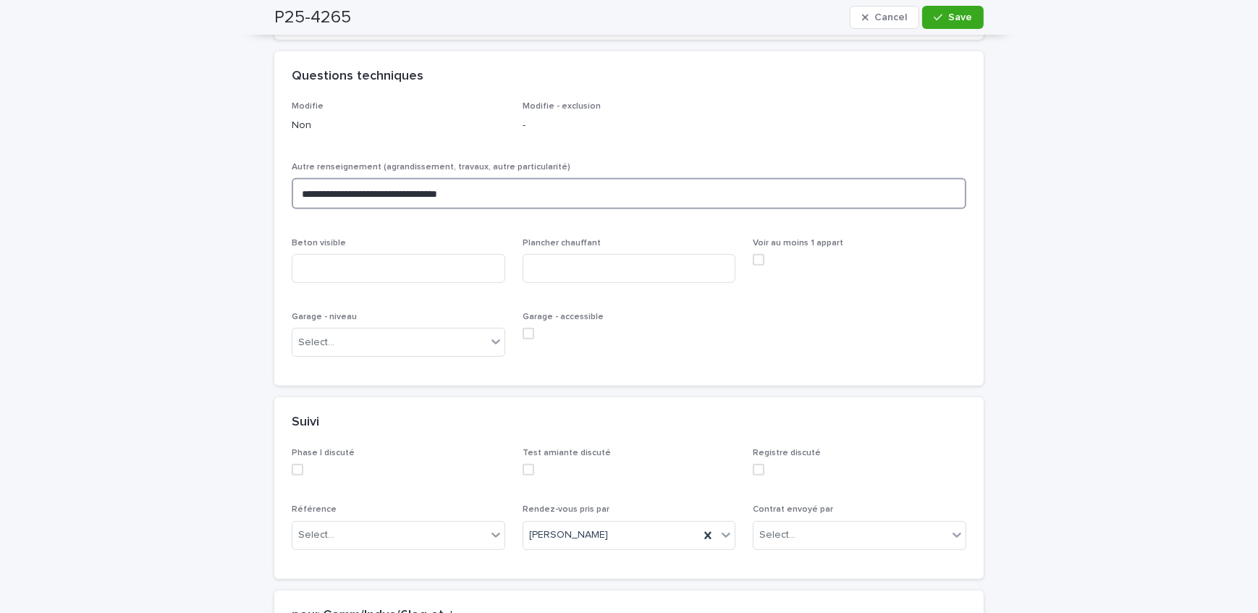
click at [376, 209] on textarea "**********" at bounding box center [629, 193] width 675 height 31
type textarea "**********"
click at [392, 283] on input at bounding box center [399, 268] width 214 height 29
type input "*"
type input "***"
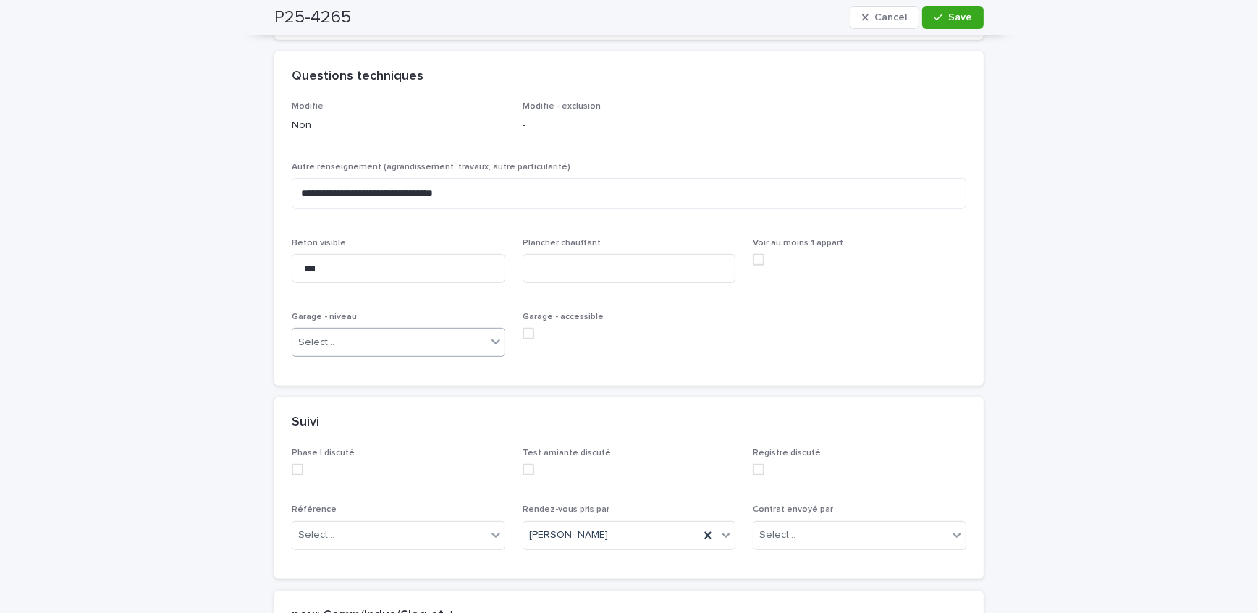
click at [397, 351] on div "Select..." at bounding box center [389, 343] width 194 height 24
drag, startPoint x: 355, startPoint y: 417, endPoint x: 473, endPoint y: 379, distance: 124.7
click at [343, 475] on div "Sous-sol" at bounding box center [393, 485] width 212 height 25
click at [570, 275] on input at bounding box center [630, 268] width 214 height 29
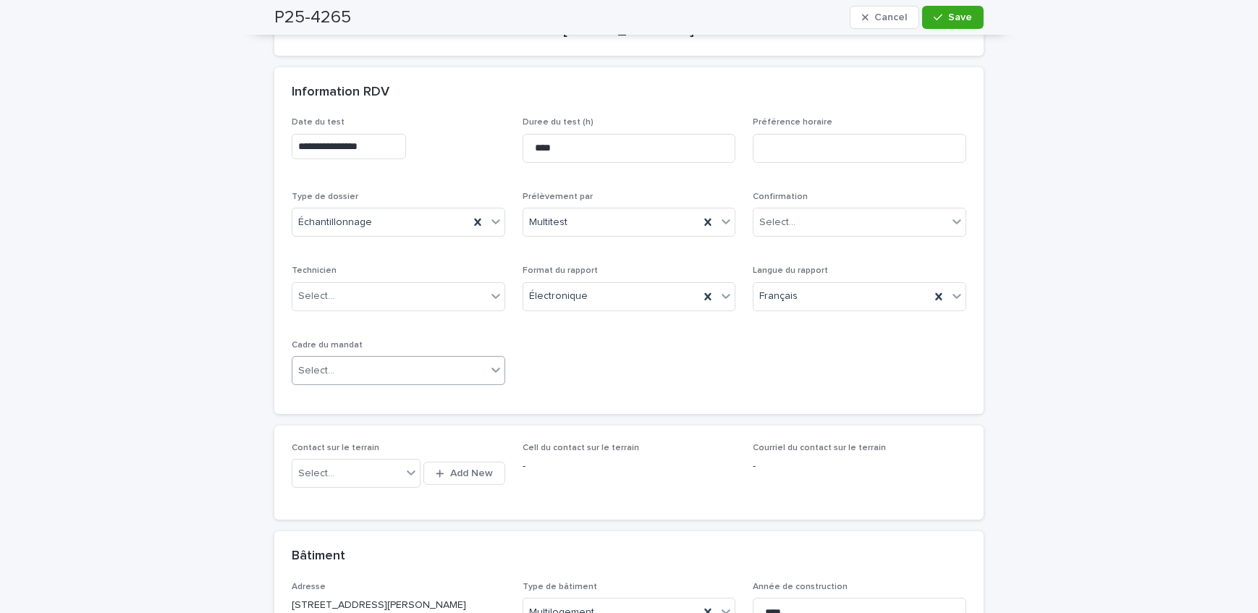
scroll to position [263, 0]
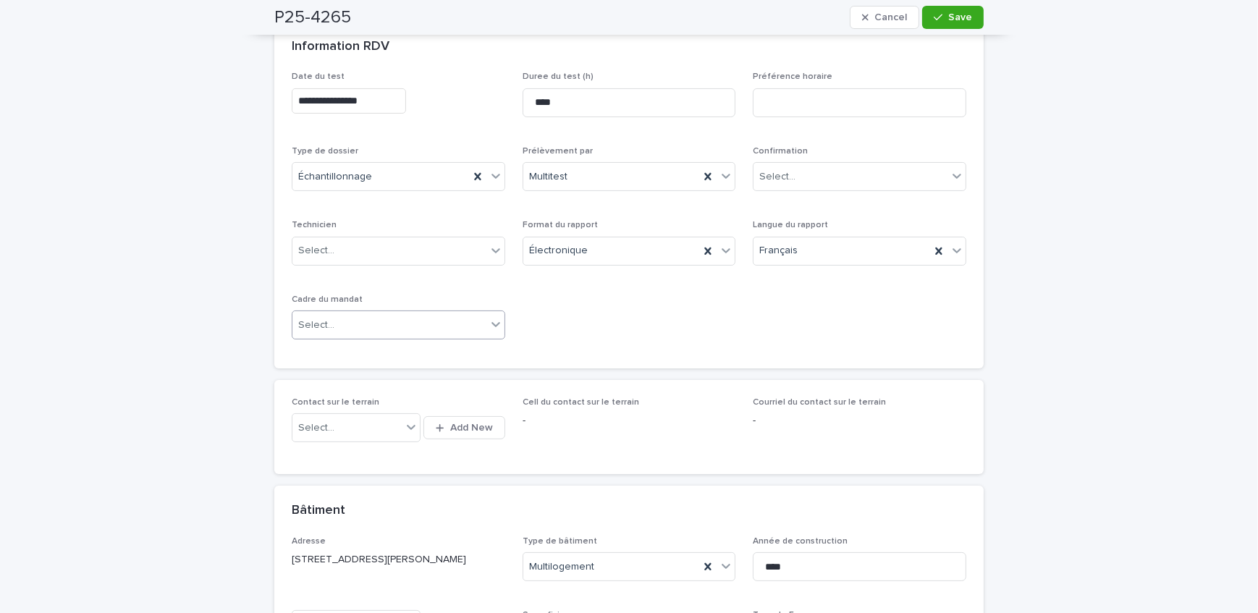
type input "***"
click at [378, 327] on div "Select..." at bounding box center [389, 325] width 194 height 24
click at [327, 404] on div "Travaux" at bounding box center [393, 401] width 212 height 25
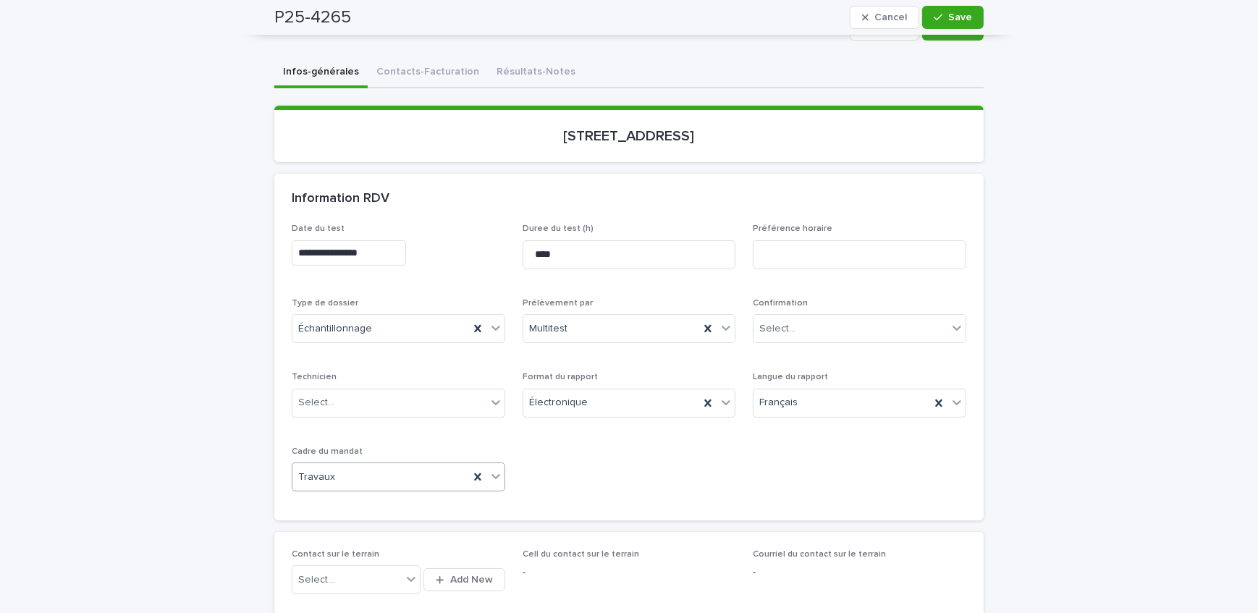
scroll to position [65, 0]
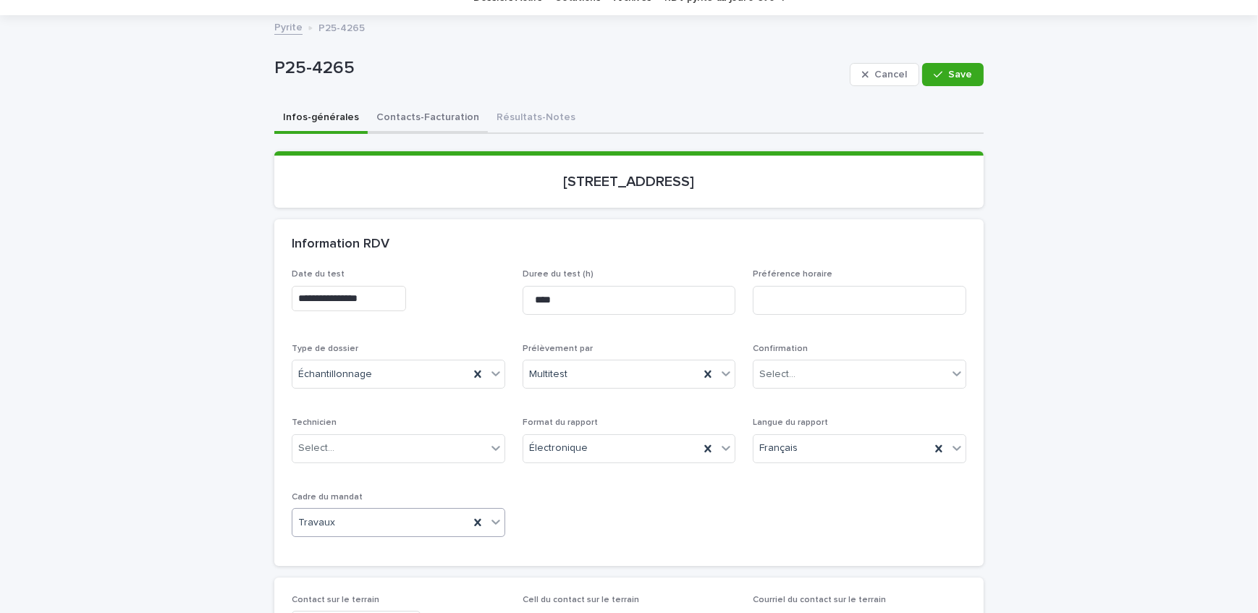
click at [429, 122] on button "Contacts-Facturation" at bounding box center [428, 118] width 120 height 30
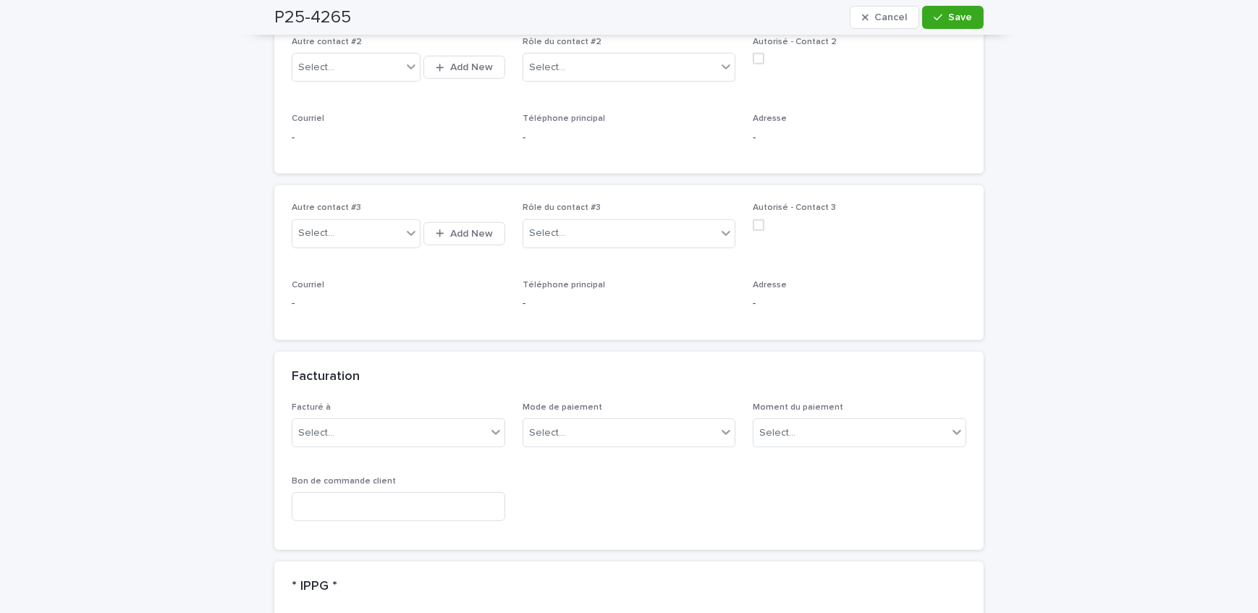
scroll to position [1052, 0]
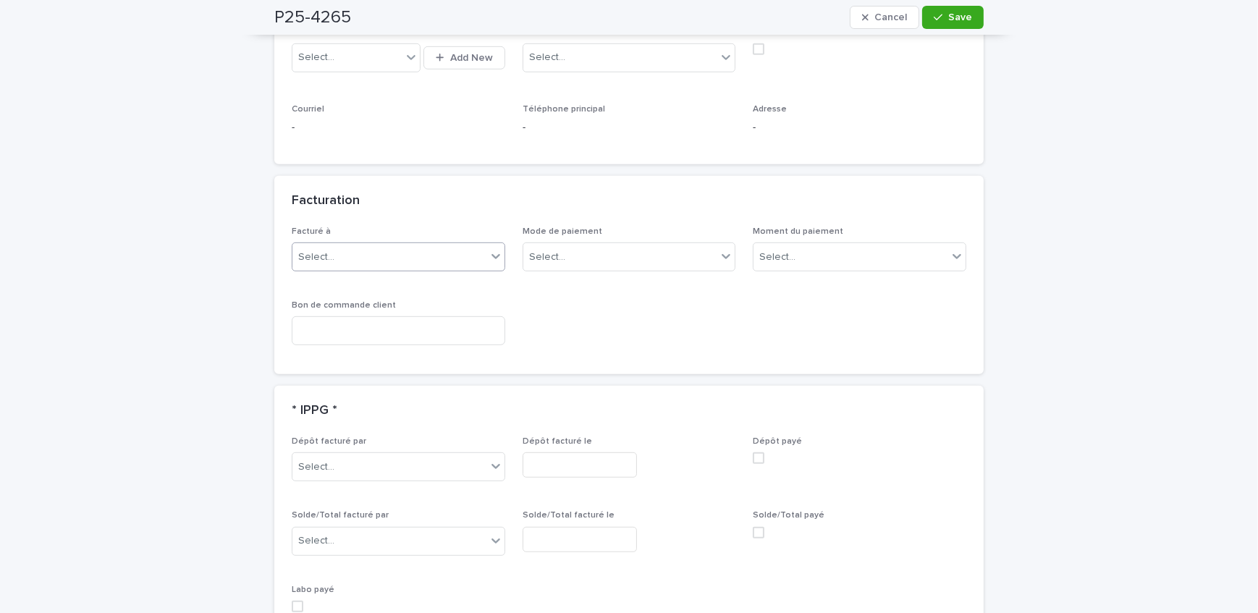
click at [376, 245] on div "Select..." at bounding box center [389, 257] width 194 height 24
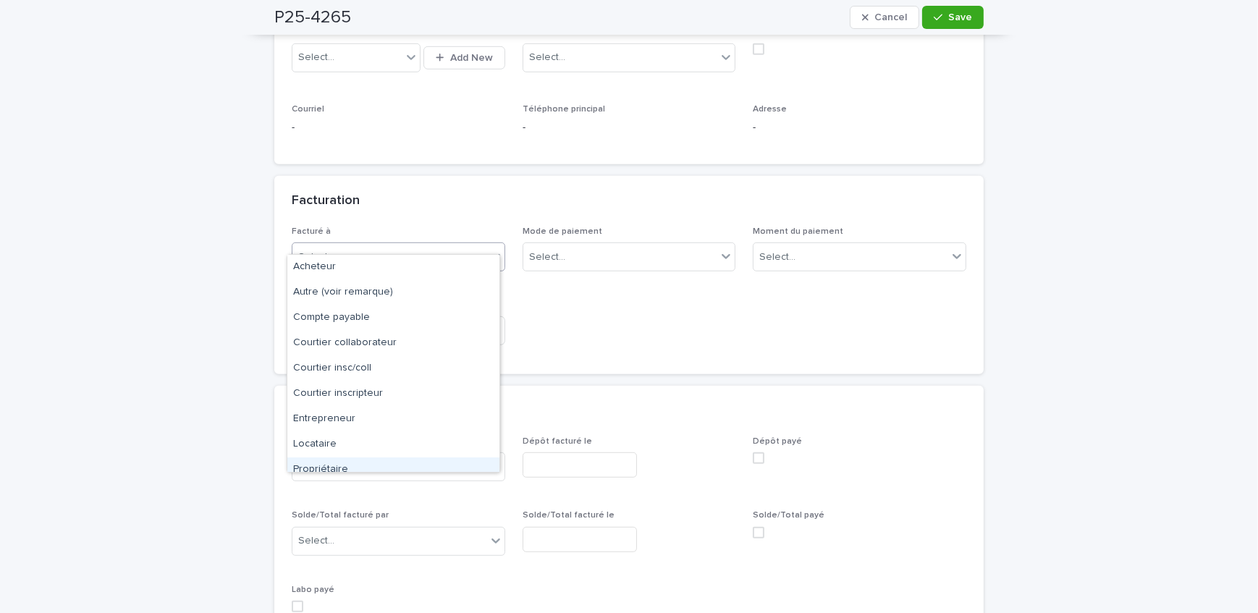
click at [359, 465] on div "Propriétaire" at bounding box center [393, 469] width 212 height 25
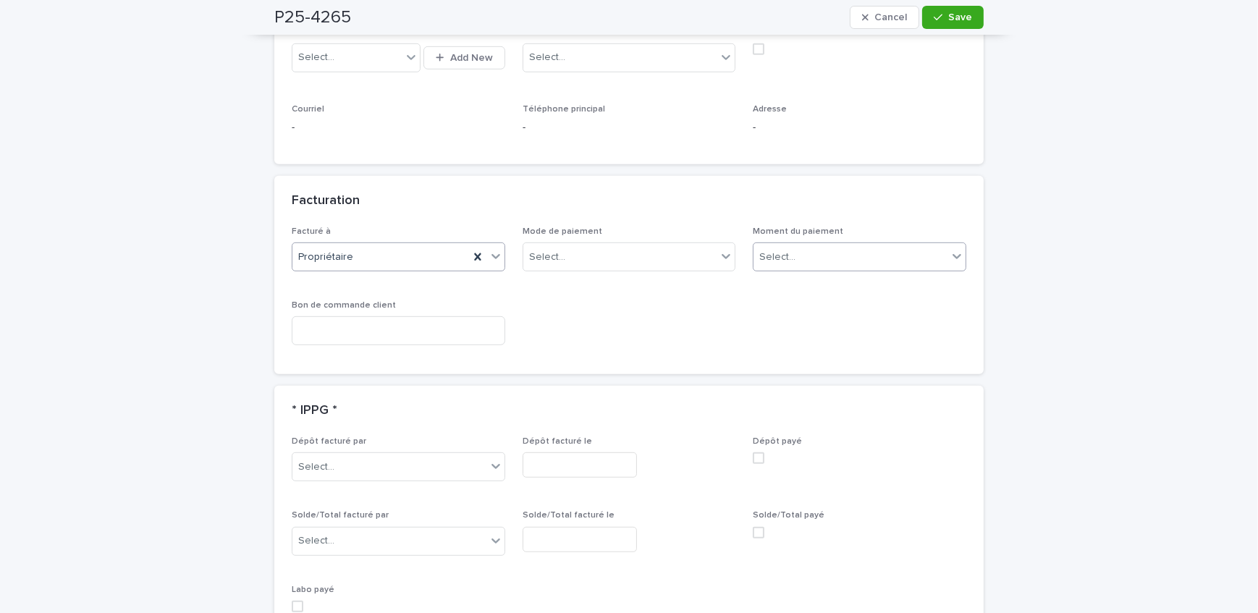
click at [778, 250] on div "Select..." at bounding box center [777, 257] width 36 height 15
click at [789, 267] on div "Au sondage" at bounding box center [855, 267] width 212 height 25
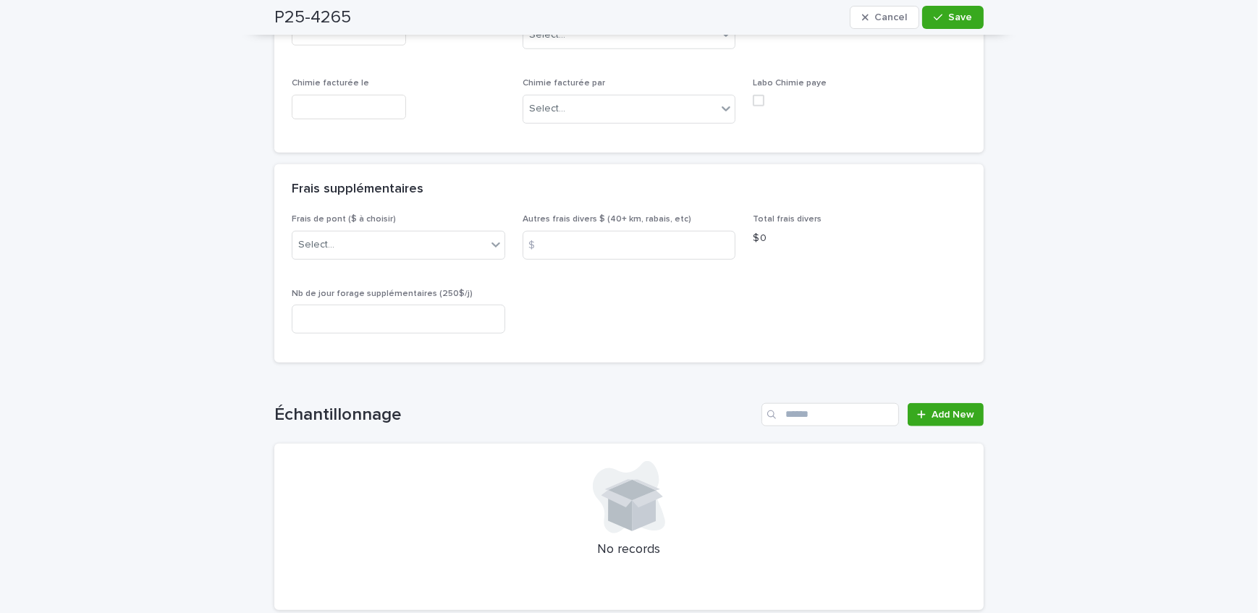
scroll to position [1776, 0]
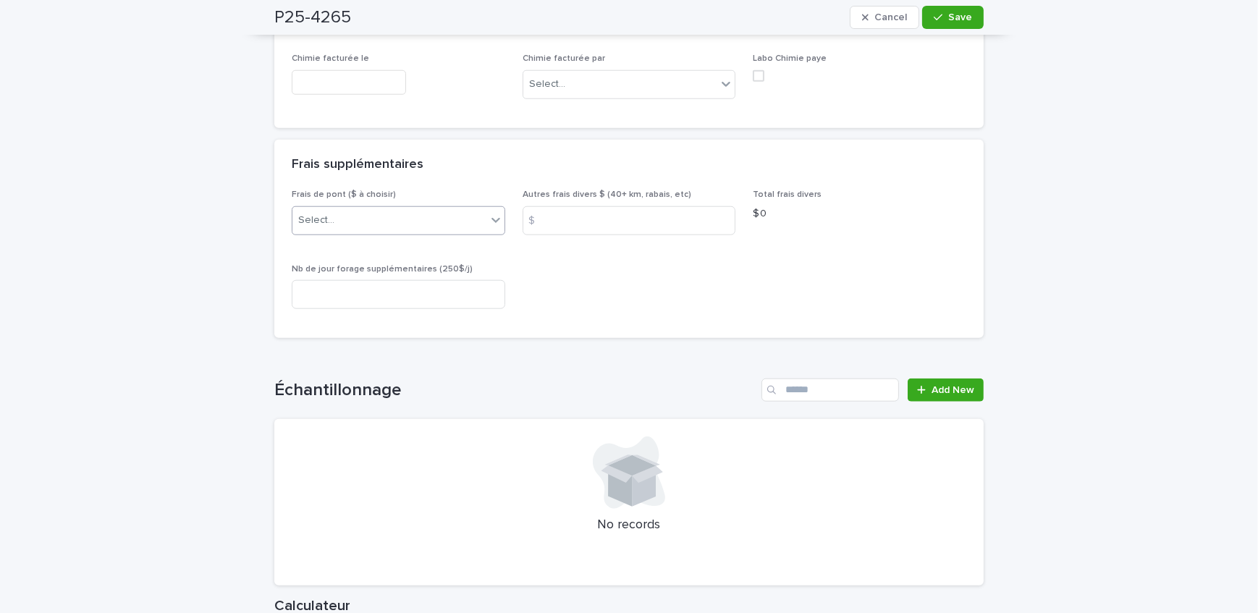
click at [428, 208] on div "Select..." at bounding box center [389, 220] width 194 height 24
drag, startPoint x: 414, startPoint y: 235, endPoint x: 485, endPoint y: 201, distance: 78.7
click at [414, 234] on div "A) [GEOGRAPHIC_DATA]/[GEOGRAPHIC_DATA] 2024: 15$" at bounding box center [393, 229] width 212 height 25
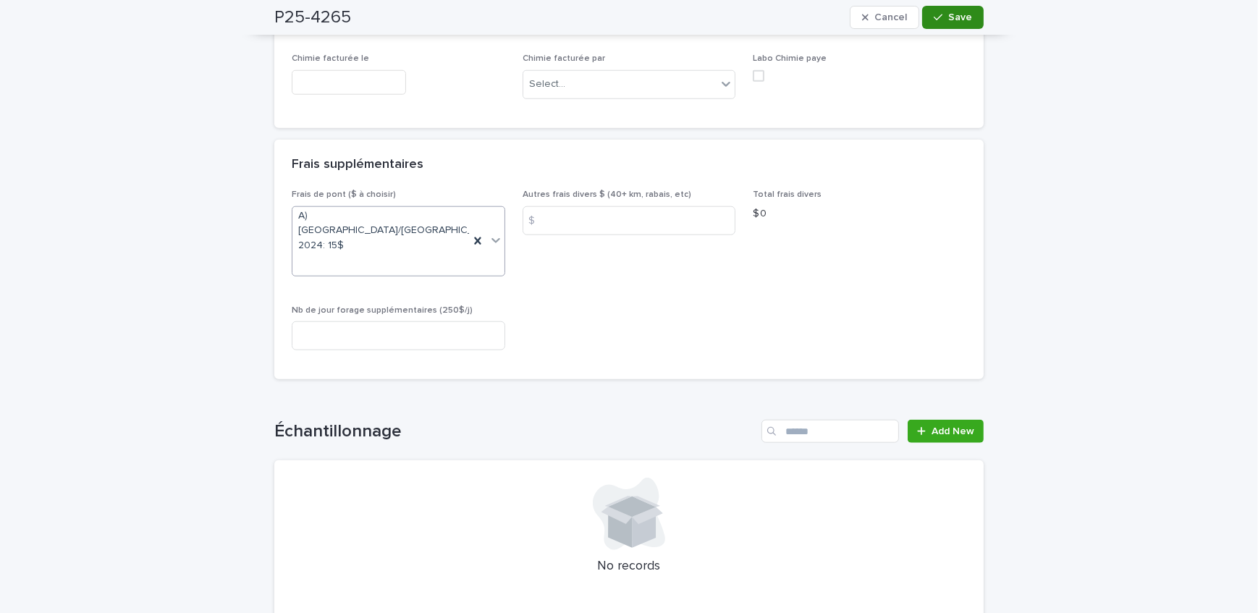
click at [943, 9] on button "Save" at bounding box center [953, 17] width 62 height 23
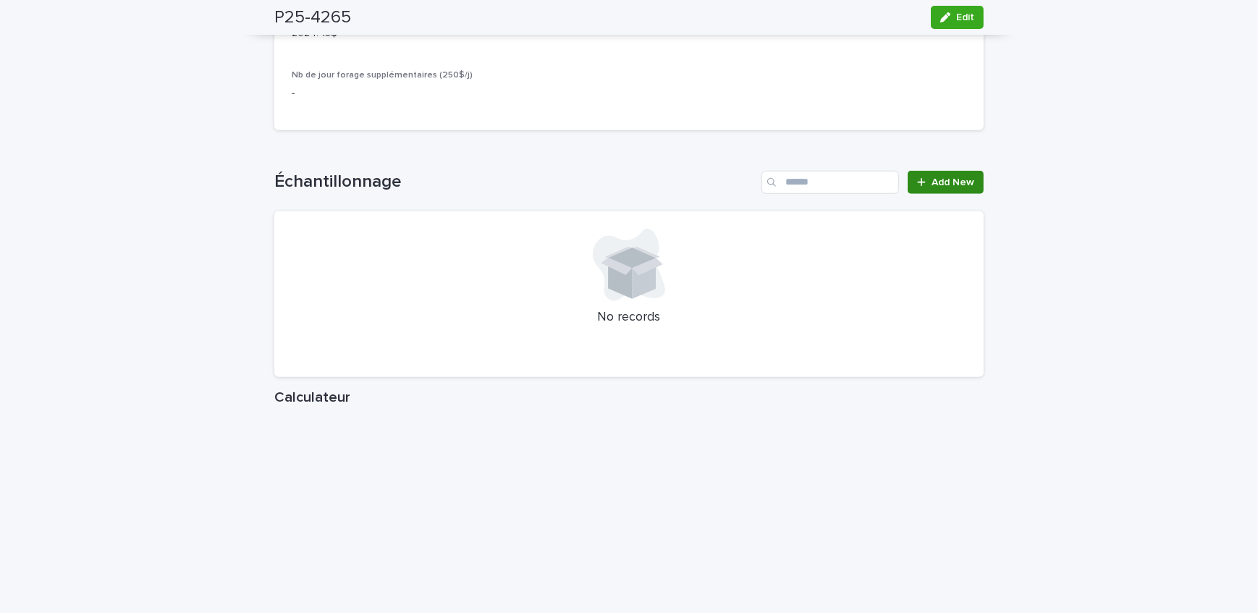
click at [957, 173] on link "Add New" at bounding box center [946, 182] width 76 height 23
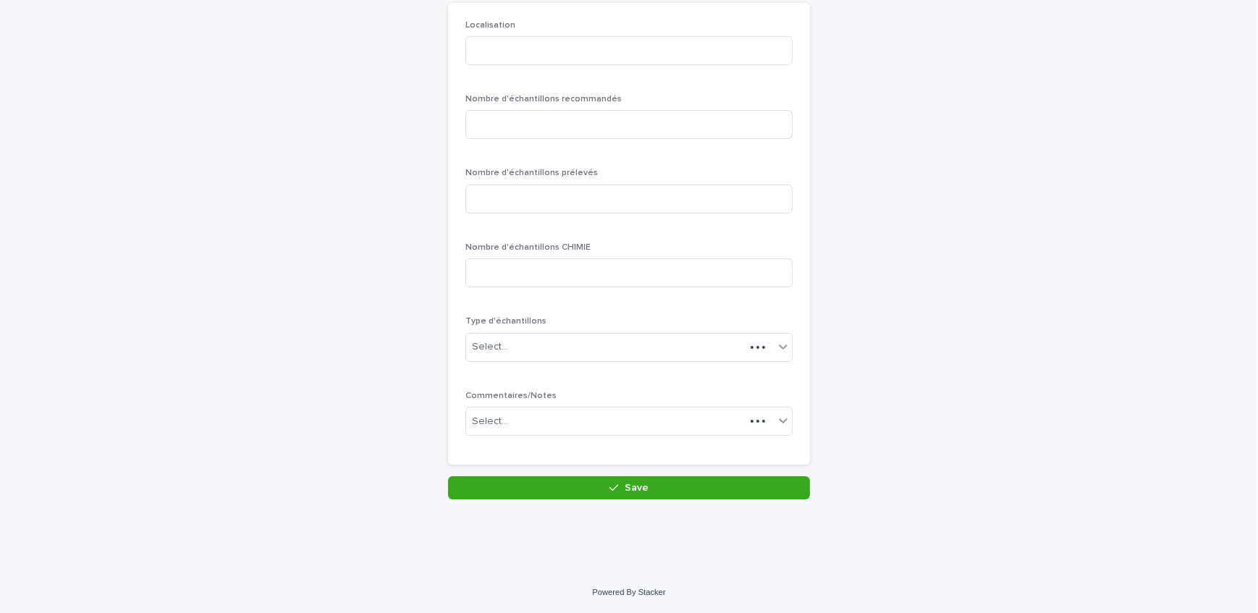
scroll to position [125, 0]
click at [541, 46] on input at bounding box center [628, 52] width 327 height 29
click at [489, 49] on input "*******" at bounding box center [628, 52] width 327 height 29
type input "********"
click at [530, 122] on input at bounding box center [628, 125] width 327 height 29
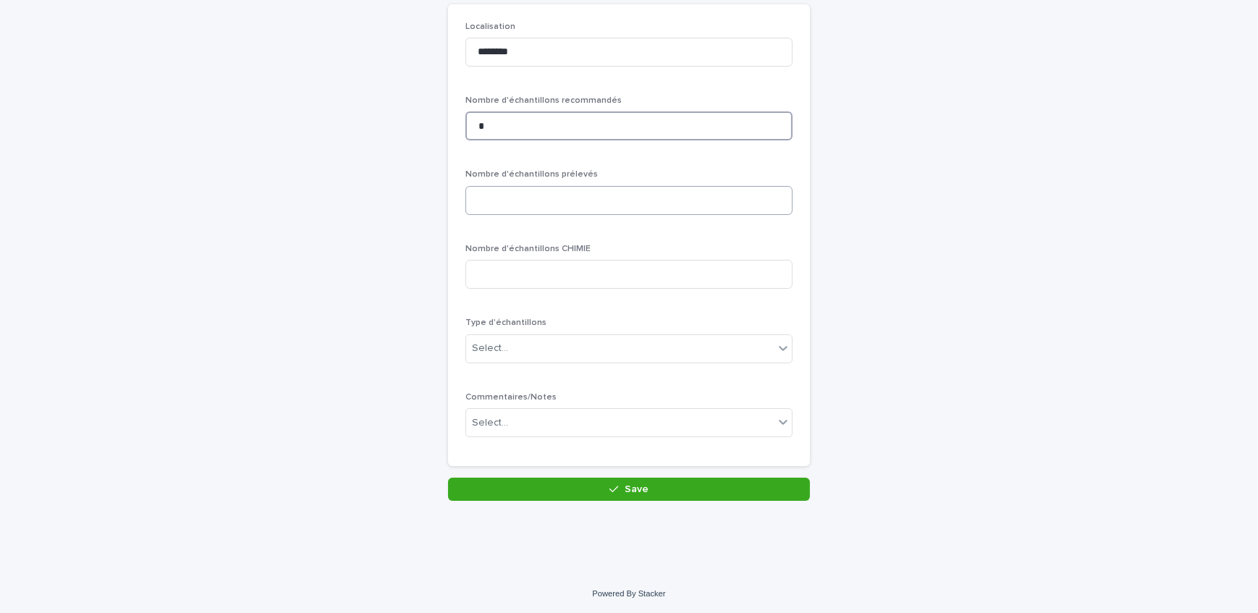
type input "*"
click at [531, 197] on input at bounding box center [628, 200] width 327 height 29
type input "*"
click at [546, 347] on div "Select..." at bounding box center [620, 349] width 308 height 24
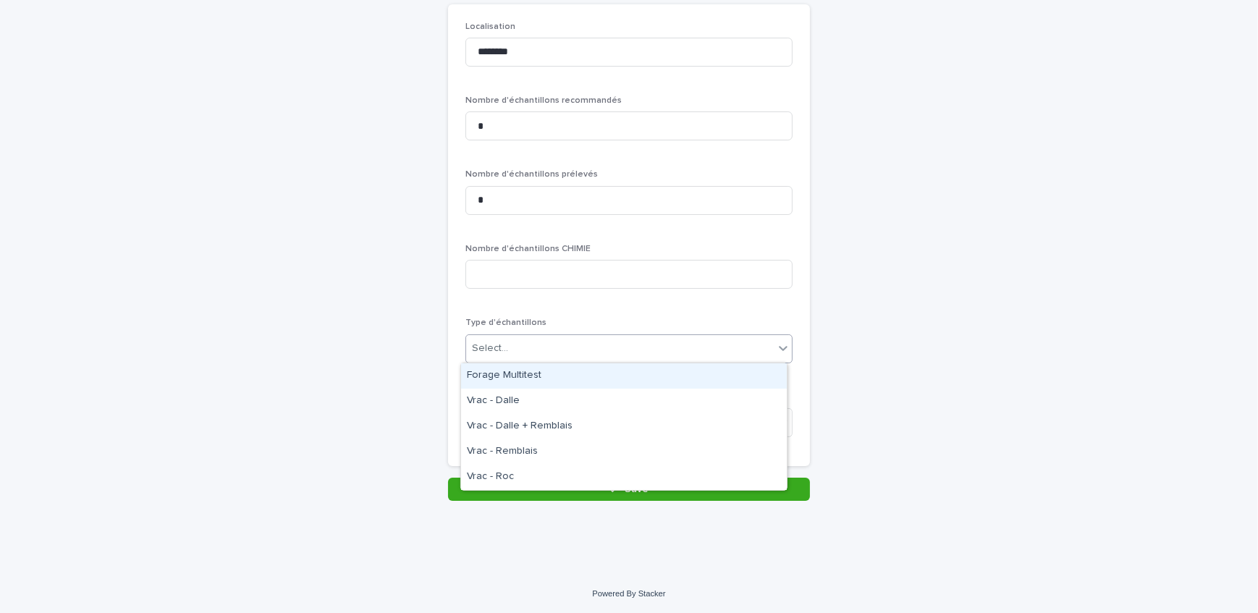
click at [563, 377] on div "Forage Multitest" at bounding box center [624, 375] width 326 height 25
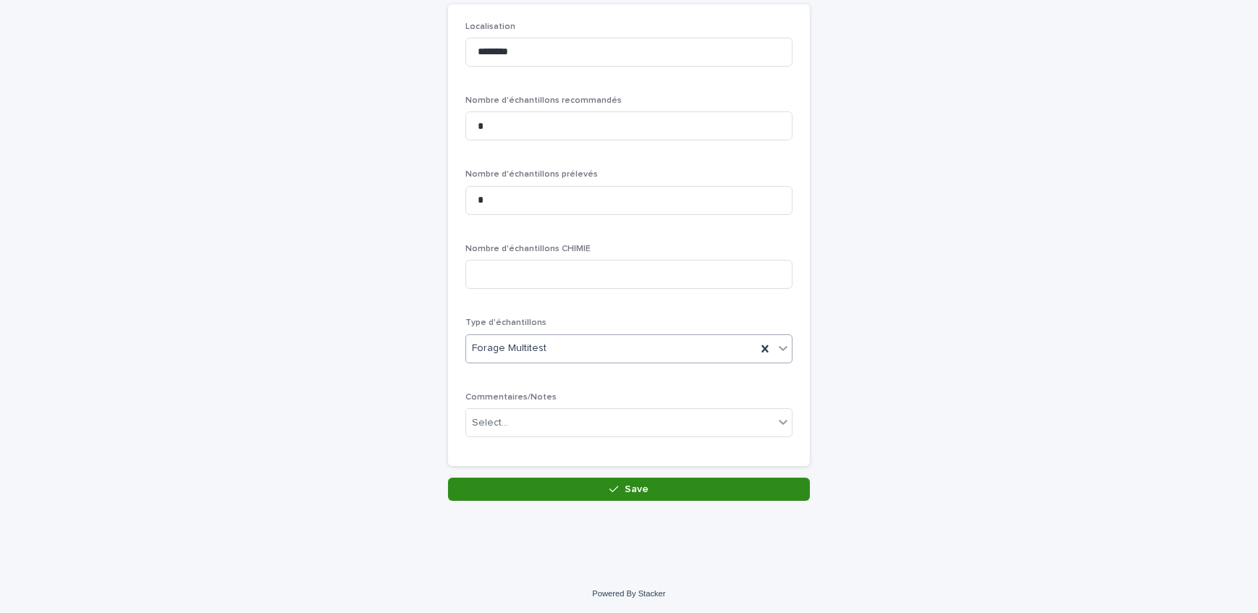
click at [562, 490] on button "Save" at bounding box center [629, 489] width 362 height 23
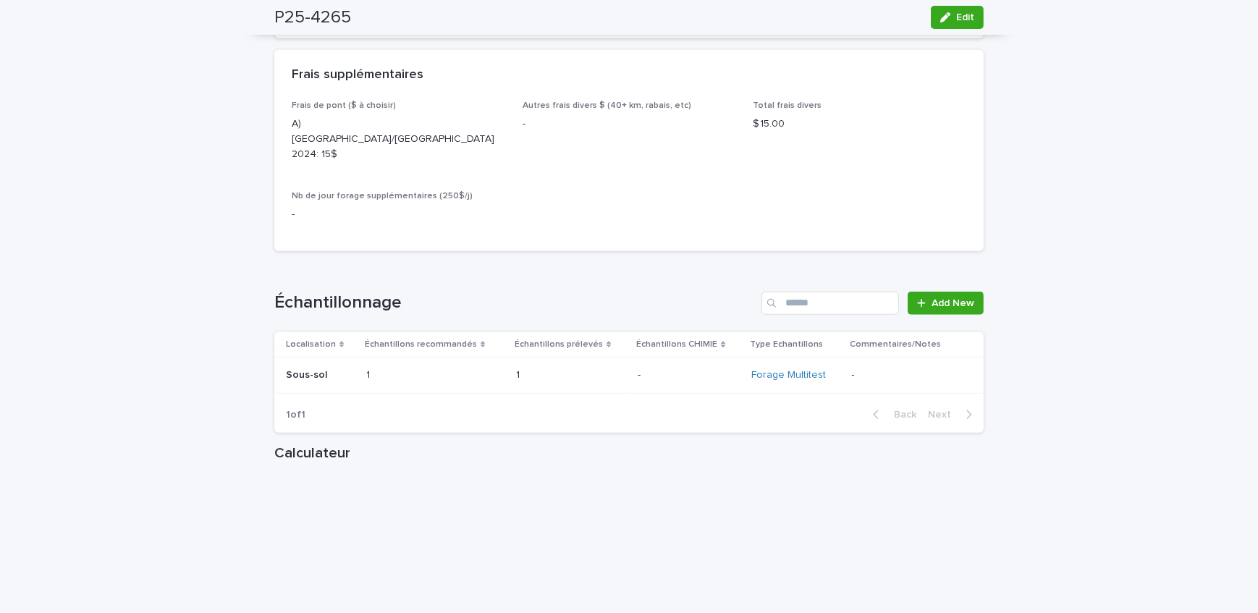
scroll to position [1908, 0]
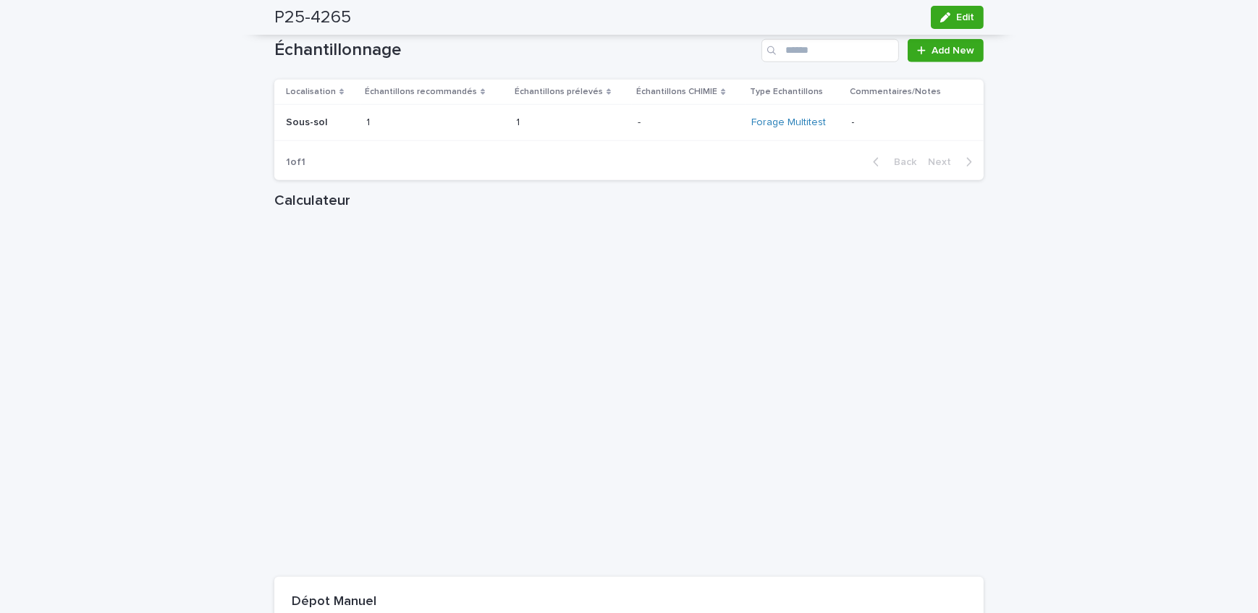
click at [402, 111] on div "1 1" at bounding box center [435, 123] width 138 height 24
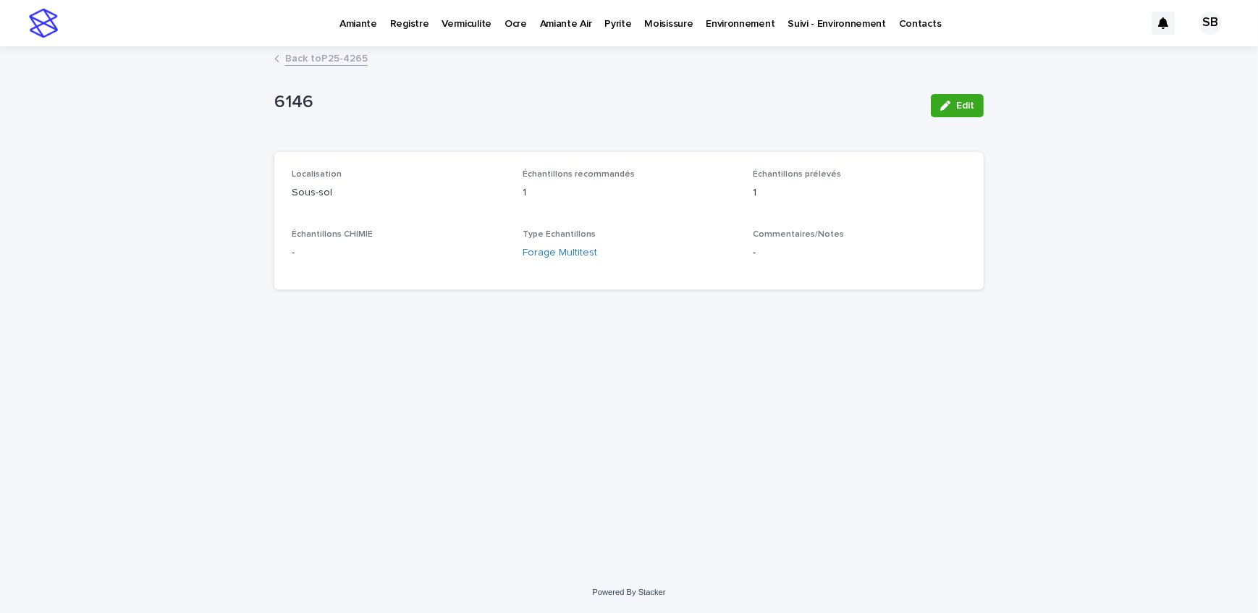
click at [967, 97] on button "Edit" at bounding box center [957, 105] width 53 height 23
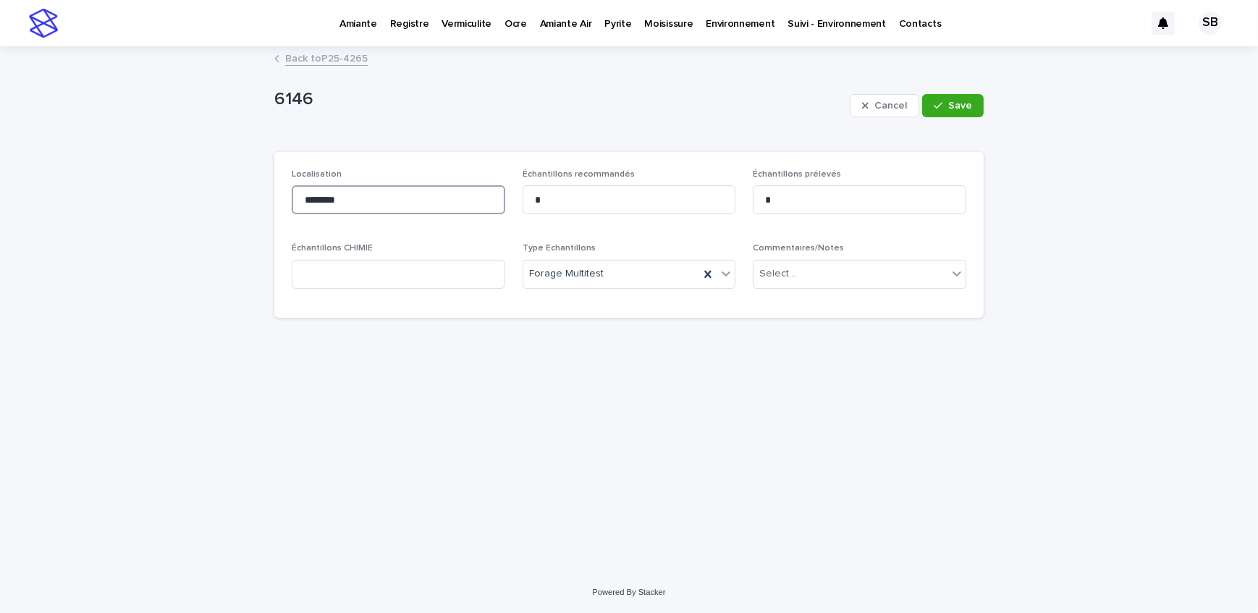
drag, startPoint x: 392, startPoint y: 199, endPoint x: 202, endPoint y: 203, distance: 190.4
click at [202, 203] on div "Loading... Saving… Loading... Saving… 6146 Cancel Save 6146 Cancel Save Sorry, …" at bounding box center [629, 310] width 1258 height 524
type input "******"
click at [942, 99] on button "Save" at bounding box center [953, 105] width 62 height 23
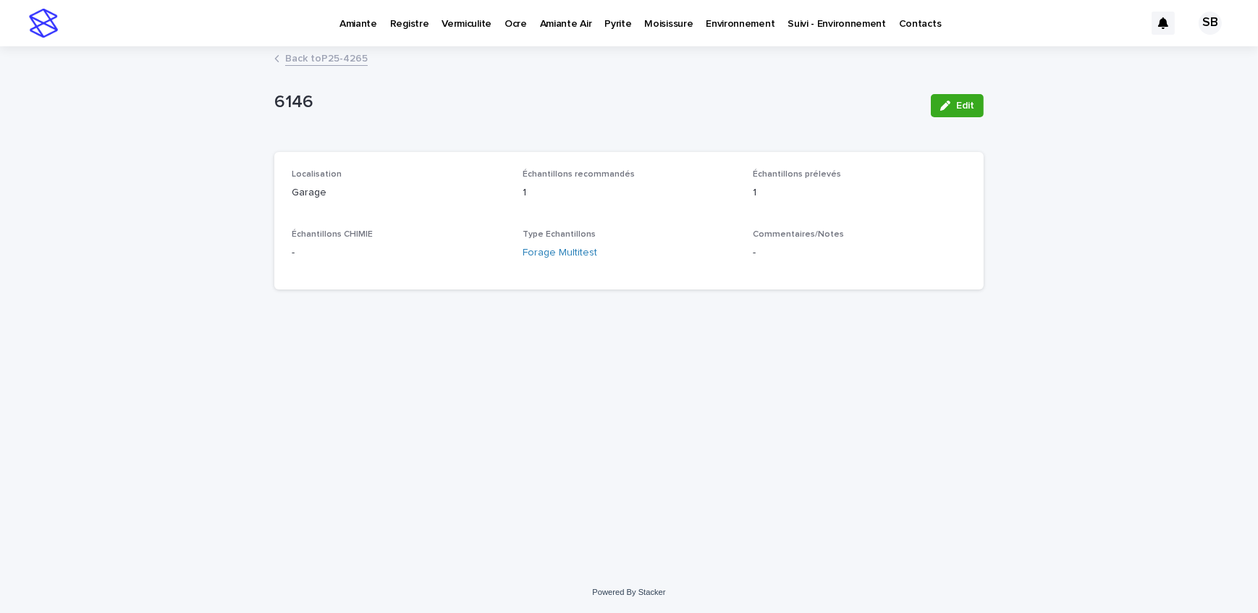
click at [332, 57] on link "Back to P25-4265" at bounding box center [326, 57] width 83 height 17
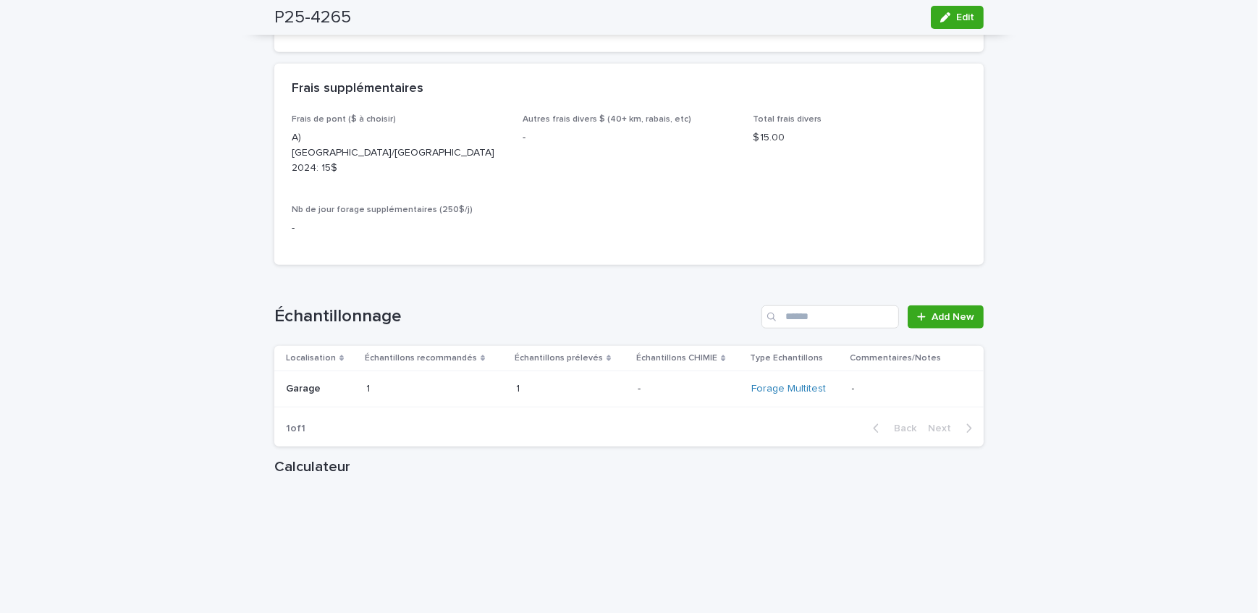
scroll to position [1710, 0]
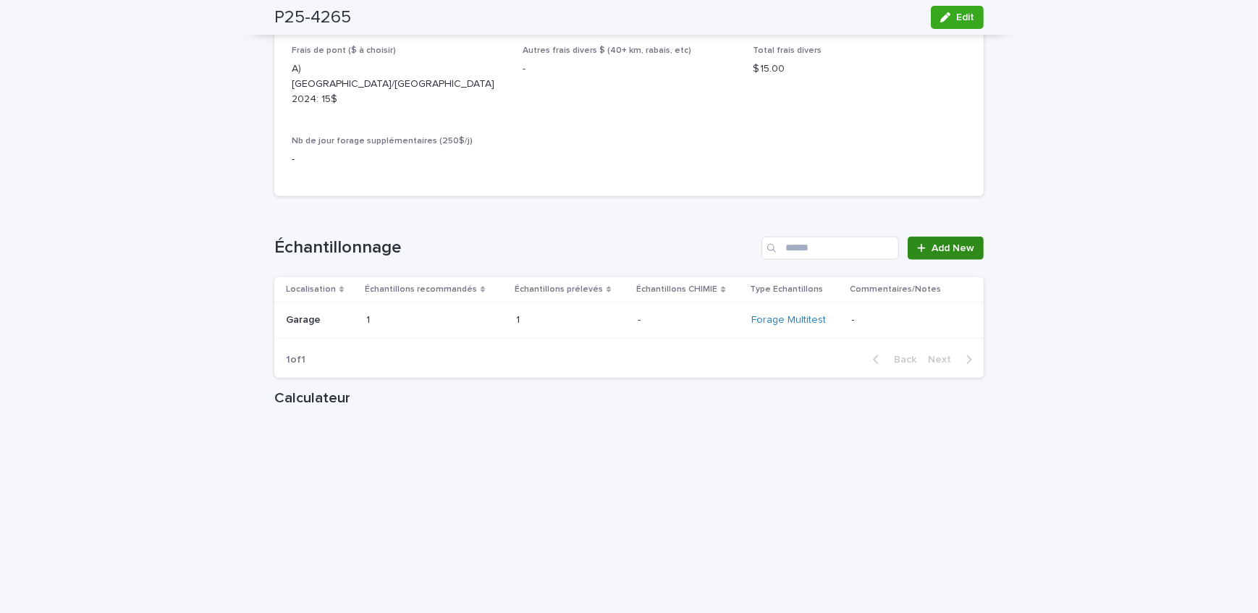
click at [909, 250] on link "Add New" at bounding box center [946, 248] width 76 height 23
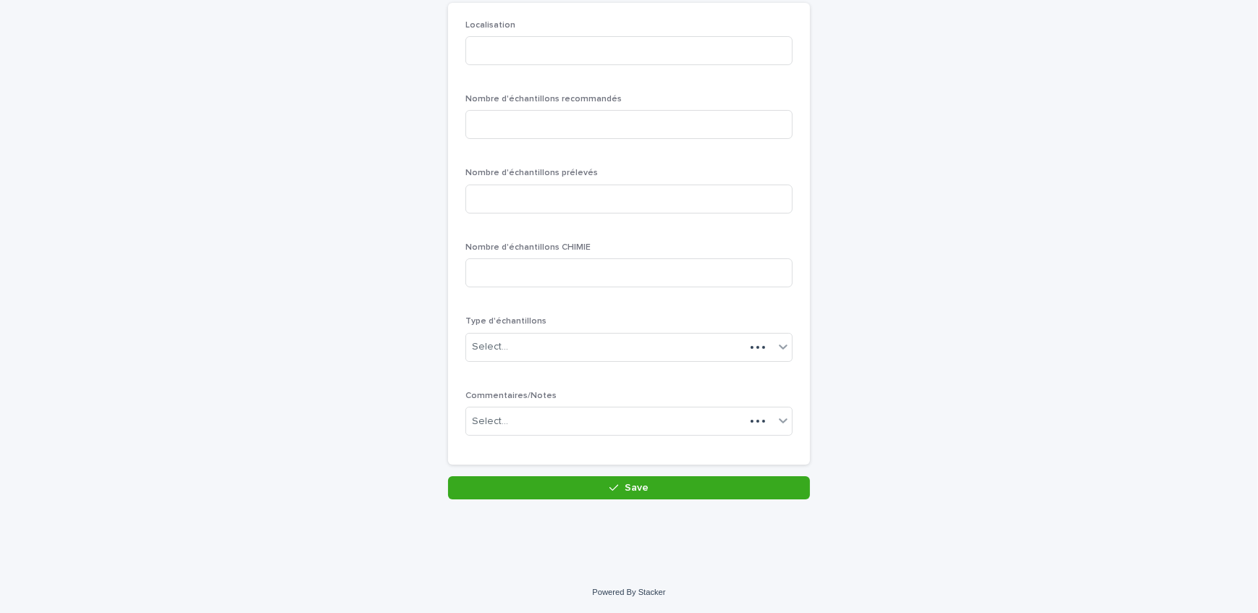
scroll to position [125, 0]
click at [544, 49] on input at bounding box center [628, 52] width 327 height 29
type input "*"
click at [489, 50] on input "*******" at bounding box center [628, 52] width 327 height 29
type input "********"
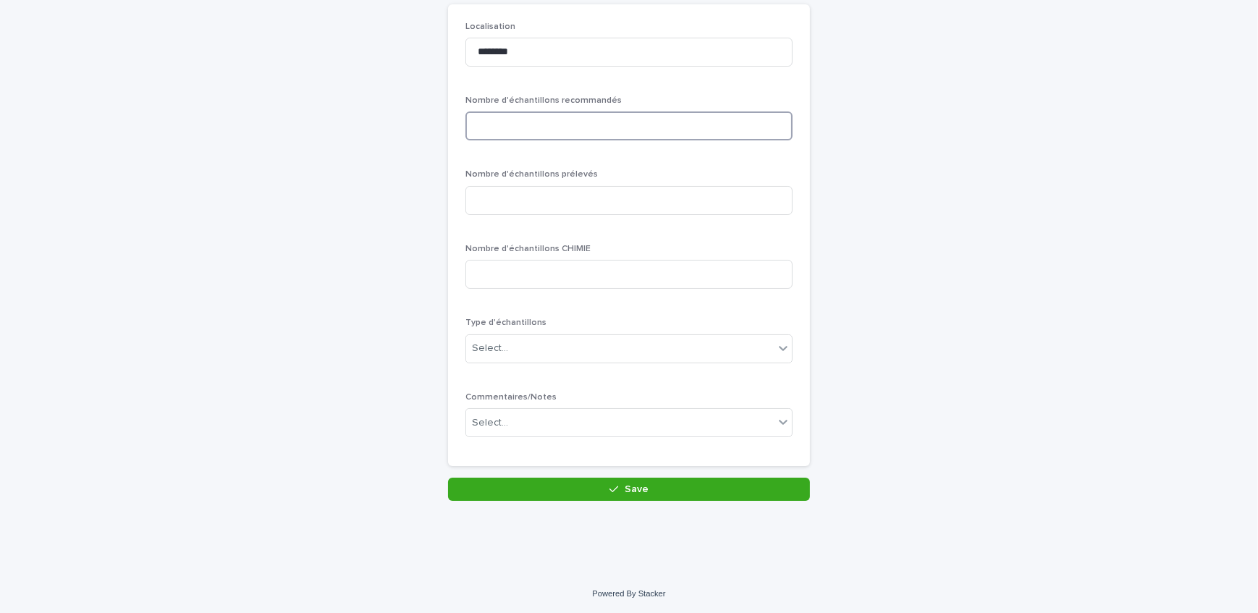
click at [512, 132] on input at bounding box center [628, 125] width 327 height 29
type input "*"
click at [540, 200] on input at bounding box center [628, 200] width 327 height 29
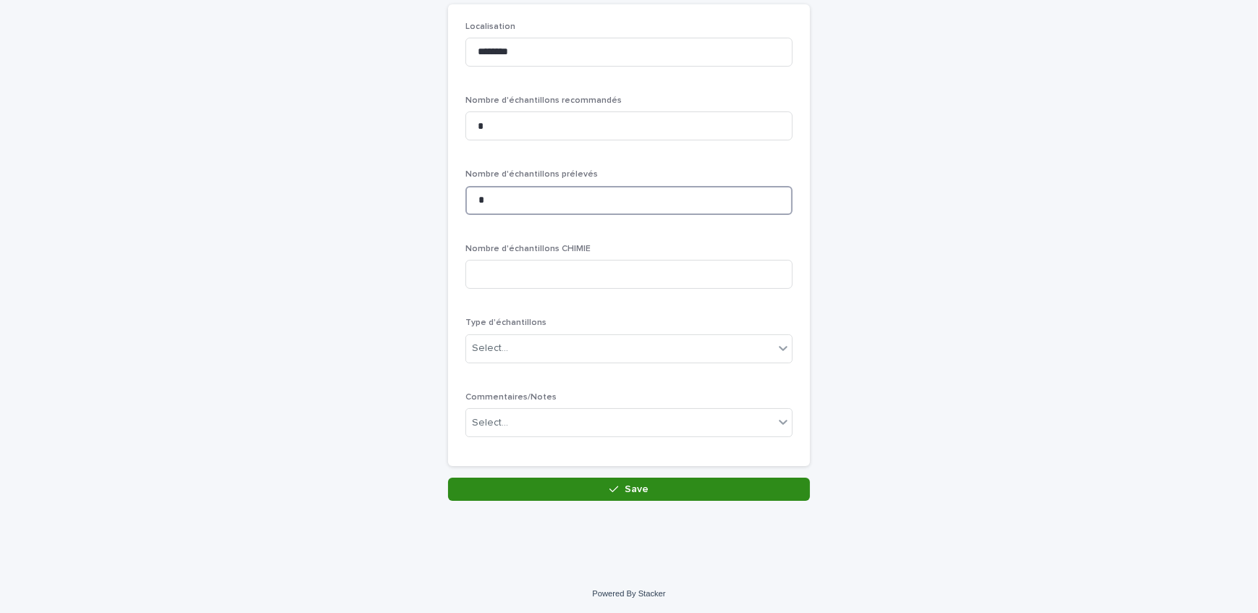
type input "*"
drag, startPoint x: 633, startPoint y: 491, endPoint x: 805, endPoint y: 482, distance: 172.5
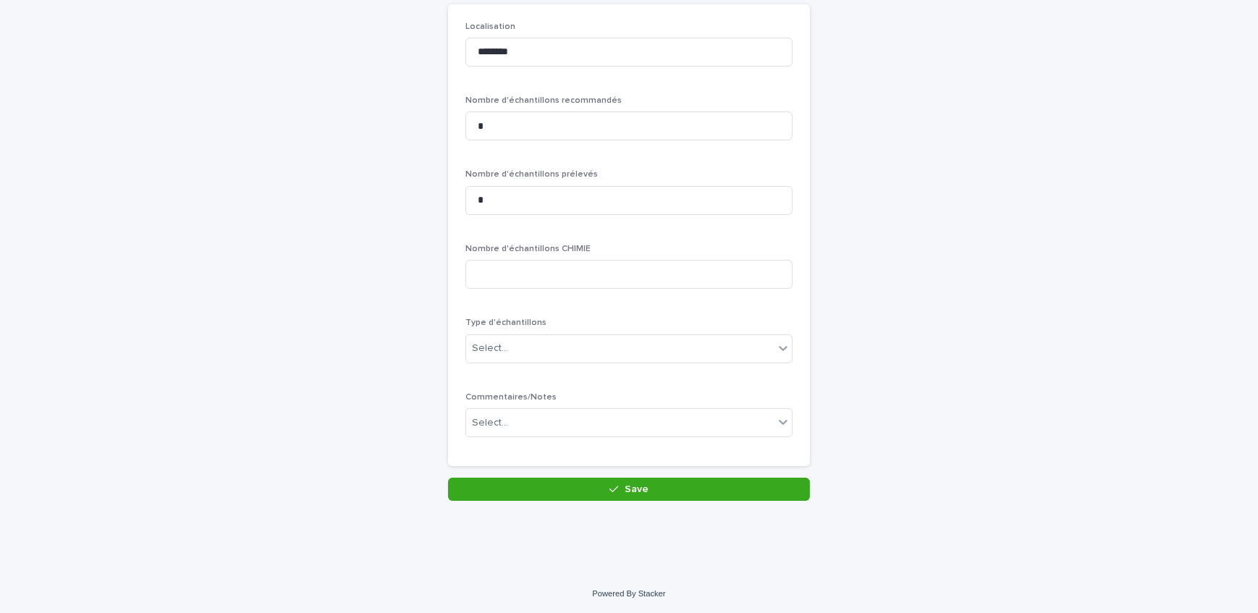
click at [633, 490] on span "Save" at bounding box center [637, 489] width 24 height 10
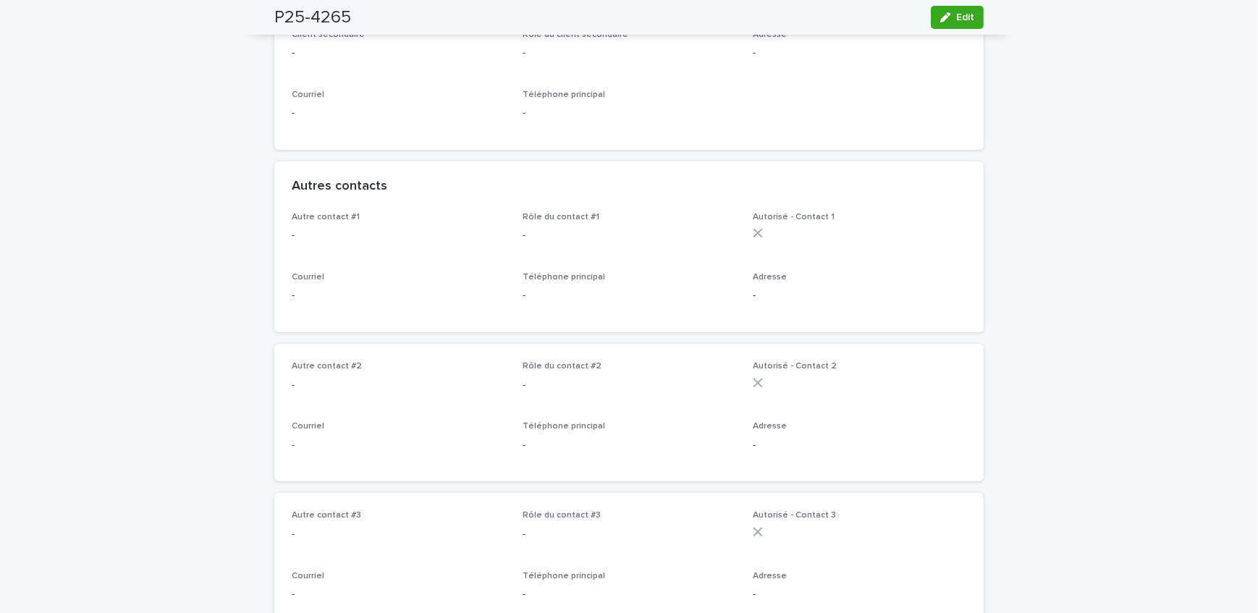
scroll to position [65, 0]
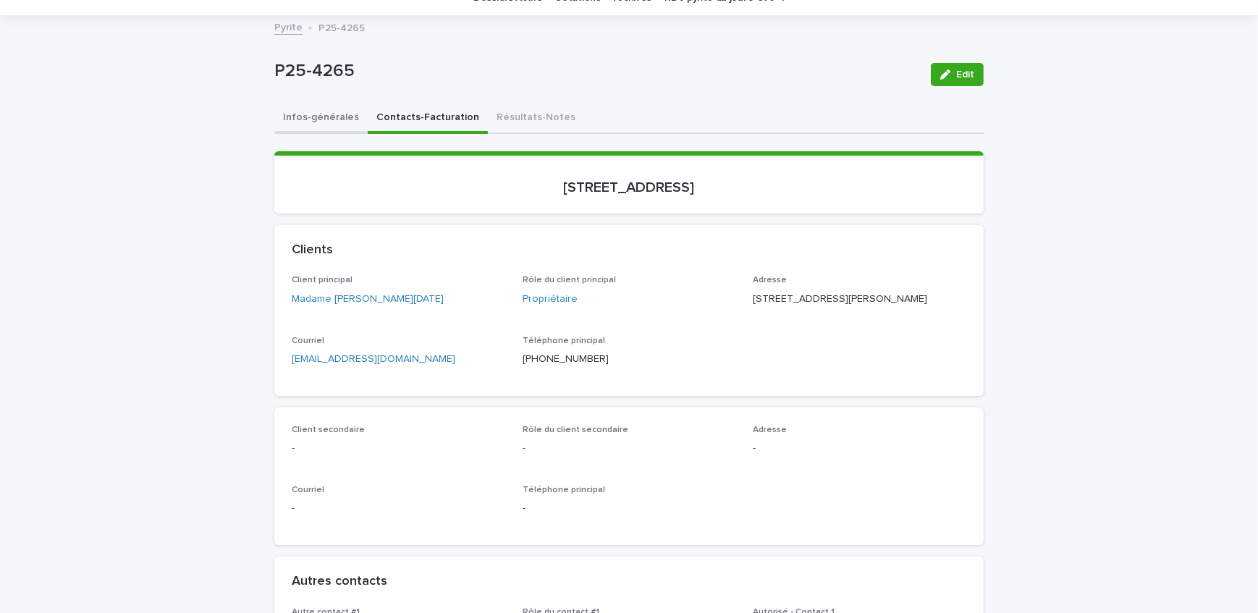
click at [325, 119] on button "Infos-générales" at bounding box center [320, 118] width 93 height 30
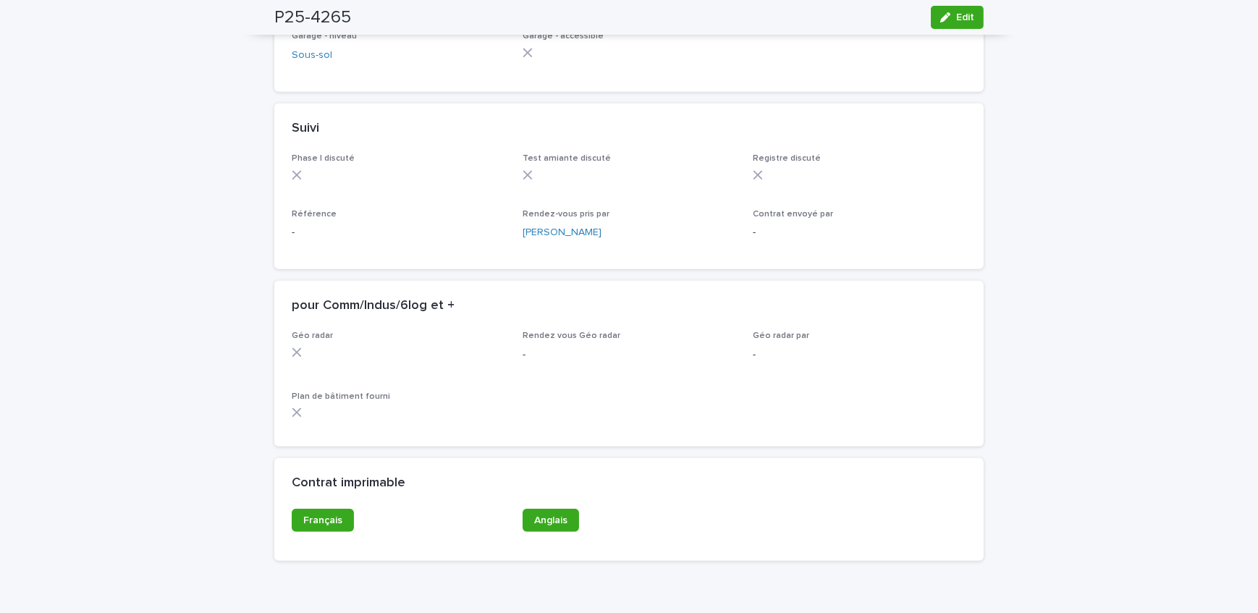
scroll to position [1159, 0]
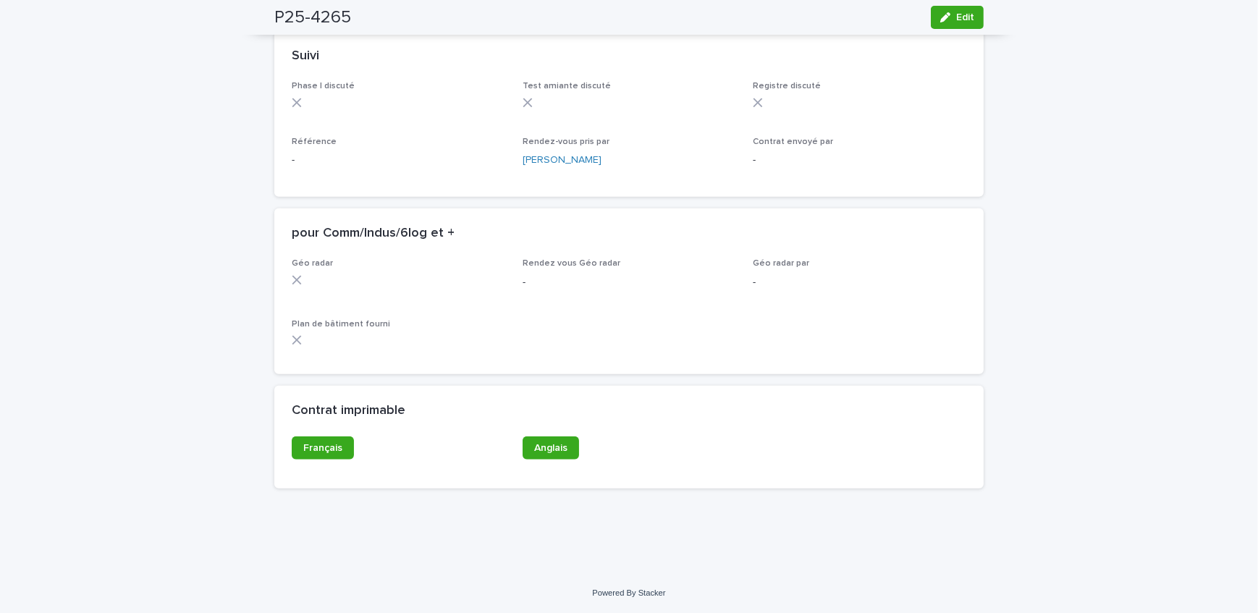
click at [955, 25] on button "Edit" at bounding box center [957, 17] width 53 height 23
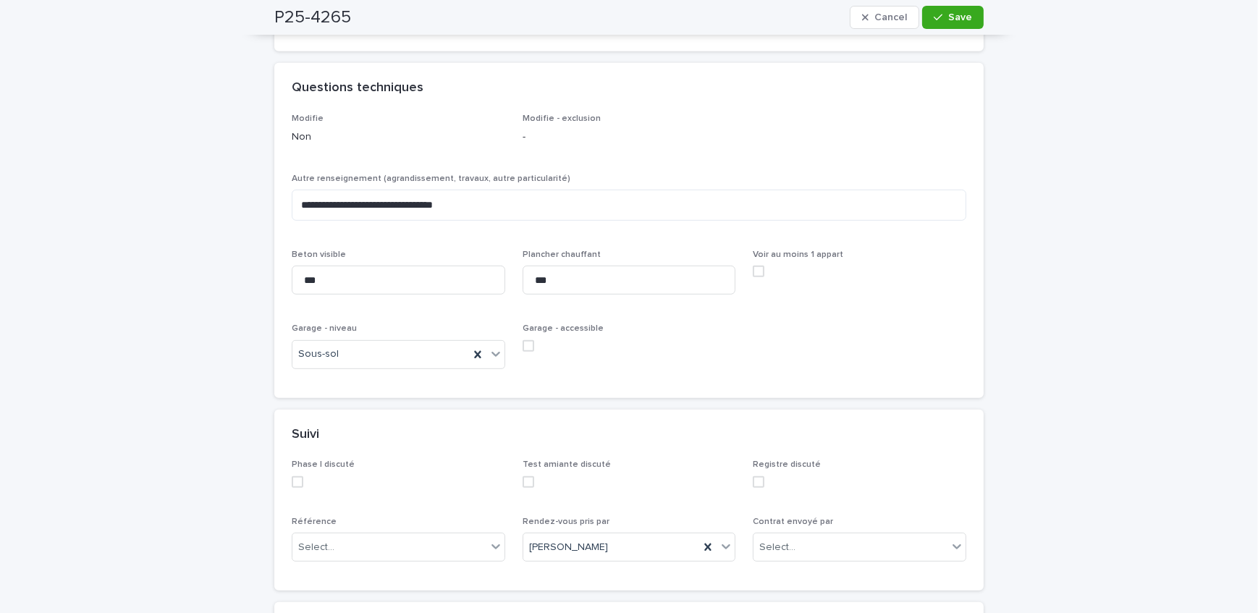
scroll to position [764, 0]
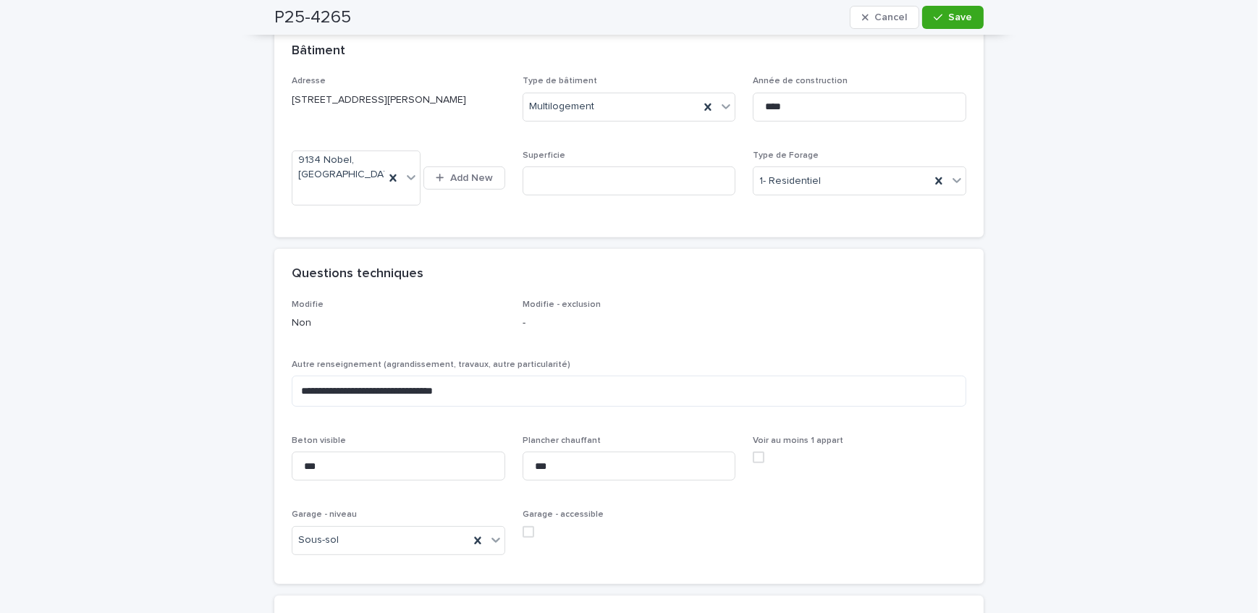
click at [524, 531] on span at bounding box center [529, 532] width 12 height 12
click at [499, 393] on textarea "**********" at bounding box center [629, 391] width 675 height 31
click at [441, 388] on textarea "**********" at bounding box center [629, 391] width 675 height 31
click at [499, 382] on textarea "**********" at bounding box center [629, 391] width 675 height 31
type textarea "**********"
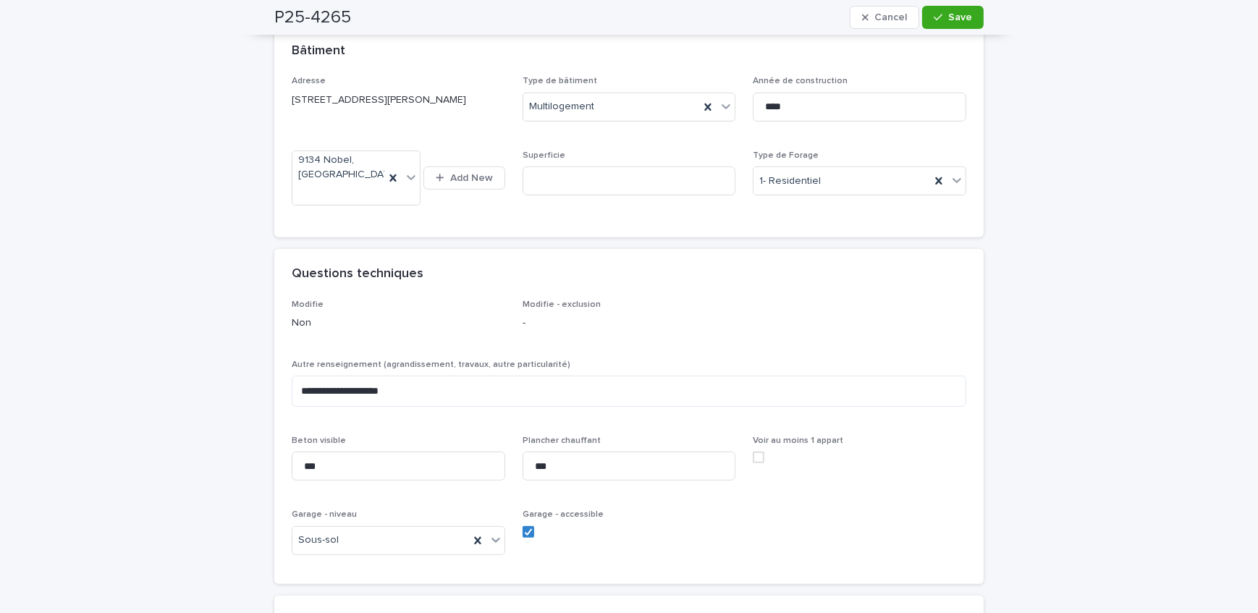
click at [620, 334] on div "Modifie - exclusion -" at bounding box center [630, 321] width 214 height 43
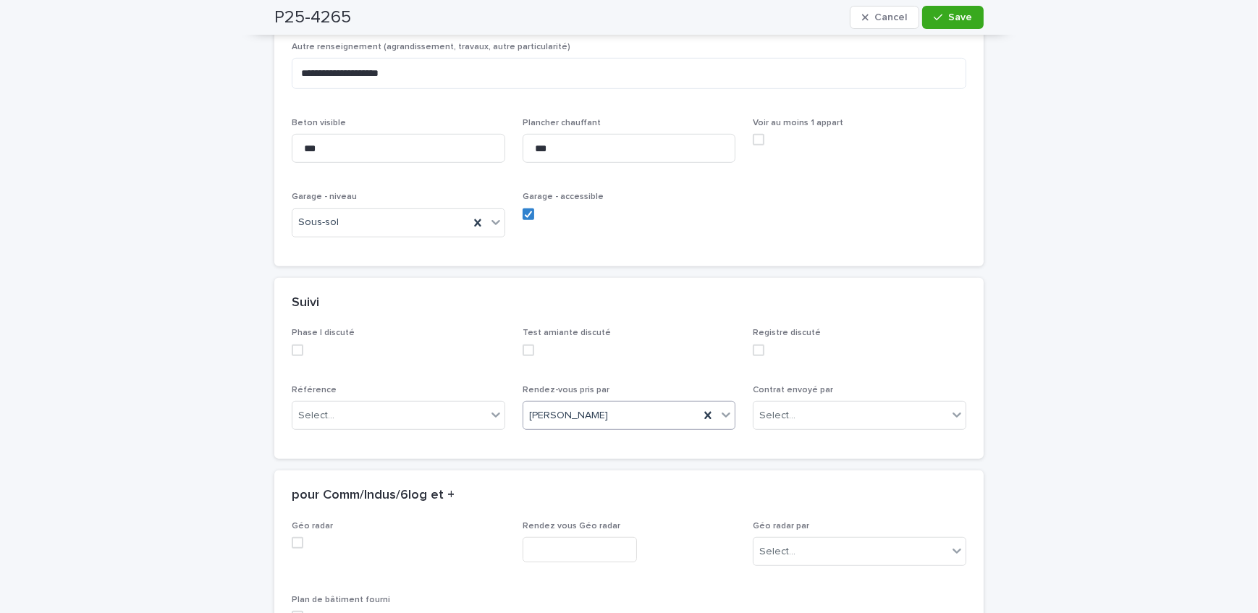
scroll to position [1093, 0]
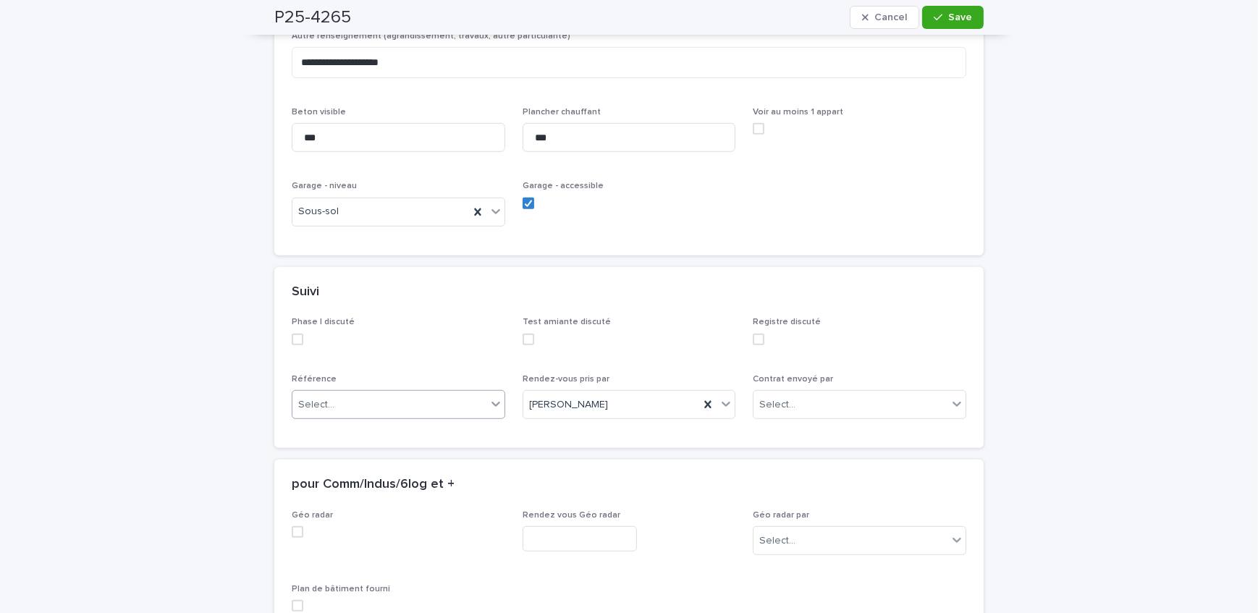
click at [421, 394] on div "Select..." at bounding box center [389, 405] width 194 height 24
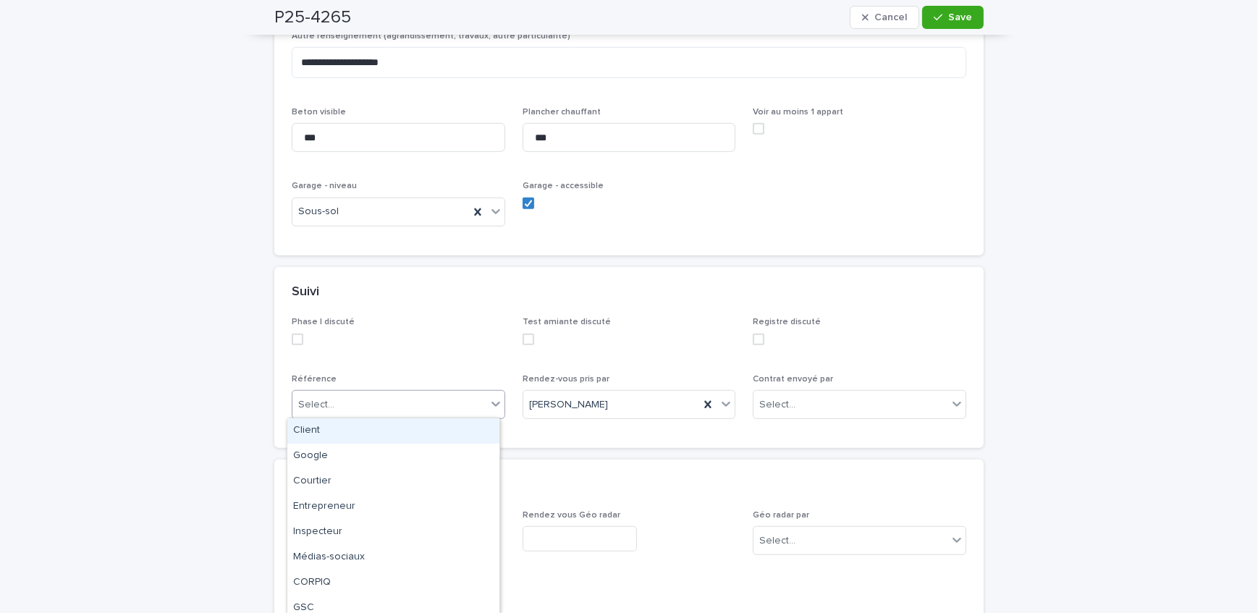
click at [424, 307] on div "Suivi" at bounding box center [628, 292] width 709 height 51
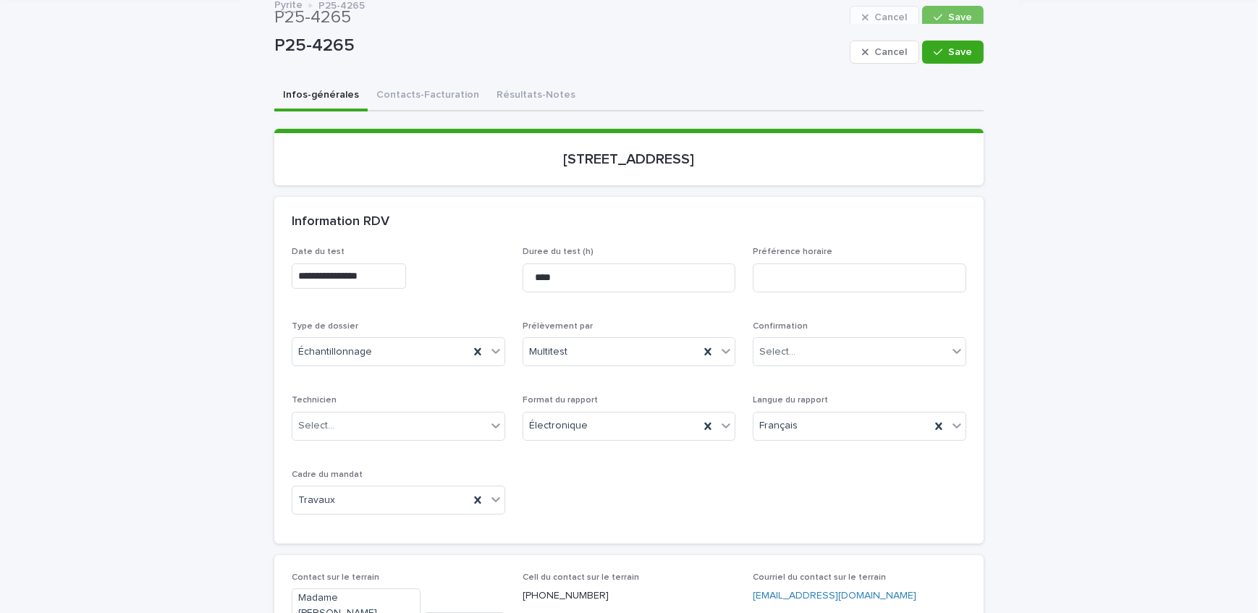
scroll to position [0, 0]
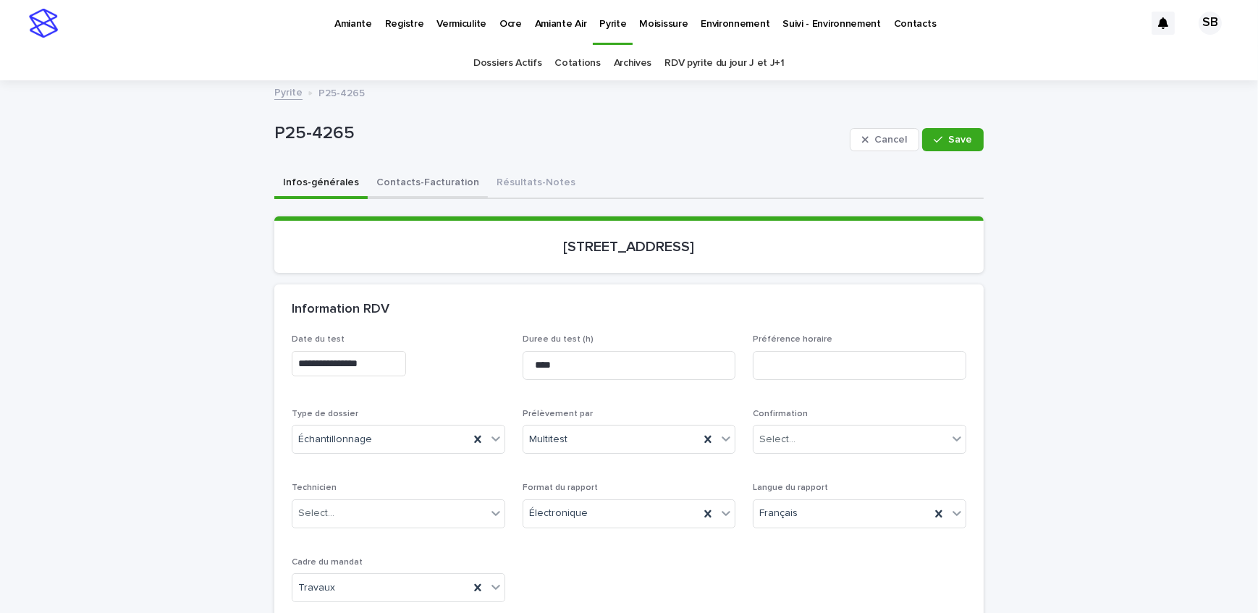
click at [405, 190] on button "Contacts-Facturation" at bounding box center [428, 184] width 120 height 30
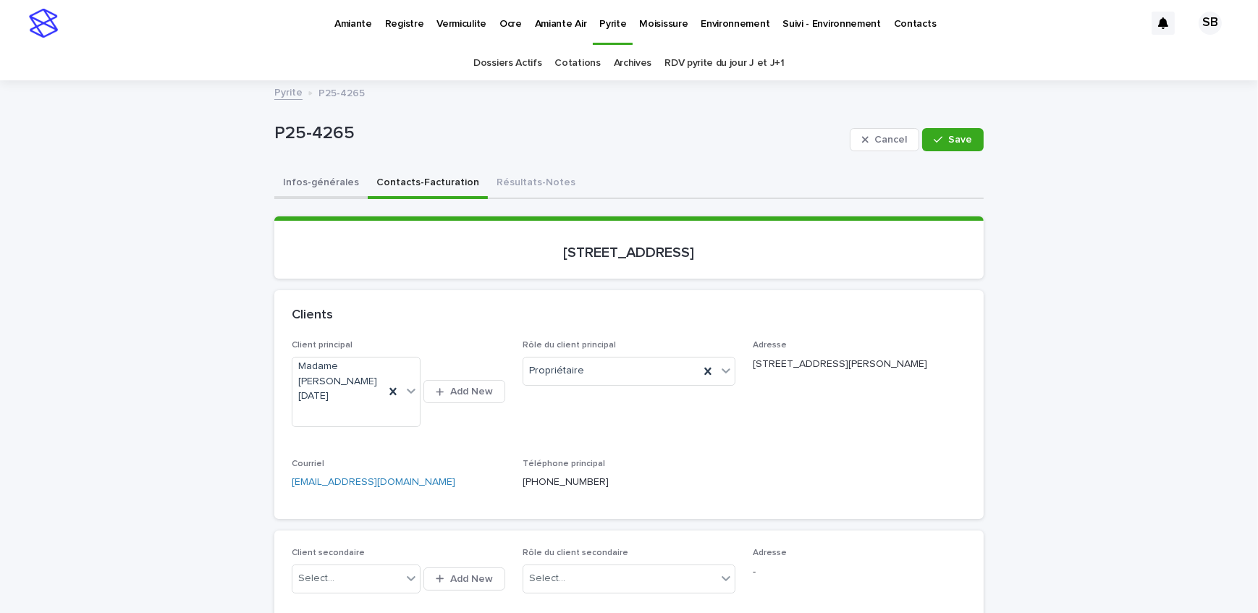
click at [322, 174] on button "Infos-générales" at bounding box center [320, 184] width 93 height 30
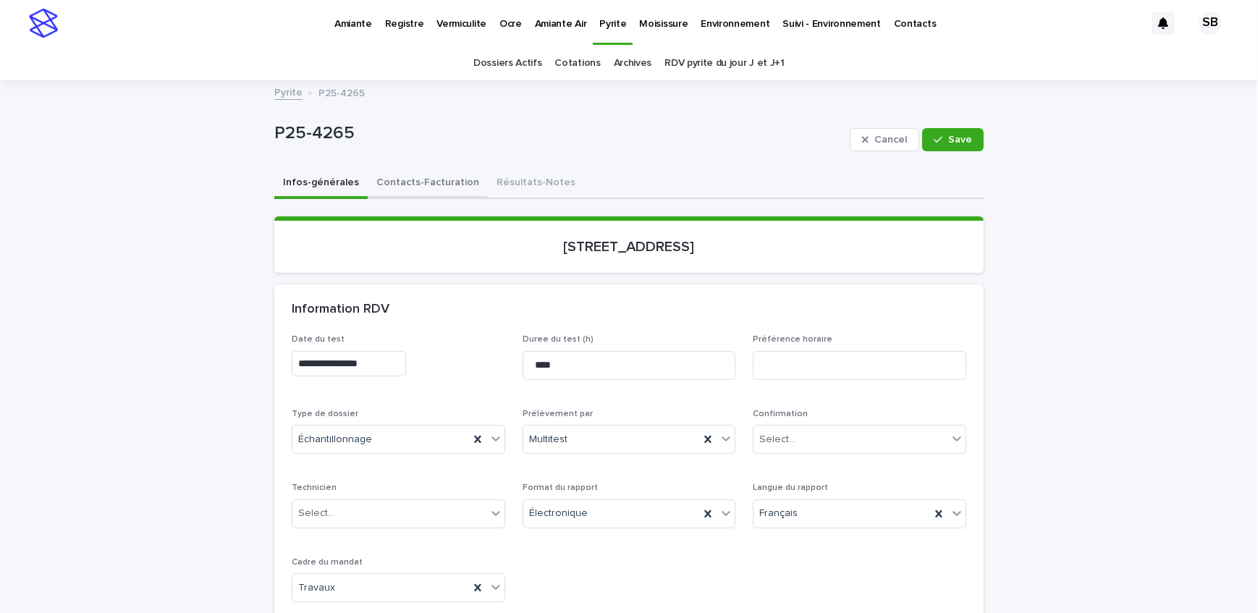
click at [424, 192] on button "Contacts-Facturation" at bounding box center [428, 184] width 120 height 30
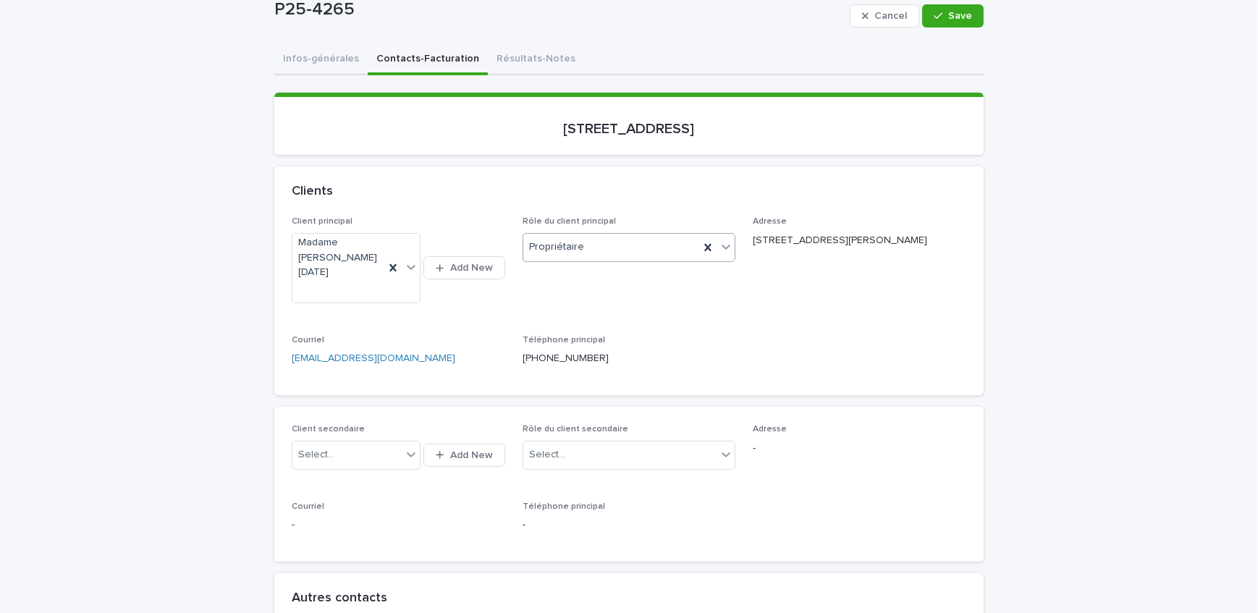
scroll to position [131, 0]
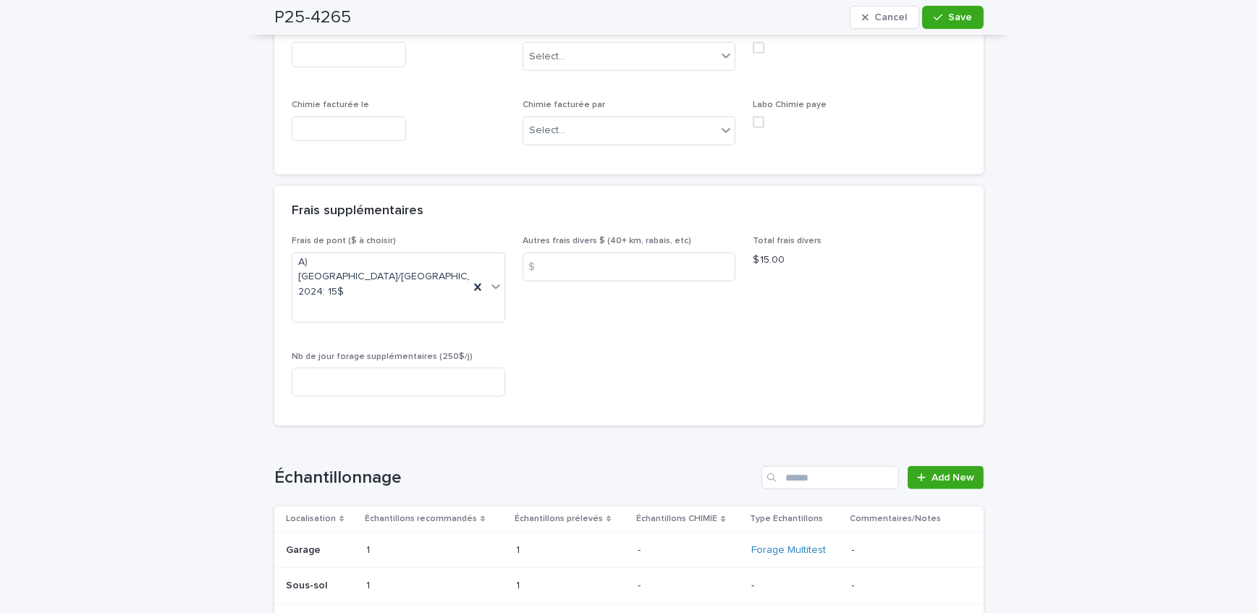
scroll to position [1776, 0]
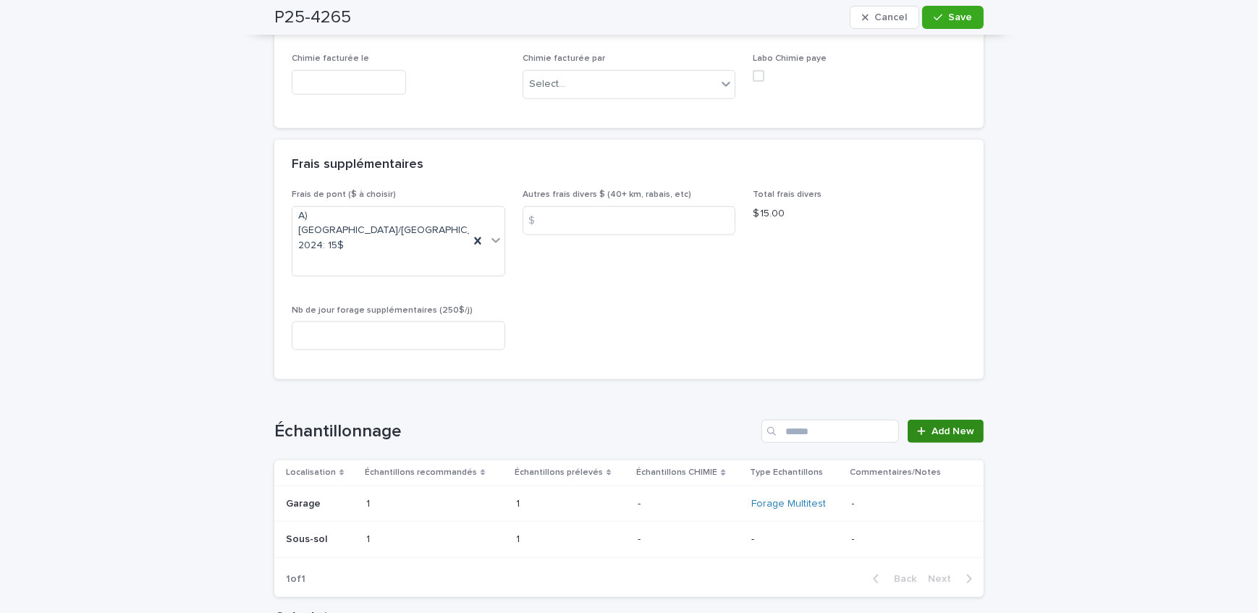
click at [919, 426] on icon at bounding box center [921, 431] width 9 height 10
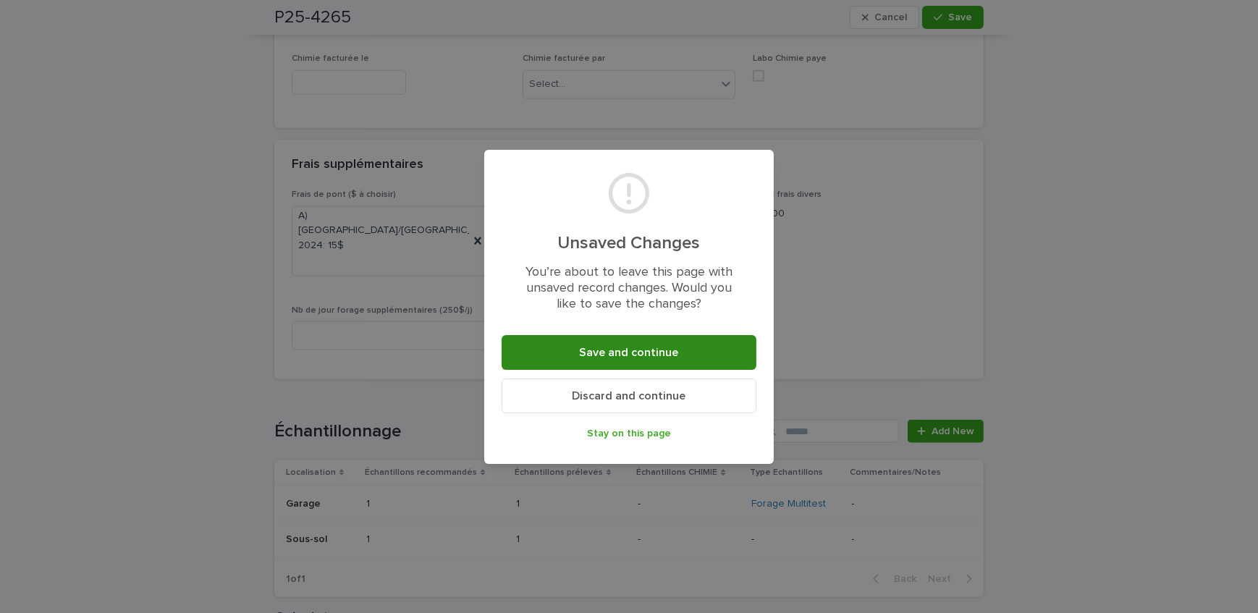
click at [648, 357] on span "Save and continue" at bounding box center [629, 353] width 99 height 12
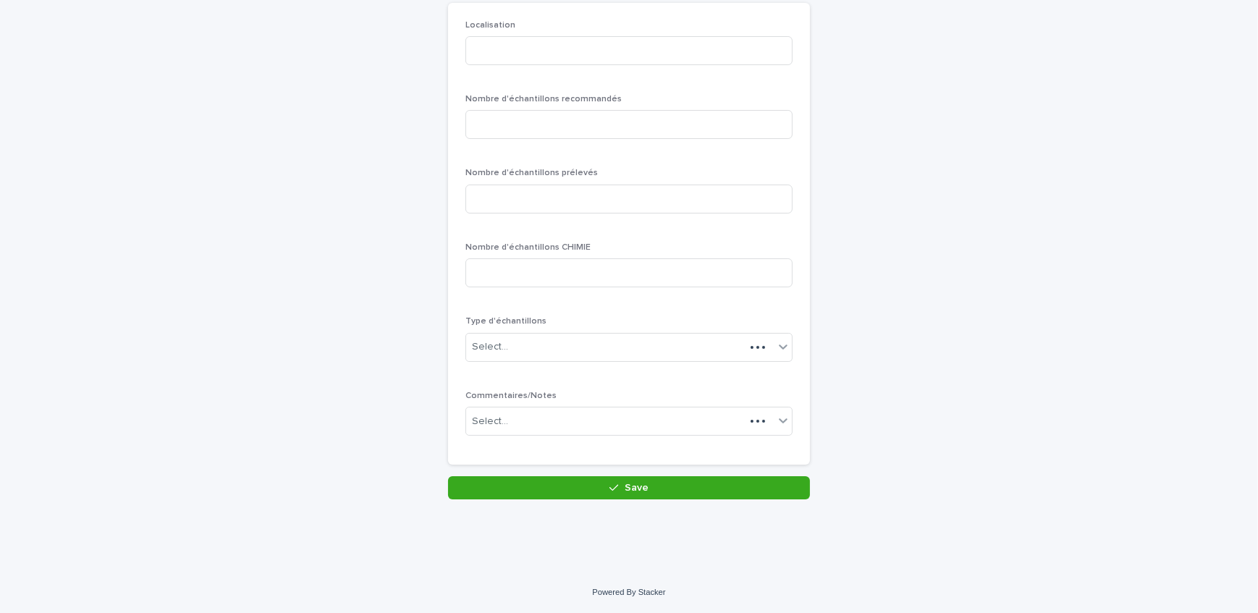
scroll to position [125, 0]
click at [601, 62] on input at bounding box center [628, 52] width 327 height 29
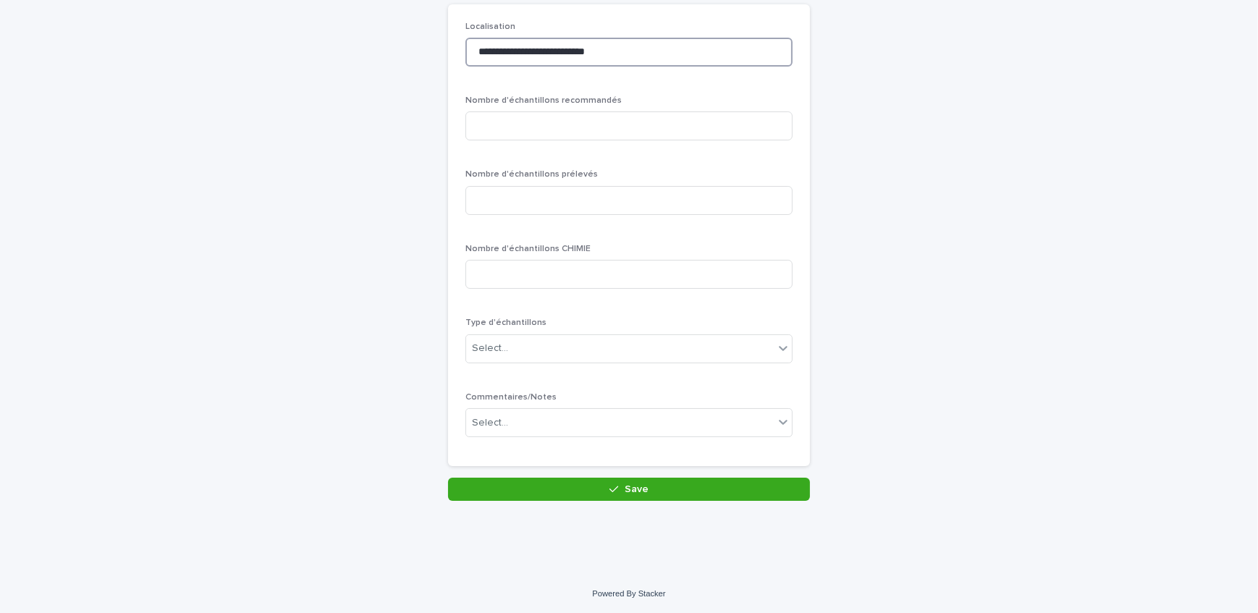
type input "**********"
drag, startPoint x: 645, startPoint y: 51, endPoint x: 444, endPoint y: 48, distance: 200.5
click at [448, 48] on div "**********" at bounding box center [629, 235] width 362 height 462
type input "**********"
click at [509, 138] on input at bounding box center [628, 125] width 327 height 29
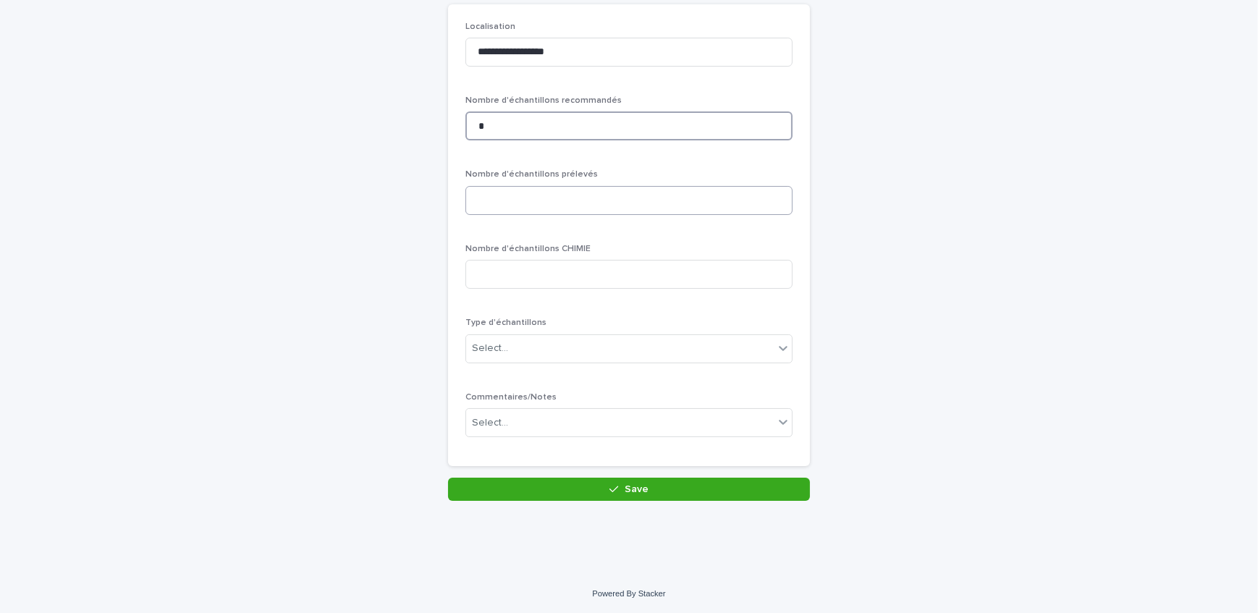
type input "*"
click at [481, 203] on input at bounding box center [628, 200] width 327 height 29
type input "*"
click at [526, 339] on div "Select..." at bounding box center [620, 349] width 308 height 24
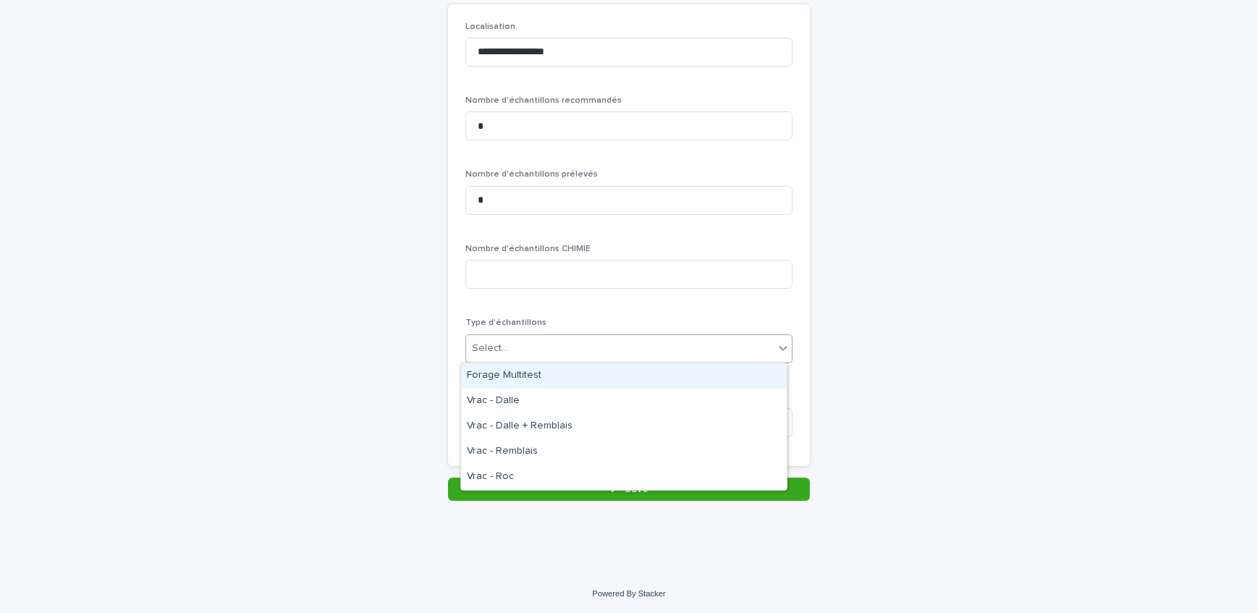
drag, startPoint x: 525, startPoint y: 369, endPoint x: 530, endPoint y: 400, distance: 31.4
click at [525, 371] on div "Forage Multitest" at bounding box center [624, 375] width 326 height 25
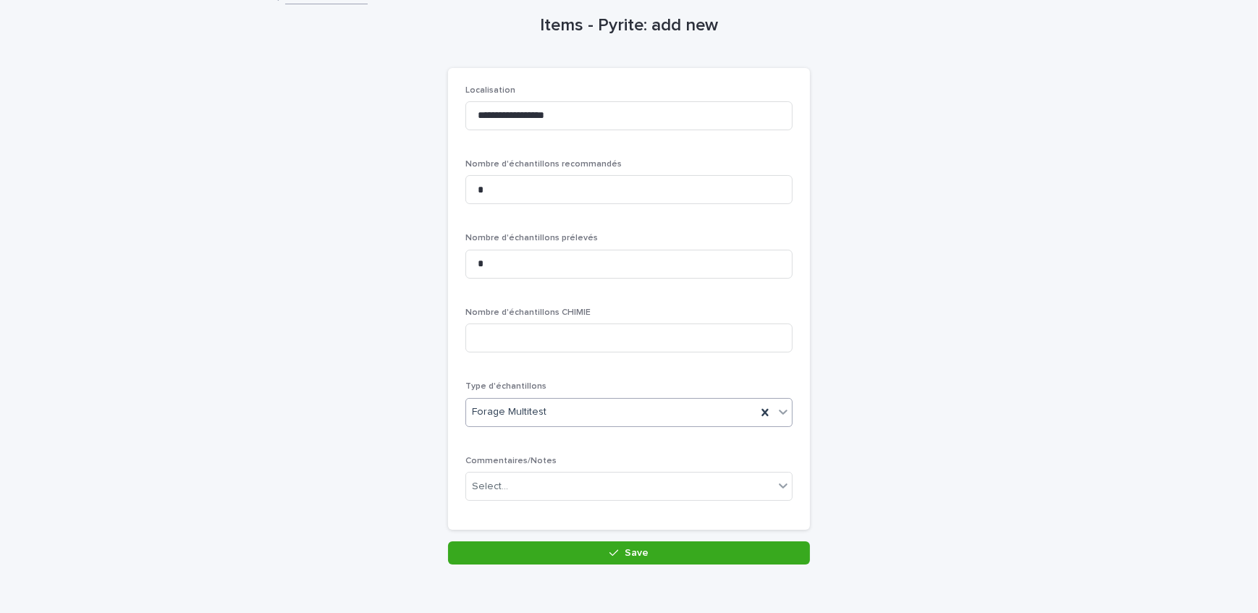
scroll to position [0, 0]
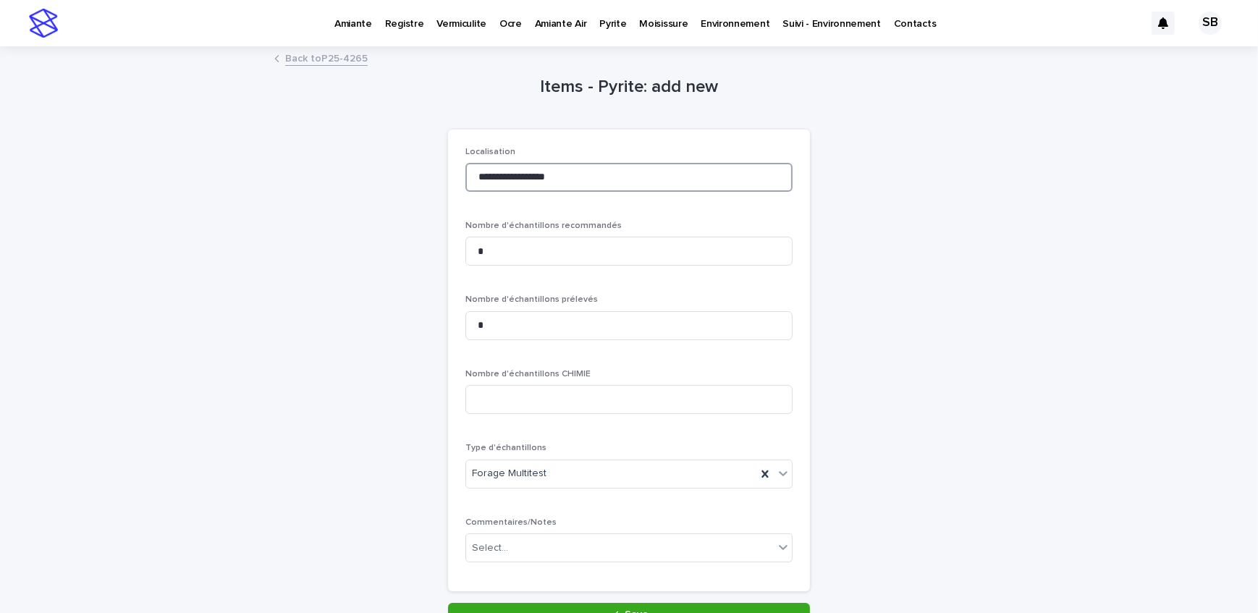
drag, startPoint x: 579, startPoint y: 179, endPoint x: 452, endPoint y: 175, distance: 126.7
click at [452, 175] on div "**********" at bounding box center [629, 361] width 362 height 462
click at [491, 256] on input "*" at bounding box center [628, 251] width 327 height 29
click at [491, 325] on input "*" at bounding box center [628, 325] width 327 height 29
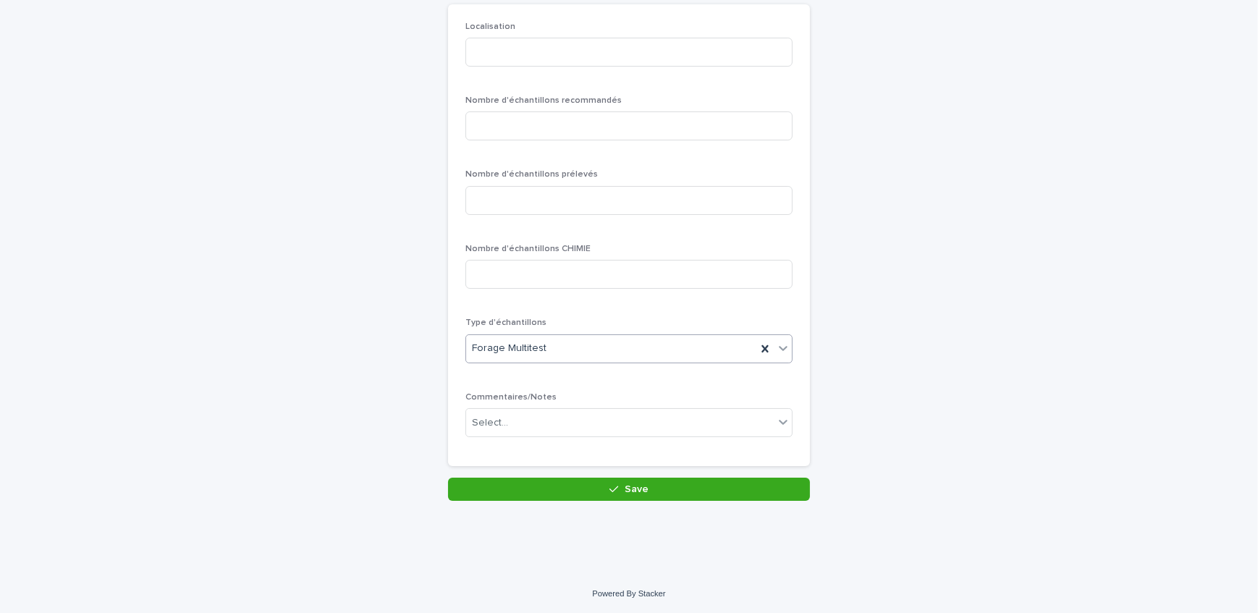
click at [762, 344] on icon at bounding box center [765, 349] width 14 height 14
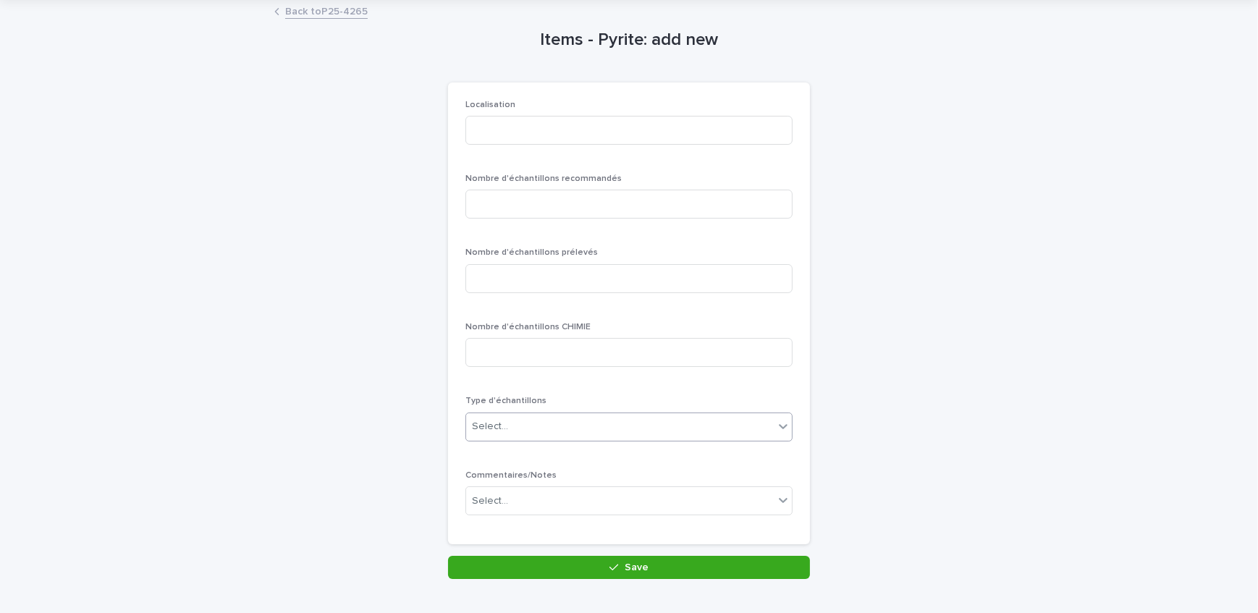
scroll to position [0, 0]
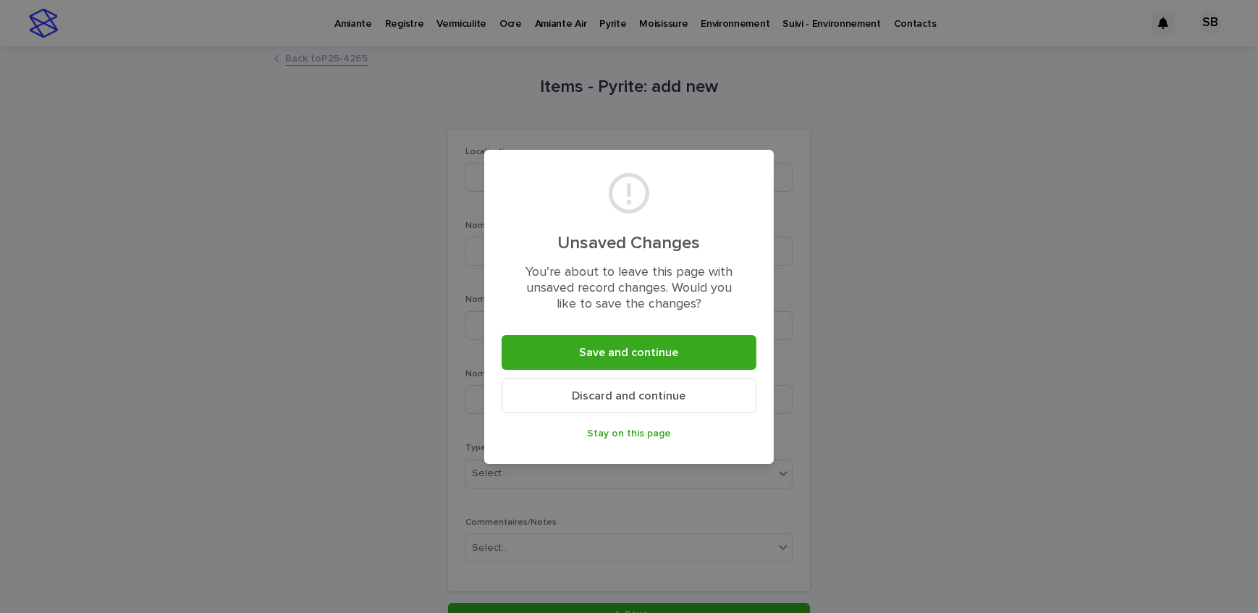
click at [593, 399] on span "Discard and continue" at bounding box center [629, 396] width 114 height 12
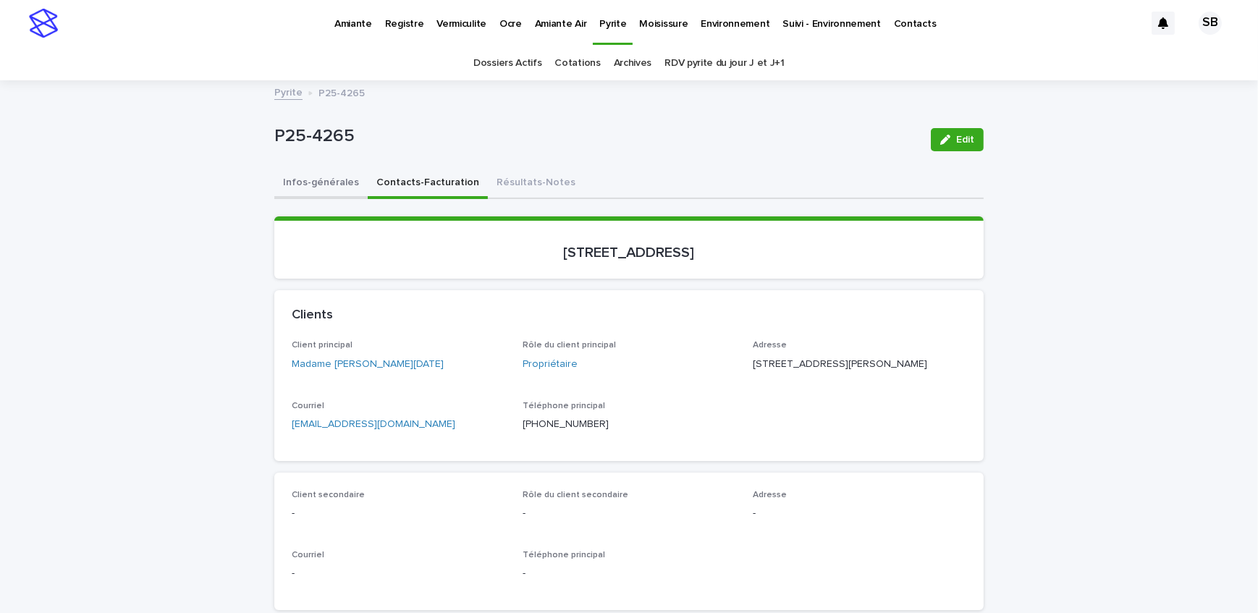
click at [303, 179] on button "Infos-générales" at bounding box center [320, 184] width 93 height 30
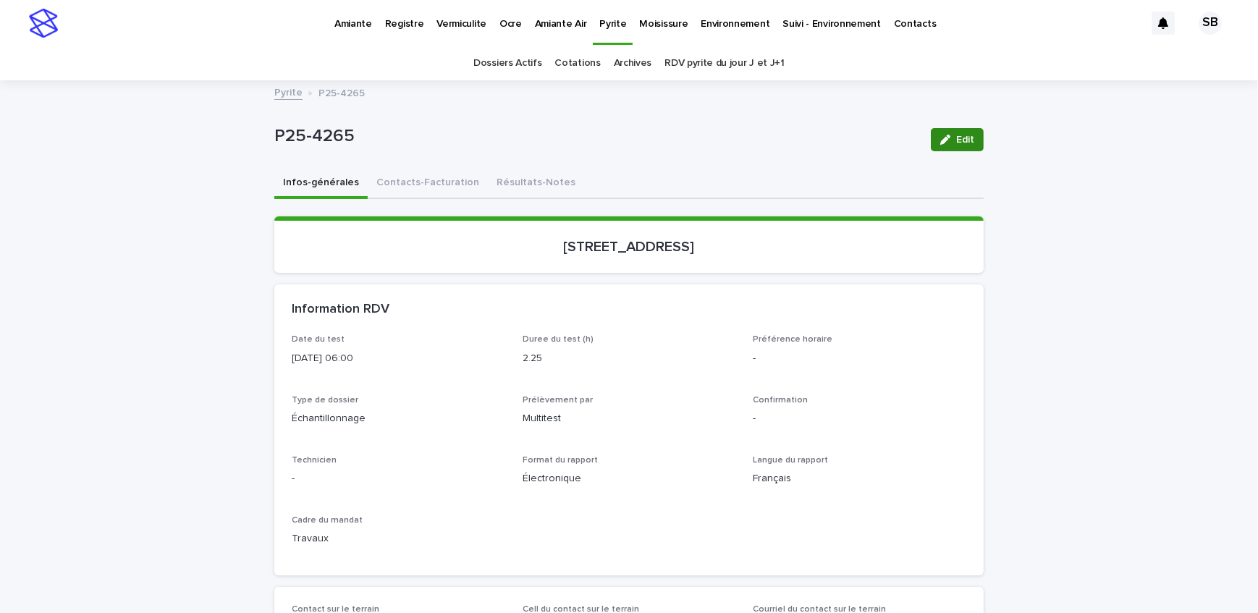
click at [940, 138] on icon "button" at bounding box center [945, 140] width 10 height 10
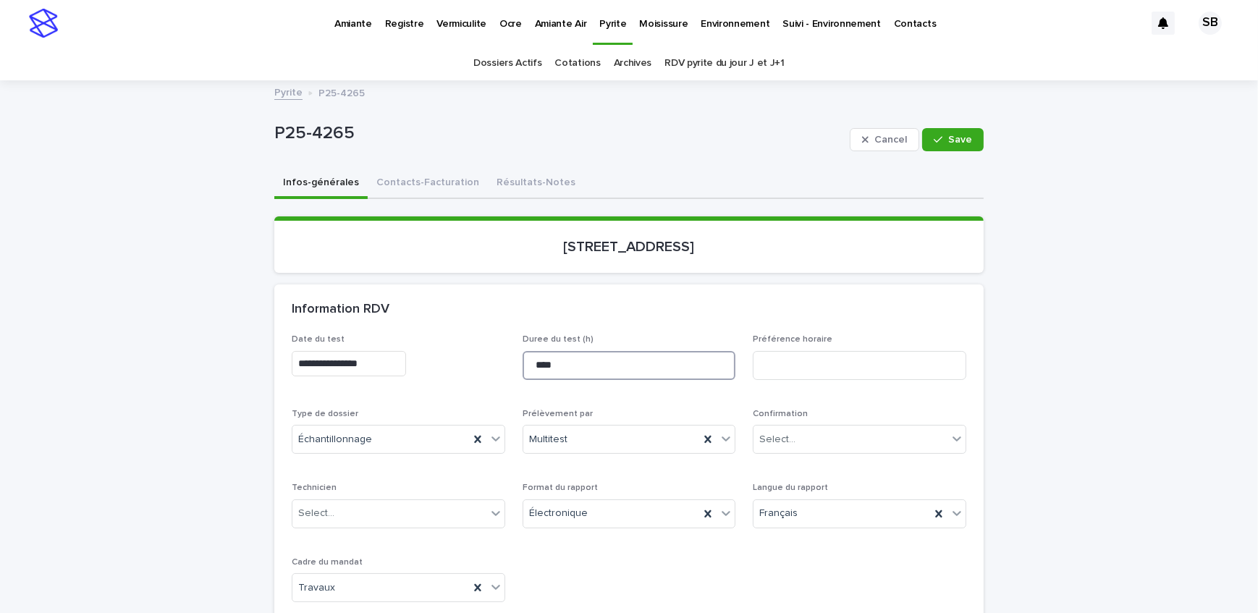
drag, startPoint x: 541, startPoint y: 368, endPoint x: 494, endPoint y: 367, distance: 47.1
click at [494, 367] on div "**********" at bounding box center [629, 473] width 675 height 279
type input "***"
click at [950, 139] on span "Save" at bounding box center [960, 140] width 24 height 10
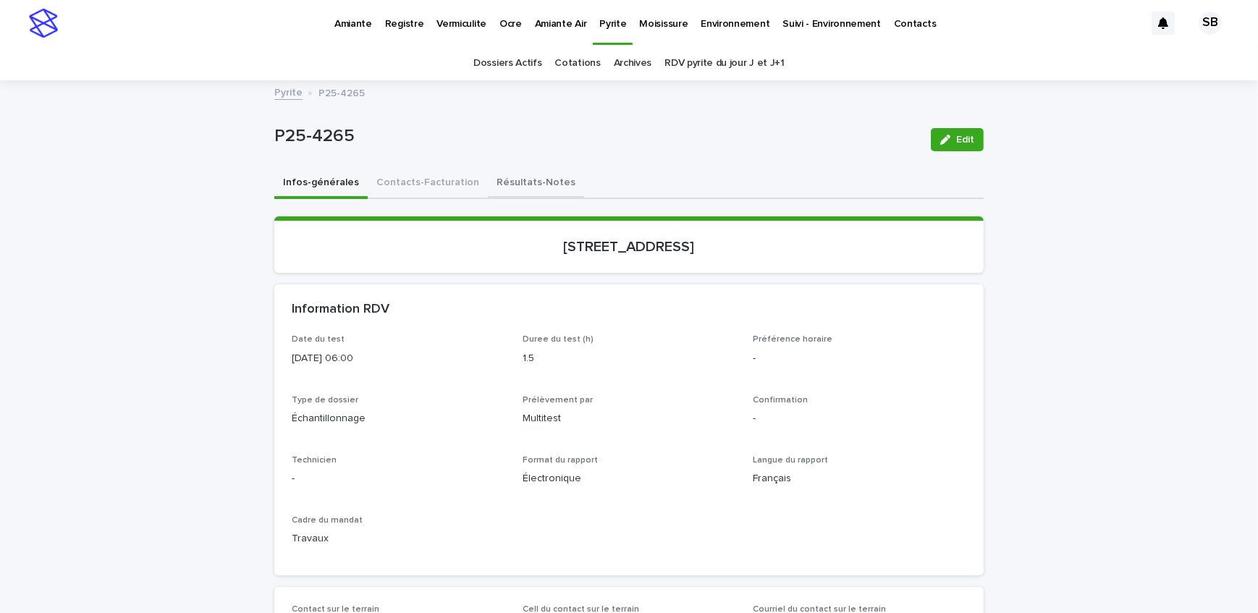
click at [491, 180] on button "Résultats-Notes" at bounding box center [536, 184] width 96 height 30
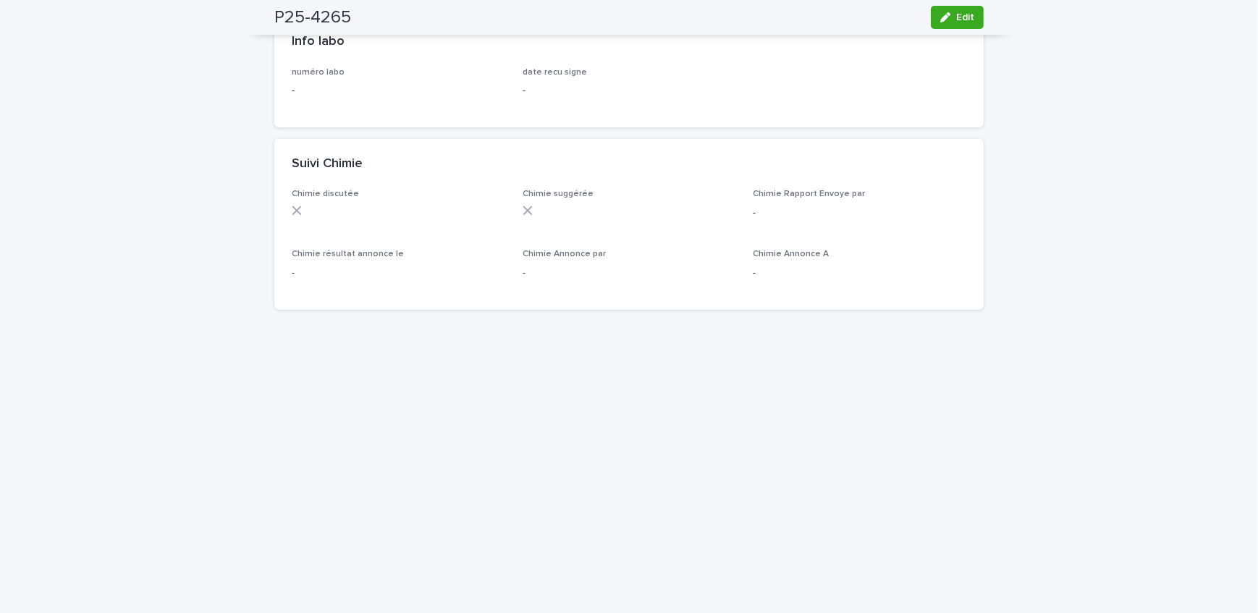
scroll to position [986, 0]
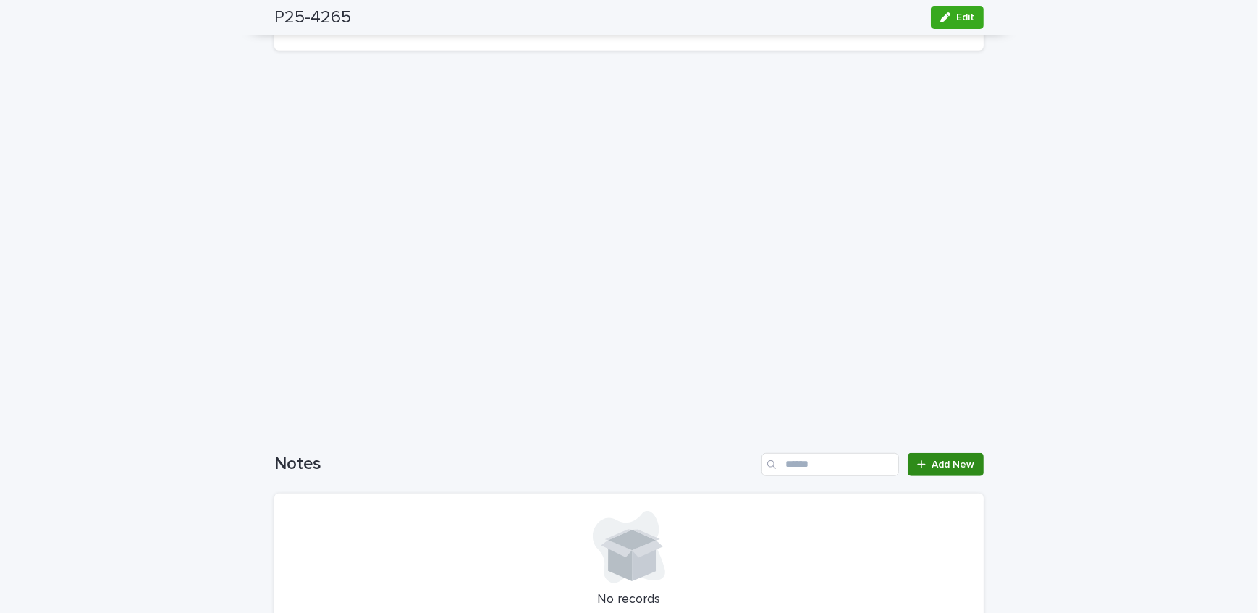
click at [919, 464] on icon at bounding box center [921, 465] width 9 height 10
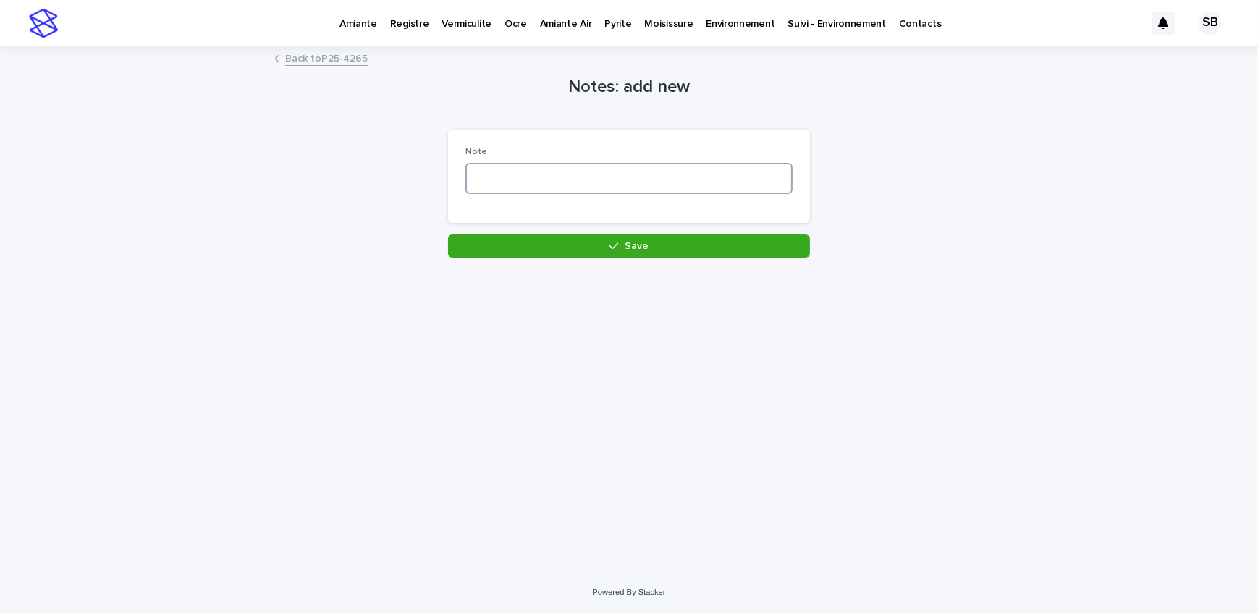
click at [524, 180] on textarea at bounding box center [628, 178] width 327 height 31
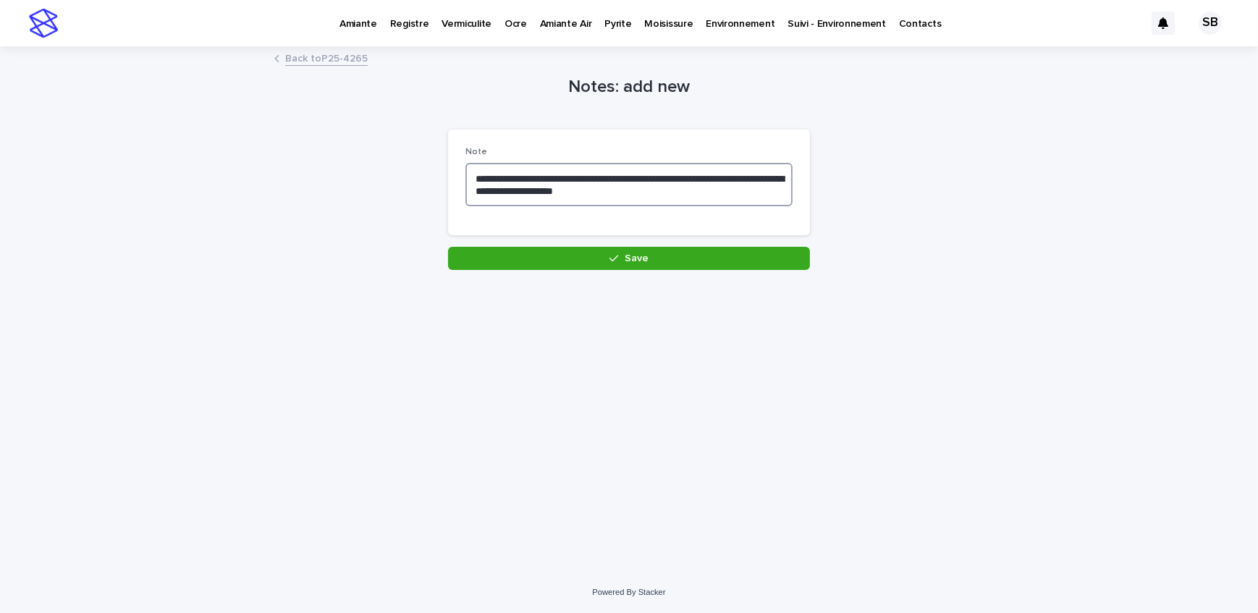
type textarea "**********"
click at [587, 247] on button "Save" at bounding box center [629, 258] width 362 height 23
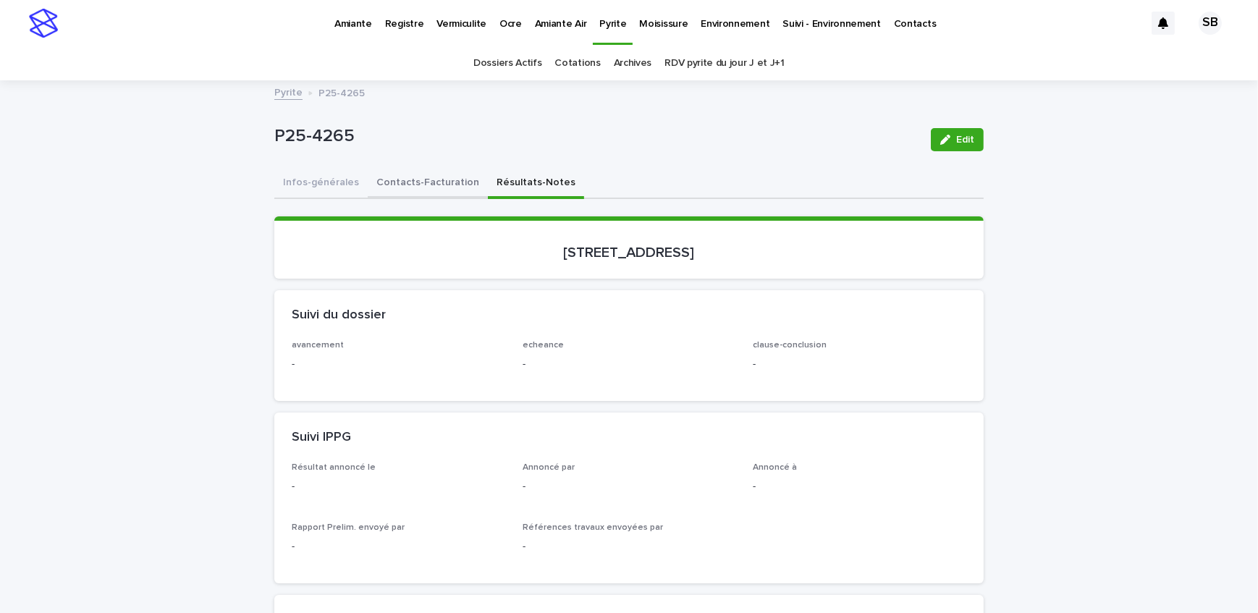
click at [386, 182] on button "Contacts-Facturation" at bounding box center [428, 184] width 120 height 30
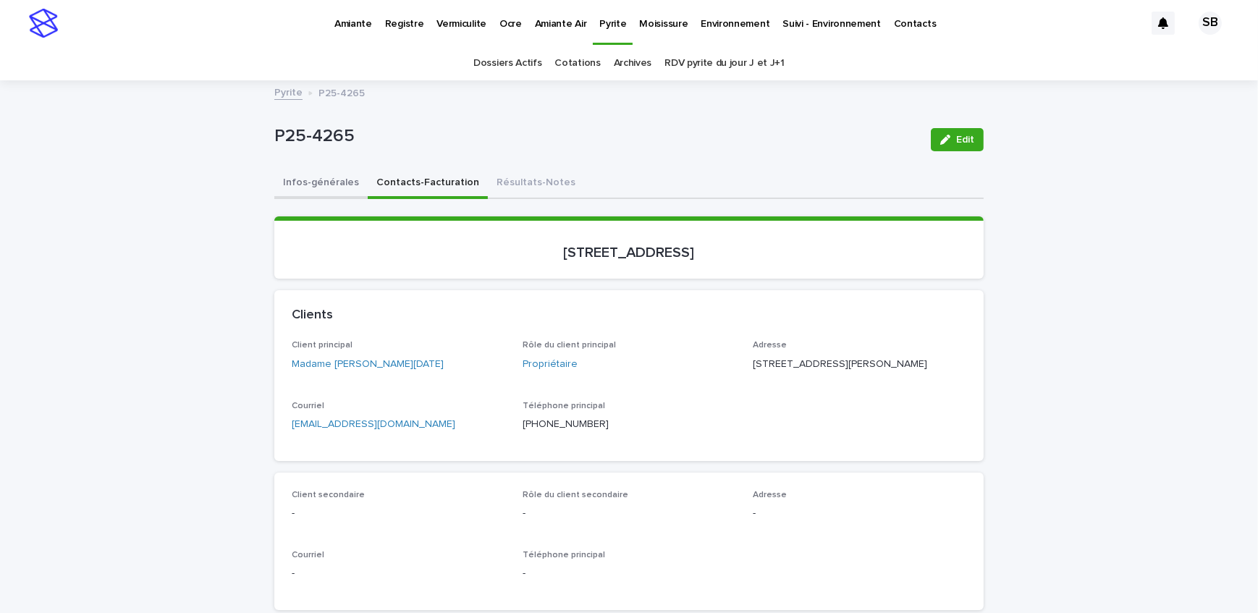
click at [316, 185] on button "Infos-générales" at bounding box center [320, 184] width 93 height 30
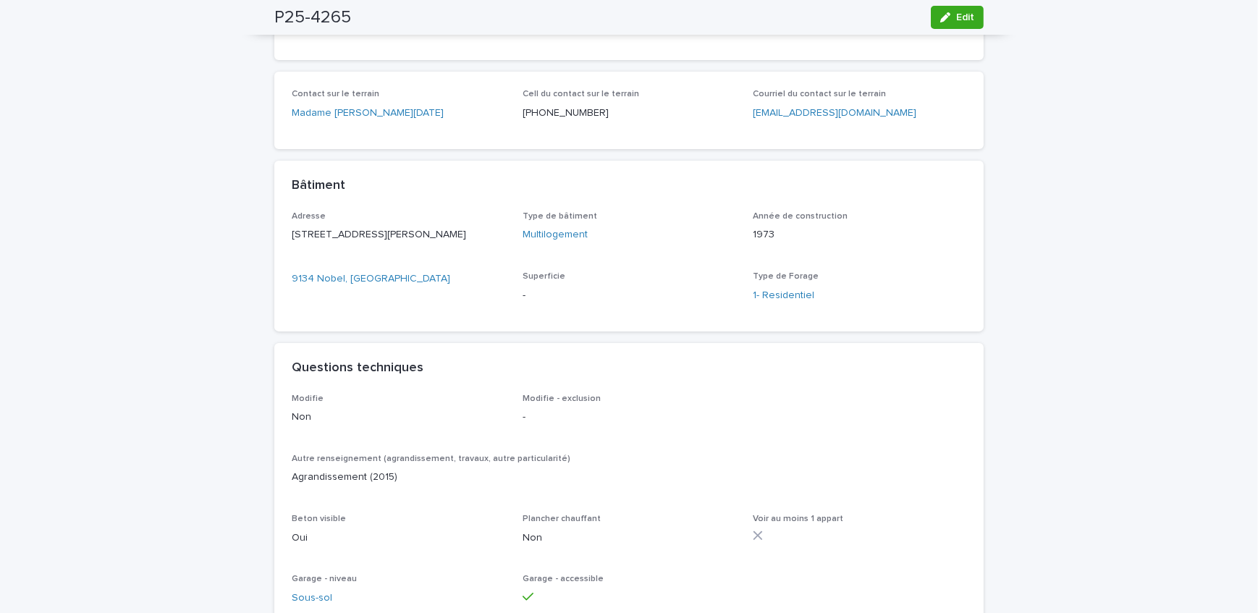
scroll to position [592, 0]
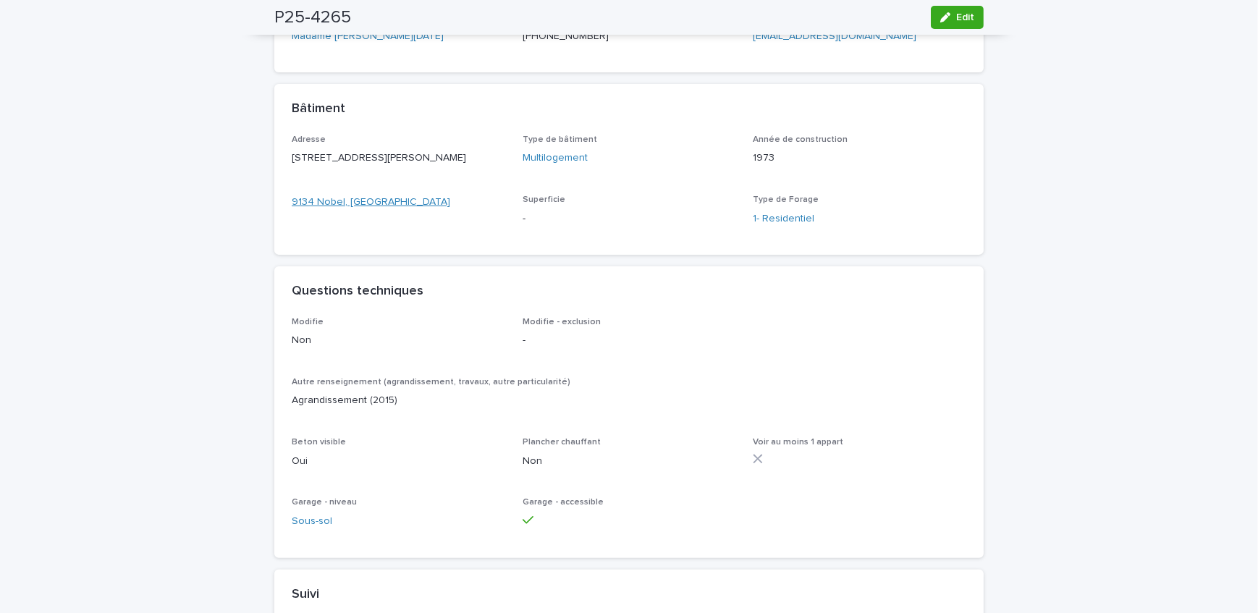
click at [334, 210] on link "9134 Nobel, [GEOGRAPHIC_DATA]" at bounding box center [371, 202] width 158 height 15
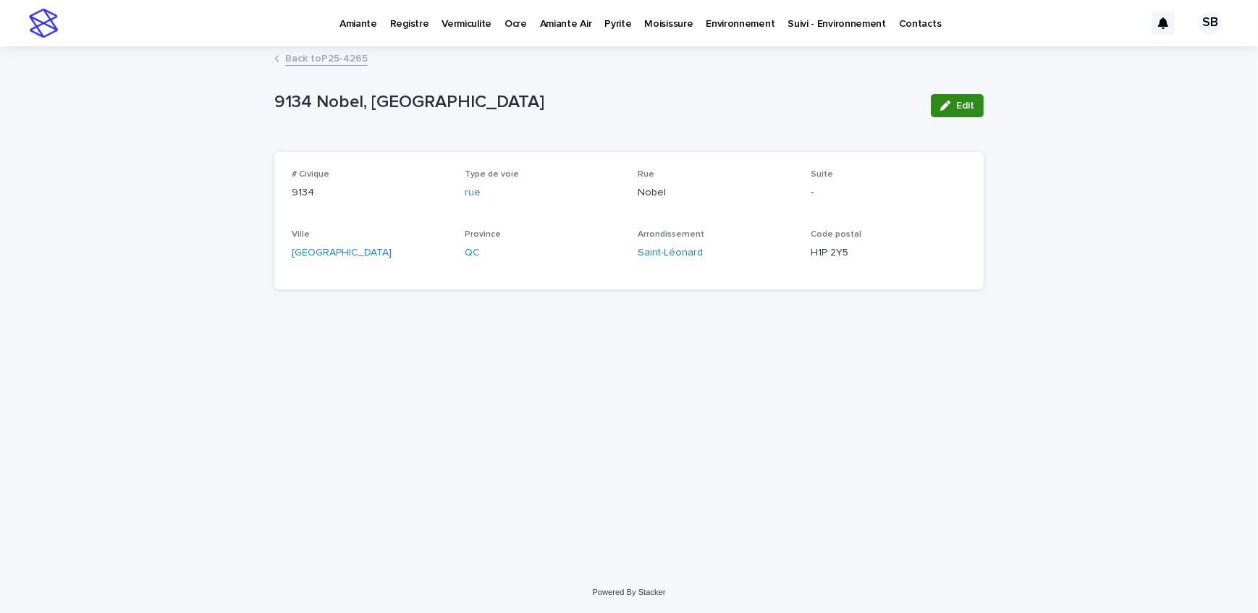
click at [965, 102] on span "Edit" at bounding box center [965, 106] width 18 height 10
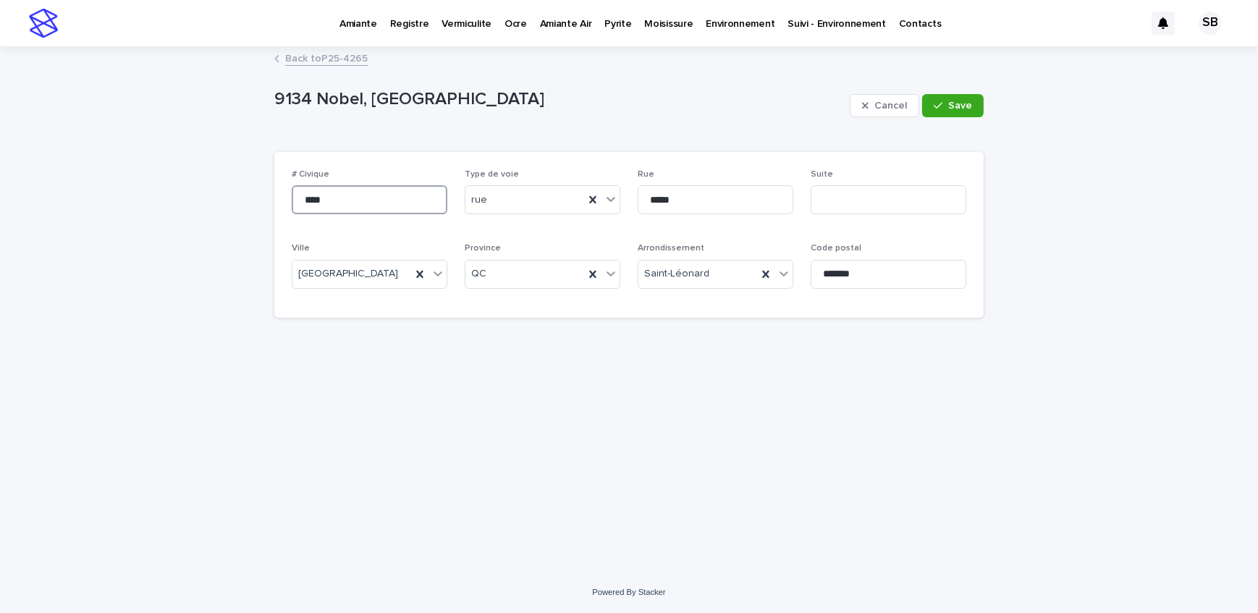
click at [302, 199] on input "****" at bounding box center [370, 199] width 156 height 29
click at [359, 198] on input "*********" at bounding box center [370, 199] width 156 height 29
click at [371, 194] on input "**********" at bounding box center [370, 199] width 156 height 29
type input "**********"
click at [940, 108] on icon "button" at bounding box center [938, 106] width 9 height 10
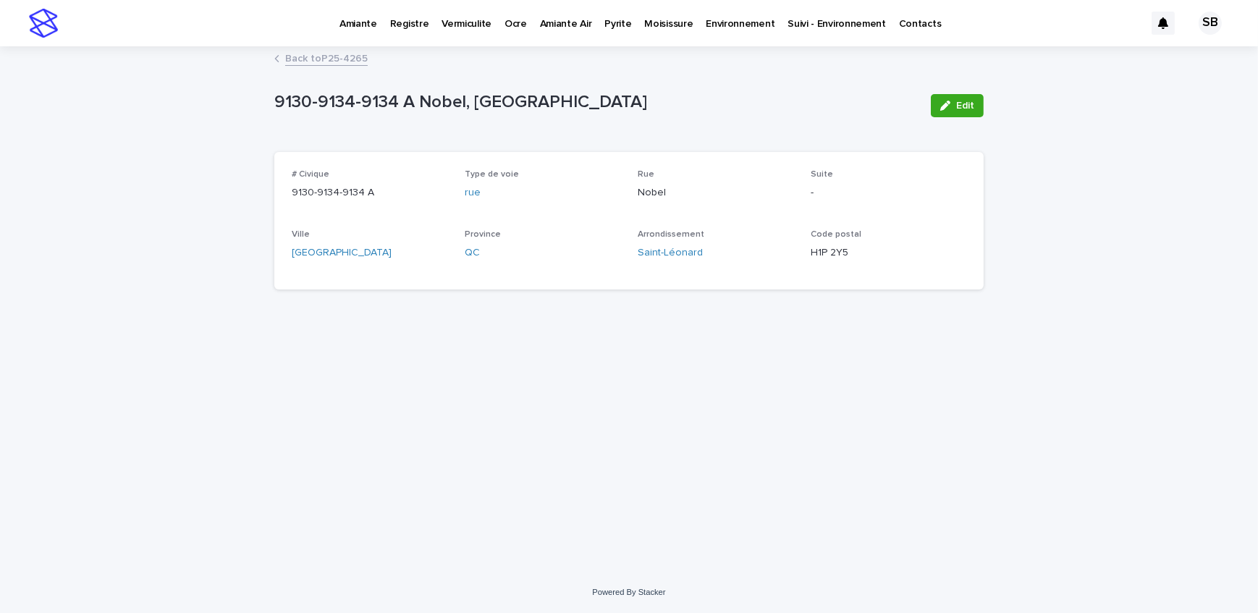
click at [326, 53] on link "Back to P25-4265" at bounding box center [326, 57] width 83 height 17
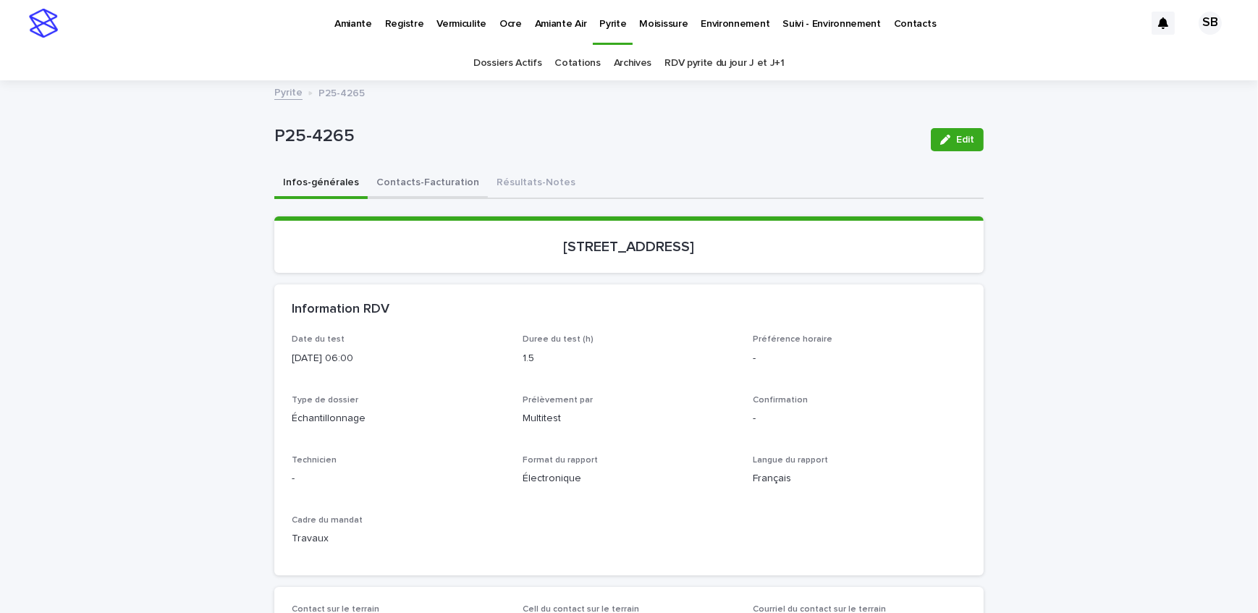
click at [368, 179] on button "Contacts-Facturation" at bounding box center [428, 184] width 120 height 30
click at [310, 183] on button "Infos-générales" at bounding box center [320, 184] width 93 height 30
click at [286, 88] on link "Pyrite" at bounding box center [288, 91] width 28 height 17
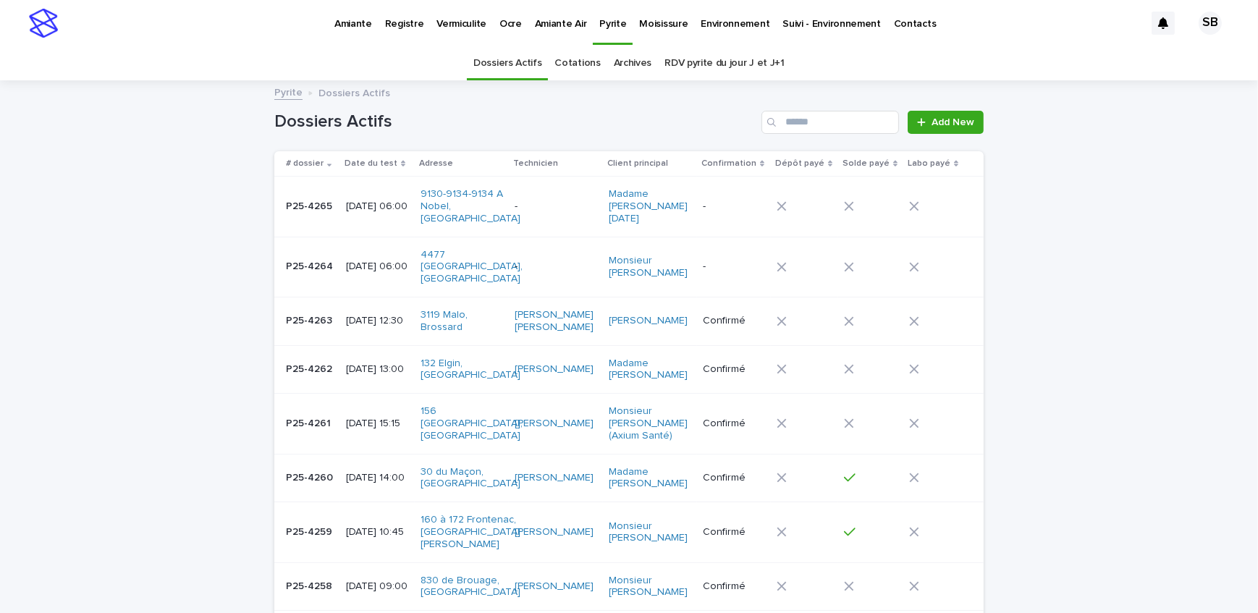
click at [291, 203] on p "P25-4265" at bounding box center [310, 205] width 49 height 15
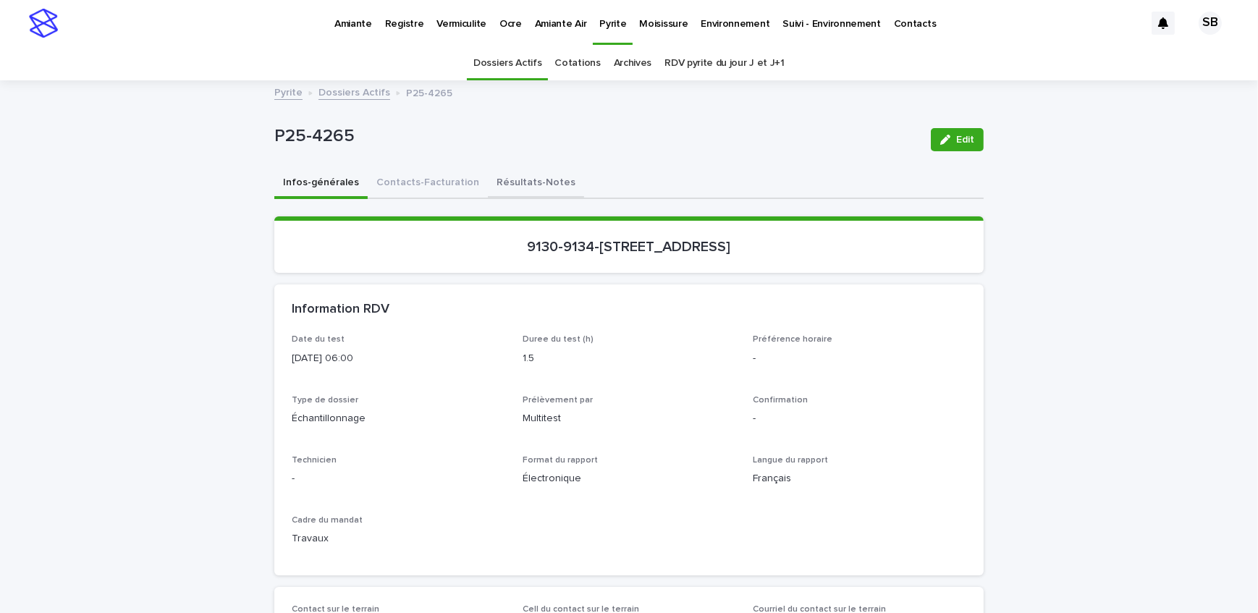
click at [501, 182] on button "Résultats-Notes" at bounding box center [536, 184] width 96 height 30
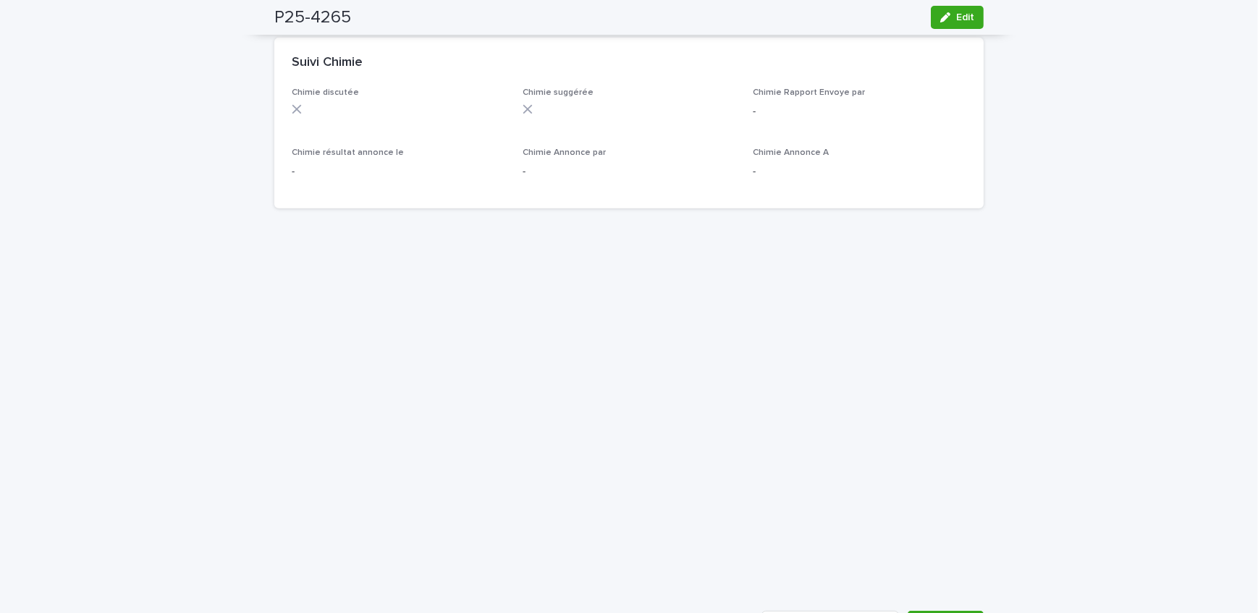
scroll to position [1091, 0]
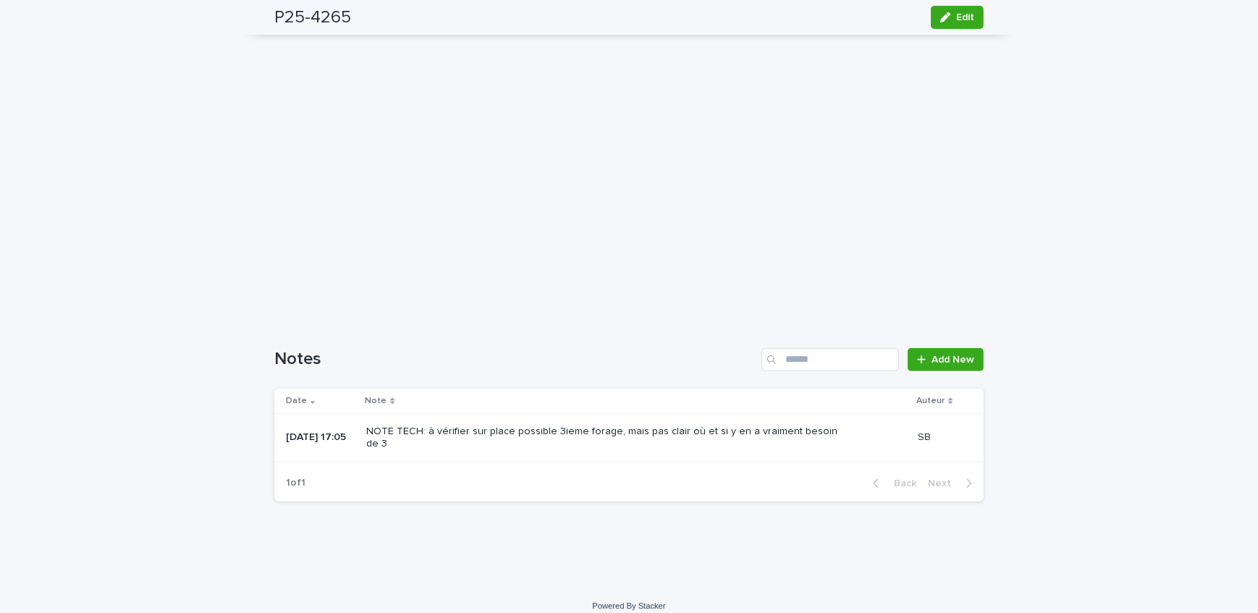
click at [693, 434] on p "NOTE TECH: à vérifier sur place possible 3ieme forage, mais pas clair où et si …" at bounding box center [607, 438] width 483 height 25
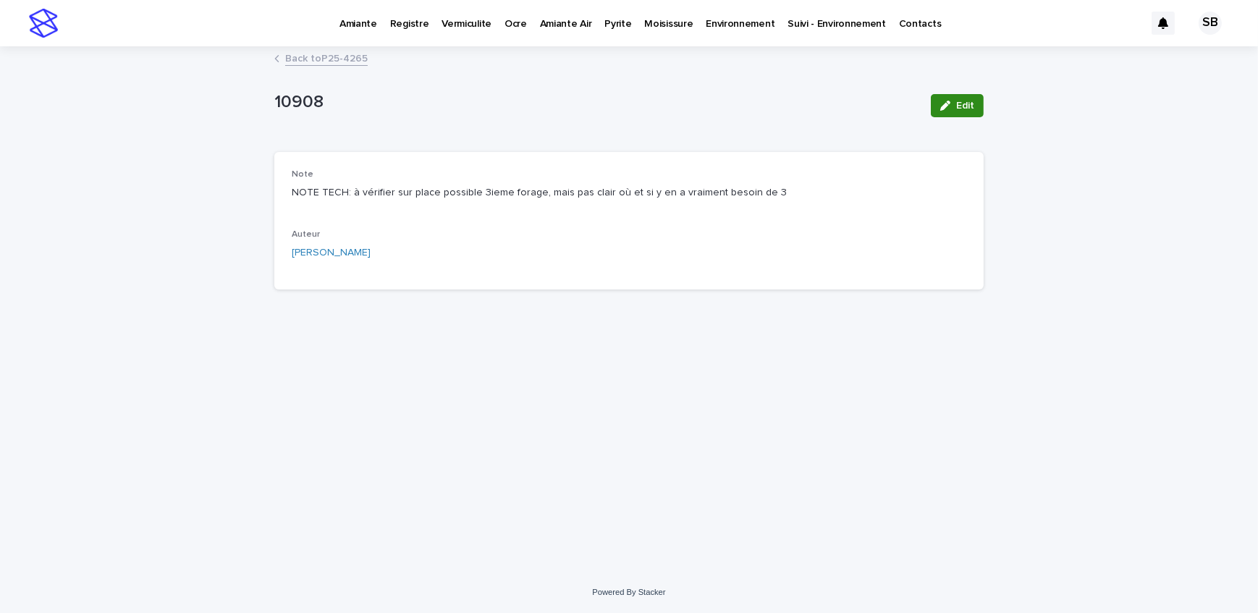
click at [971, 96] on button "Edit" at bounding box center [957, 105] width 53 height 23
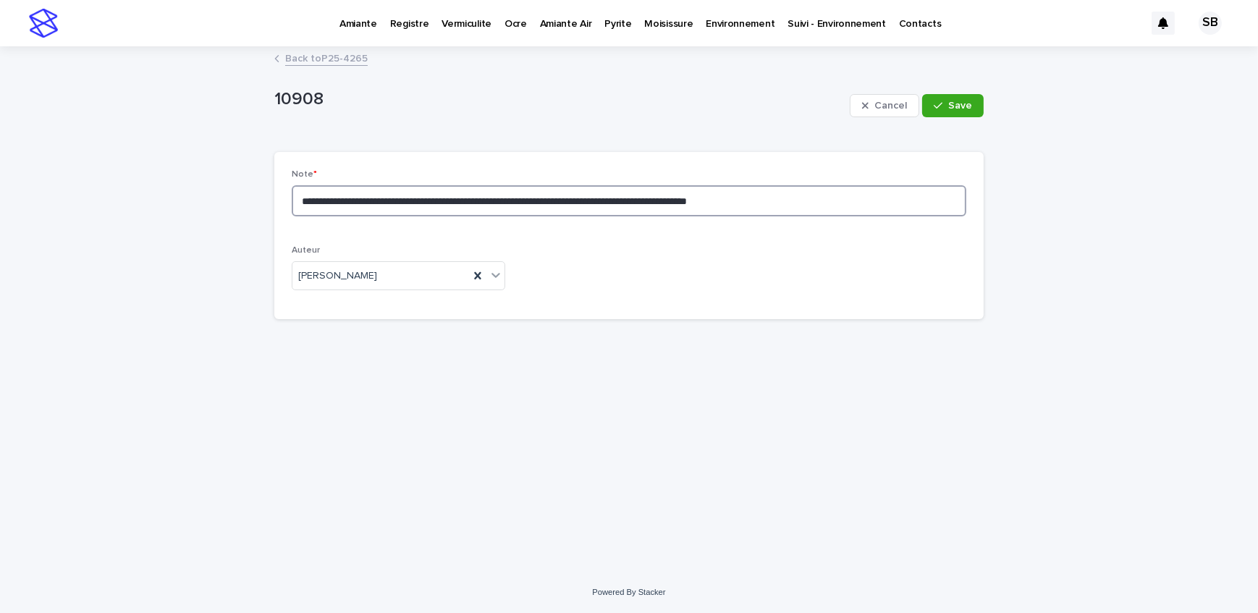
drag, startPoint x: 796, startPoint y: 200, endPoint x: 486, endPoint y: 200, distance: 310.5
click at [486, 200] on textarea "**********" at bounding box center [629, 200] width 675 height 31
type textarea "**********"
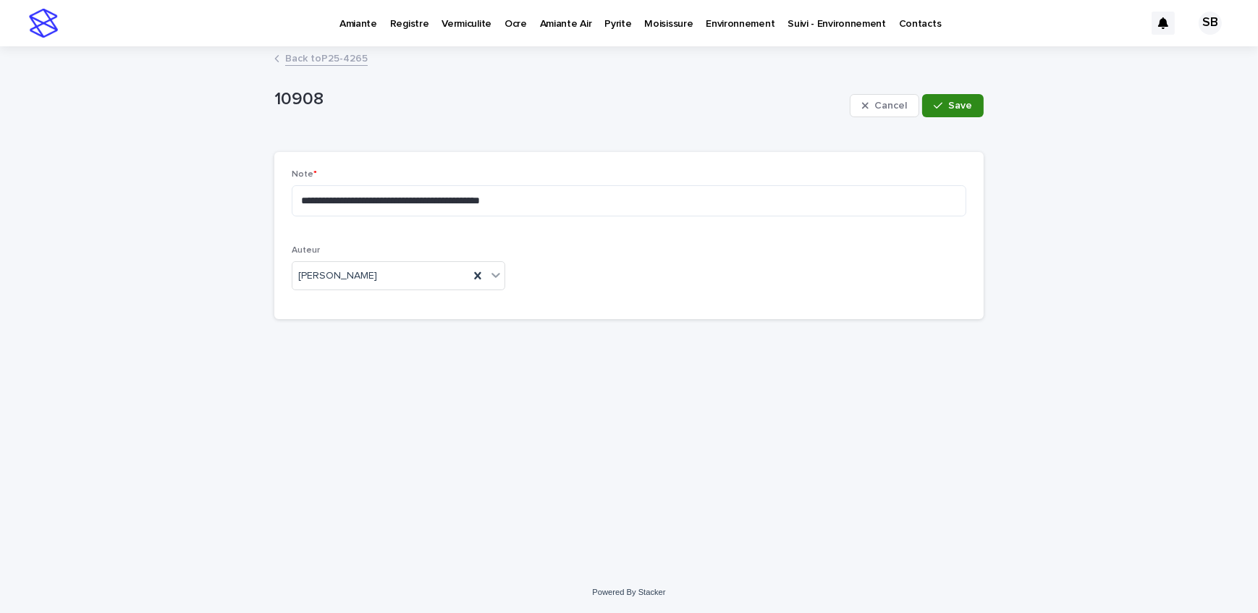
click at [955, 109] on span "Save" at bounding box center [960, 106] width 24 height 10
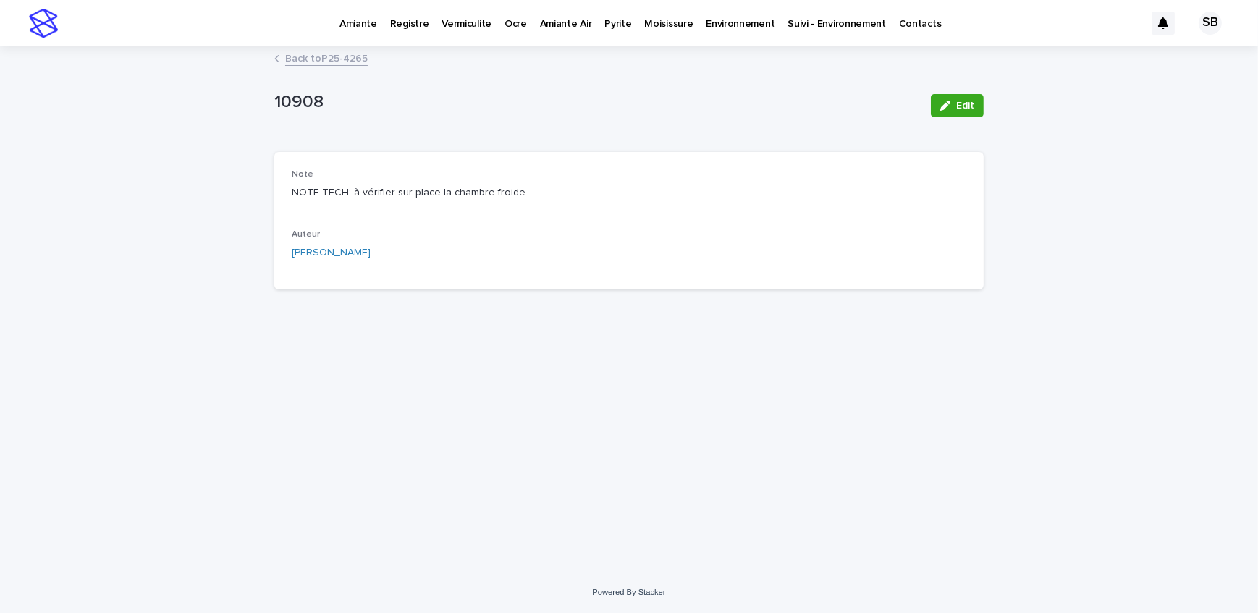
click at [310, 58] on link "Back to P25-4265" at bounding box center [326, 57] width 83 height 17
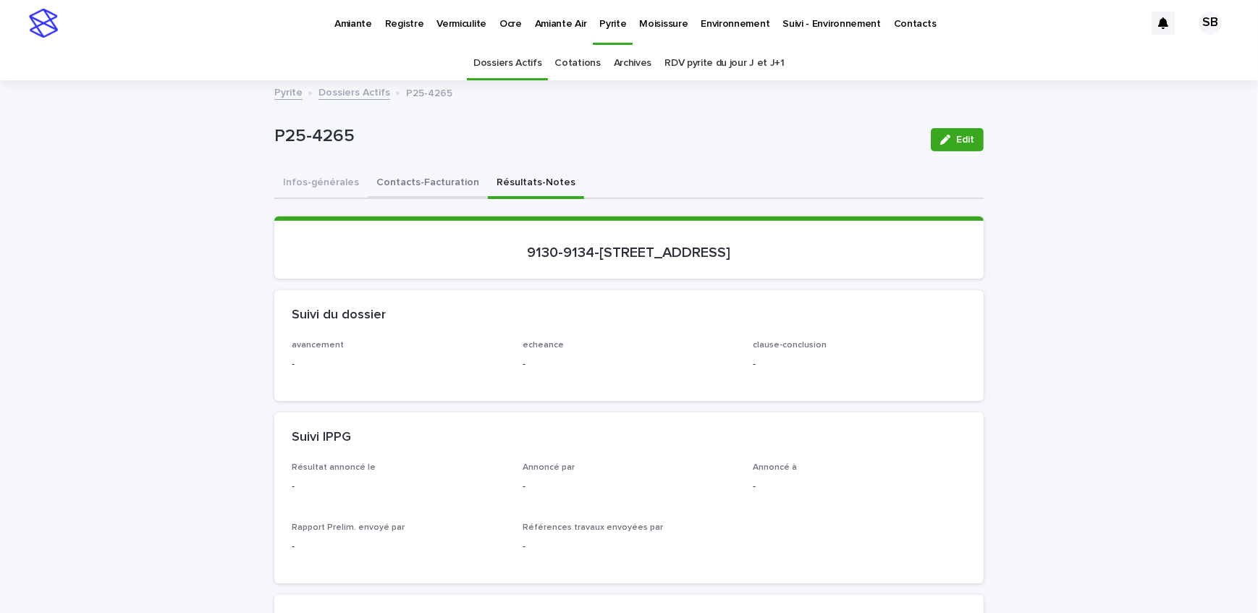
click at [420, 188] on button "Contacts-Facturation" at bounding box center [428, 184] width 120 height 30
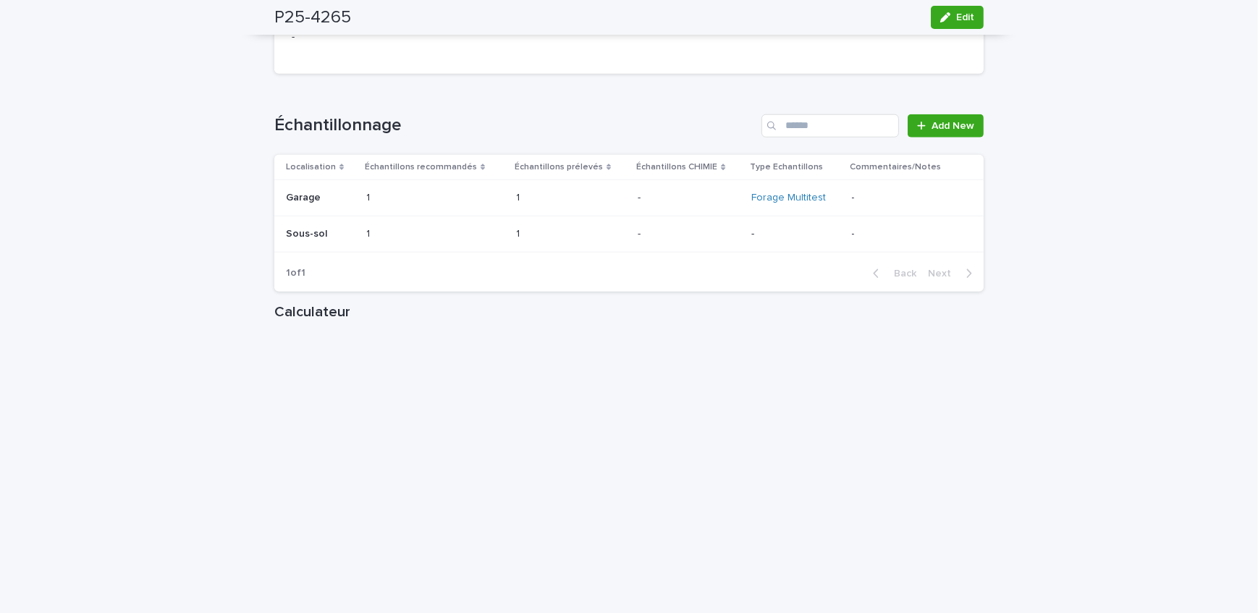
scroll to position [1710, 0]
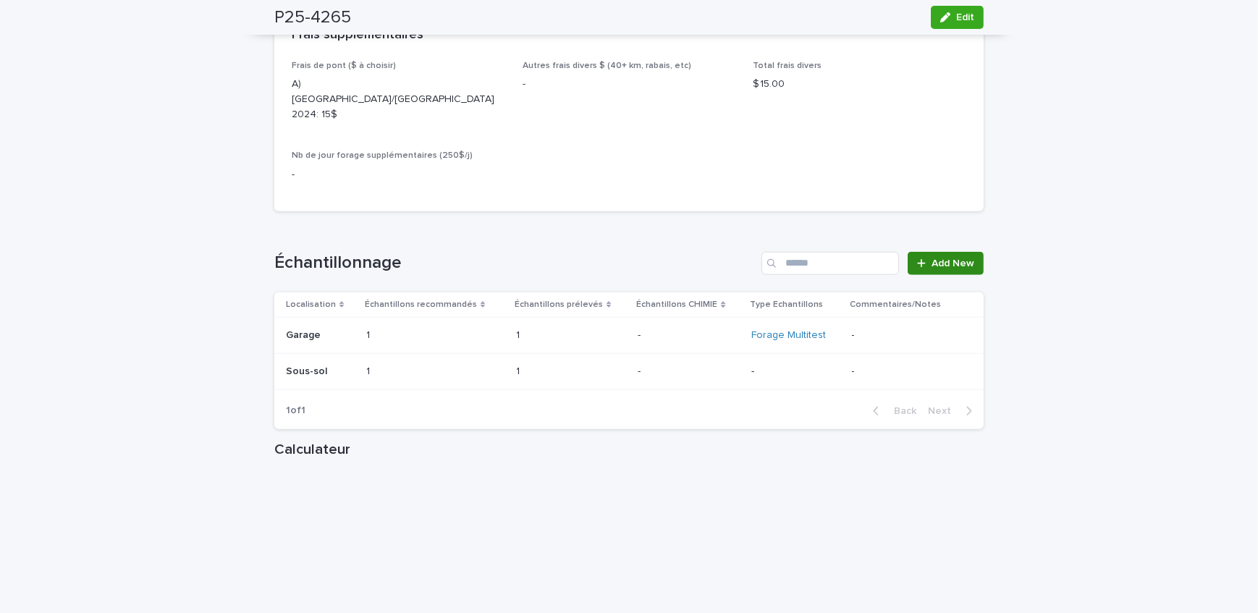
click at [949, 258] on span "Add New" at bounding box center [952, 263] width 43 height 10
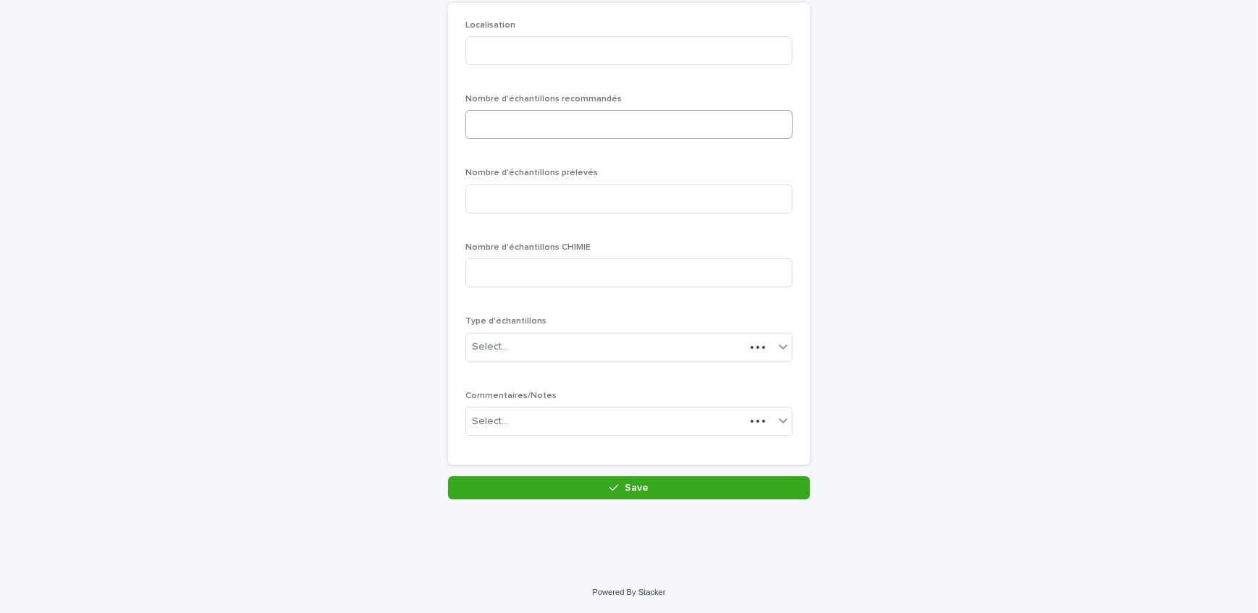
scroll to position [125, 0]
click at [536, 61] on input at bounding box center [628, 52] width 327 height 29
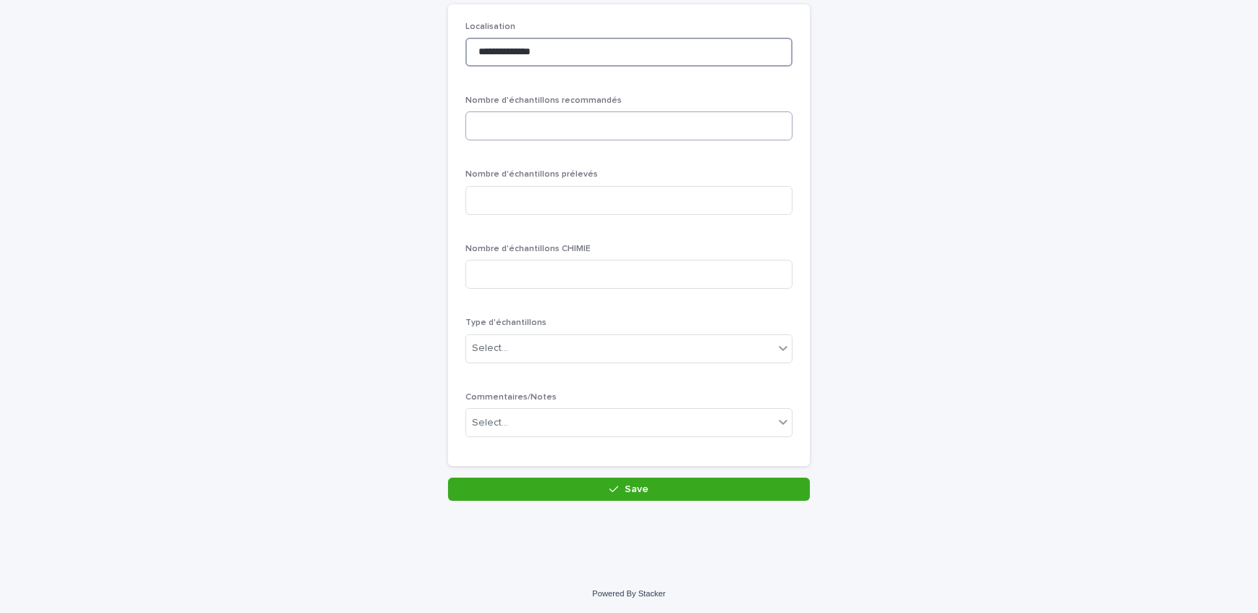
type input "**********"
click at [695, 134] on input at bounding box center [628, 125] width 327 height 29
type input "*"
click at [680, 190] on input at bounding box center [628, 200] width 327 height 29
type input "*"
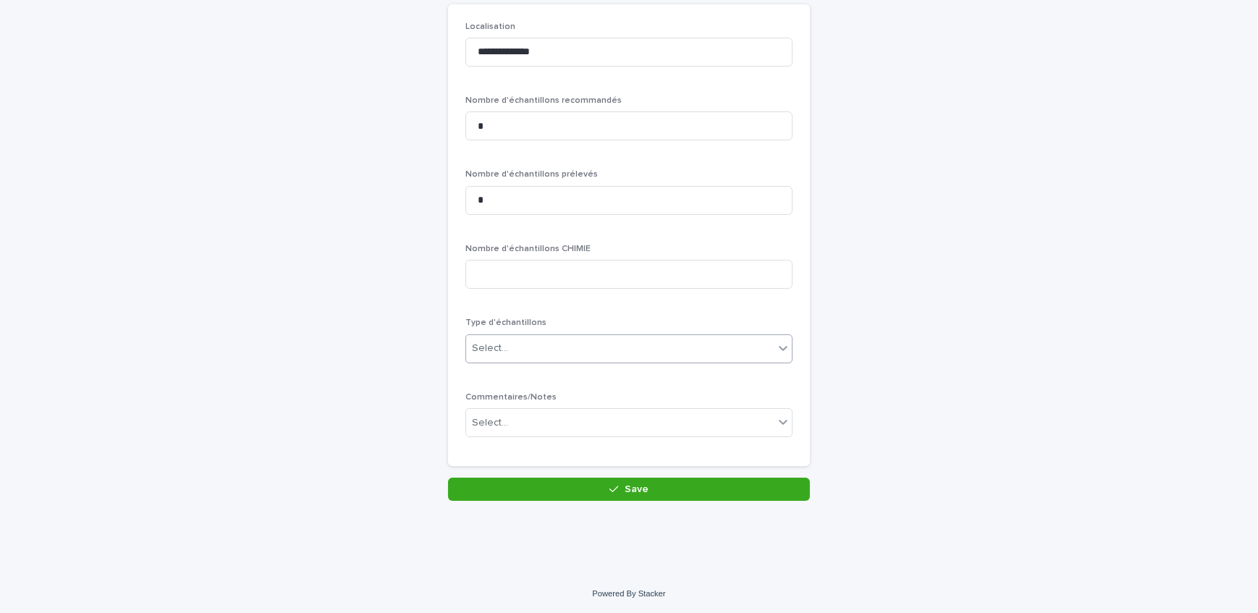
click at [566, 343] on div "Select..." at bounding box center [620, 349] width 308 height 24
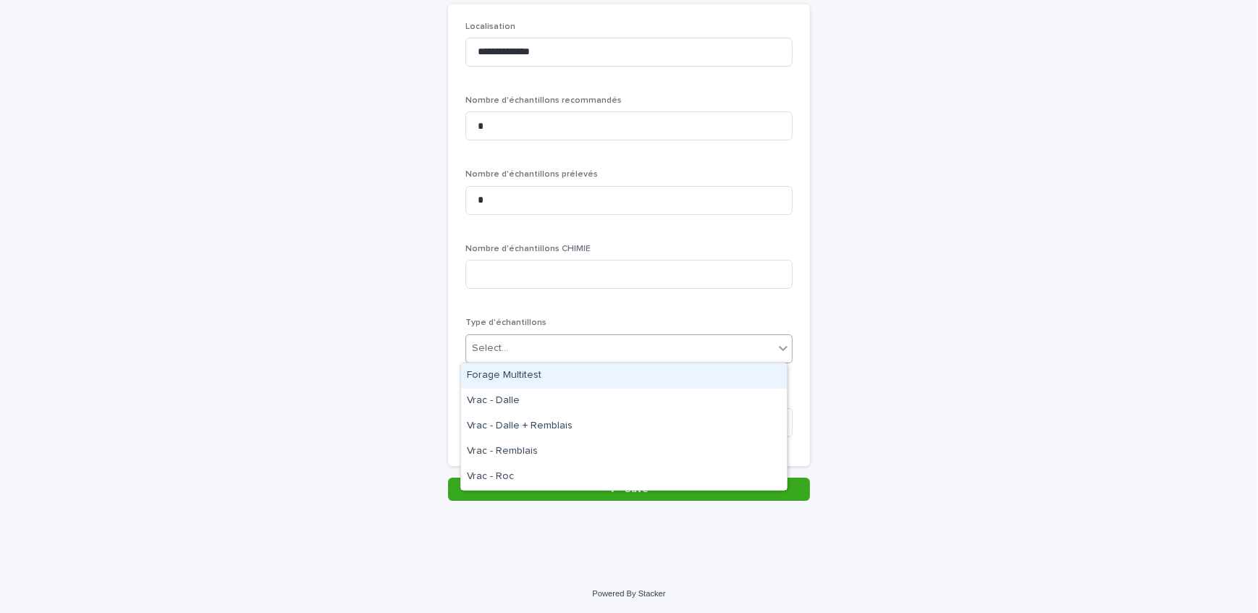
drag, startPoint x: 557, startPoint y: 354, endPoint x: 553, endPoint y: 362, distance: 8.7
click at [554, 363] on div "Forage Multitest Vrac - Dalle Vrac - Dalle + Remblais Vrac - Remblais Vrac - Roc" at bounding box center [623, 427] width 327 height 128
click at [543, 373] on div "Forage Multitest" at bounding box center [624, 375] width 326 height 25
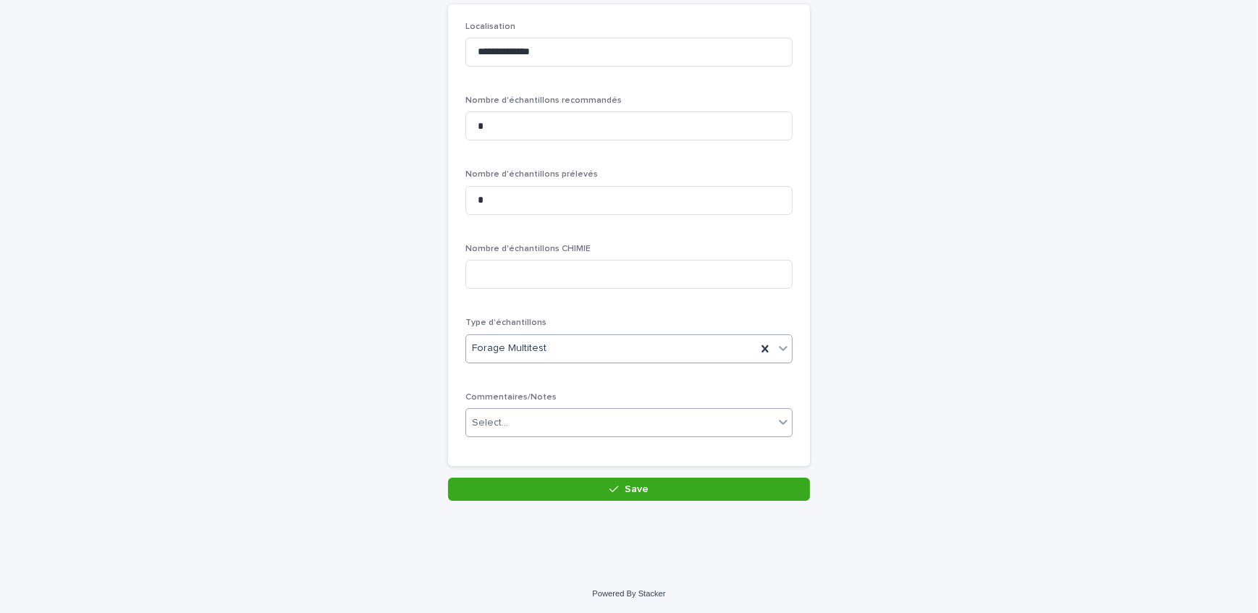
click at [537, 420] on div "Select..." at bounding box center [620, 423] width 308 height 24
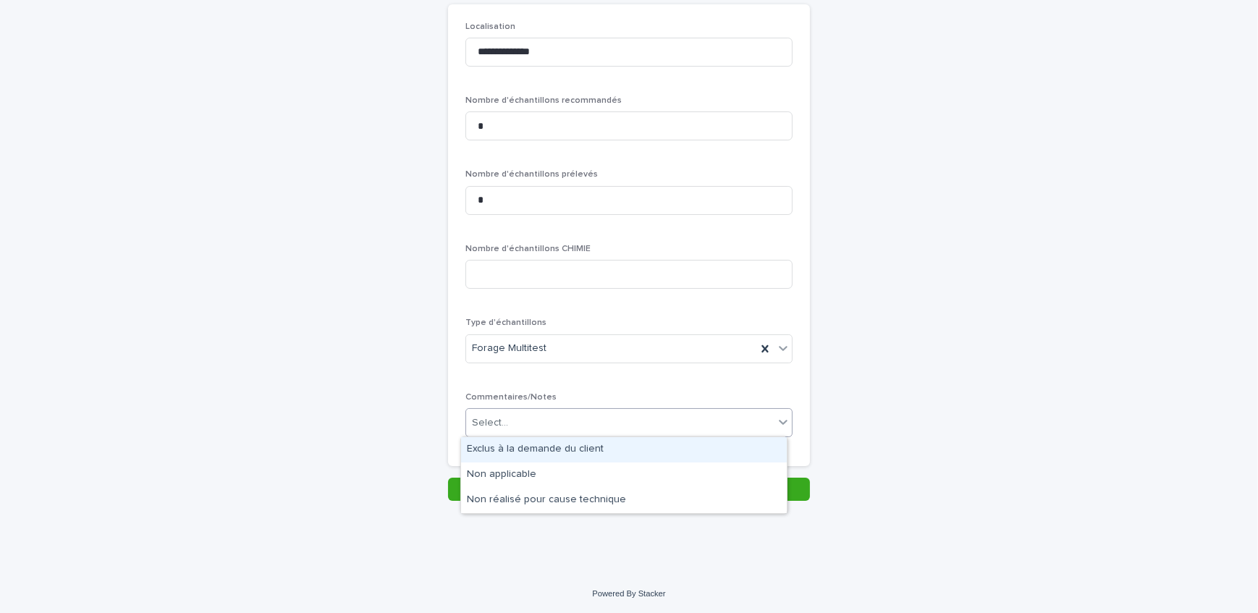
click at [534, 442] on div "Exclus à la demande du client" at bounding box center [624, 449] width 326 height 25
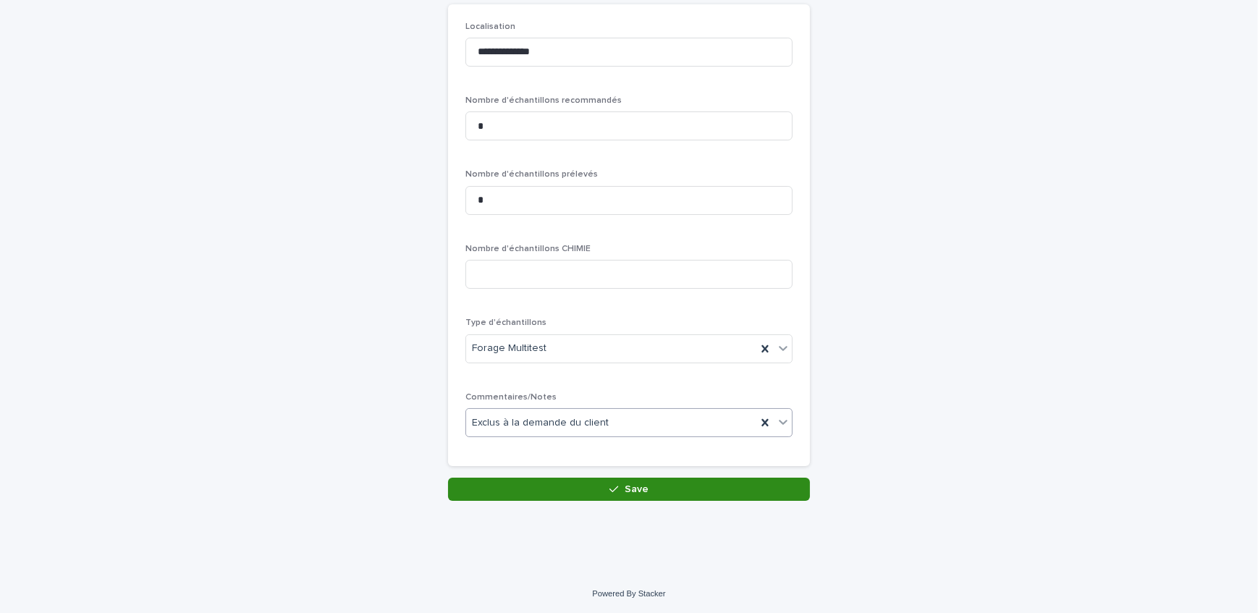
click at [538, 481] on button "Save" at bounding box center [629, 489] width 362 height 23
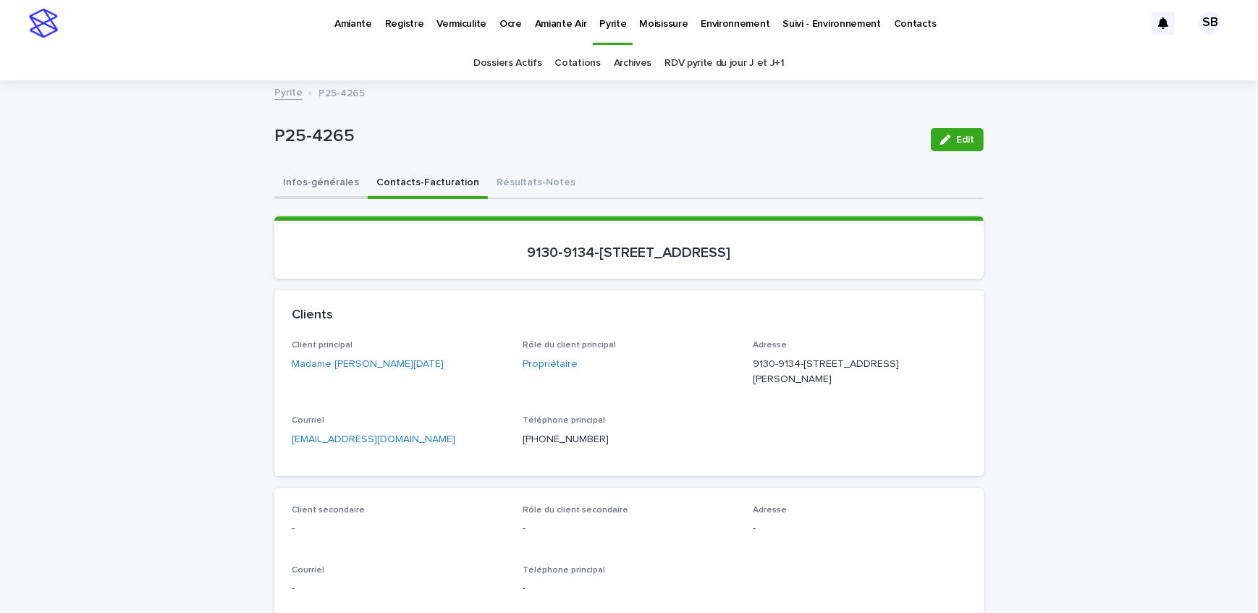
click at [335, 188] on button "Infos-générales" at bounding box center [320, 184] width 93 height 30
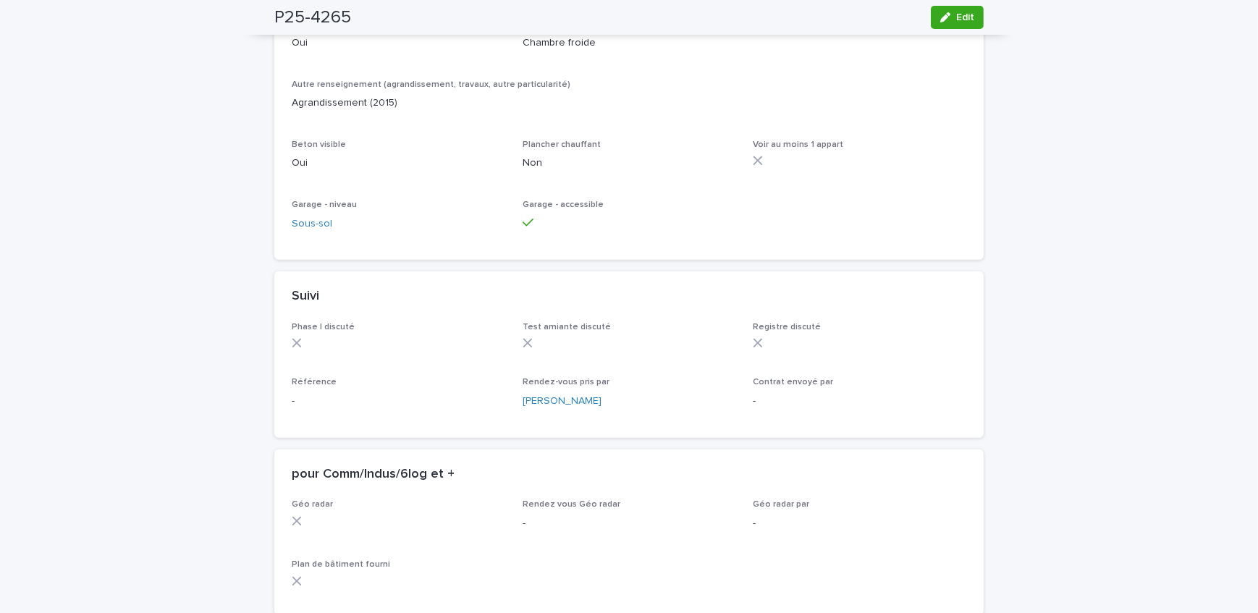
scroll to position [921, 0]
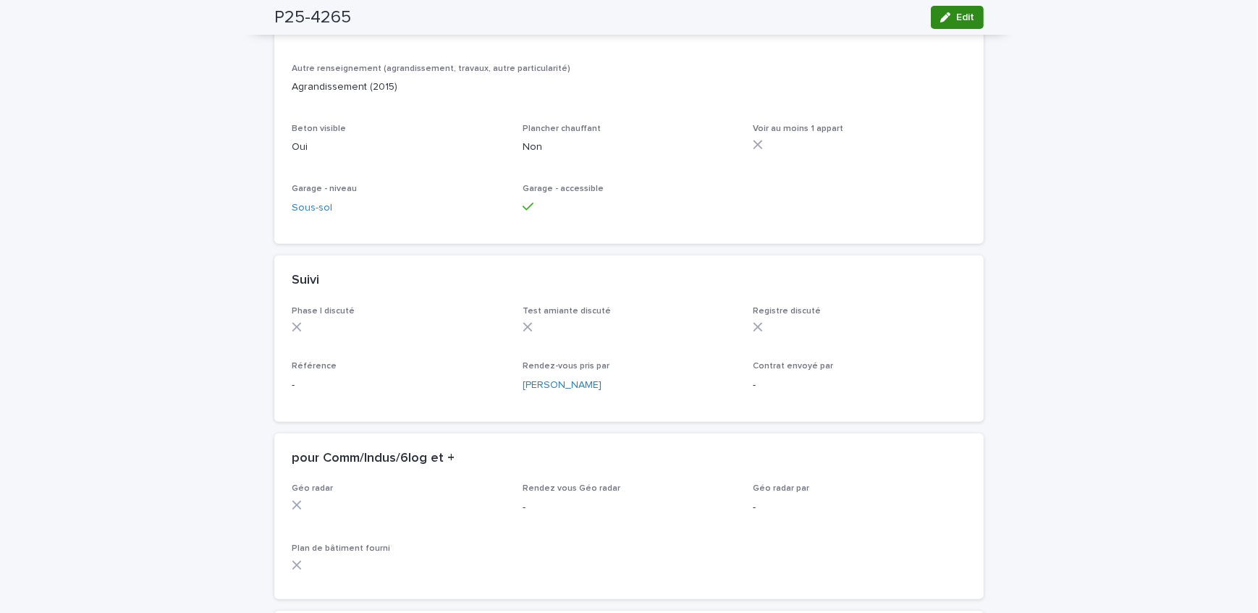
click at [959, 15] on span "Edit" at bounding box center [965, 17] width 18 height 10
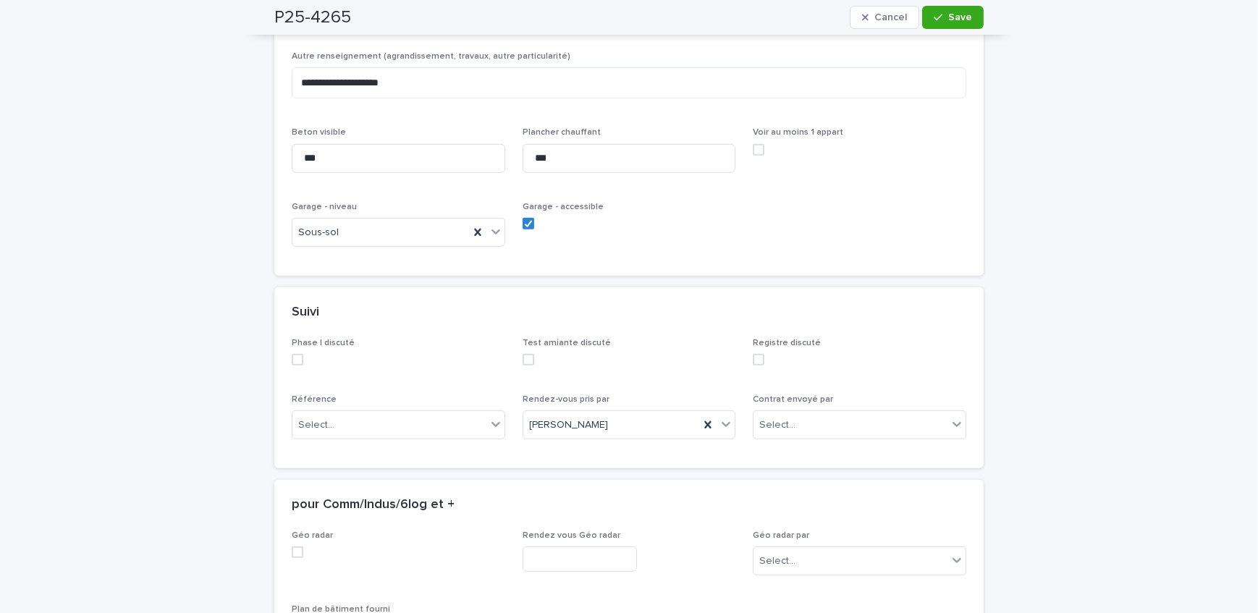
scroll to position [1118, 0]
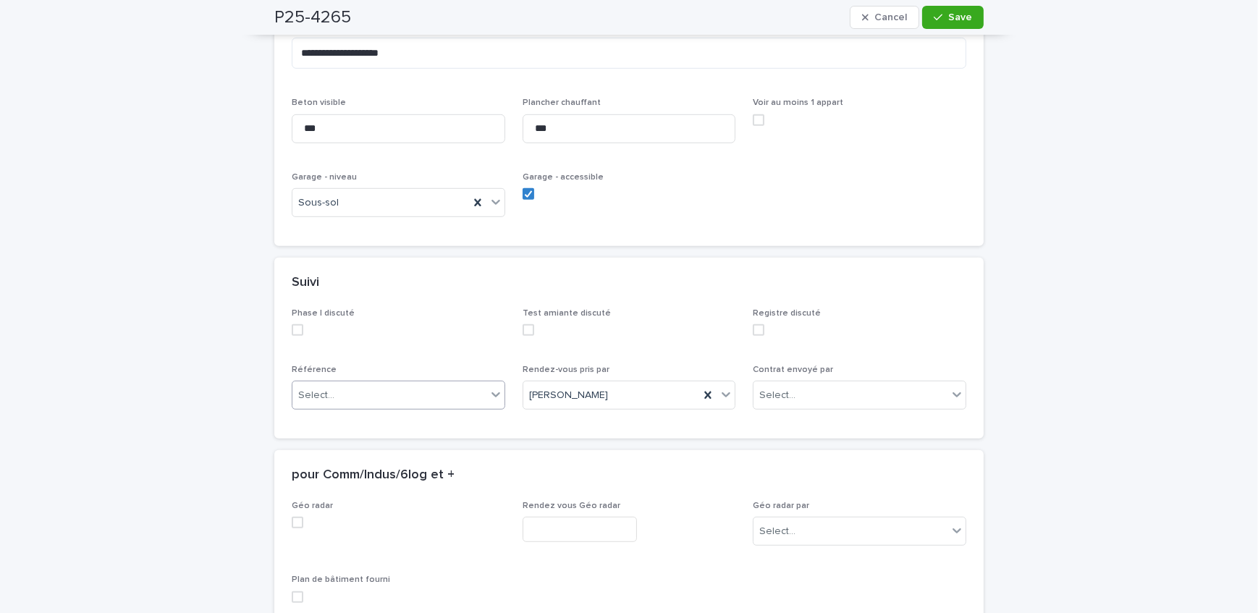
click at [363, 381] on div "Select..." at bounding box center [399, 395] width 214 height 29
click at [347, 455] on div "Courtier" at bounding box center [393, 456] width 212 height 25
click at [953, 12] on span "Save" at bounding box center [960, 17] width 24 height 10
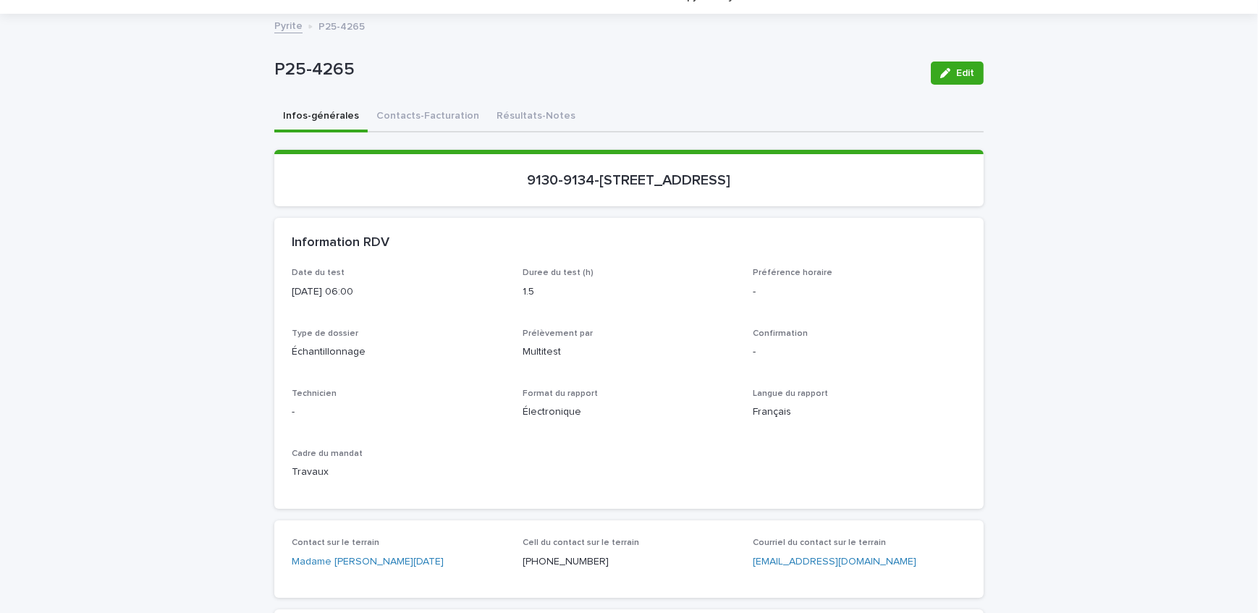
scroll to position [0, 0]
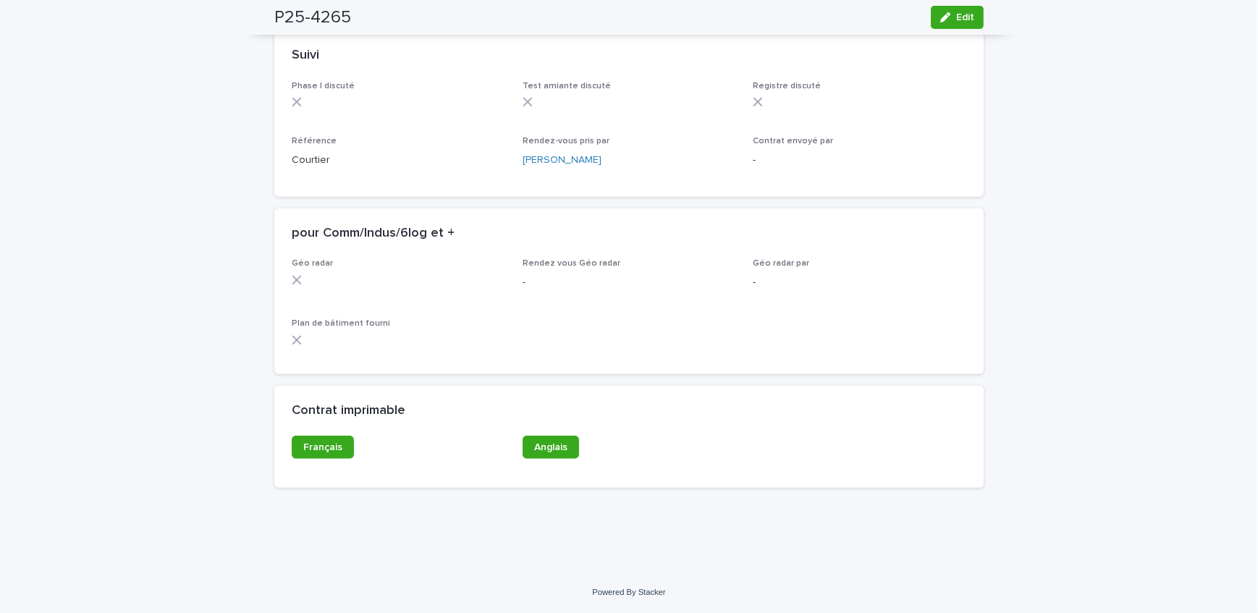
scroll to position [1159, 0]
click at [332, 449] on span "Français" at bounding box center [322, 447] width 39 height 10
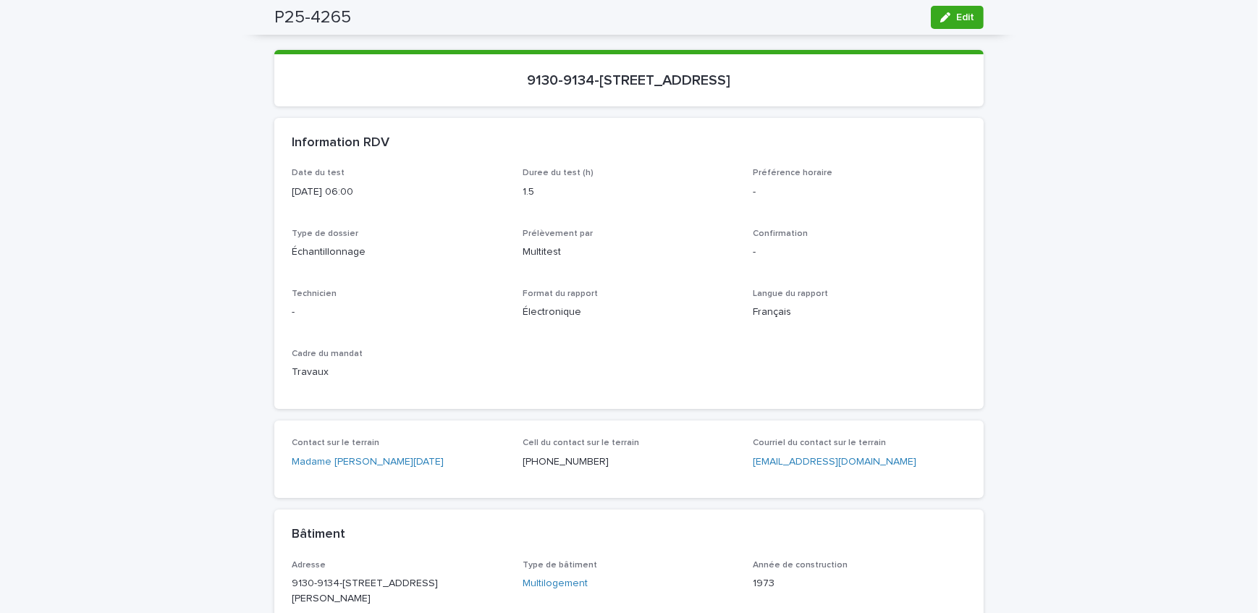
scroll to position [0, 0]
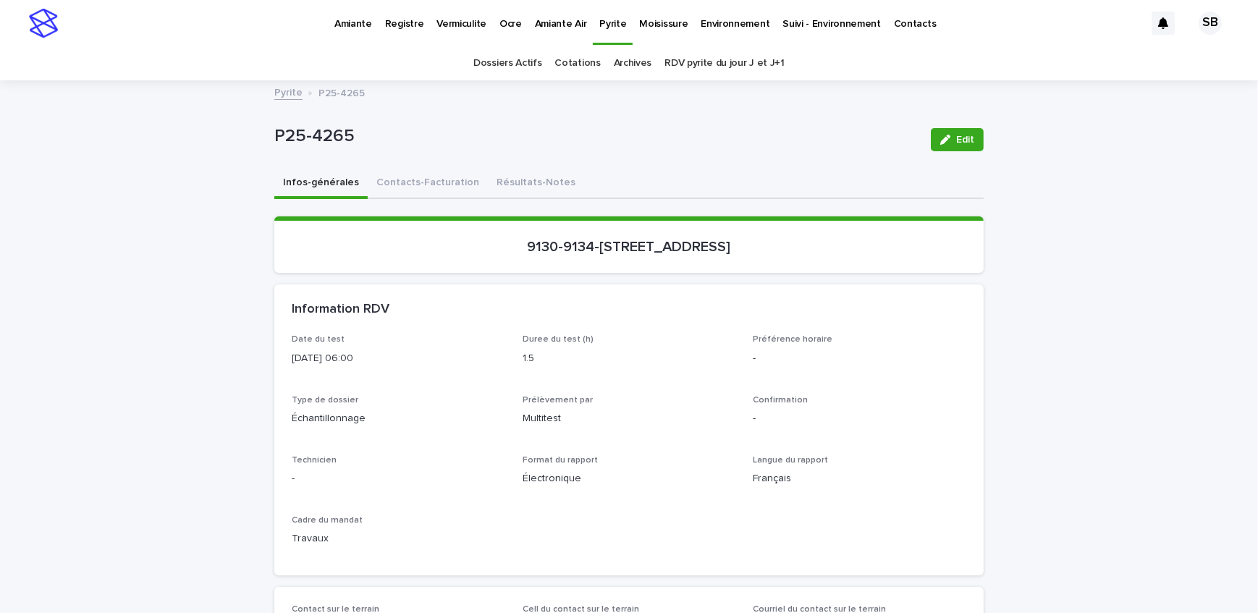
click at [280, 92] on link "Pyrite" at bounding box center [288, 91] width 28 height 17
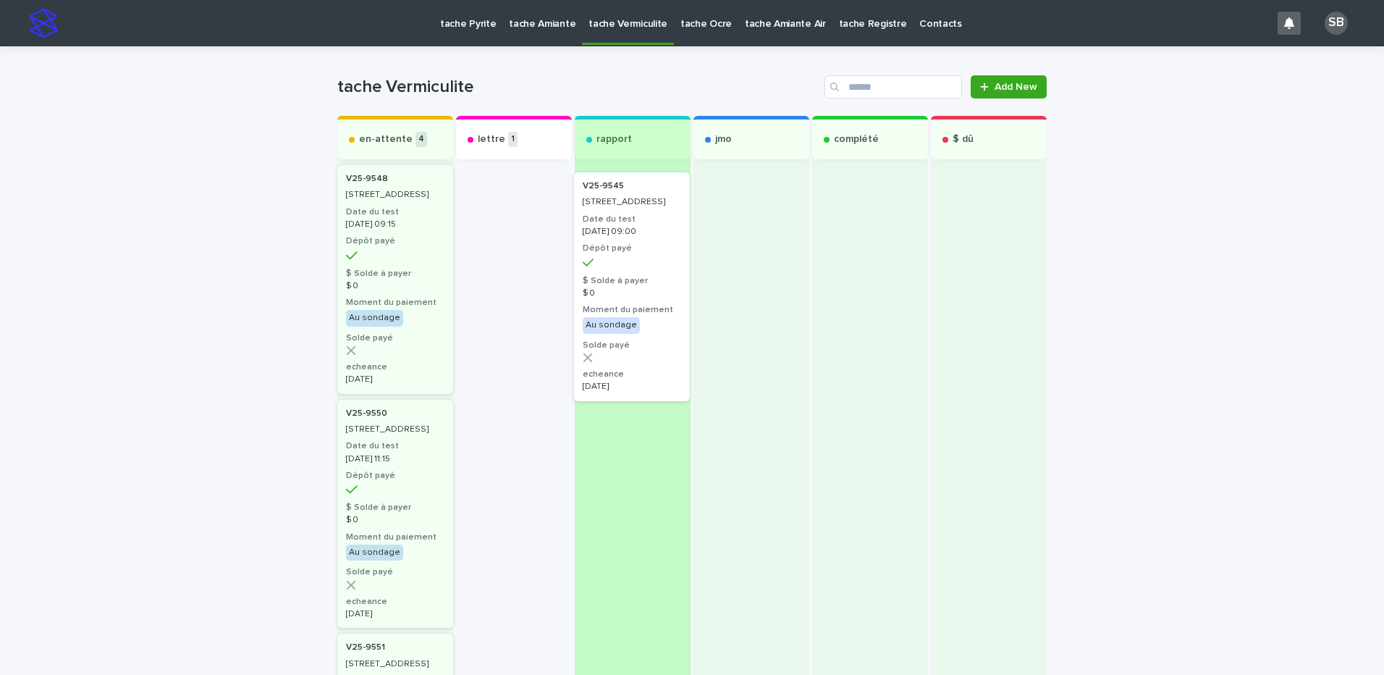
drag, startPoint x: 498, startPoint y: 258, endPoint x: 629, endPoint y: 264, distance: 131.2
click at [629, 264] on div "en-attente 4 V25-9548 484, avenue Champlain, Hemmingford Date du test 2025-08-0…" at bounding box center [691, 650] width 709 height 1069
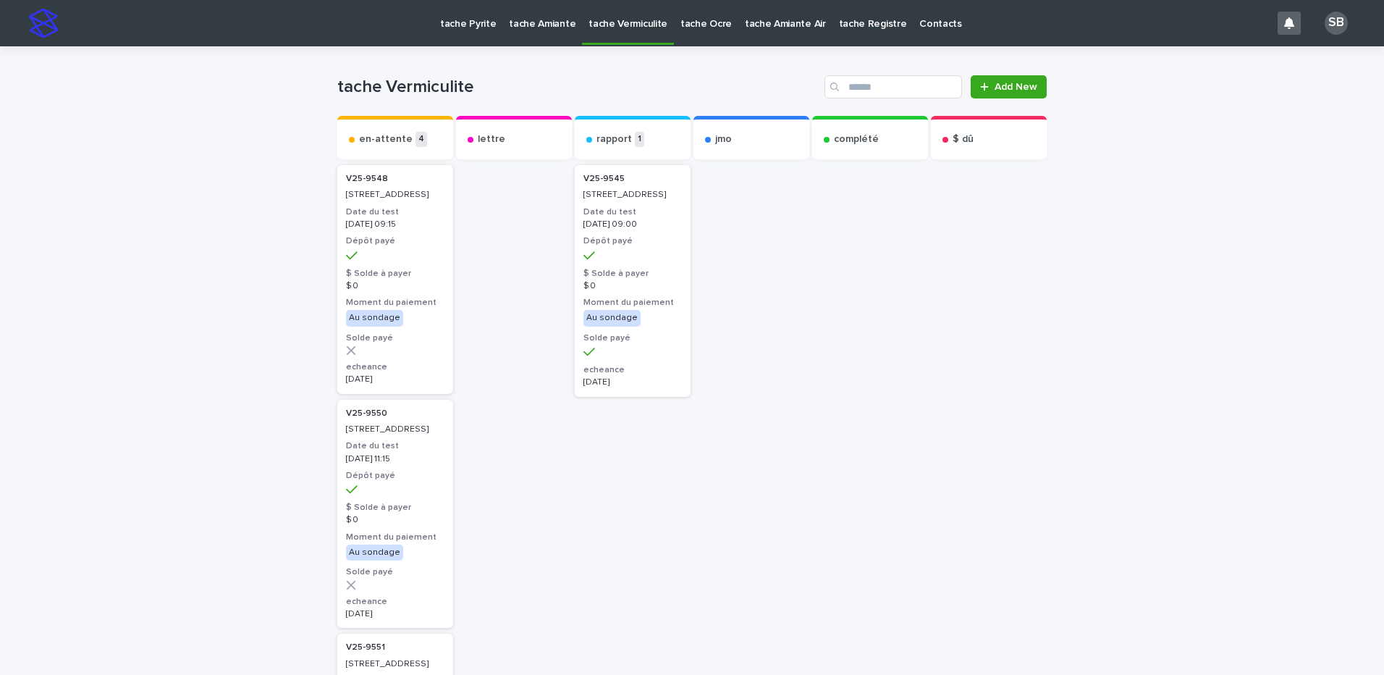
click at [682, 33] on link "tache Ocre" at bounding box center [706, 22] width 64 height 45
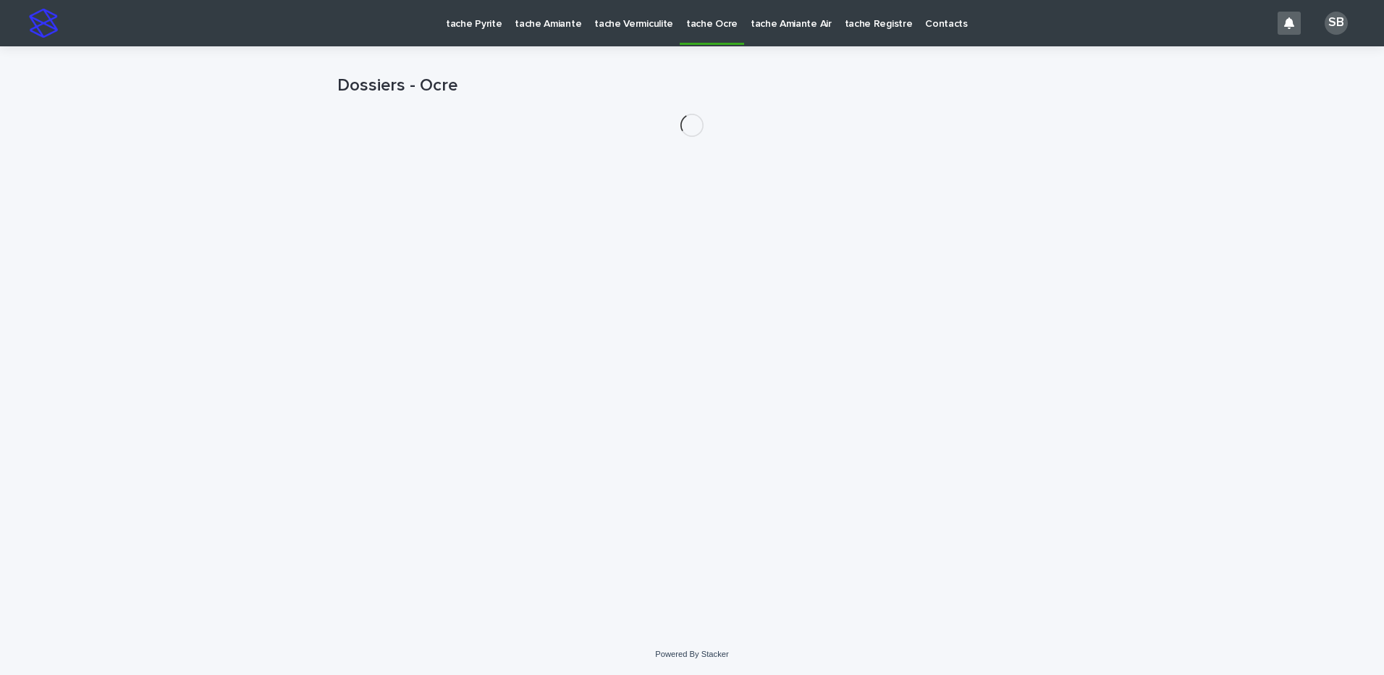
click at [626, 23] on p "tache Vermiculite" at bounding box center [633, 15] width 79 height 30
